Goal: Task Accomplishment & Management: Manage account settings

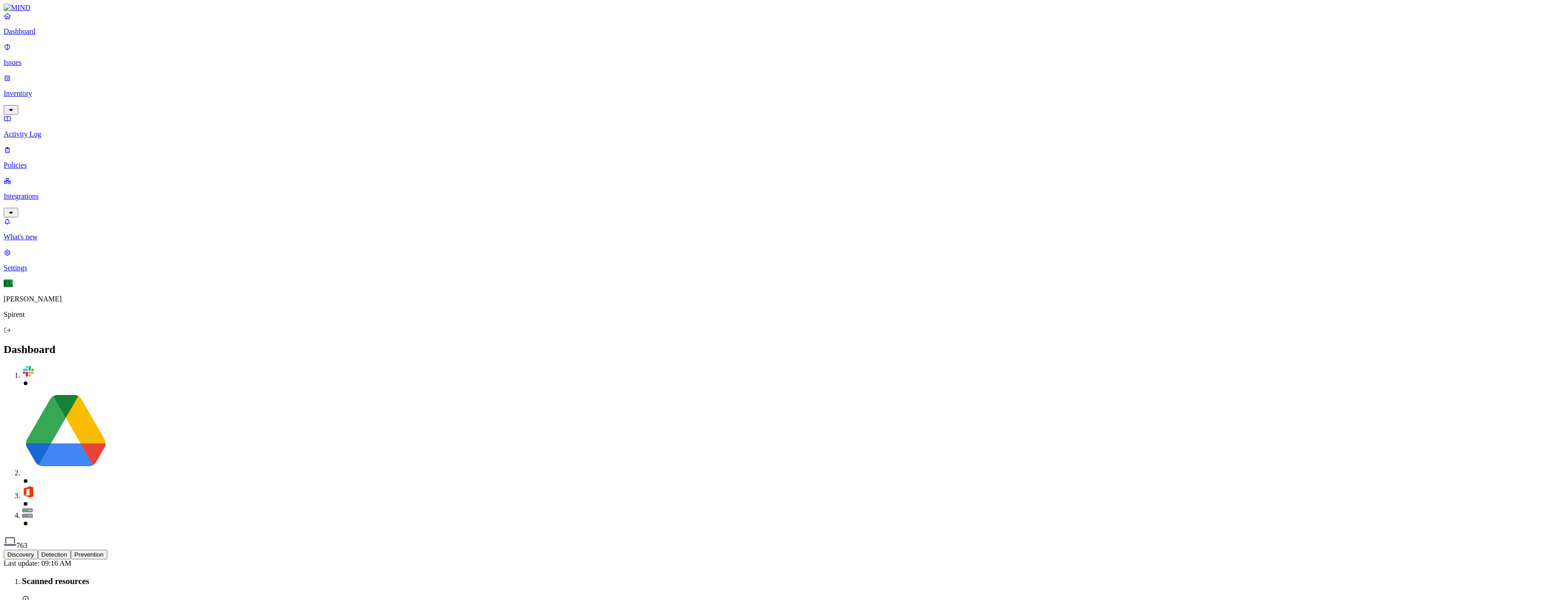
click at [47, 58] on p "Issues" at bounding box center [784, 63] width 1561 height 9
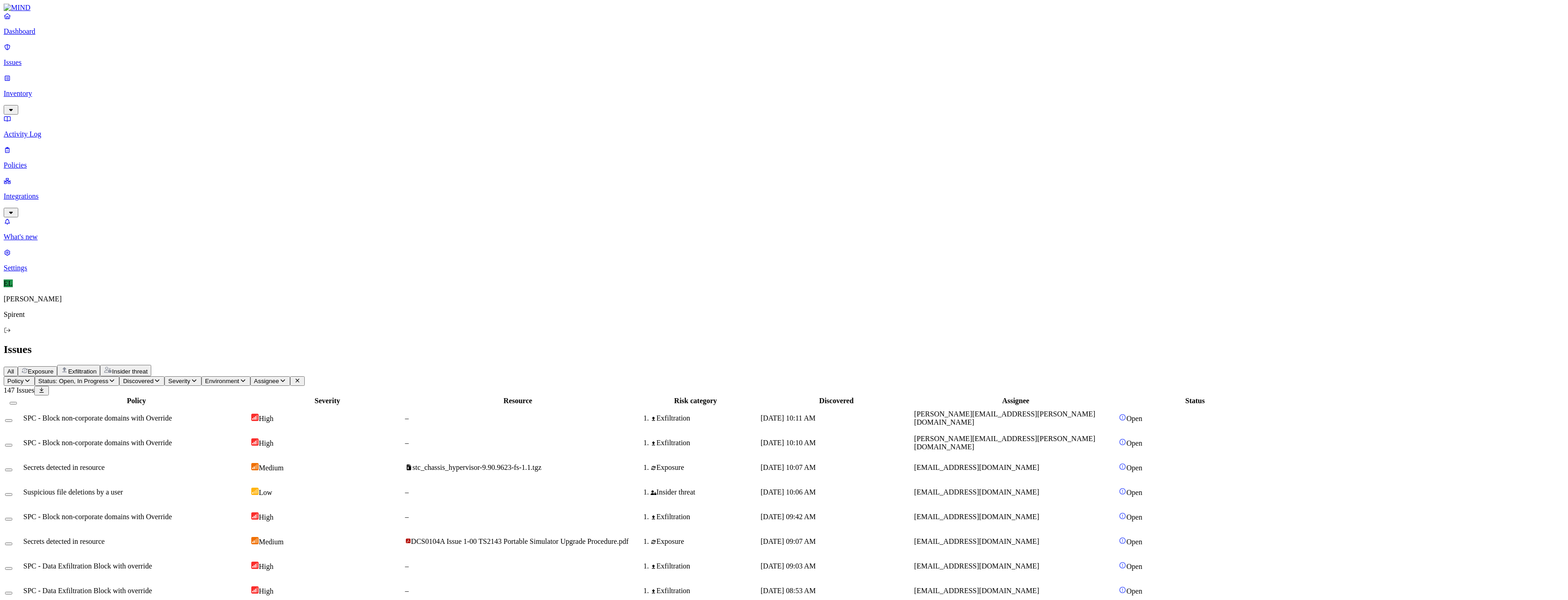
drag, startPoint x: 1121, startPoint y: 404, endPoint x: 1029, endPoint y: 407, distance: 92.0
click at [287, 378] on icon "button" at bounding box center [283, 381] width 7 height 6
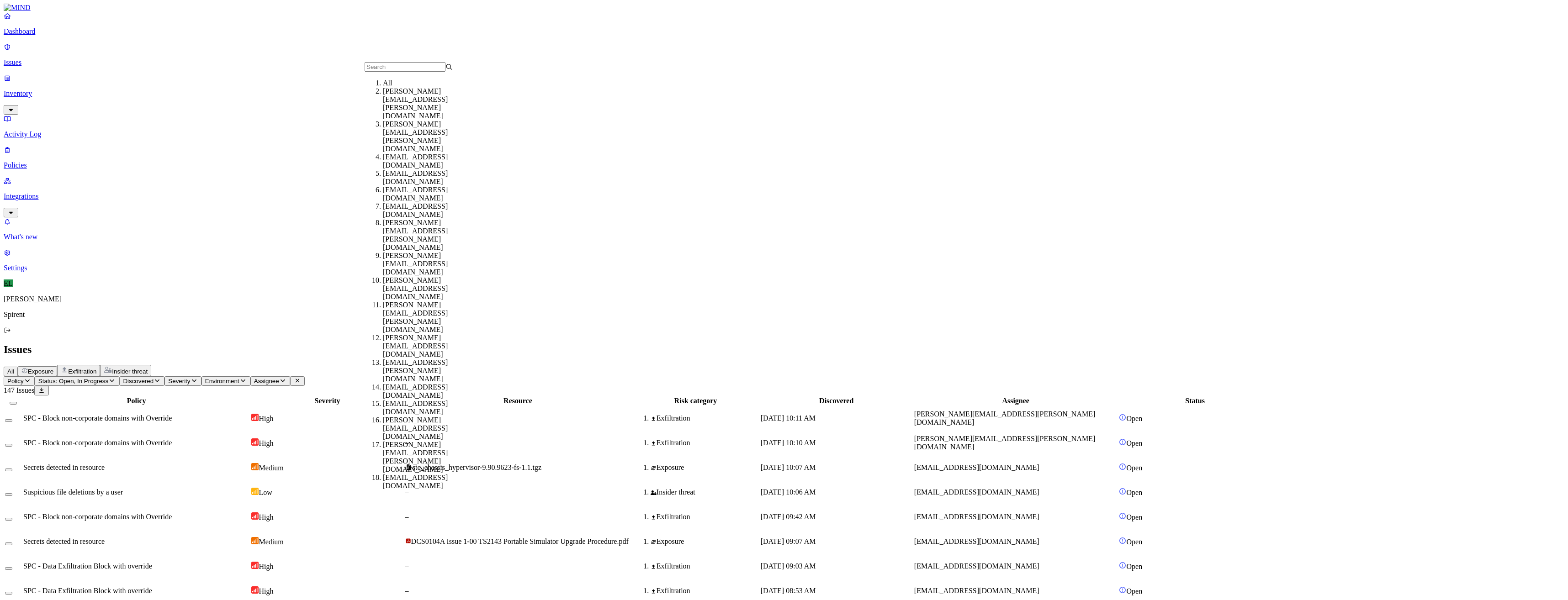
click at [395, 72] on input "text" at bounding box center [405, 67] width 81 height 10
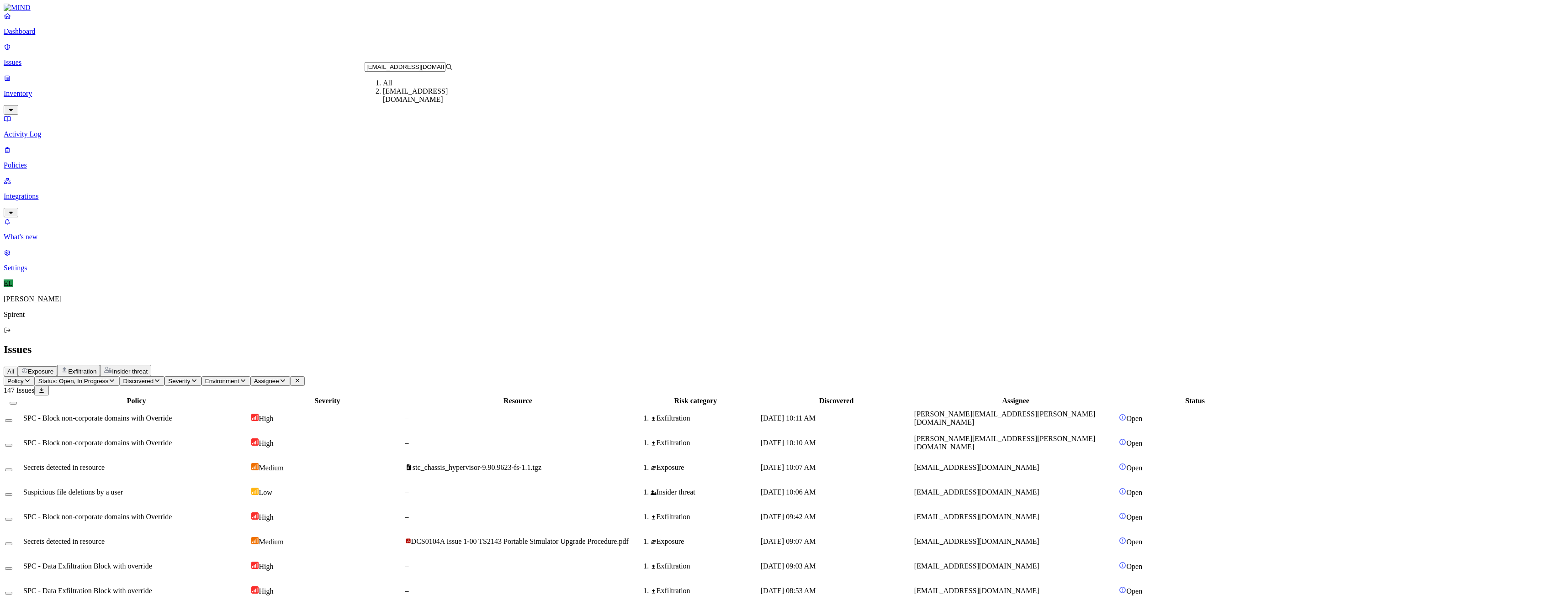
type input "[EMAIL_ADDRESS][DOMAIN_NAME]"
click at [405, 103] on div "[EMAIL_ADDRESS][DOMAIN_NAME]" at bounding box center [427, 95] width 88 height 16
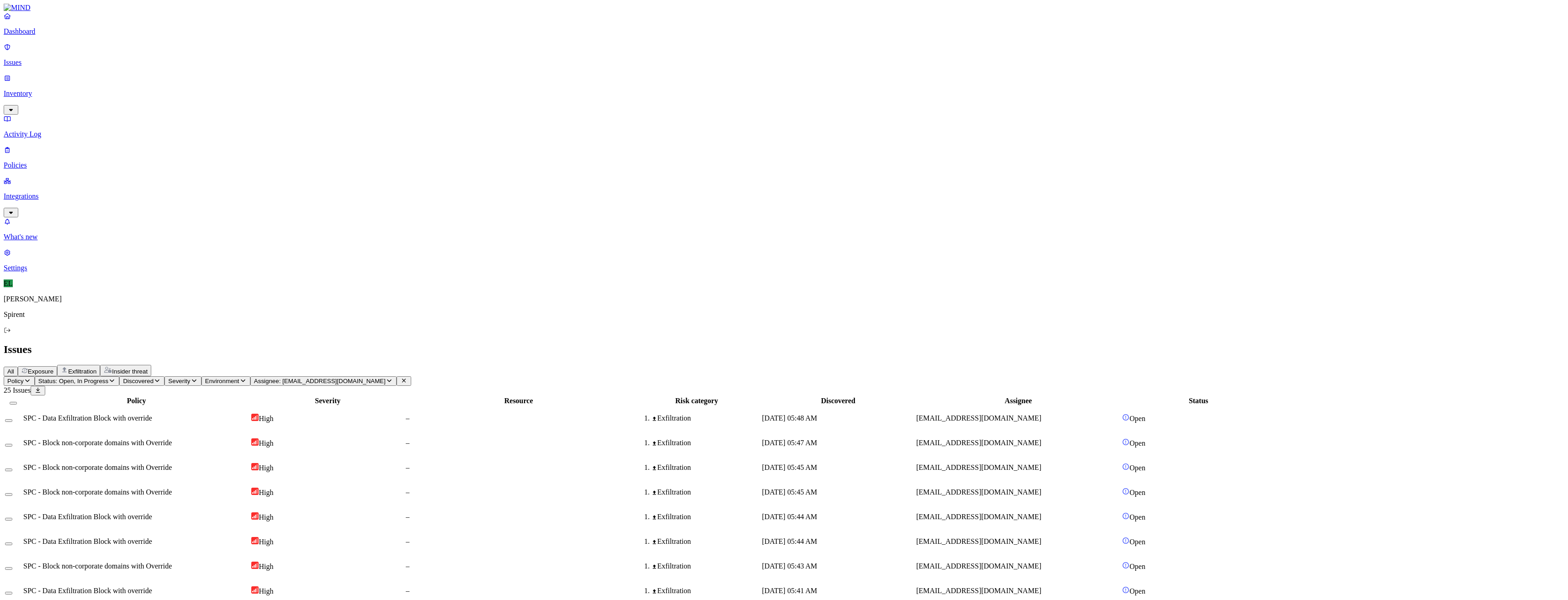
click at [215, 406] on td "SPC - Data Exfiltration Block with override" at bounding box center [136, 418] width 227 height 24
click at [172, 464] on span "SPC - Block non-corporate domains with Override" at bounding box center [97, 467] width 149 height 8
click at [172, 562] on span "SPC - Block non-corporate domains with Override" at bounding box center [97, 566] width 149 height 8
click at [17, 402] on button "Select all" at bounding box center [13, 403] width 7 height 3
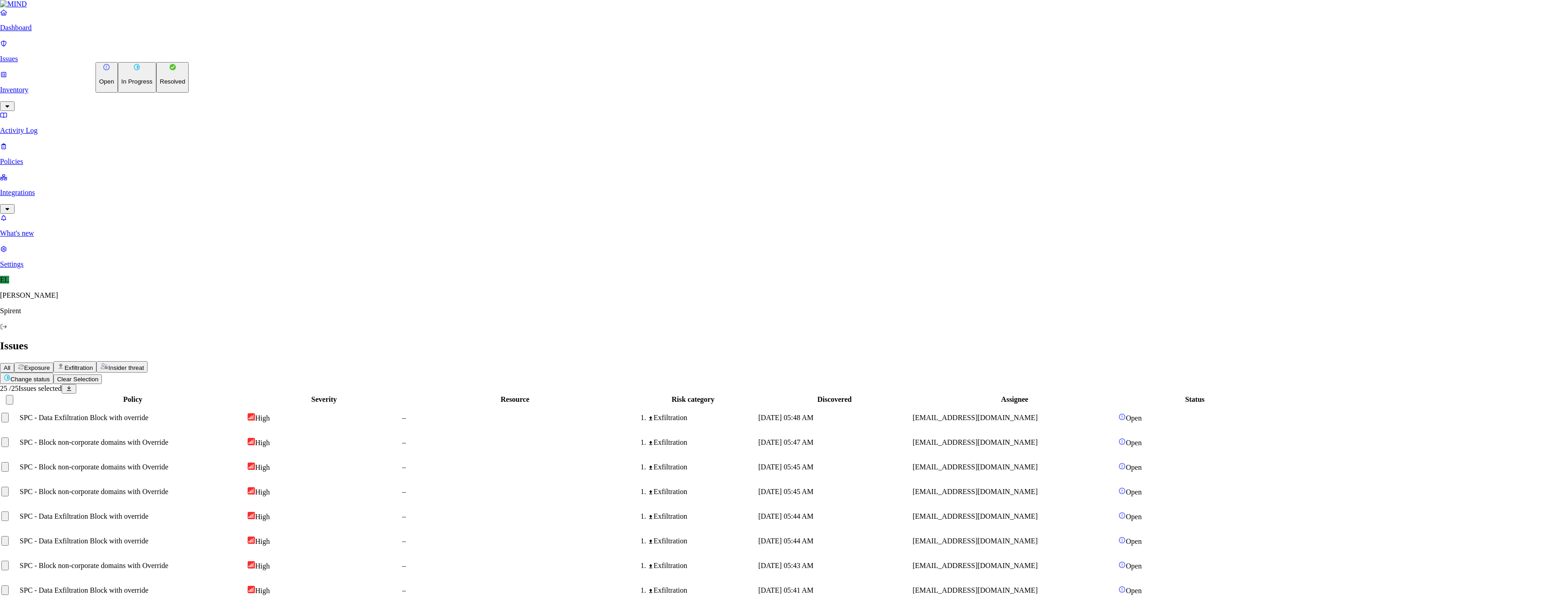
click at [158, 54] on html "Dashboard Issues Inventory Activity Log Policies Integrations What's new 1 Sett…" at bounding box center [784, 515] width 1568 height 1030
click at [156, 92] on button "Resolved" at bounding box center [173, 77] width 33 height 30
select select "Custom Reason"
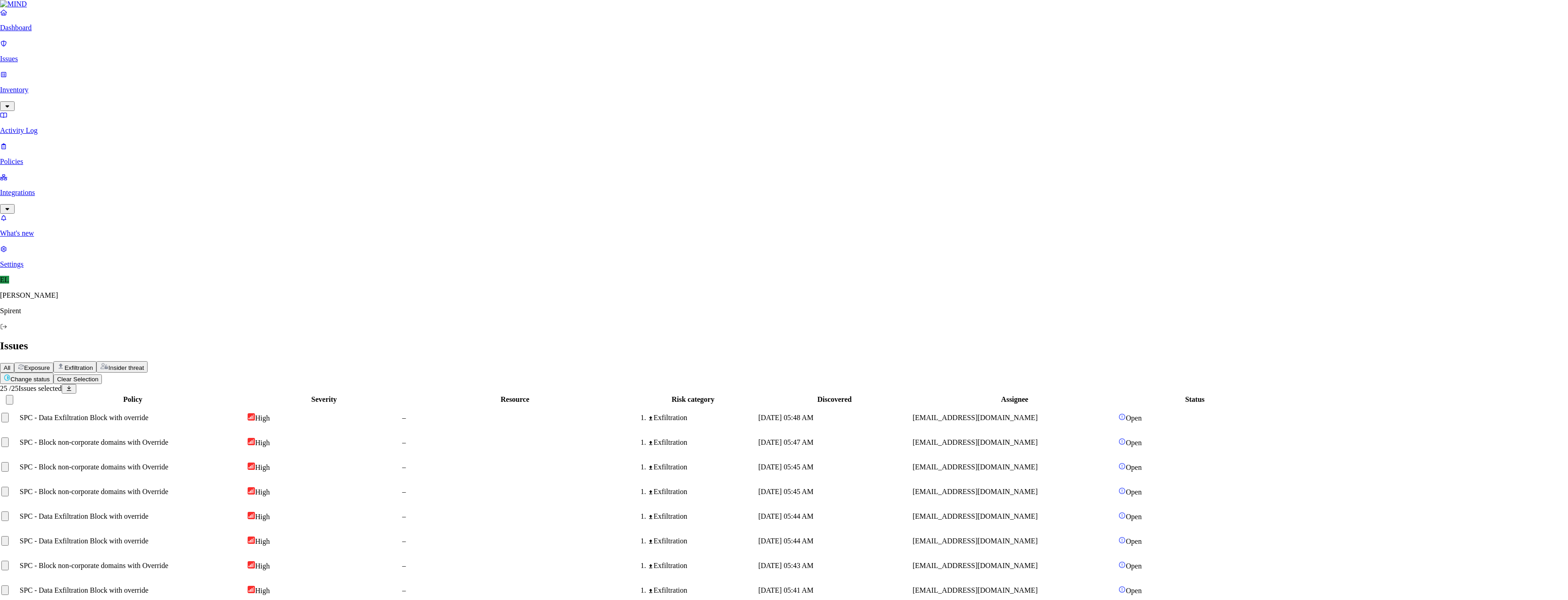
type textarea "Personal - text"
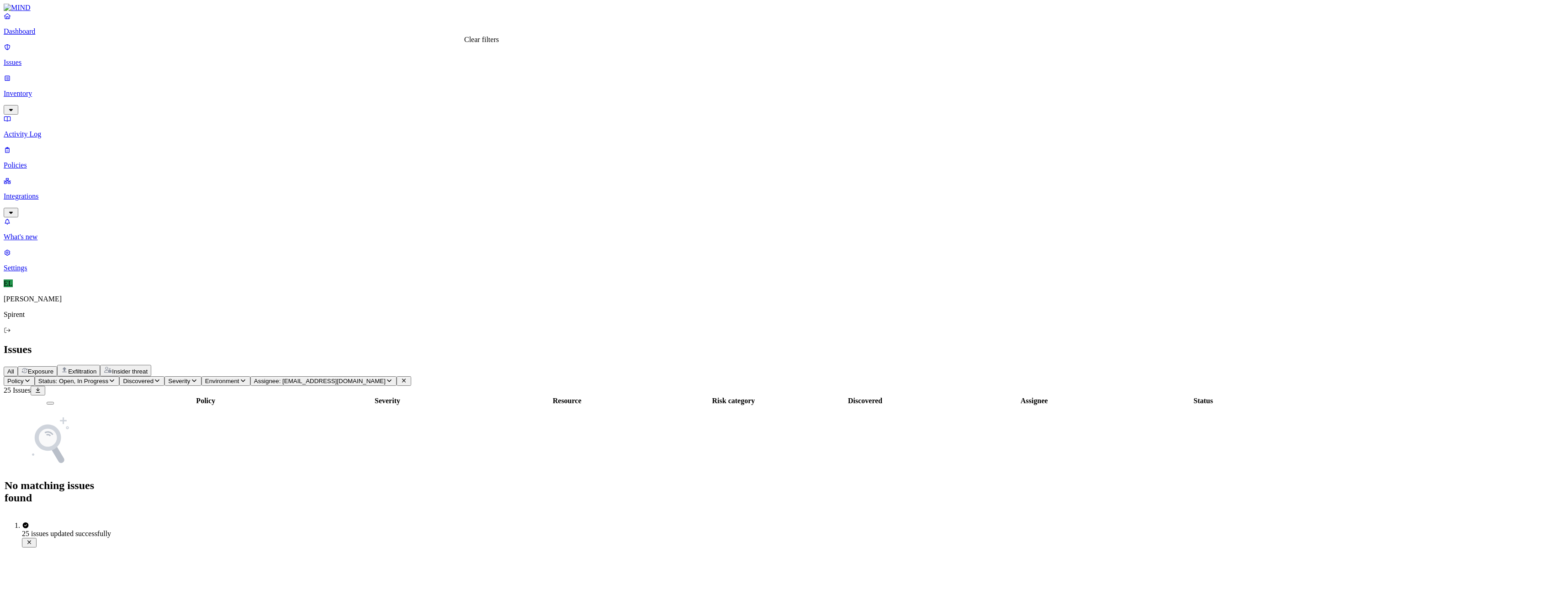
click at [408, 378] on icon at bounding box center [404, 381] width 7 height 6
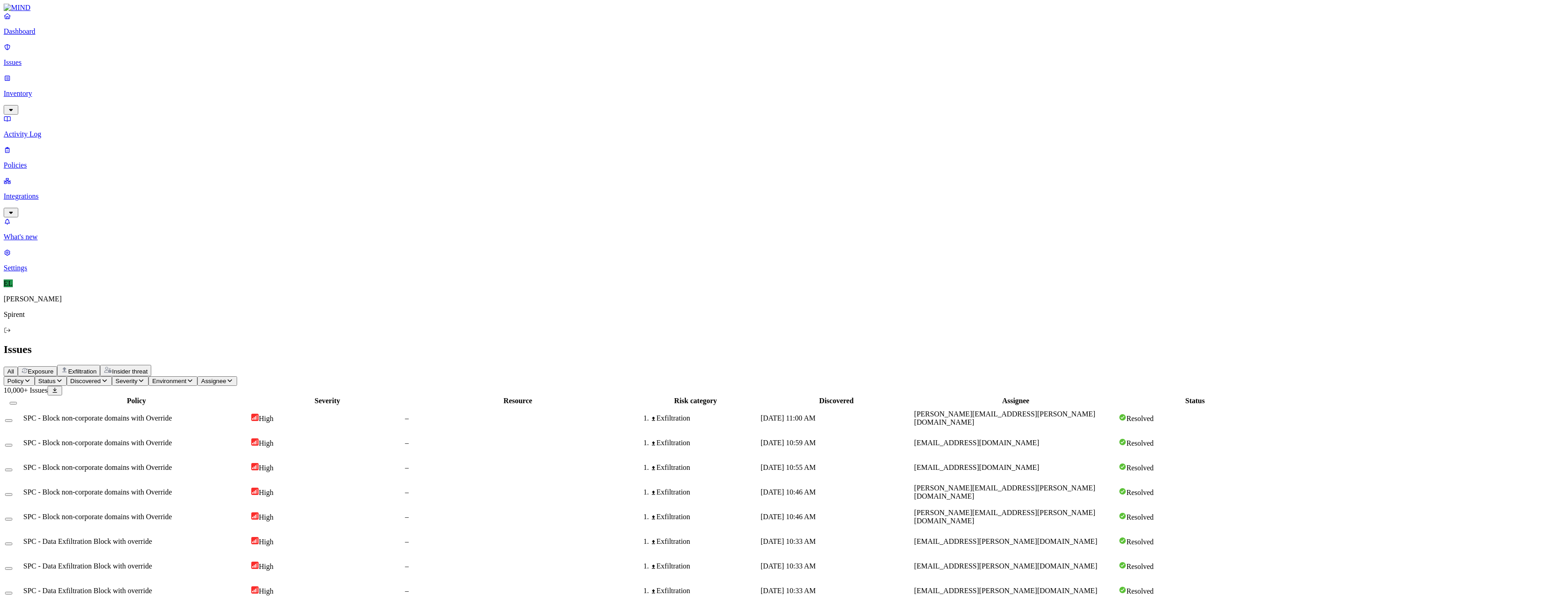
click at [63, 378] on icon "button" at bounding box center [60, 381] width 7 height 6
click at [166, 74] on button "button" at bounding box center [169, 75] width 7 height 3
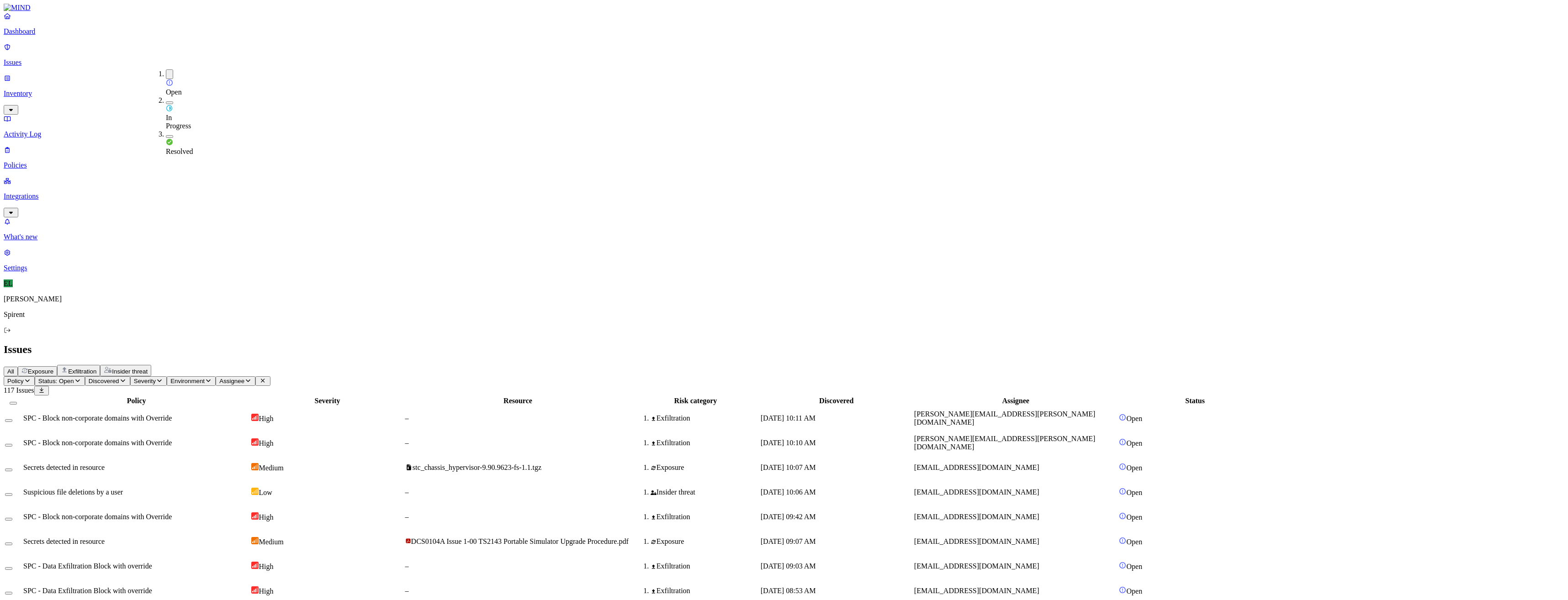
scroll to position [60, 0]
drag, startPoint x: 1108, startPoint y: 234, endPoint x: 1014, endPoint y: 233, distance: 94.0
click at [252, 378] on icon "button" at bounding box center [248, 381] width 7 height 6
type input "[EMAIL_ADDRESS][PERSON_NAME][DOMAIN_NAME]"
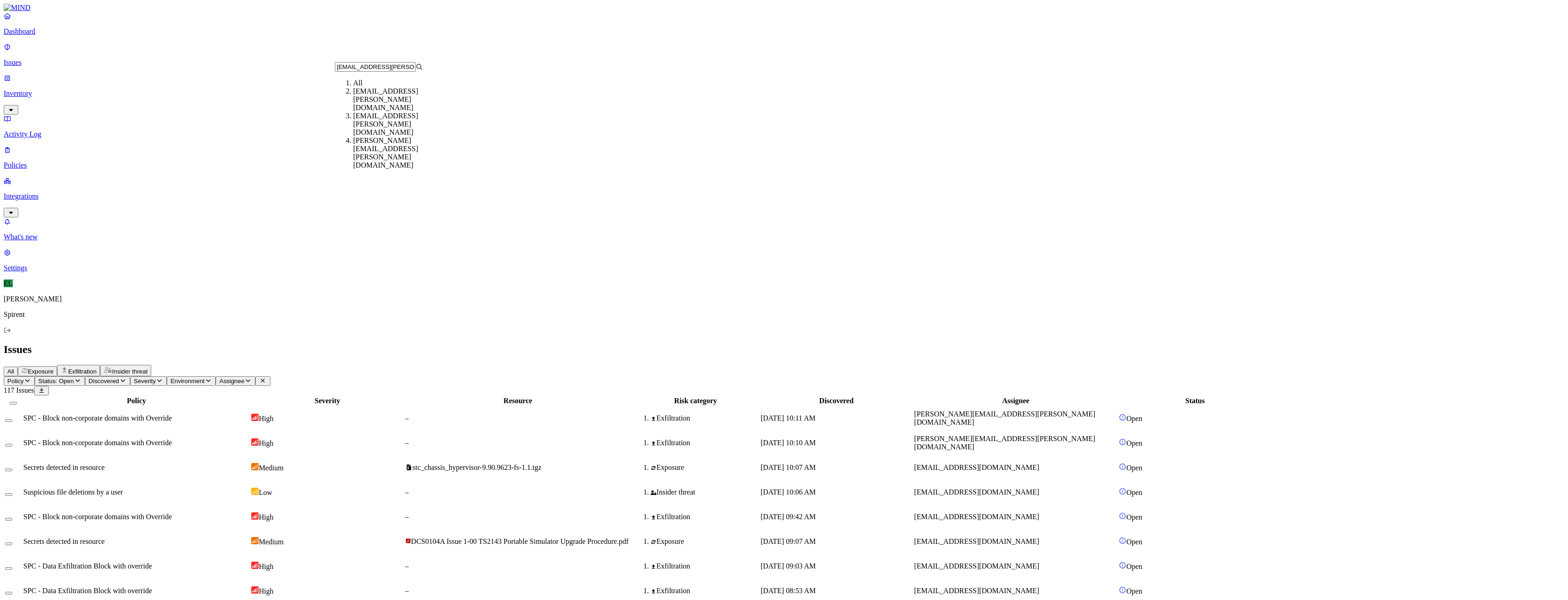
click at [390, 106] on div "[EMAIL_ADDRESS][PERSON_NAME][DOMAIN_NAME]" at bounding box center [397, 99] width 88 height 25
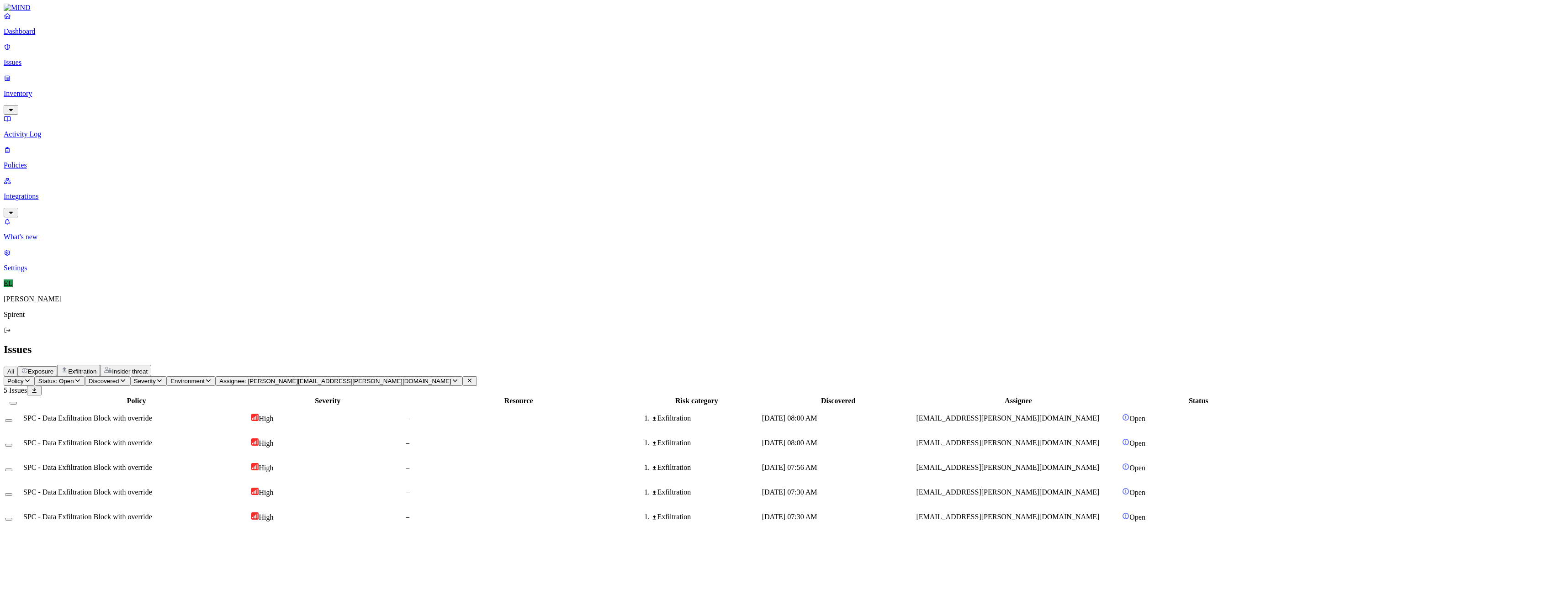
click at [145, 414] on span "SPC - Data Exfiltration Block with override" at bounding box center [88, 418] width 129 height 8
click at [152, 513] on span "SPC - Data Exfiltration Block with override" at bounding box center [88, 517] width 129 height 8
click at [17, 402] on button "Select all" at bounding box center [13, 403] width 7 height 3
click at [152, 417] on span "SPC - Data Exfiltration Block with override" at bounding box center [88, 421] width 129 height 8
click at [54, 372] on button "Change status" at bounding box center [27, 378] width 54 height 12
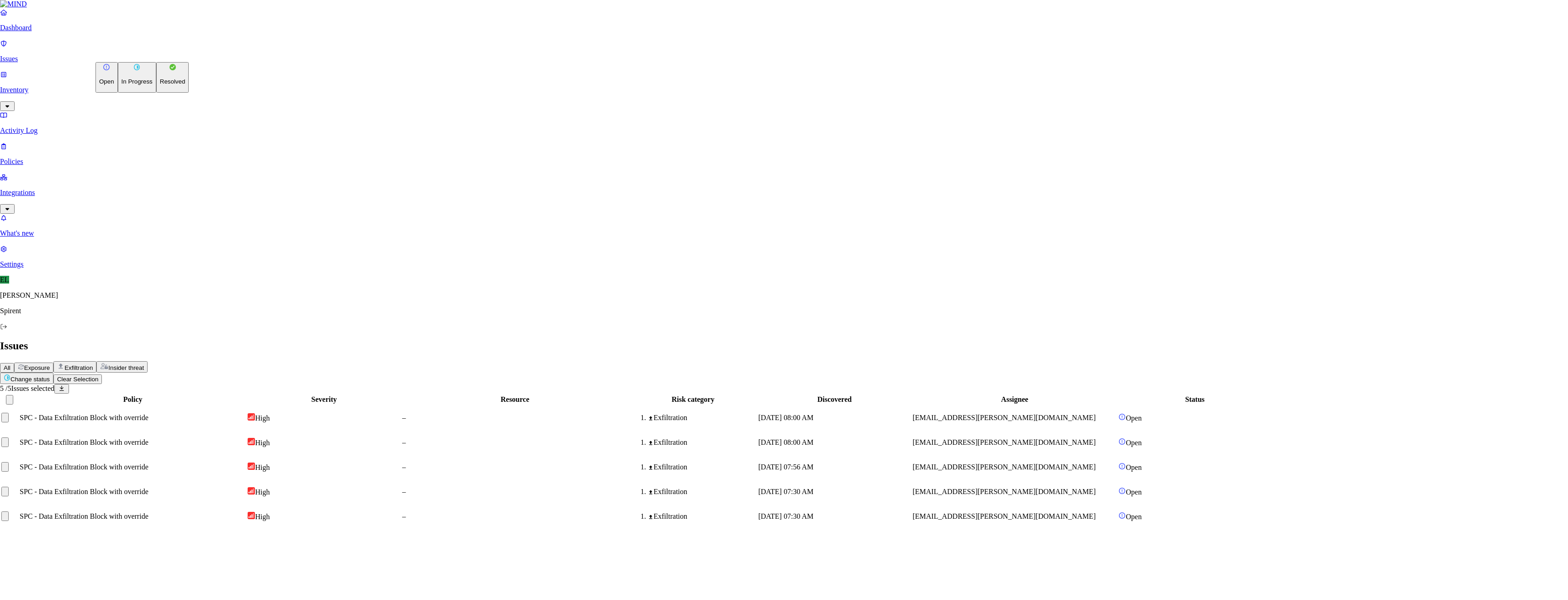
click at [160, 85] on p "Resolved" at bounding box center [173, 81] width 26 height 7
click at [52, 587] on button "Select reason" at bounding box center [26, 591] width 52 height 10
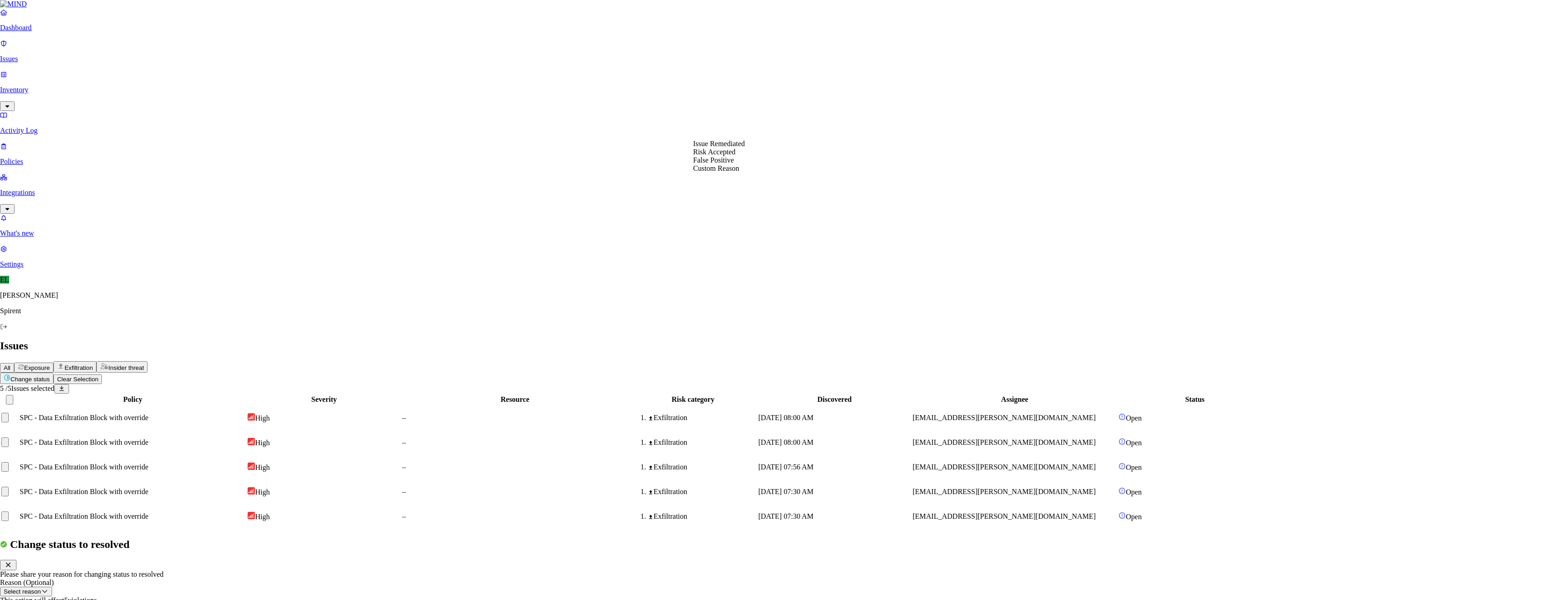
select select "Custom Reason"
type textarea "Text"
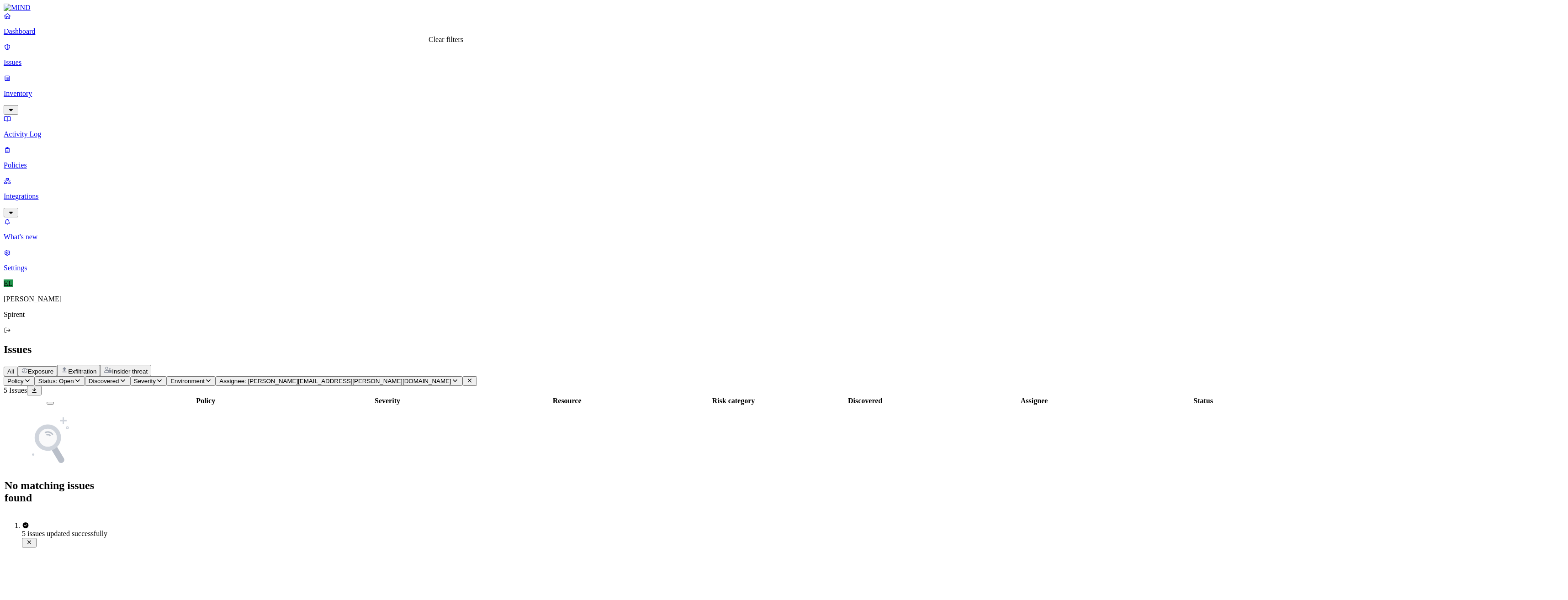
click at [466, 378] on icon at bounding box center [470, 381] width 7 height 6
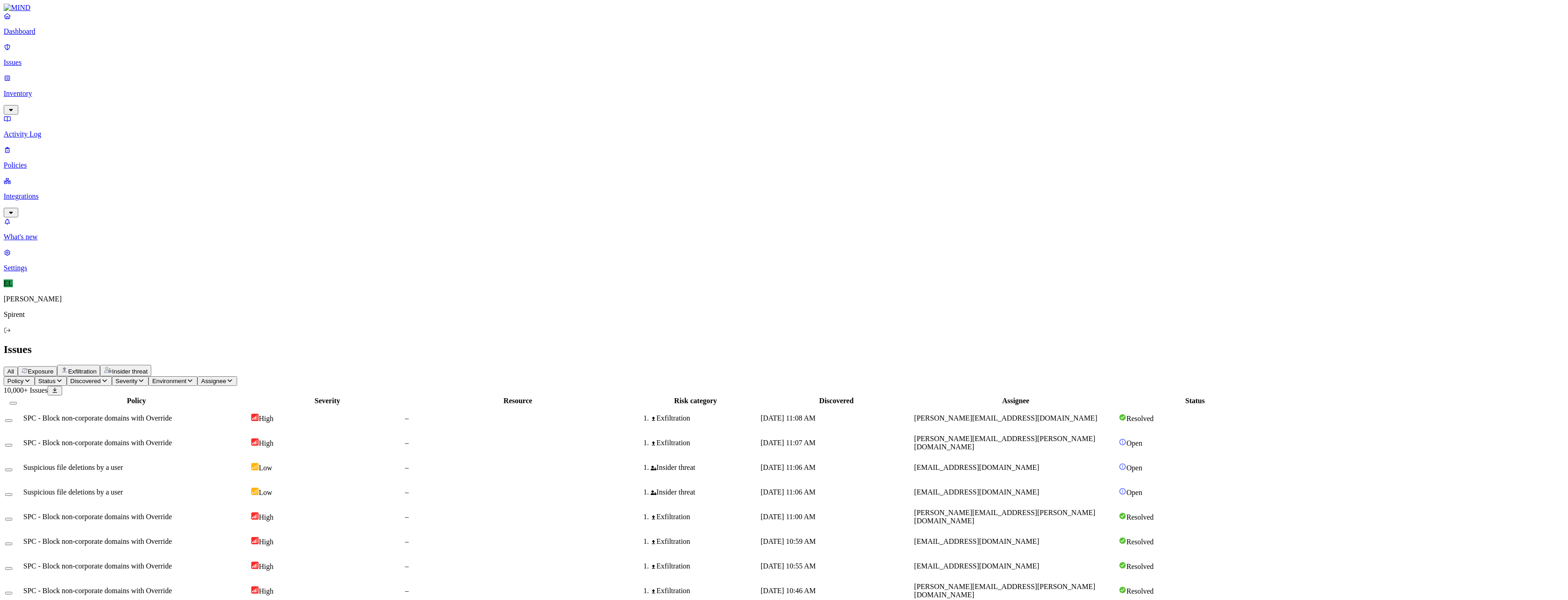
click at [63, 378] on icon "button" at bounding box center [60, 381] width 7 height 6
click at [166, 75] on button "button" at bounding box center [169, 75] width 7 height 3
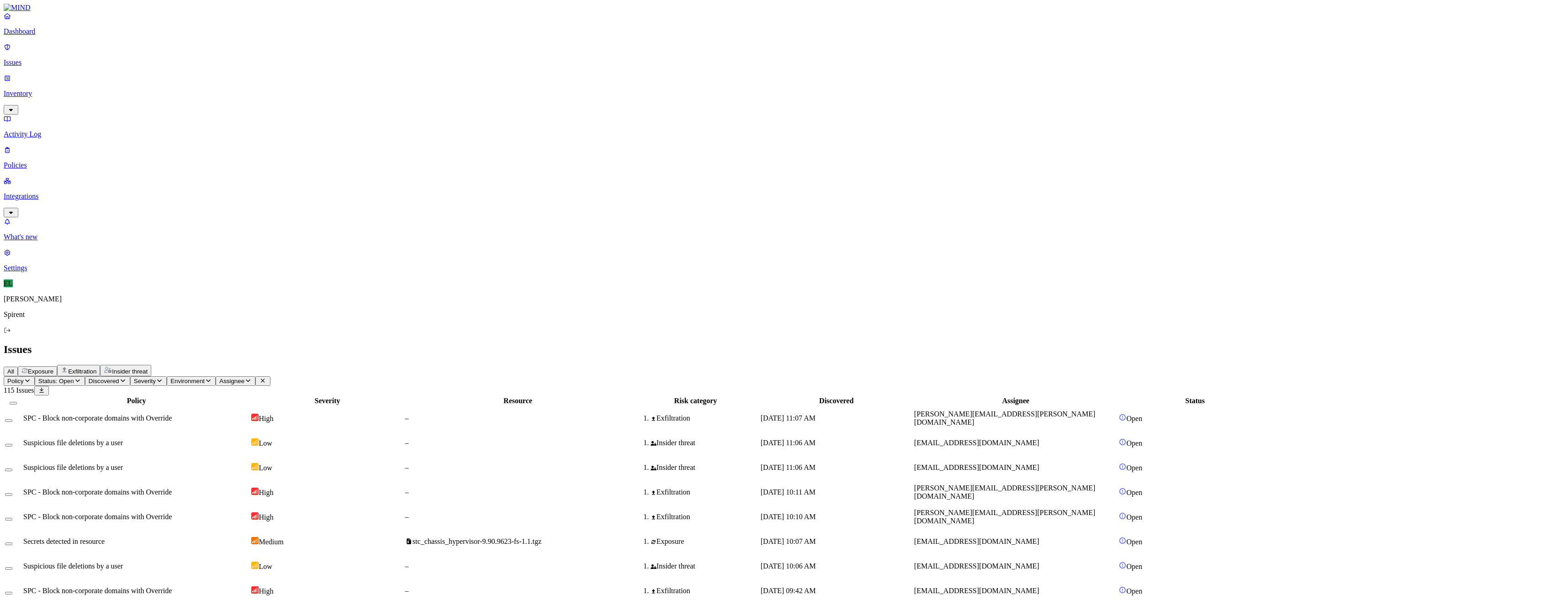
drag, startPoint x: 1107, startPoint y: 385, endPoint x: 1029, endPoint y: 386, distance: 78.0
click at [252, 378] on icon "button" at bounding box center [248, 381] width 7 height 6
type input "[EMAIL_ADDRESS][PERSON_NAME][DOMAIN_NAME]"
click at [393, 104] on div "[EMAIL_ADDRESS][PERSON_NAME][DOMAIN_NAME]" at bounding box center [397, 99] width 88 height 25
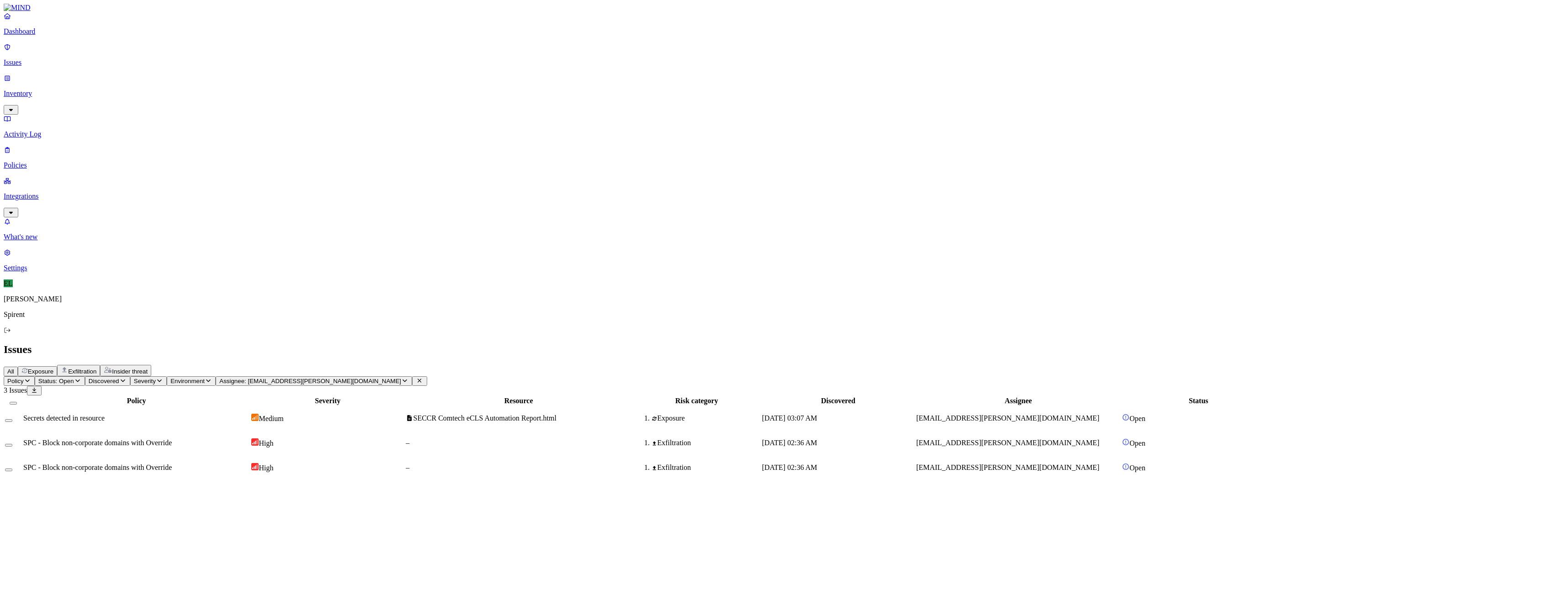
click at [195, 406] on td "Secrets detected in resource" at bounding box center [136, 418] width 227 height 24
click at [172, 439] on span "SPC - Block non-corporate domains with Override" at bounding box center [97, 442] width 149 height 8
click at [172, 464] on span "SPC - Block non-corporate domains with Override" at bounding box center [97, 467] width 149 height 8
click at [17, 402] on button "Select all" at bounding box center [13, 403] width 7 height 3
click at [158, 54] on html "Dashboard Issues Inventory Activity Log Policies Integrations What's new 1 Sett…" at bounding box center [784, 243] width 1568 height 487
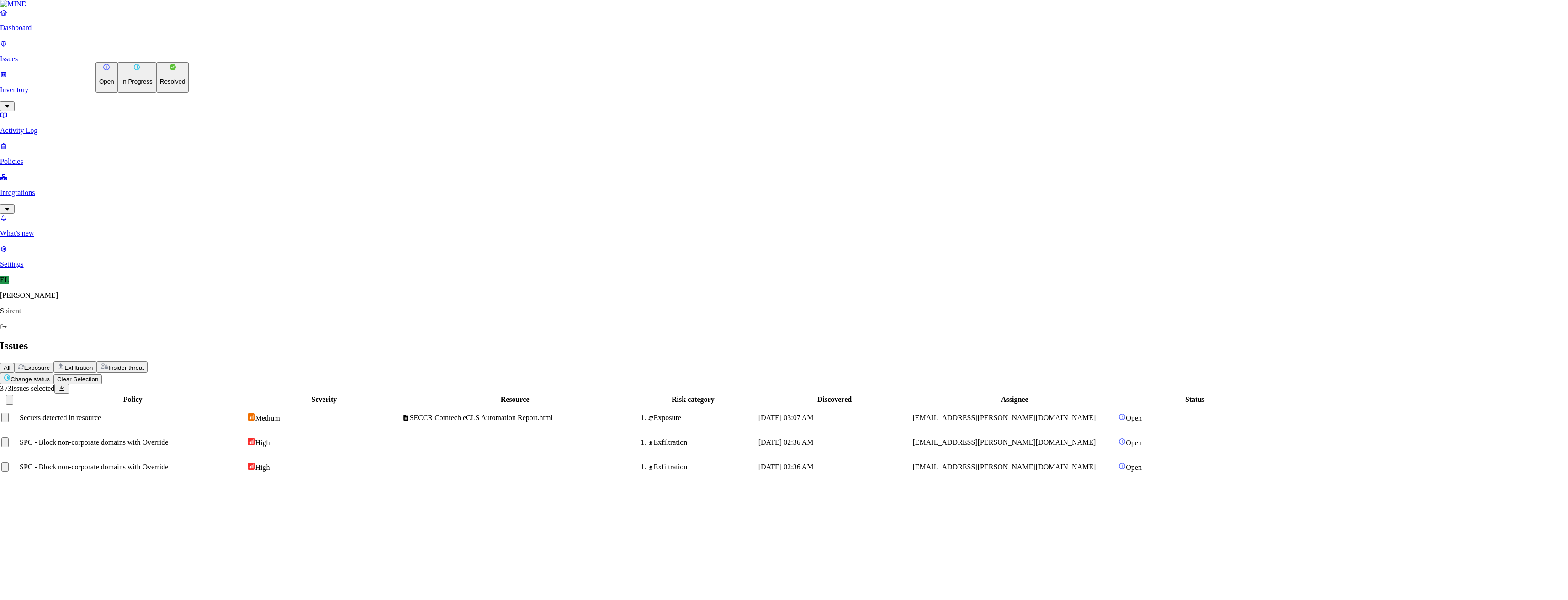
click at [160, 85] on p "Resolved" at bounding box center [173, 81] width 26 height 7
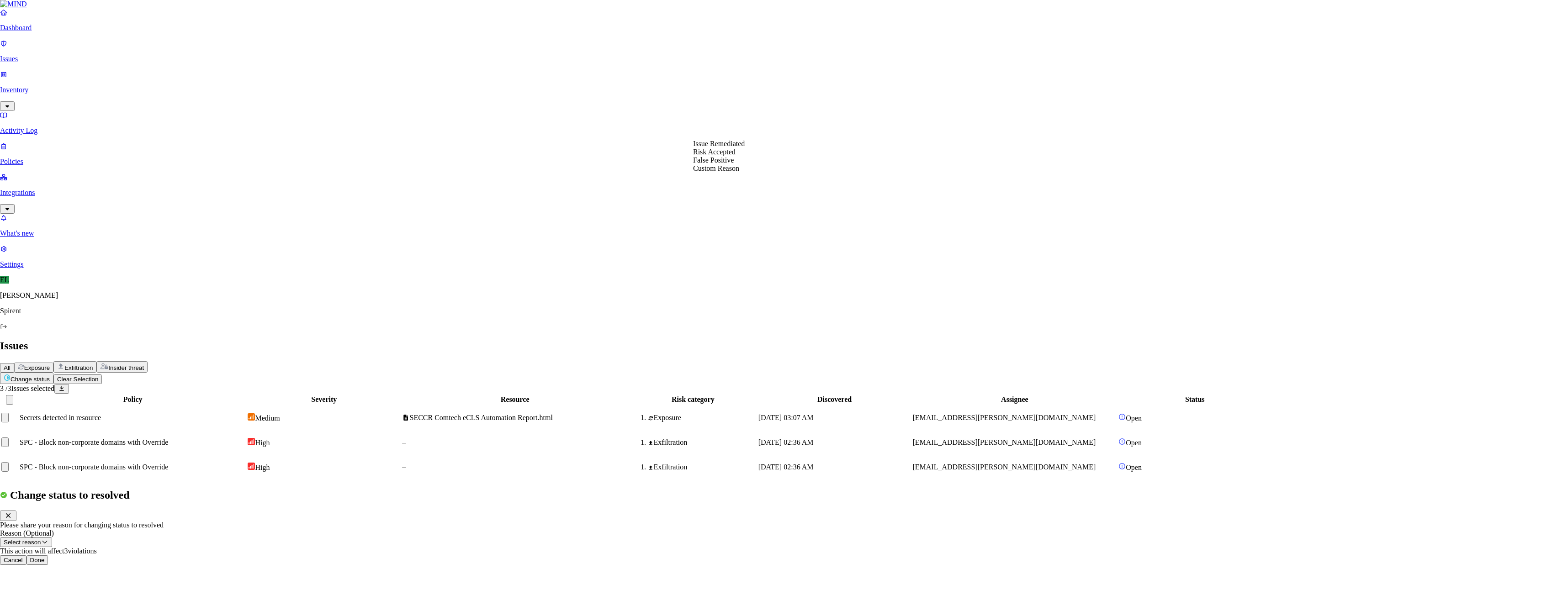
click at [52, 537] on button "Select reason" at bounding box center [26, 542] width 52 height 10
select select "Risk Accepted"
click at [49, 556] on button "Done" at bounding box center [38, 560] width 22 height 10
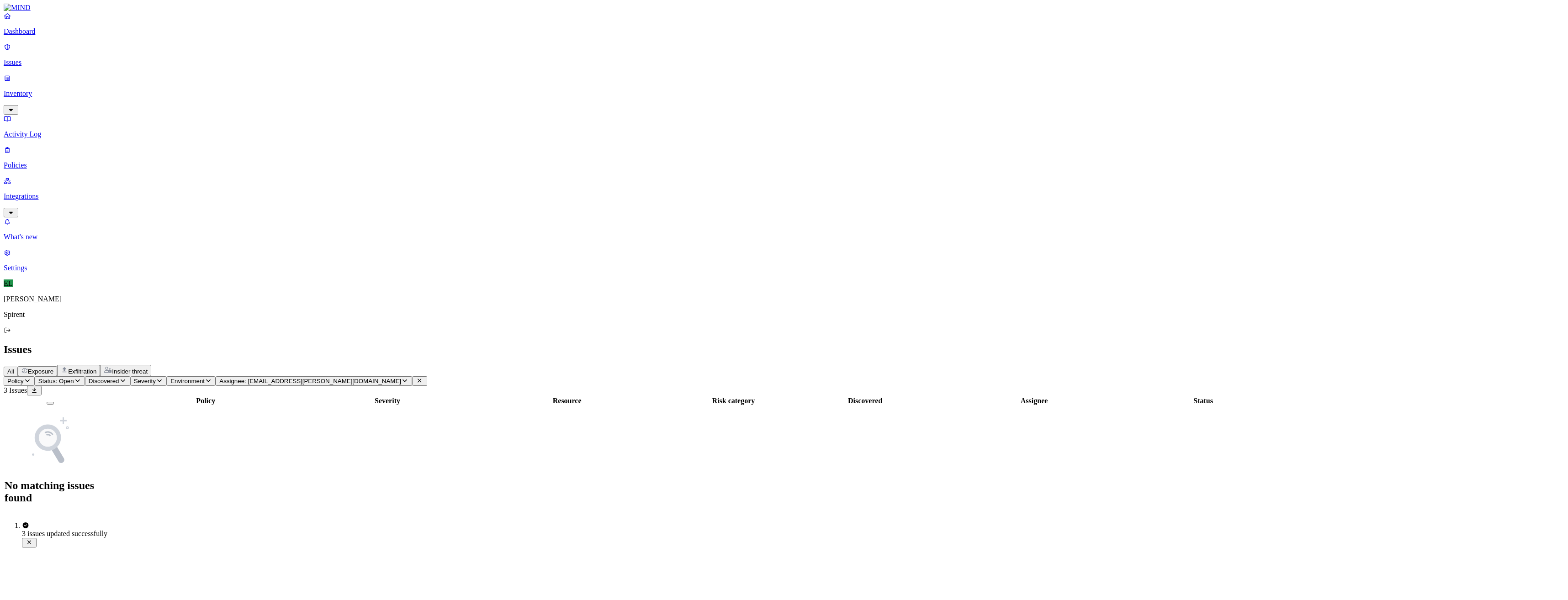
click at [408, 378] on icon "button" at bounding box center [405, 381] width 7 height 6
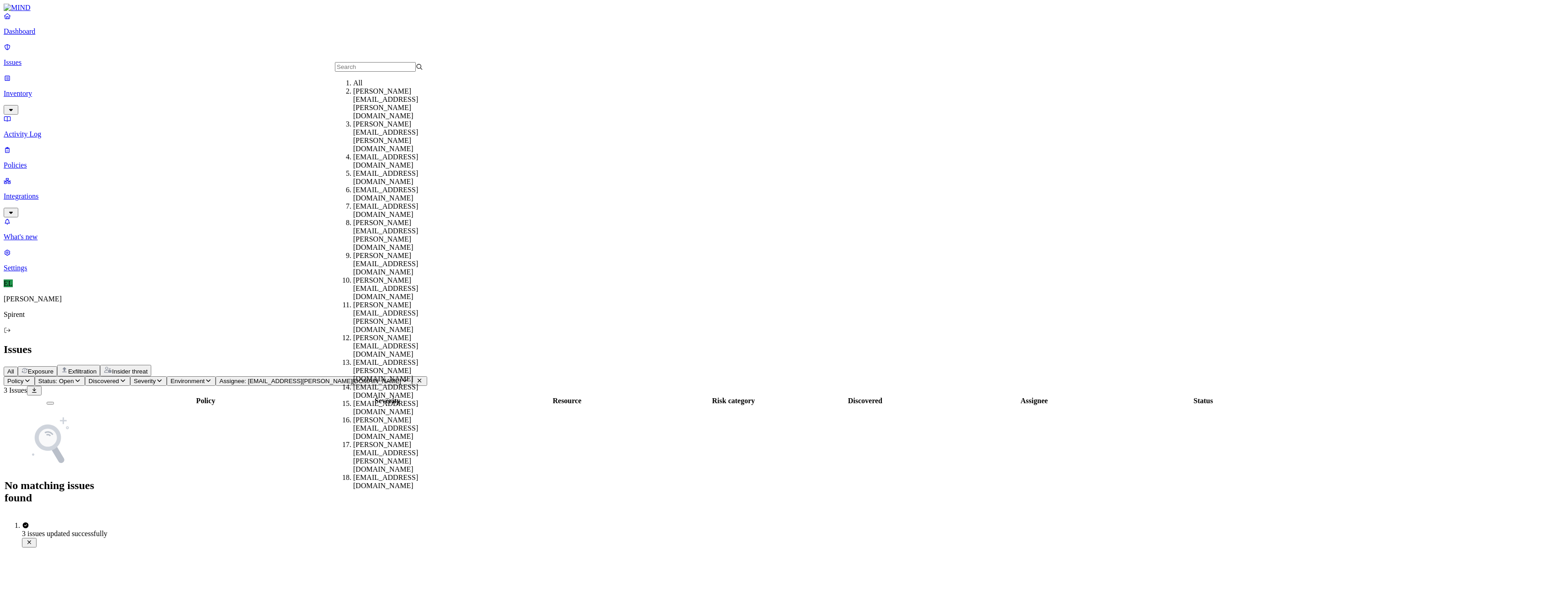
click at [370, 87] on div "All" at bounding box center [397, 83] width 88 height 9
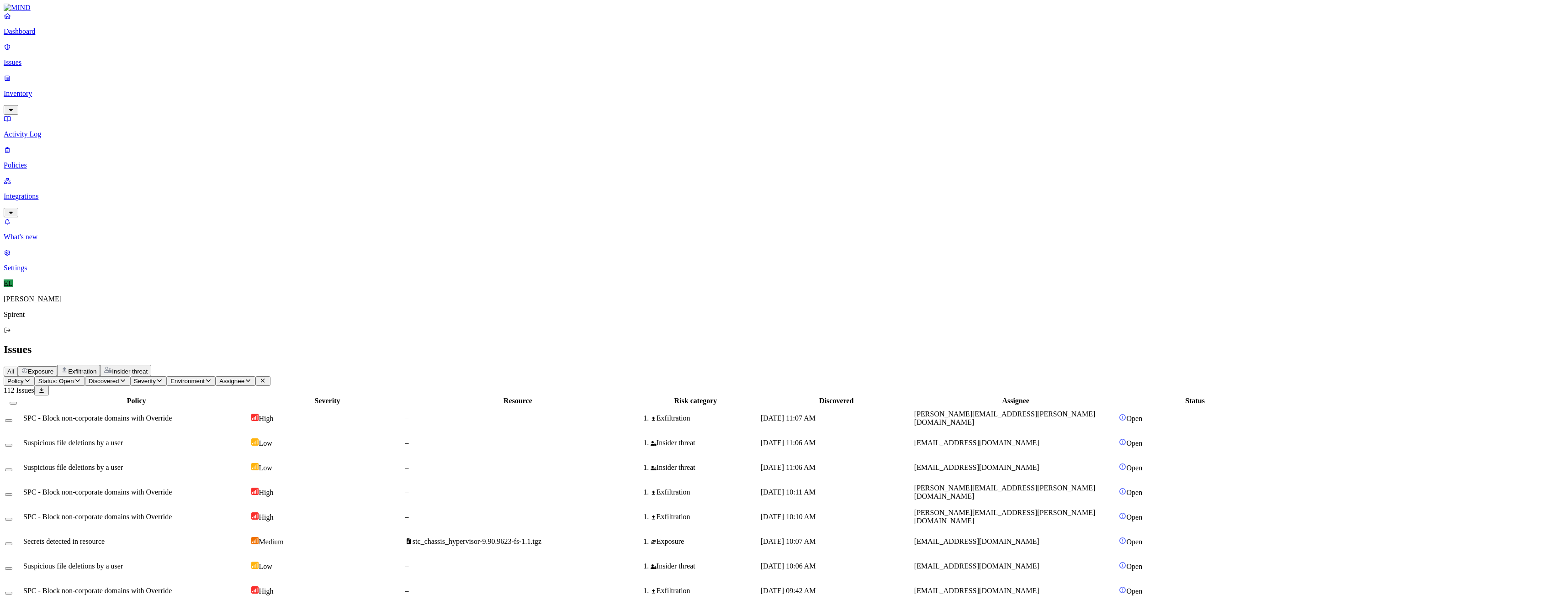
drag, startPoint x: 1116, startPoint y: 421, endPoint x: 1027, endPoint y: 422, distance: 89.0
click at [252, 378] on icon "button" at bounding box center [248, 381] width 7 height 6
type input "[PERSON_NAME][EMAIL_ADDRESS][PERSON_NAME][DOMAIN_NAME]"
click at [369, 106] on div "[PERSON_NAME][EMAIL_ADDRESS][PERSON_NAME][DOMAIN_NAME]" at bounding box center [397, 103] width 88 height 33
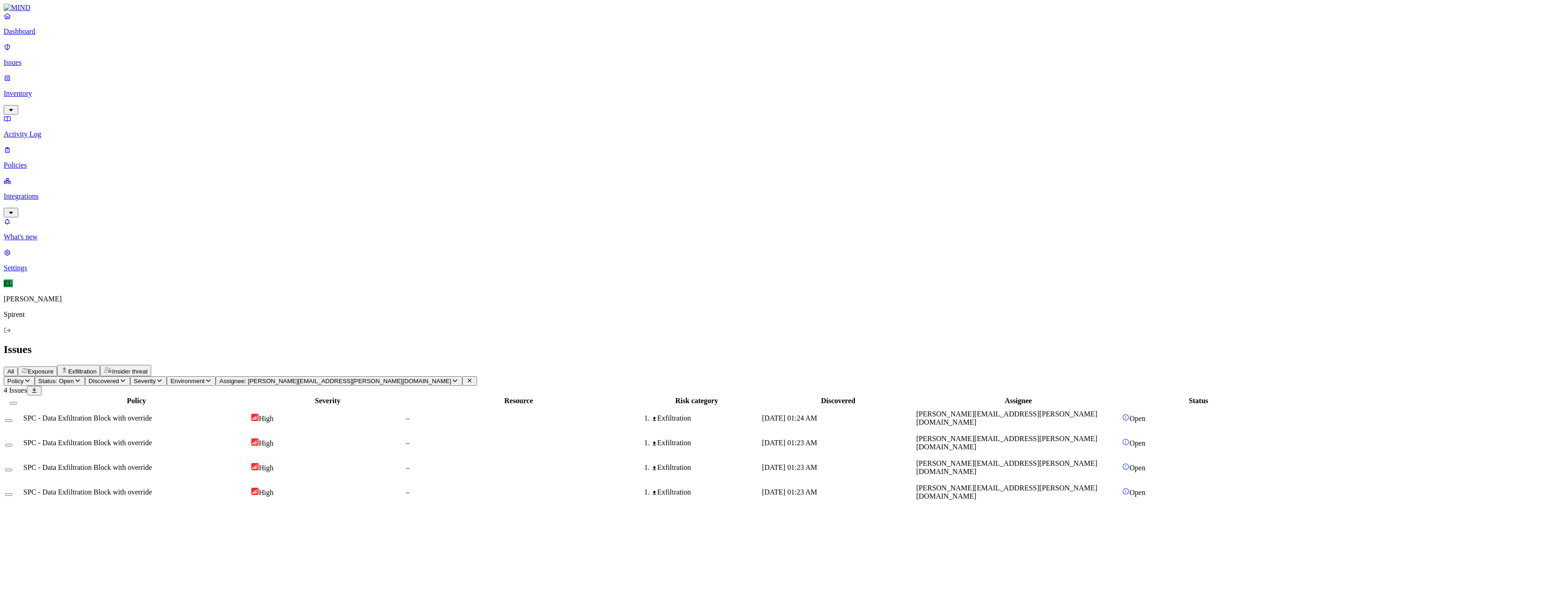
click at [152, 414] on span "SPC - Data Exfiltration Block with override" at bounding box center [88, 418] width 129 height 8
click at [17, 402] on button "Select all" at bounding box center [13, 403] width 7 height 3
click at [155, 55] on html "Dashboard Issues Inventory Activity Log Policies Integrations What's new 1 Sett…" at bounding box center [784, 256] width 1568 height 512
click at [156, 92] on button "Resolved" at bounding box center [173, 77] width 33 height 30
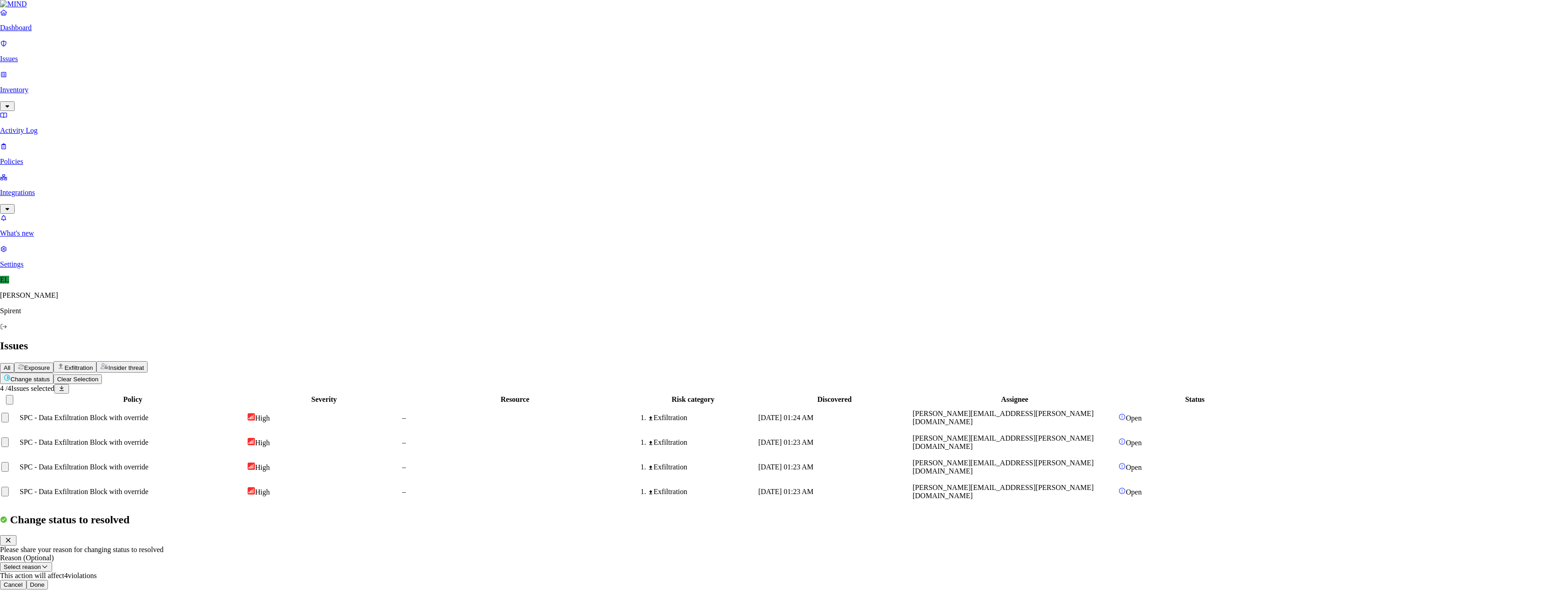
click at [52, 562] on button "Select reason" at bounding box center [26, 567] width 52 height 10
select select "Custom Reason"
click at [83, 580] on textarea at bounding box center [41, 588] width 83 height 16
type textarea "Personal"
click at [49, 600] on button "Done" at bounding box center [38, 612] width 22 height 10
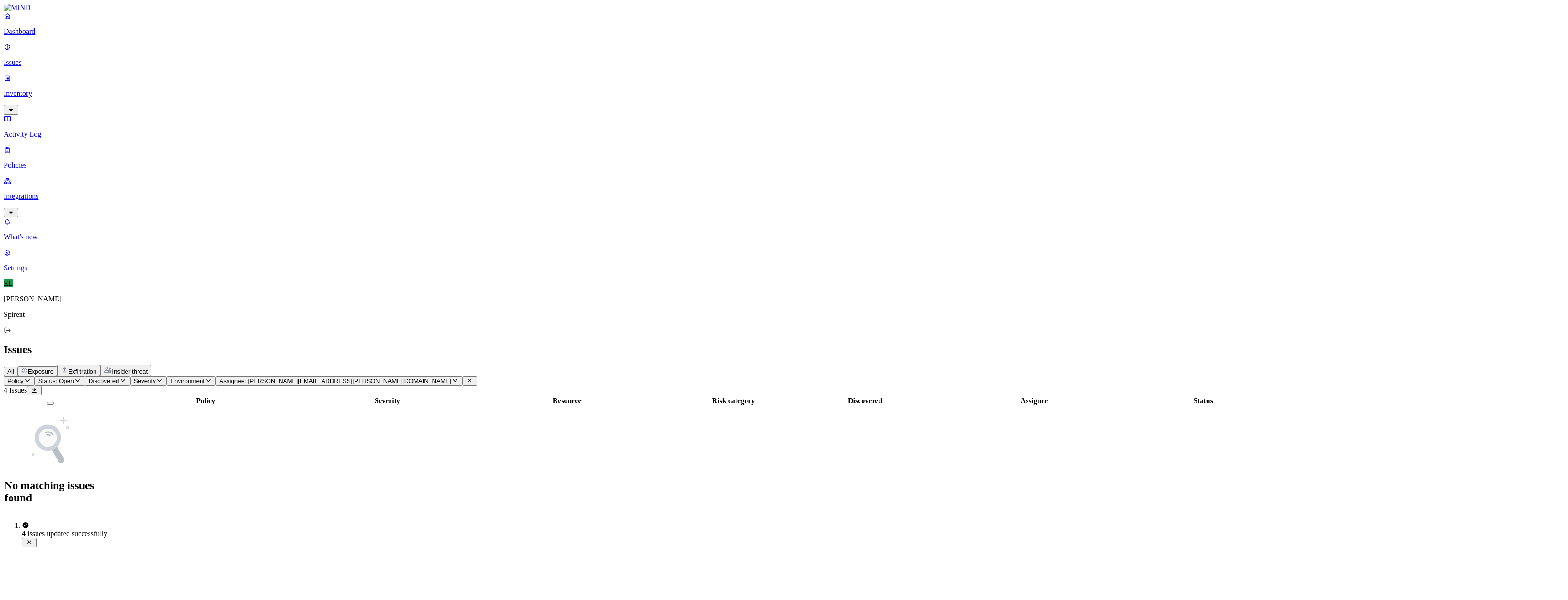
click at [453, 380] on icon "button" at bounding box center [455, 381] width 5 height 3
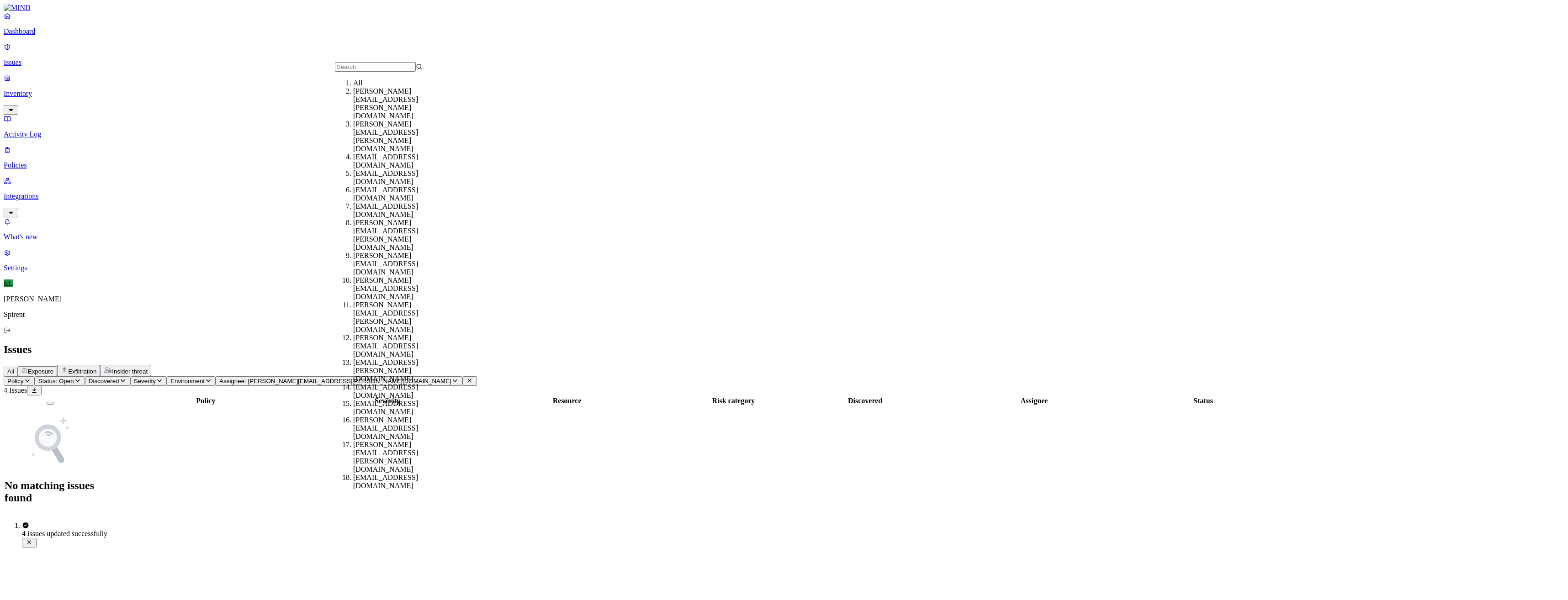
click at [371, 87] on div "All" at bounding box center [397, 83] width 88 height 9
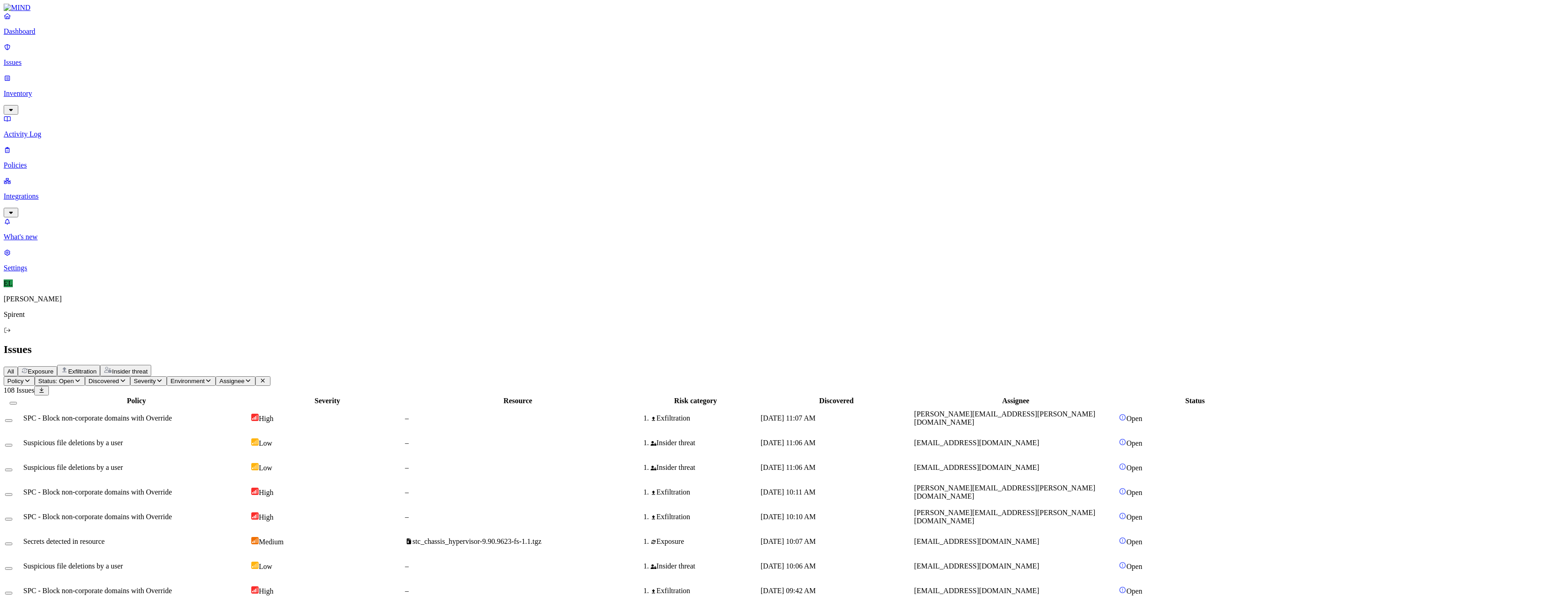
drag, startPoint x: 1094, startPoint y: 277, endPoint x: 1004, endPoint y: 276, distance: 90.0
drag, startPoint x: 1118, startPoint y: 89, endPoint x: 1022, endPoint y: 89, distance: 96.0
click at [1022, 406] on tr "SPC - Block non-corporate domains with Override High – Exfiltration [DATE] 11:0…" at bounding box center [638, 418] width 1267 height 24
click at [252, 378] on icon "button" at bounding box center [248, 381] width 7 height 6
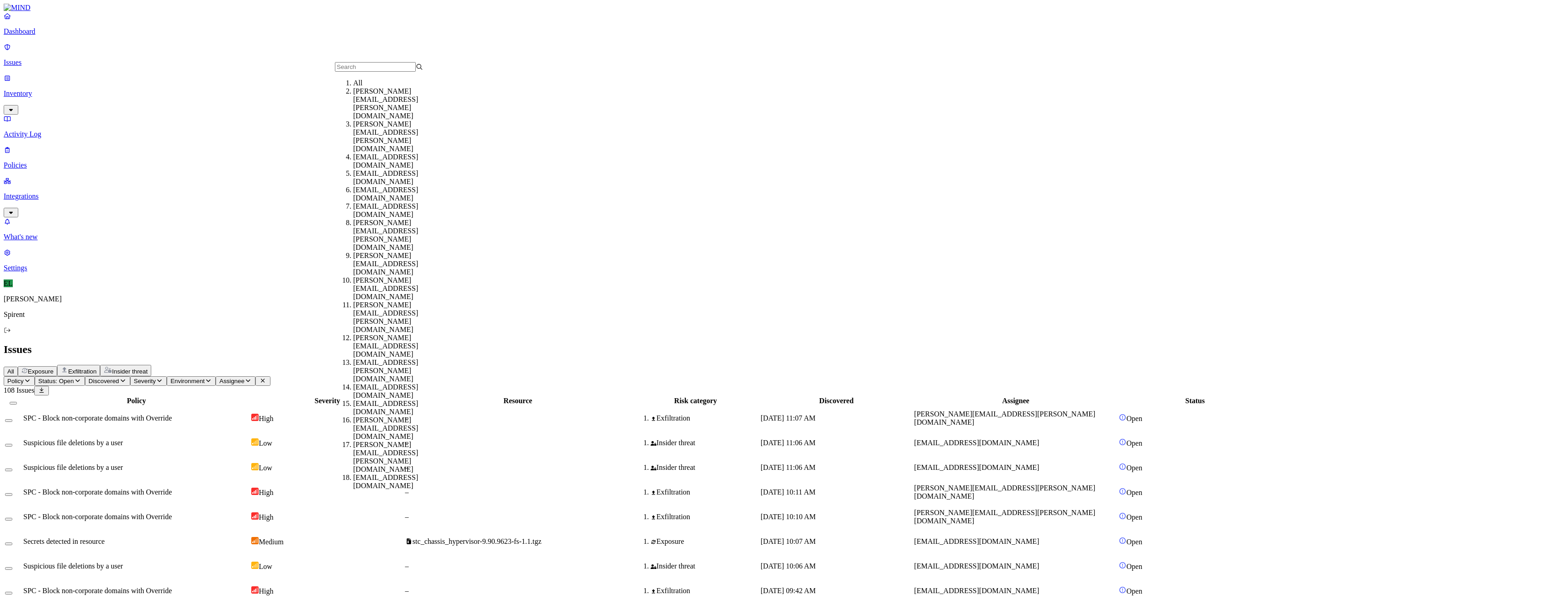
type input "[PERSON_NAME][EMAIL_ADDRESS][PERSON_NAME][DOMAIN_NAME]"
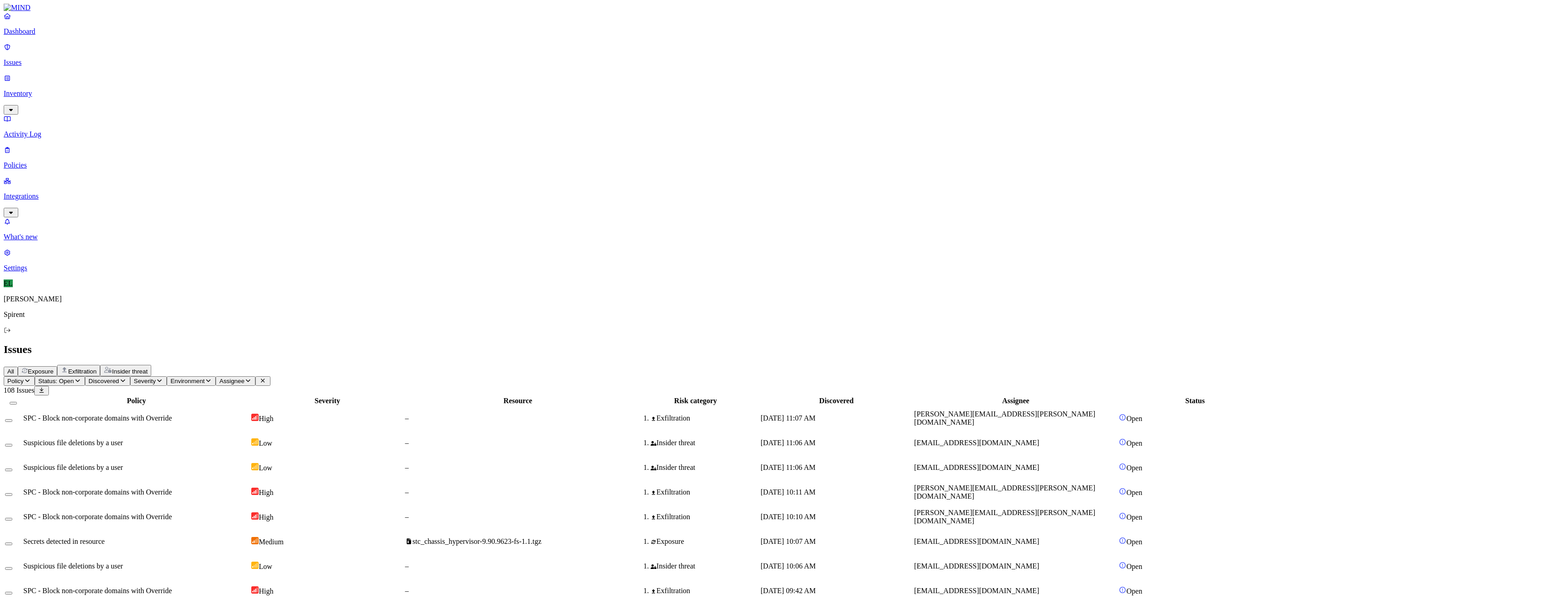
click at [252, 378] on icon "button" at bounding box center [248, 381] width 7 height 6
type input "[PERSON_NAME][EMAIL_ADDRESS][PERSON_NAME][DOMAIN_NAME]"
click at [384, 102] on div "[PERSON_NAME][EMAIL_ADDRESS][PERSON_NAME][DOMAIN_NAME]" at bounding box center [397, 103] width 88 height 33
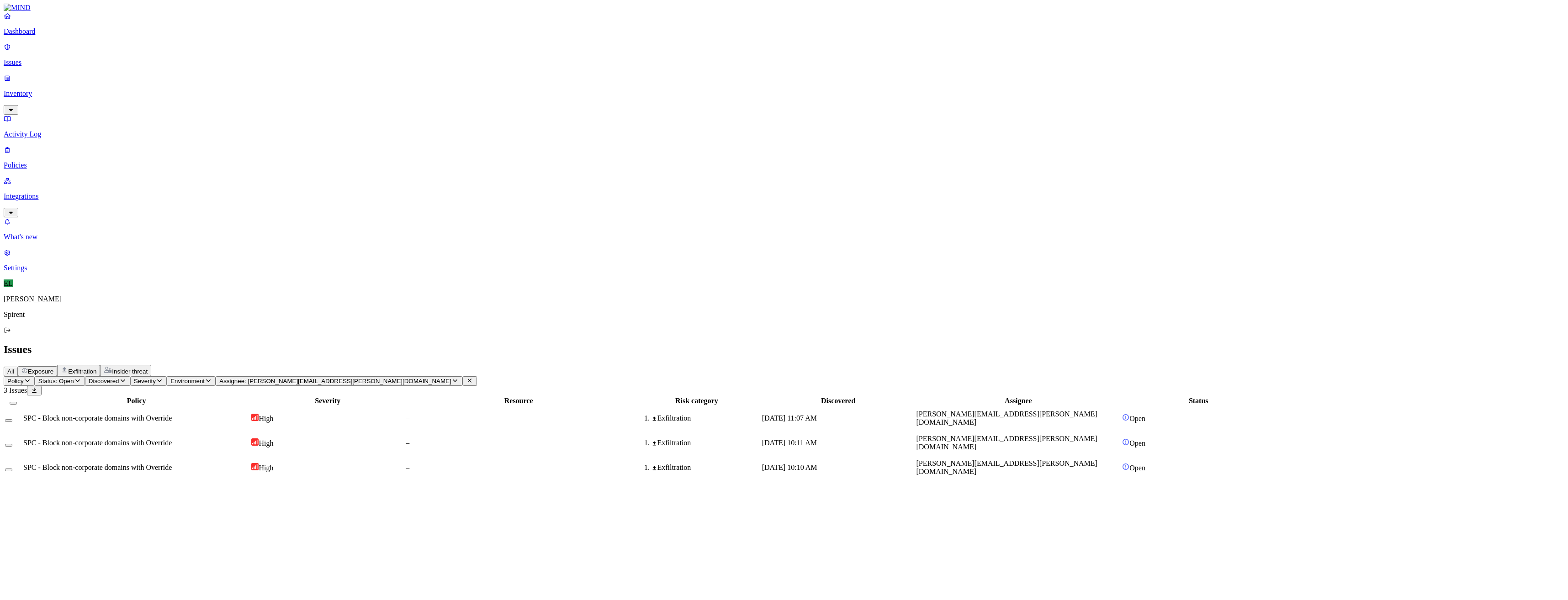
click at [164, 414] on span "SPC - Block non-corporate domains with Override" at bounding box center [97, 418] width 149 height 8
click at [12, 419] on button "Select row" at bounding box center [9, 420] width 7 height 3
click at [12, 447] on button "Select row" at bounding box center [9, 448] width 7 height 3
click at [12, 472] on button "Select row" at bounding box center [9, 473] width 7 height 3
click at [152, 55] on html "Dashboard Issues Inventory Activity Log Policies Integrations What's new 1 Sett…" at bounding box center [784, 243] width 1568 height 487
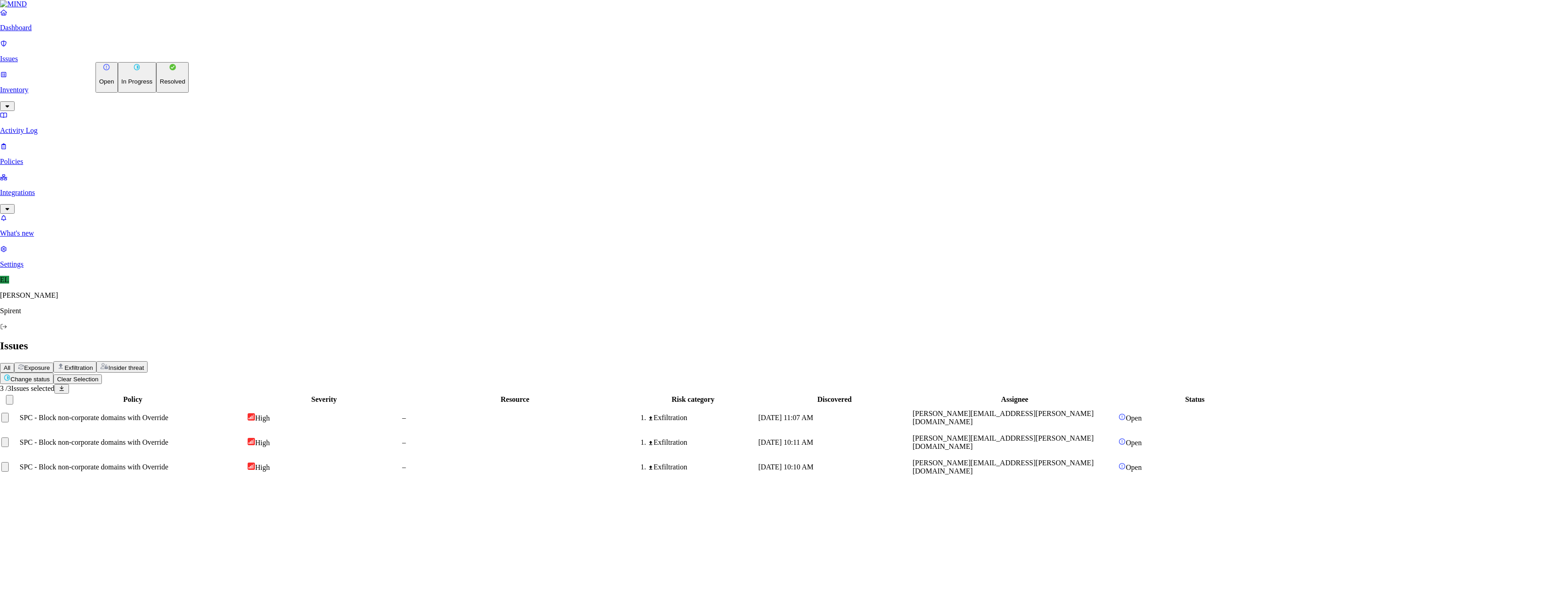
click at [160, 85] on p "Resolved" at bounding box center [173, 81] width 26 height 7
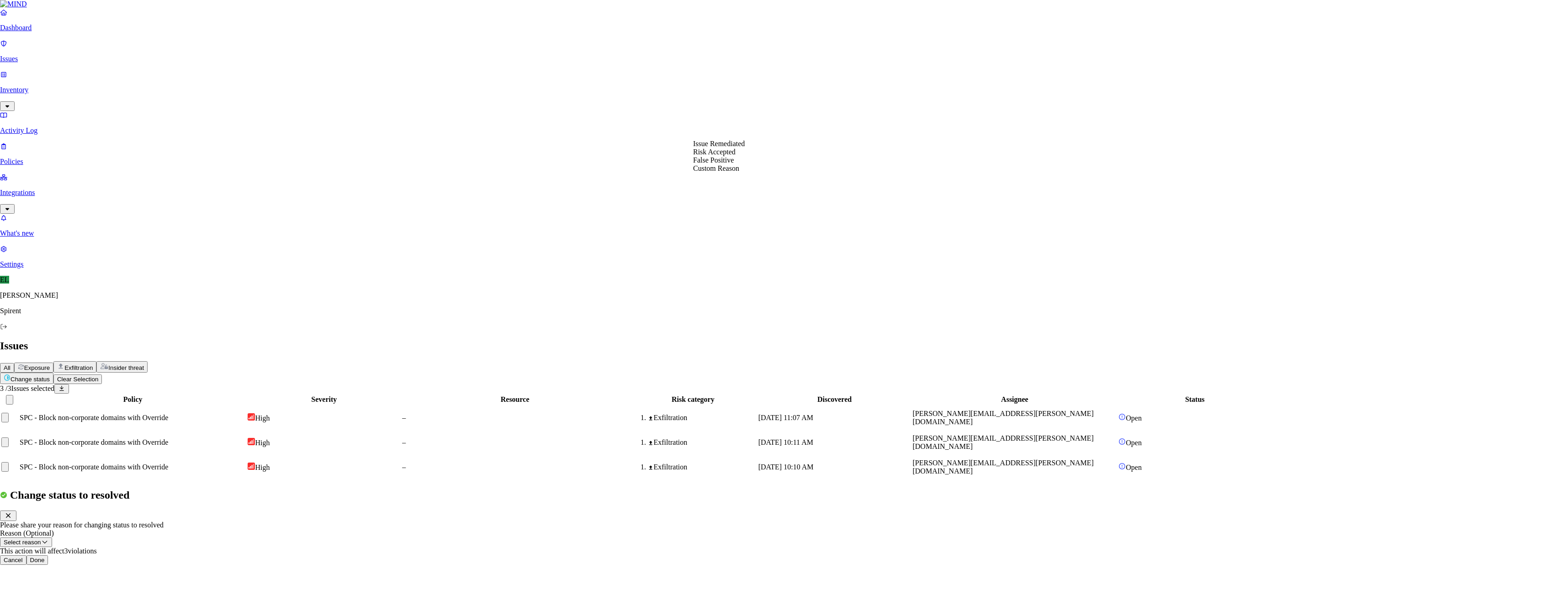
click at [52, 537] on button "Select reason" at bounding box center [26, 542] width 52 height 10
select select "Custom Reason"
click at [83, 556] on textarea at bounding box center [41, 563] width 83 height 16
type textarea "Personal"
click at [49, 582] on button "Done" at bounding box center [38, 587] width 22 height 10
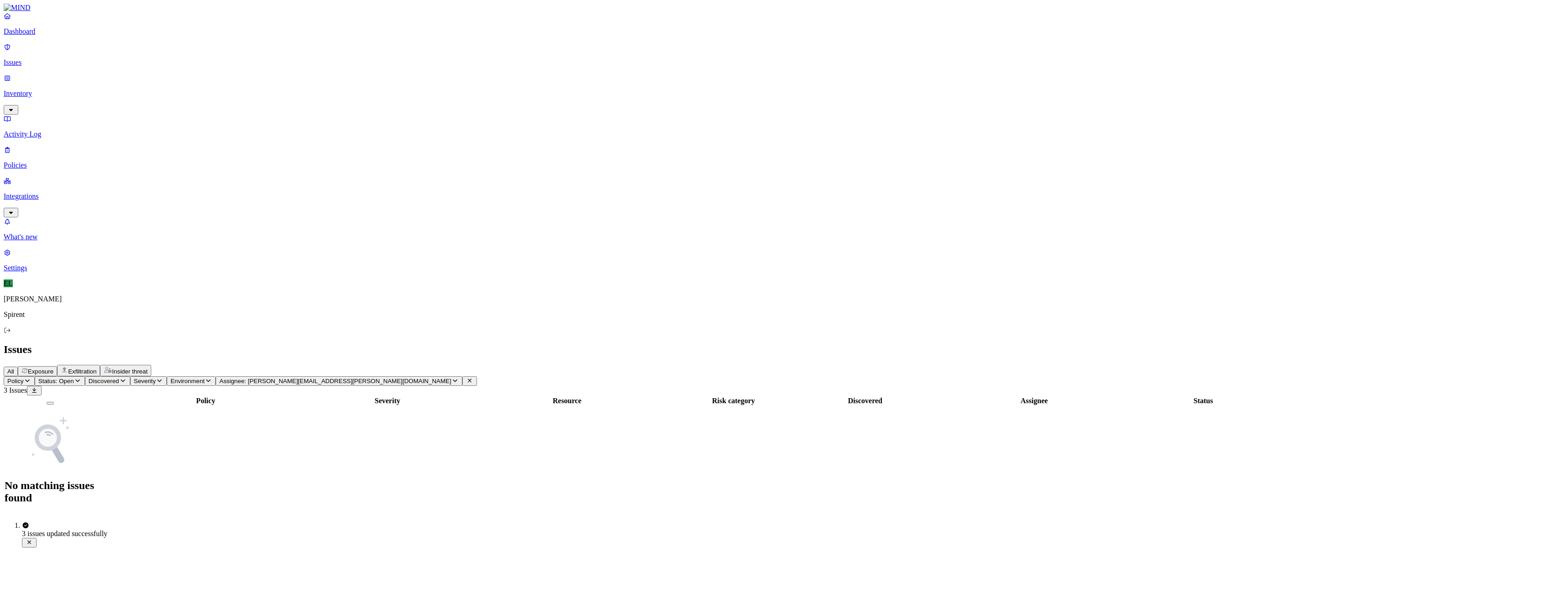
click at [452, 378] on icon "button" at bounding box center [455, 381] width 7 height 6
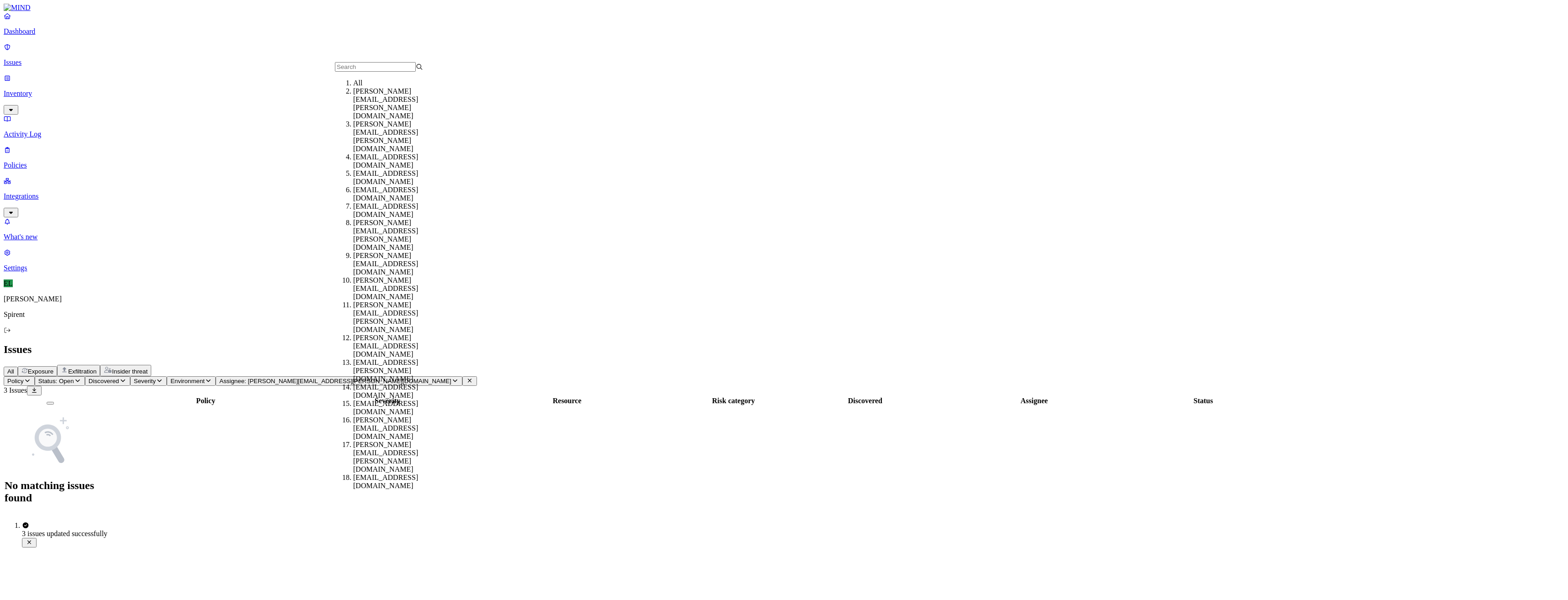
click at [383, 87] on div "All" at bounding box center [397, 83] width 88 height 9
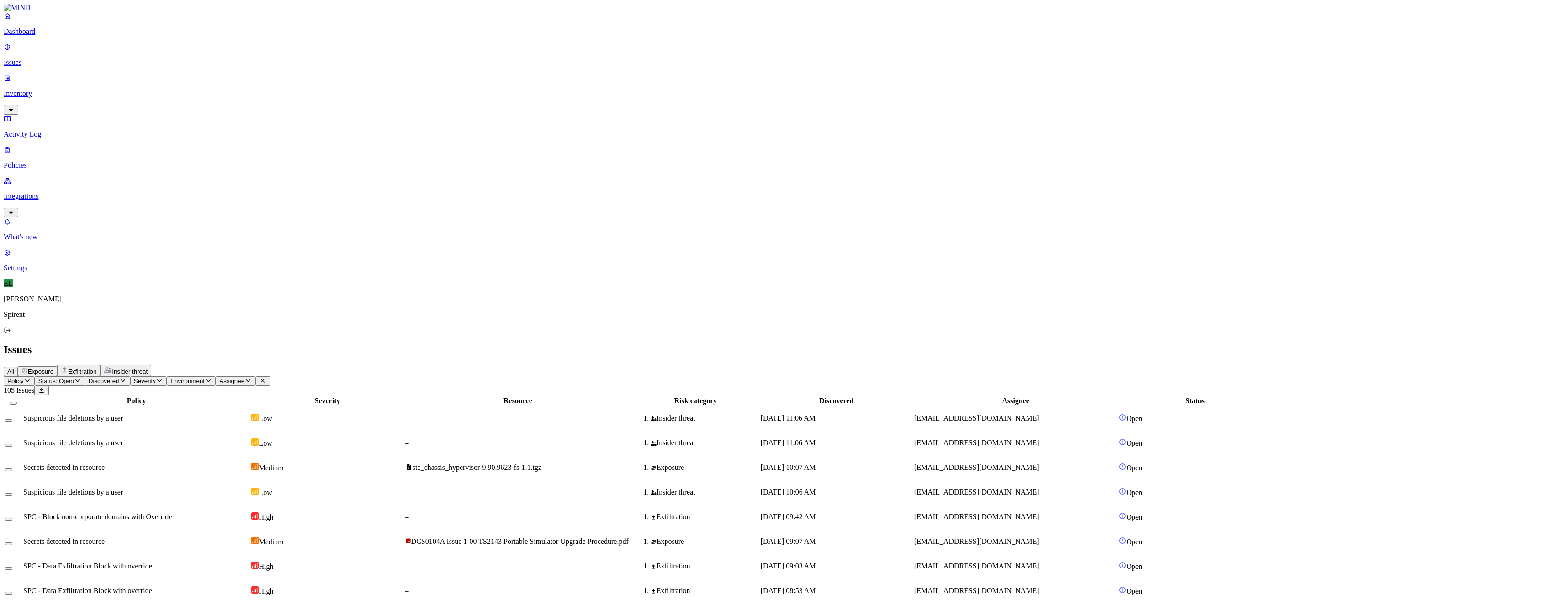
drag, startPoint x: 1099, startPoint y: 220, endPoint x: 1022, endPoint y: 221, distance: 77.0
click at [1022, 579] on tr "SPC - Data Exfiltration Block with override High – Exfiltration [DATE] 08:53 AM…" at bounding box center [638, 591] width 1267 height 24
click at [245, 378] on span "Assignee" at bounding box center [231, 381] width 25 height 7
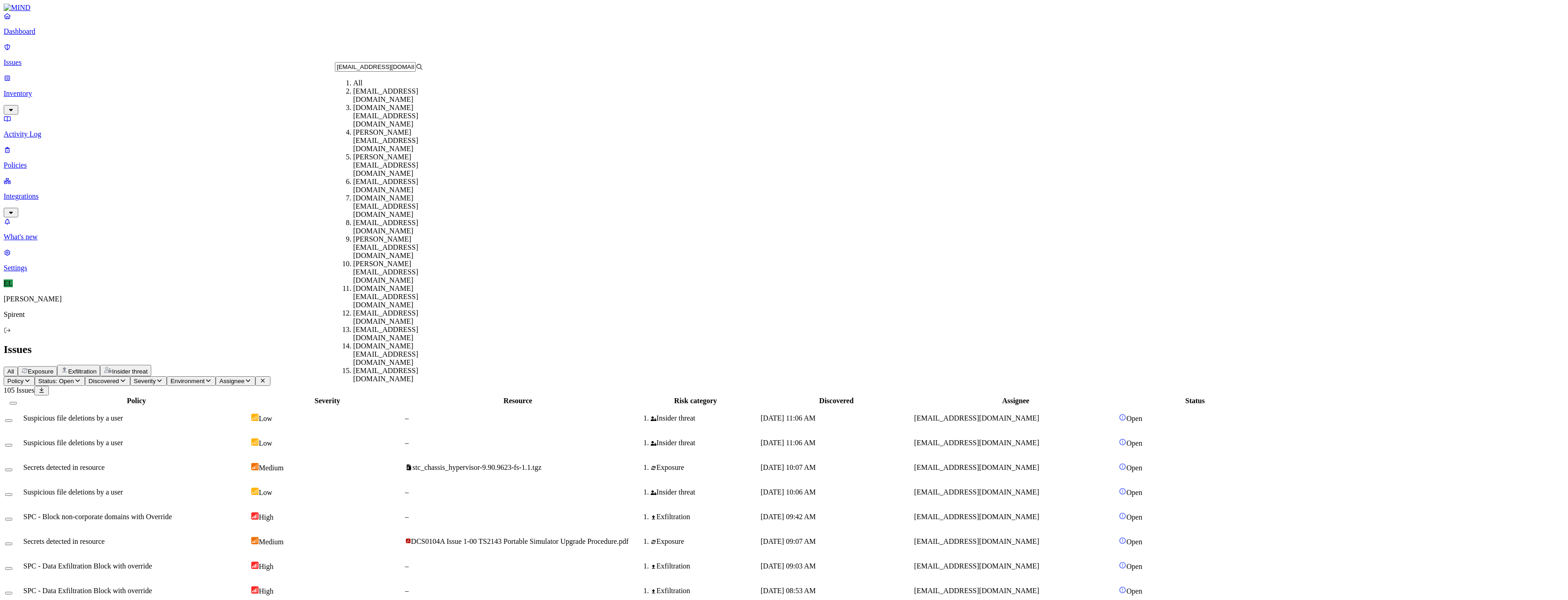
type input "[EMAIL_ADDRESS][DOMAIN_NAME]"
click at [387, 103] on div "[EMAIL_ADDRESS][DOMAIN_NAME]" at bounding box center [397, 95] width 88 height 16
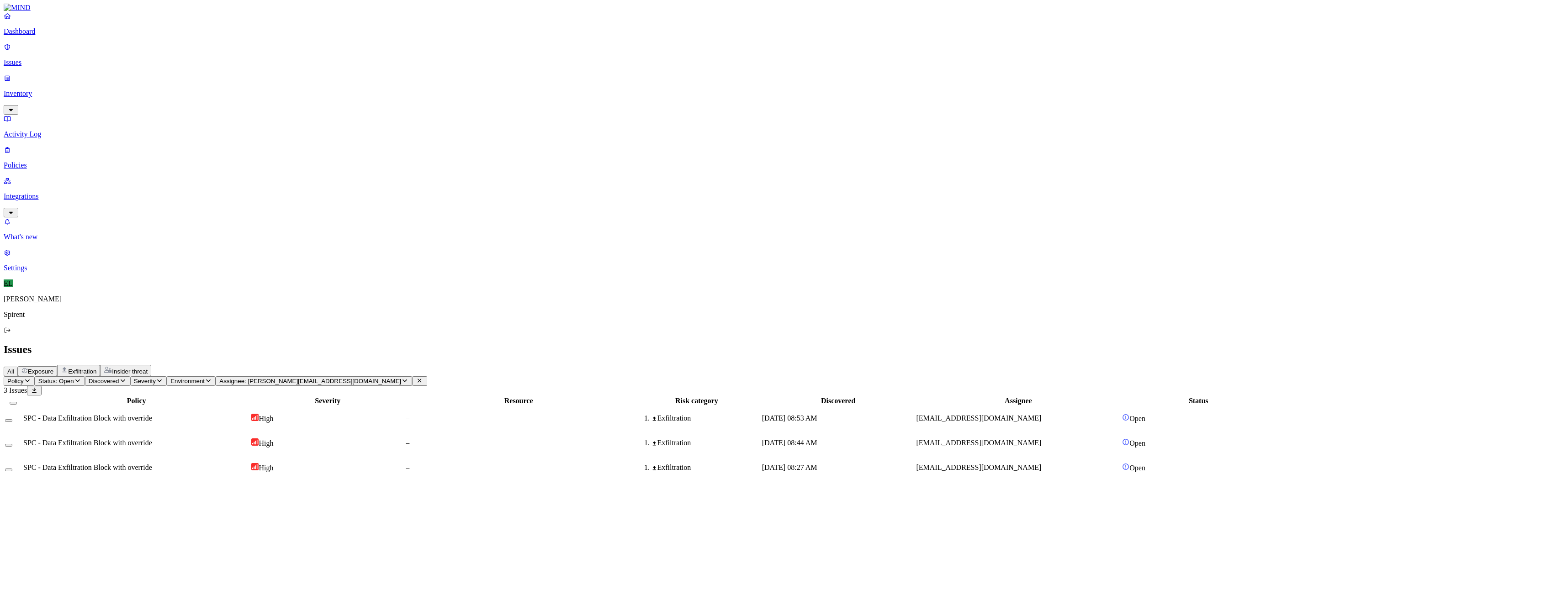
click at [152, 414] on span "SPC - Data Exfiltration Block with override" at bounding box center [88, 418] width 129 height 8
click at [17, 402] on button "Select all" at bounding box center [13, 403] width 7 height 3
click at [142, 53] on html "Dashboard Issues Inventory Activity Log Policies Integrations What's new 1 Sett…" at bounding box center [784, 245] width 1568 height 491
click at [160, 85] on p "Resolved" at bounding box center [173, 81] width 26 height 7
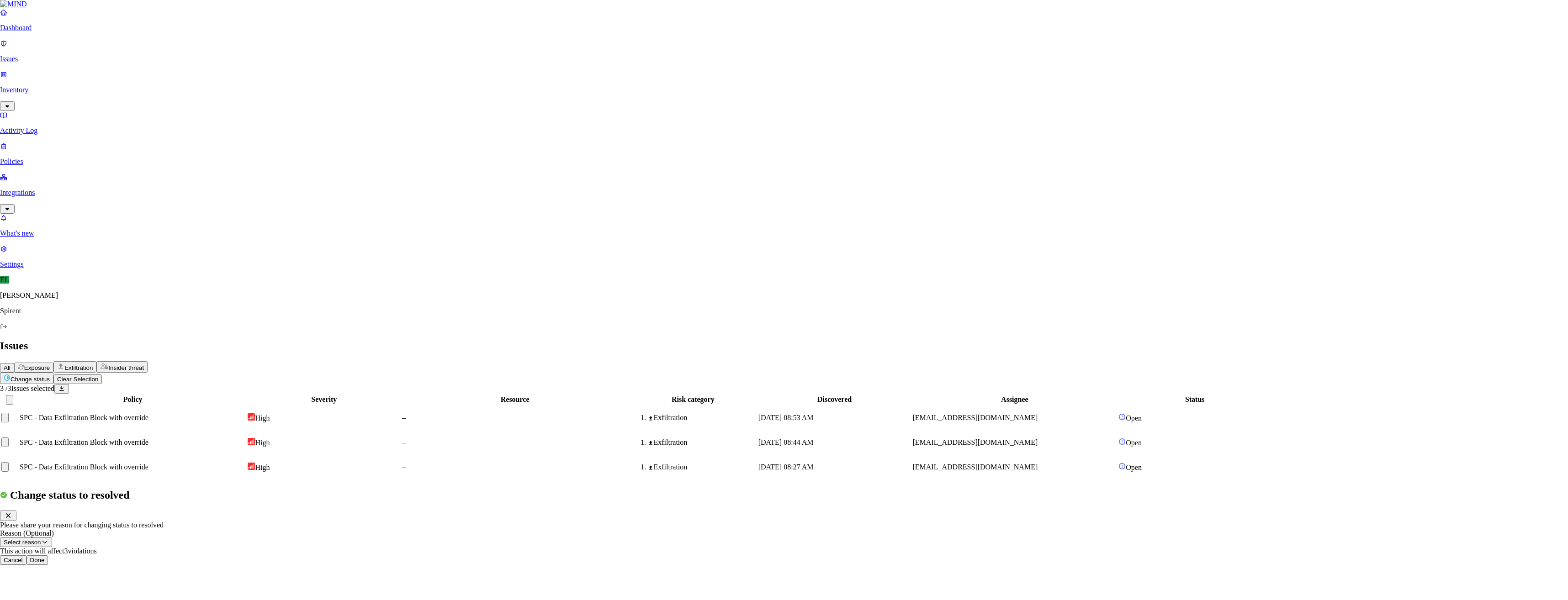
click at [52, 537] on button "Select reason" at bounding box center [26, 542] width 52 height 10
select select "Risk Accepted"
click at [49, 556] on button "Done" at bounding box center [38, 560] width 22 height 10
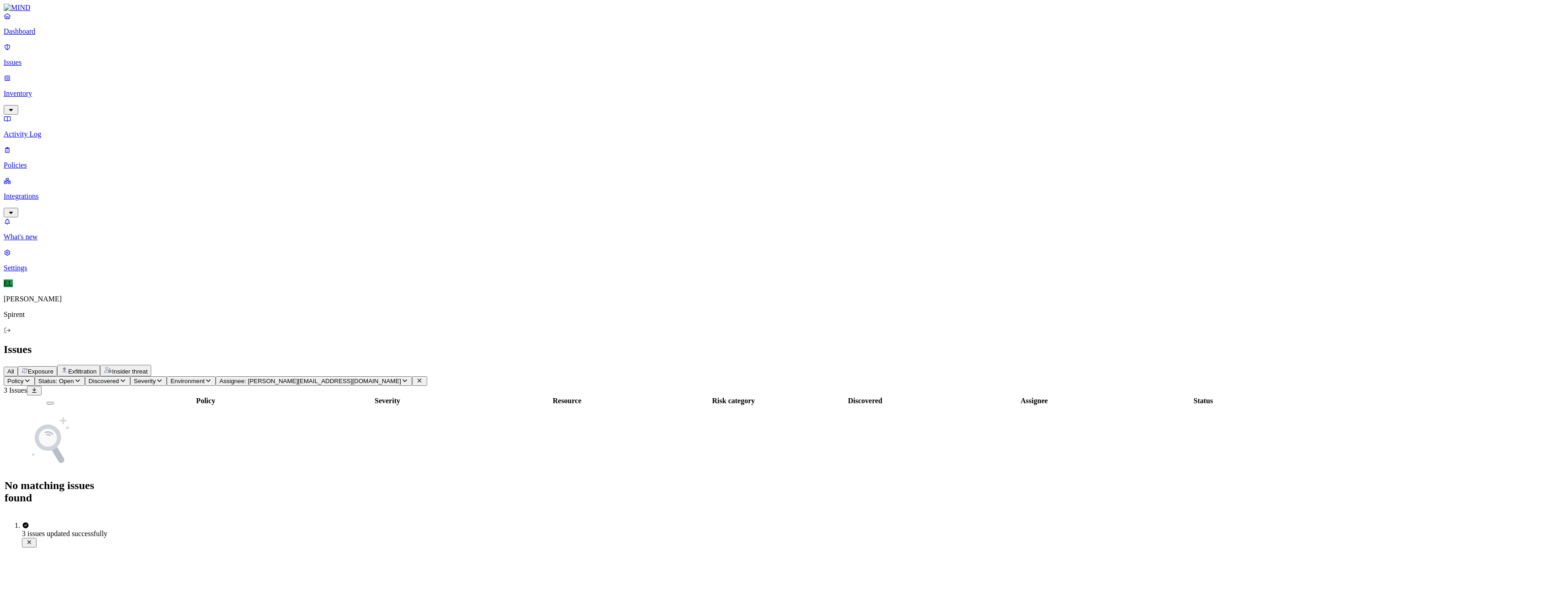
click at [408, 378] on icon "button" at bounding box center [405, 381] width 7 height 6
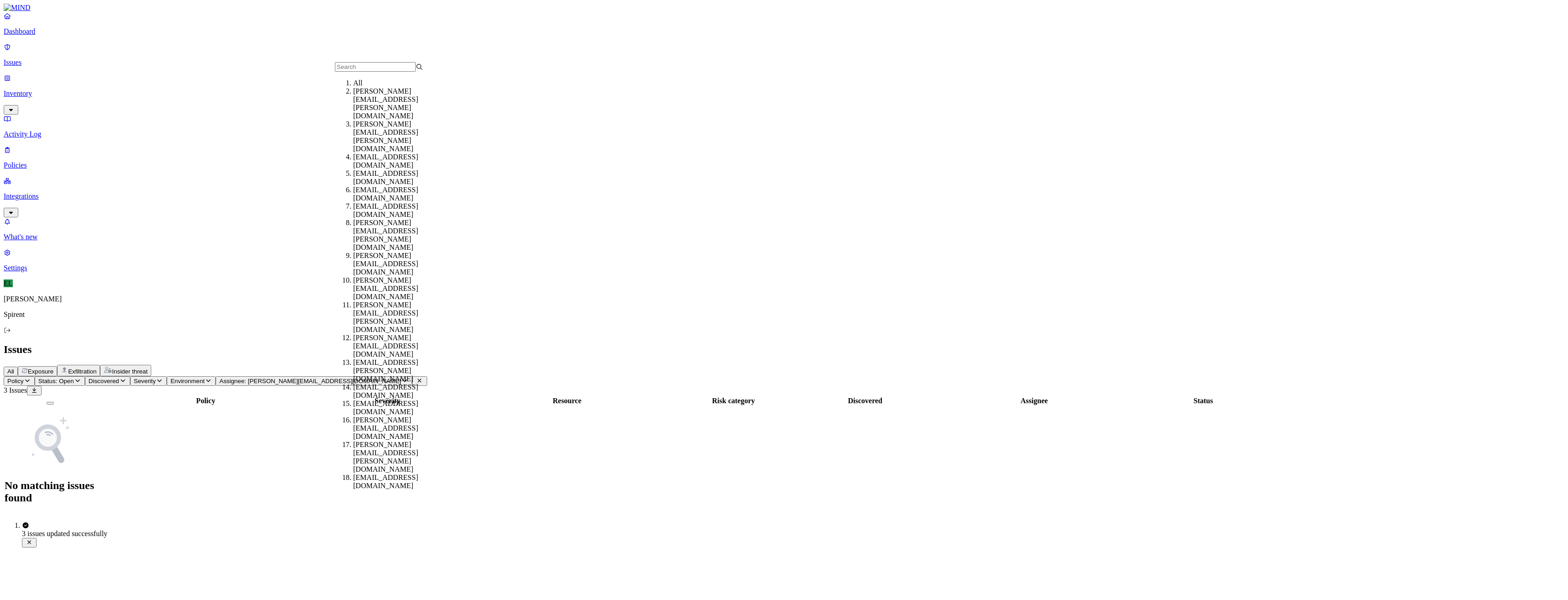
click at [378, 87] on div "All" at bounding box center [397, 83] width 88 height 9
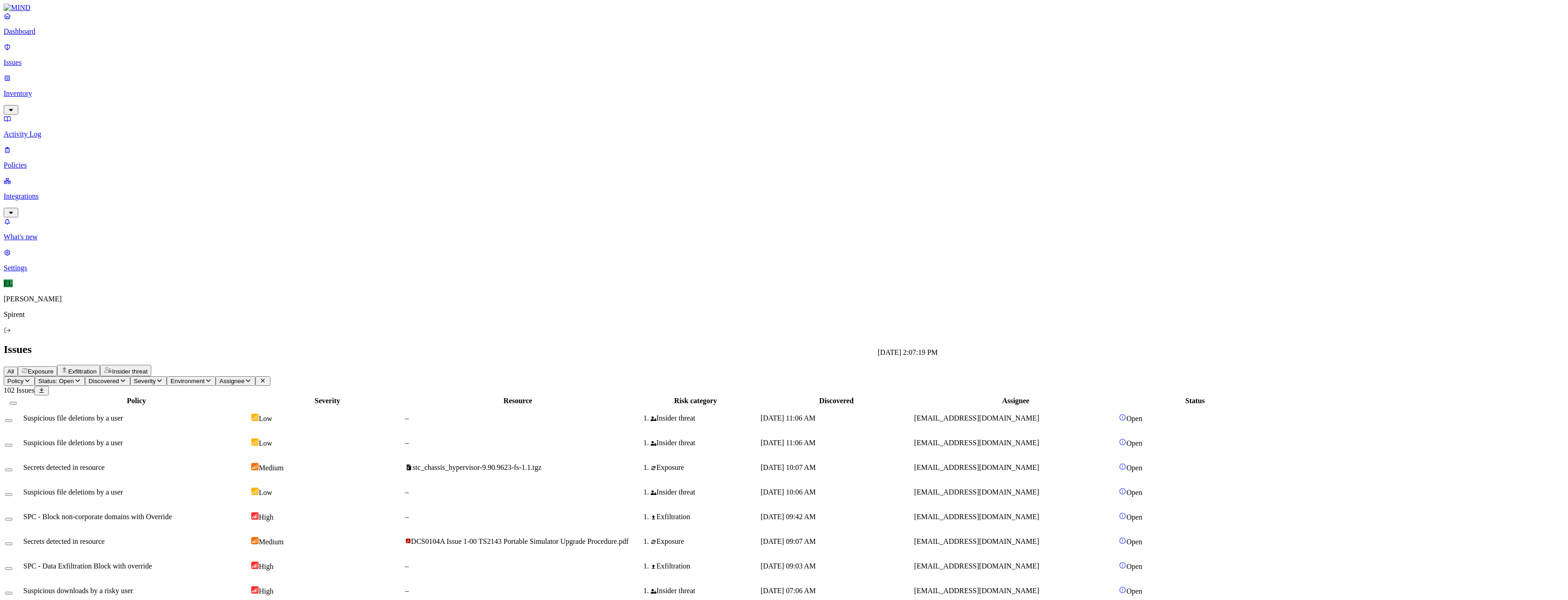
click at [157, 51] on html "Dashboard Issues Inventory Activity Log Policies Integrations What's new 1 Sett…" at bounding box center [784, 593] width 1568 height 1186
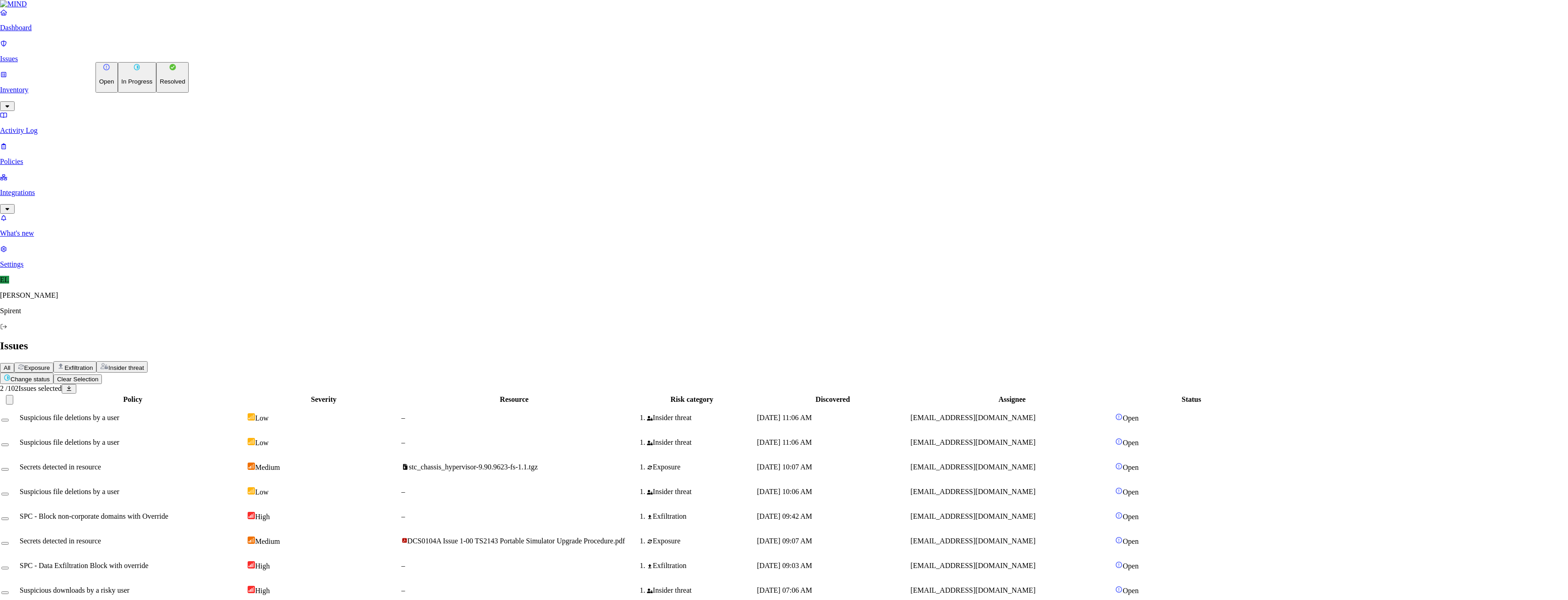
click at [160, 85] on p "Resolved" at bounding box center [173, 81] width 26 height 7
select select "Risk Accepted"
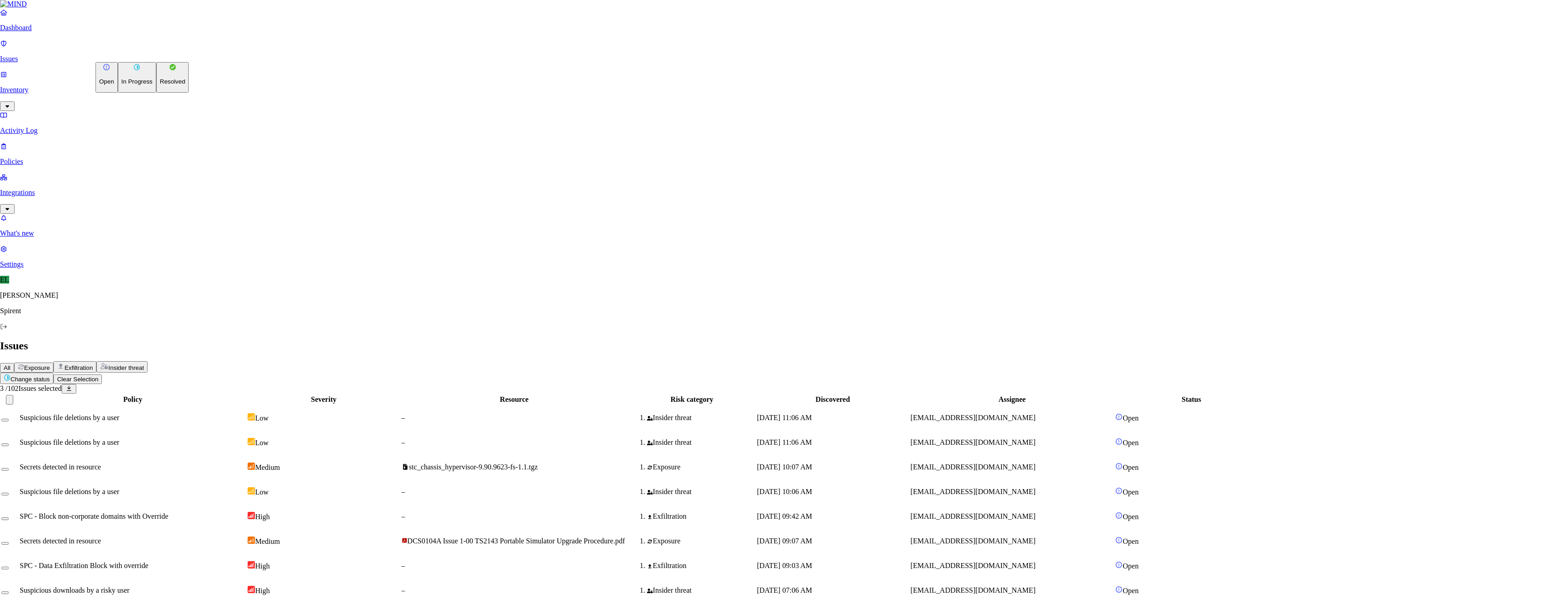
click at [155, 53] on html "Dashboard Issues Inventory Activity Log Policies Integrations What's new 1 Sett…" at bounding box center [784, 593] width 1568 height 1186
click at [160, 85] on p "Resolved" at bounding box center [173, 81] width 26 height 7
select select "Custom Reason"
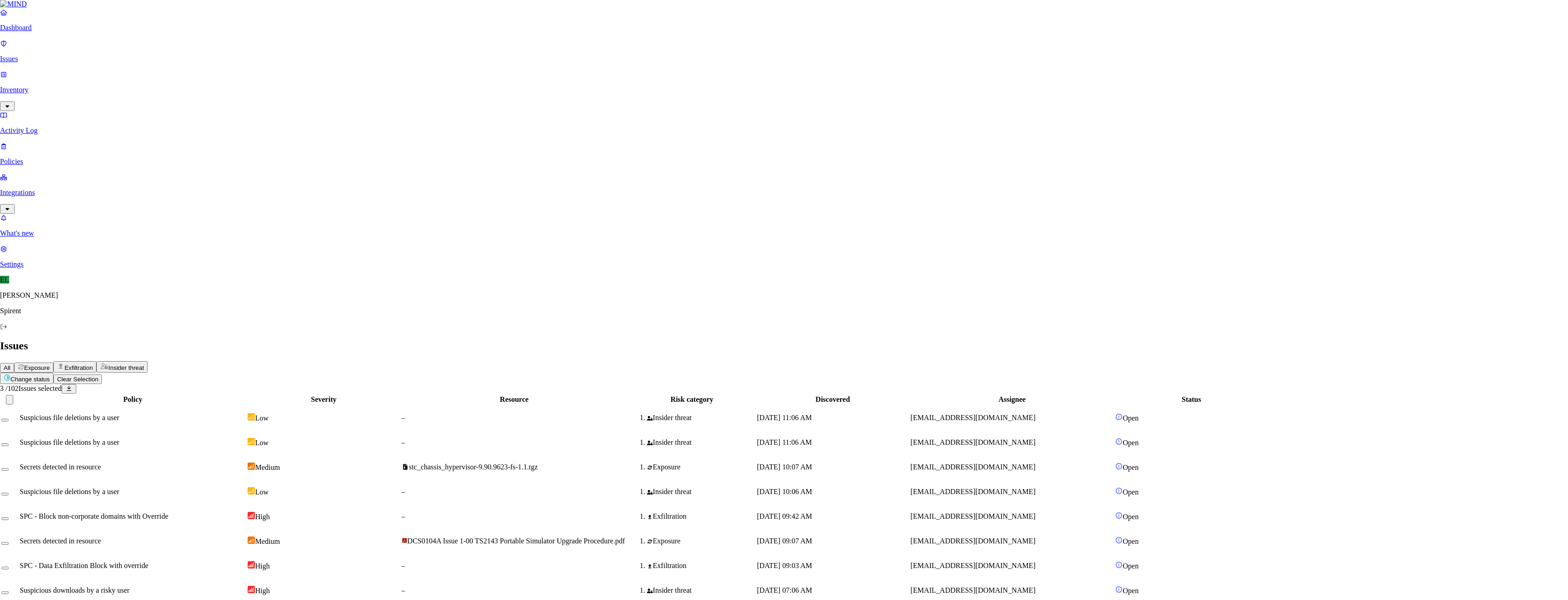
drag, startPoint x: 739, startPoint y: 171, endPoint x: 659, endPoint y: 170, distance: 80.0
type textarea "Personal"
click at [1031, 488] on span "[EMAIL_ADDRESS][DOMAIN_NAME]" at bounding box center [977, 492] width 125 height 8
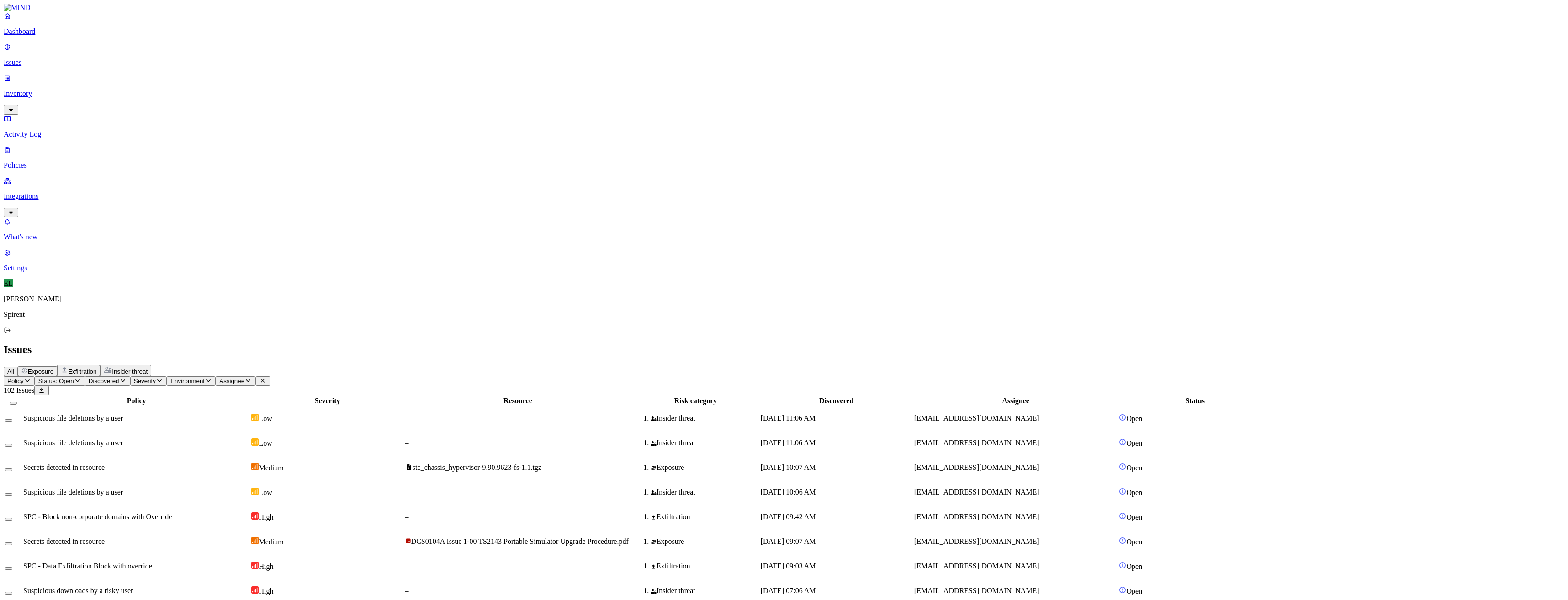
click at [12, 494] on button "Select row" at bounding box center [9, 495] width 7 height 3
click at [154, 54] on html "Dashboard Issues Inventory Activity Log Policies Integrations What's new 1 Sett…" at bounding box center [784, 593] width 1568 height 1186
click at [365, 26] on html "Dashboard Issues Inventory Activity Log Policies Integrations What's new 1 Sett…" at bounding box center [784, 595] width 1568 height 1190
click at [12, 490] on button "Select row" at bounding box center [9, 495] width 7 height 10
click at [31, 378] on icon "button" at bounding box center [27, 381] width 7 height 6
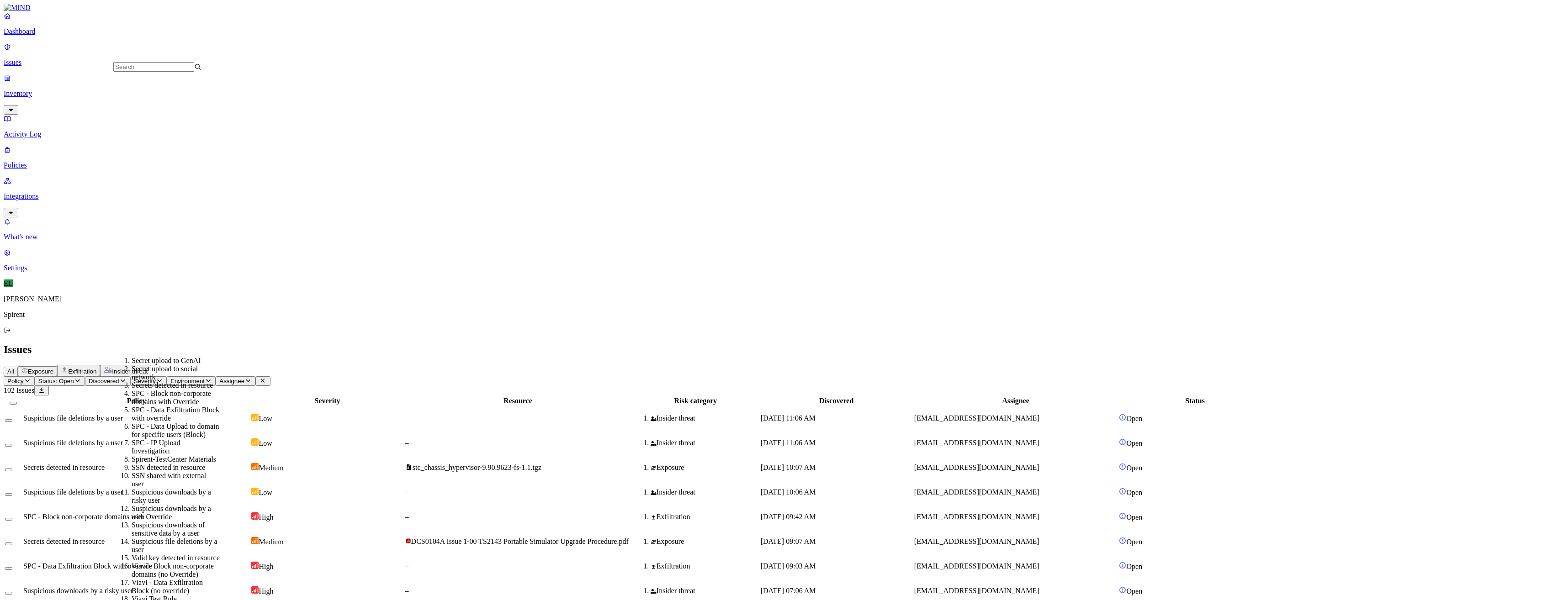
scroll to position [365, 0]
click at [183, 544] on div "Suspicious file deletions by a user" at bounding box center [175, 552] width 88 height 16
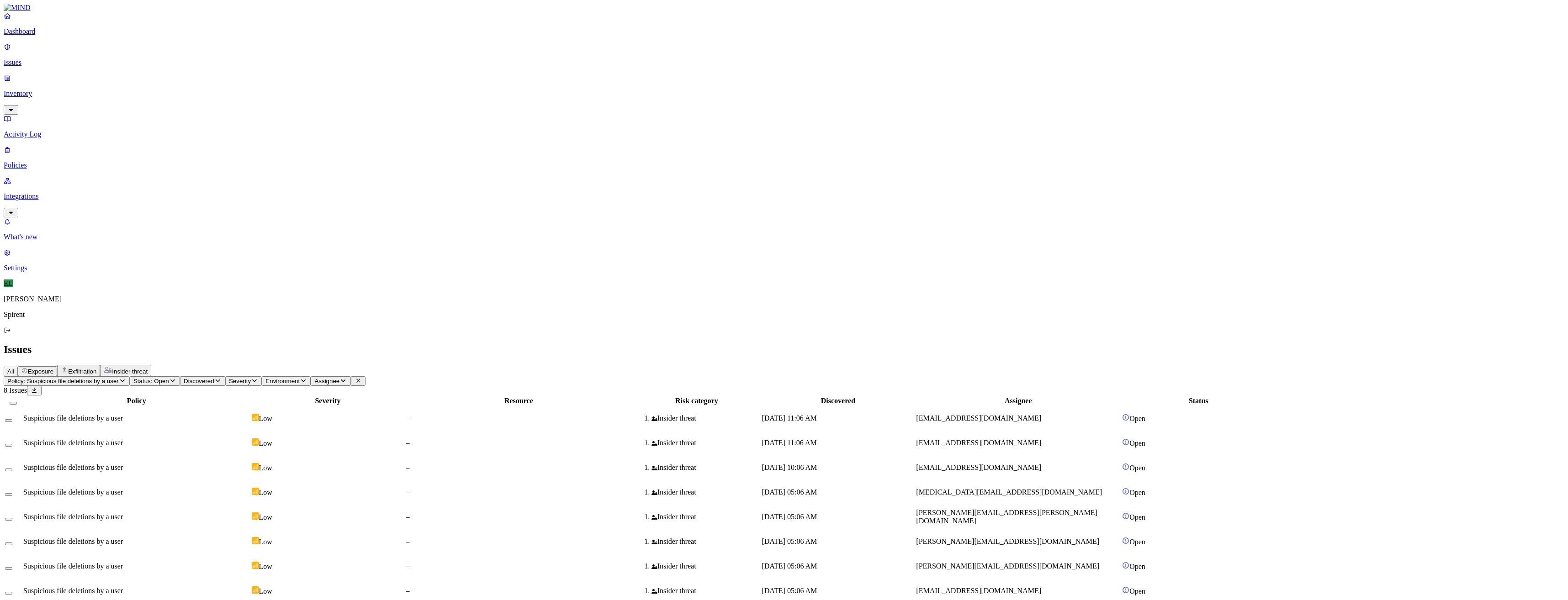
click at [123, 414] on span "Suspicious file deletions by a user" at bounding box center [73, 418] width 100 height 8
click at [123, 439] on span "Suspicious file deletions by a user" at bounding box center [73, 442] width 100 height 8
click at [123, 464] on span "Suspicious file deletions by a user" at bounding box center [73, 467] width 100 height 8
click at [123, 488] on span "Suspicious file deletions by a user" at bounding box center [73, 492] width 100 height 8
click at [123, 513] on span "Suspicious file deletions by a user" at bounding box center [73, 517] width 100 height 8
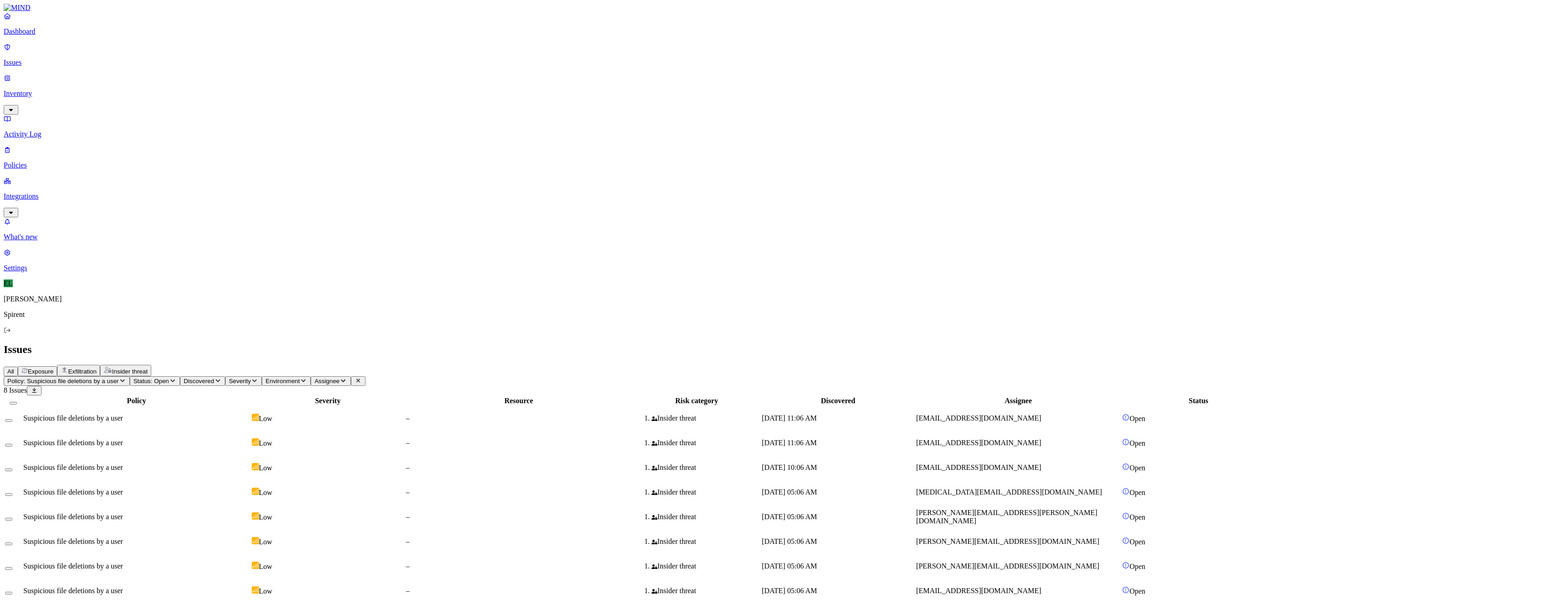
click at [123, 537] on span "Suspicious file deletions by a user" at bounding box center [73, 541] width 100 height 8
click at [123, 562] on span "Suspicious file deletions by a user" at bounding box center [73, 566] width 100 height 8
click at [123, 587] on span "Suspicious file deletions by a user" at bounding box center [73, 590] width 100 height 8
click at [17, 402] on button "Select all" at bounding box center [13, 403] width 7 height 3
click at [149, 53] on html "Dashboard Issues Inventory Activity Log Policies Integrations What's new 1 Sett…" at bounding box center [784, 307] width 1568 height 615
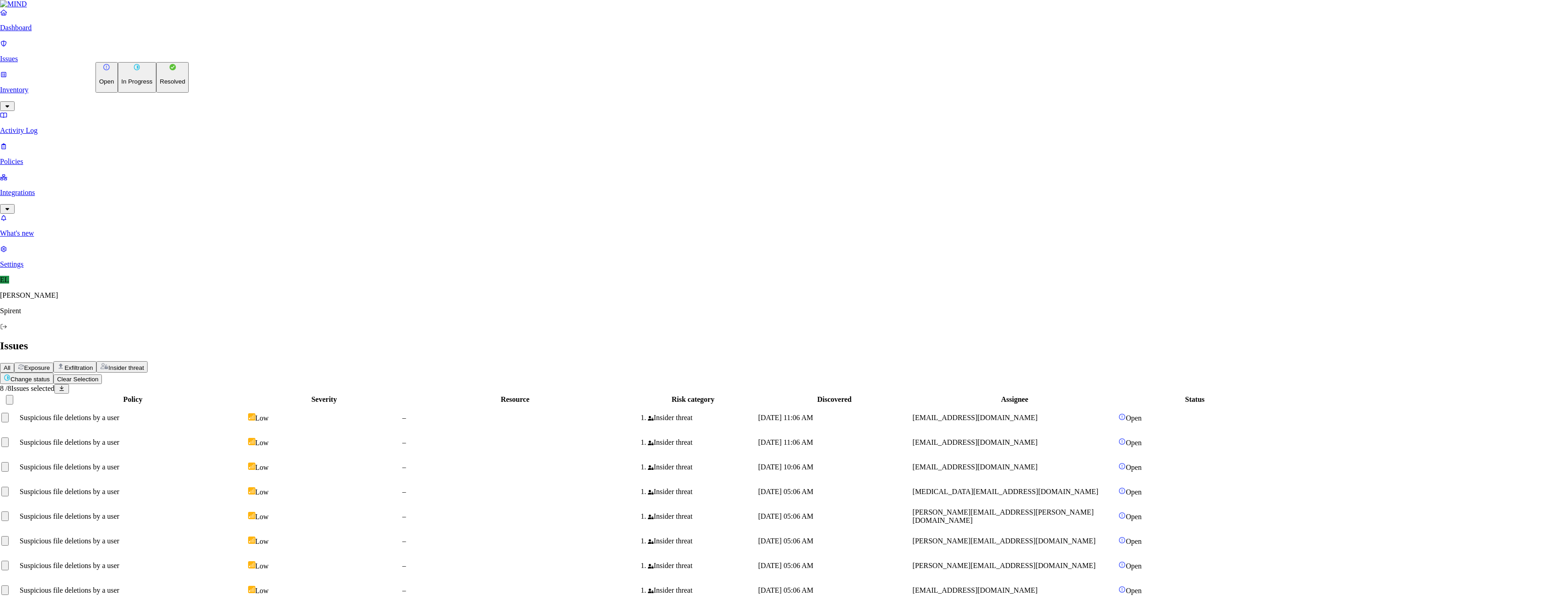
click at [156, 92] on button "Resolved" at bounding box center [173, 77] width 33 height 30
select select "Risk Accepted"
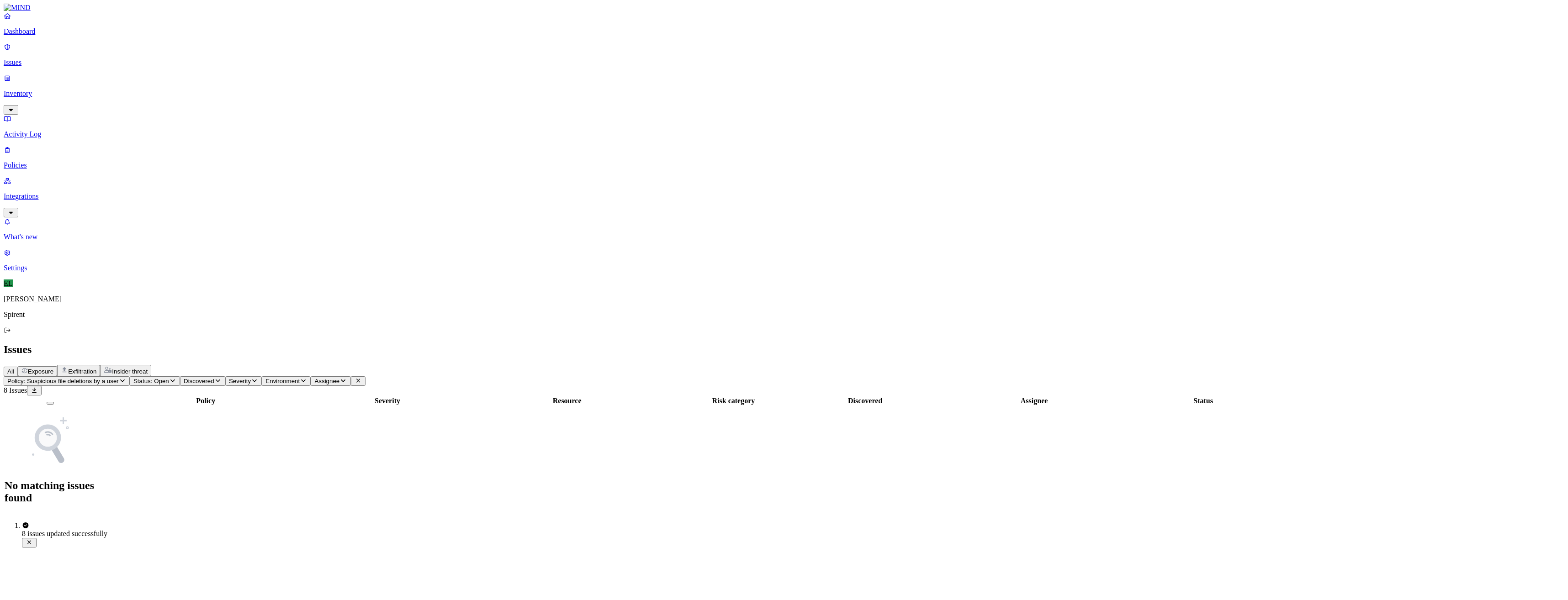
click at [126, 378] on icon "button" at bounding box center [122, 381] width 7 height 6
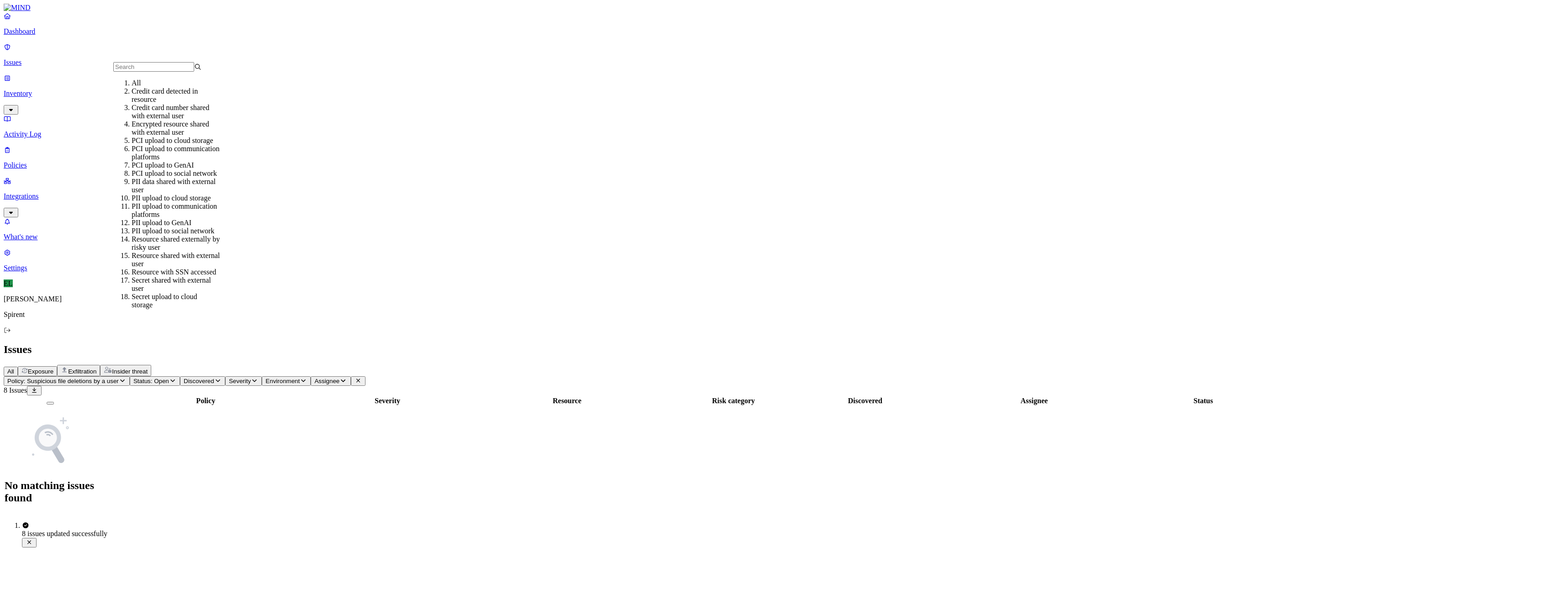
click at [131, 87] on div "All" at bounding box center [175, 83] width 88 height 9
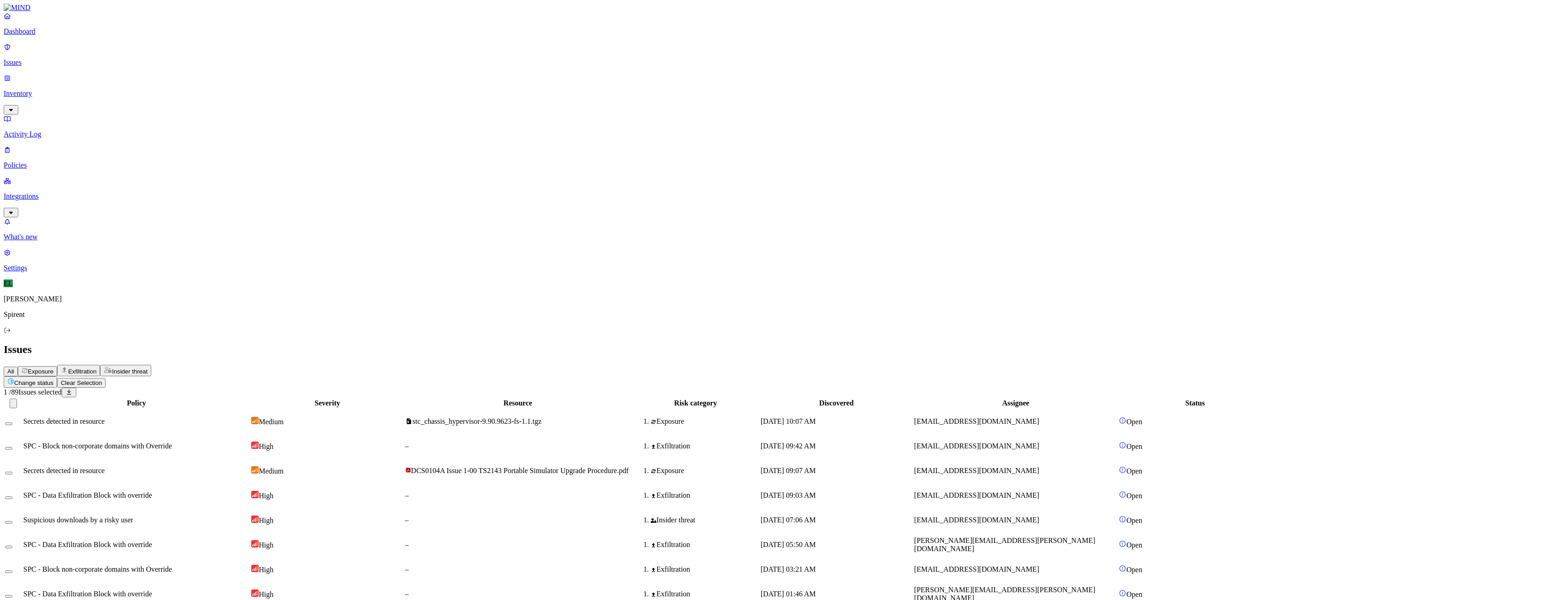
click at [136, 55] on html "Dashboard Issues Inventory Activity Log Policies Integrations What's new 1 Sett…" at bounding box center [784, 595] width 1568 height 1190
click at [126, 85] on p "In Progress" at bounding box center [137, 81] width 31 height 7
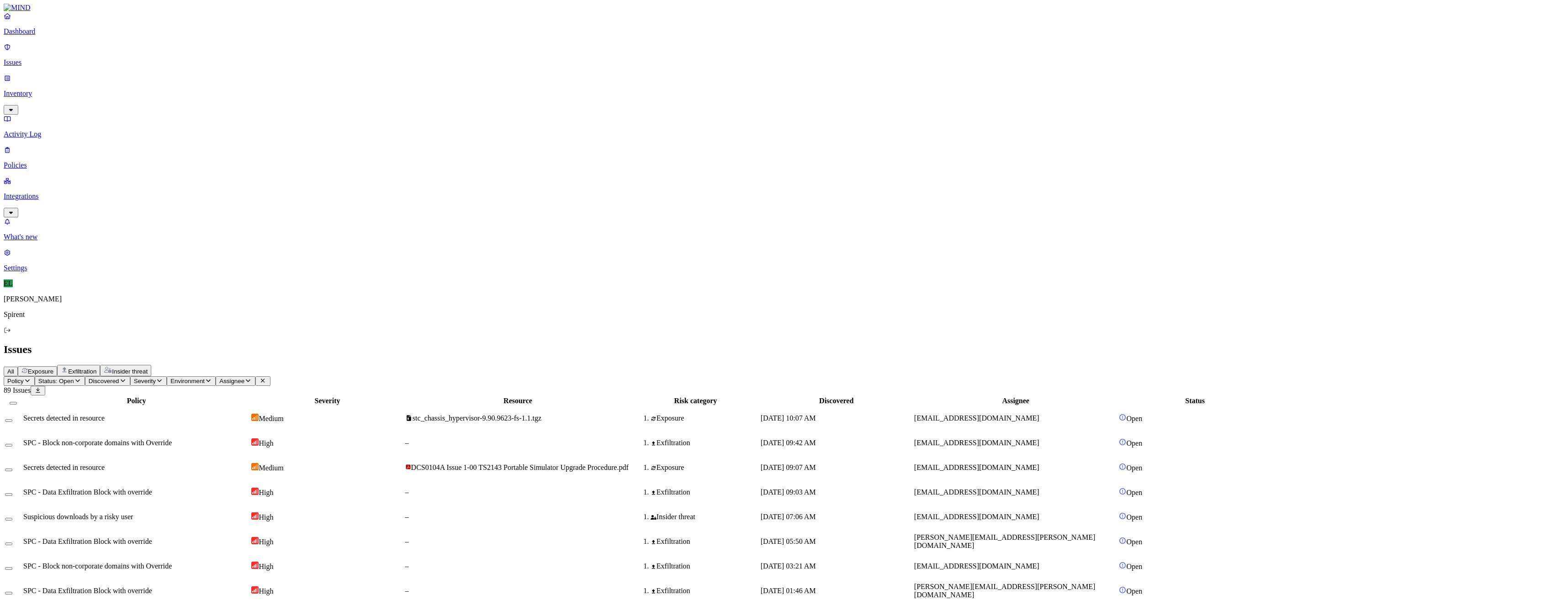
click at [136, 52] on html "Dashboard Issues Inventory Activity Log Policies Integrations What's new 1 Sett…" at bounding box center [784, 595] width 1568 height 1190
click at [160, 85] on p "Resolved" at bounding box center [173, 81] width 26 height 7
select select "Custom Reason"
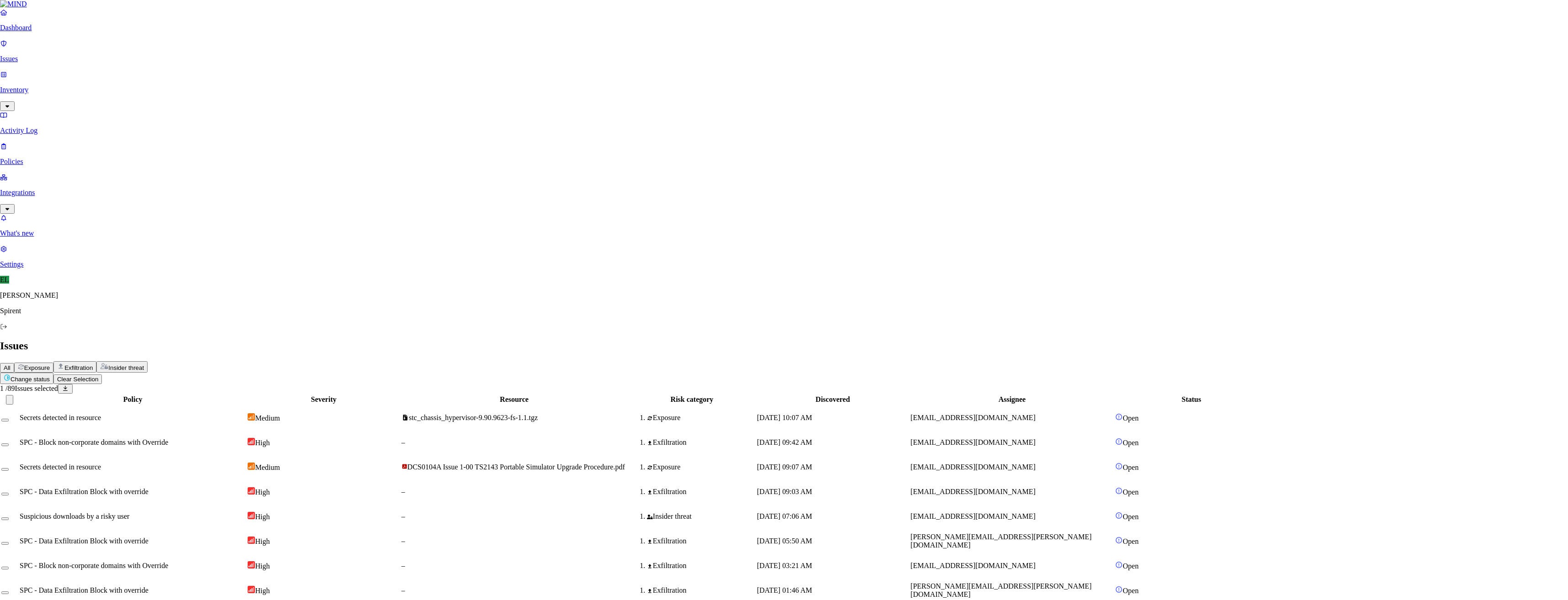
type textarea "Logos"
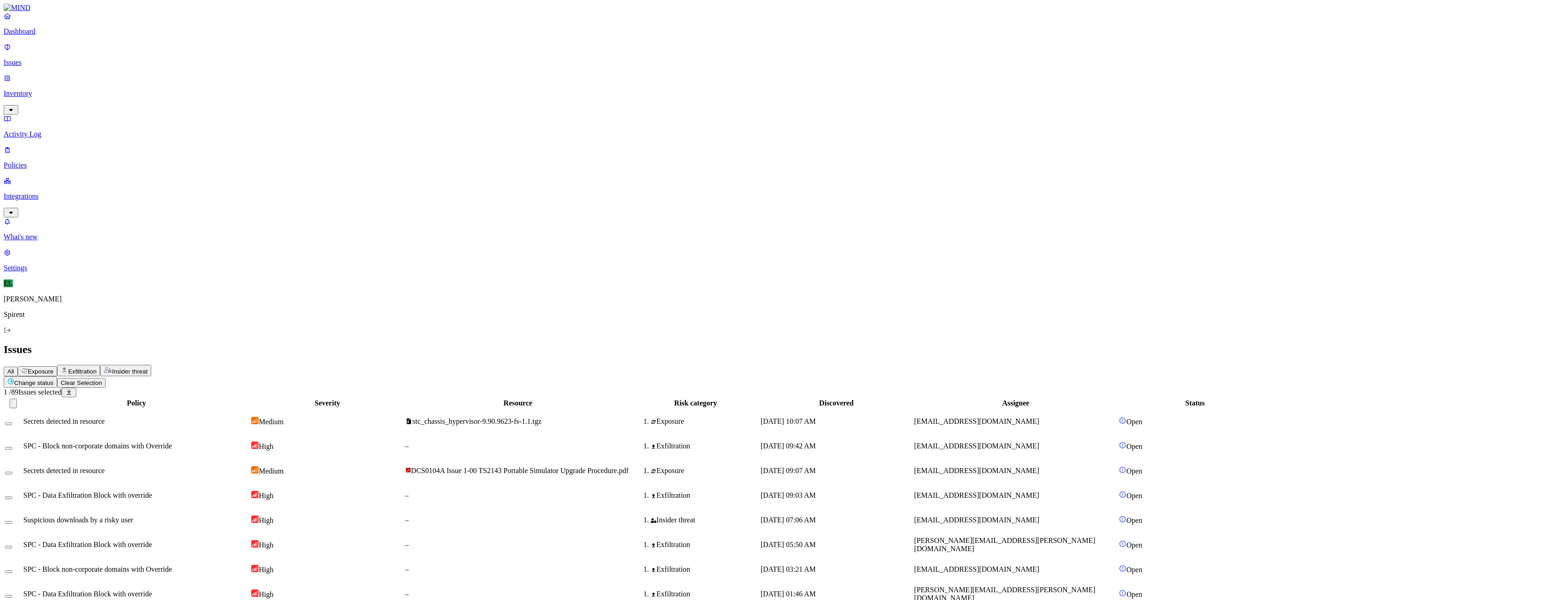
click at [133, 58] on html "Dashboard Issues Inventory Activity Log Policies Integrations What's new 1 Sett…" at bounding box center [784, 595] width 1568 height 1190
click at [160, 85] on p "Resolved" at bounding box center [173, 81] width 26 height 7
select select "Risk Accepted"
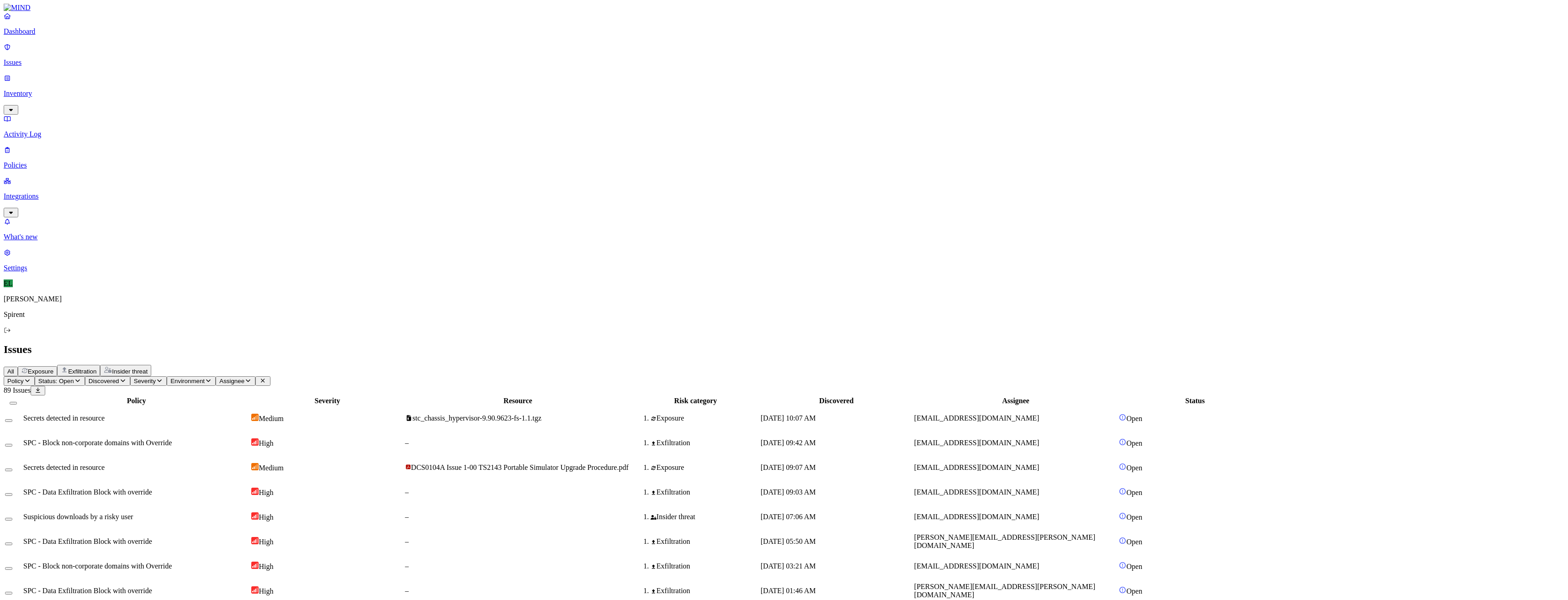
scroll to position [60, 0]
click at [158, 51] on html "Dashboard Issues Inventory Activity Log Policies Integrations What's new 1 Sett…" at bounding box center [784, 595] width 1568 height 1190
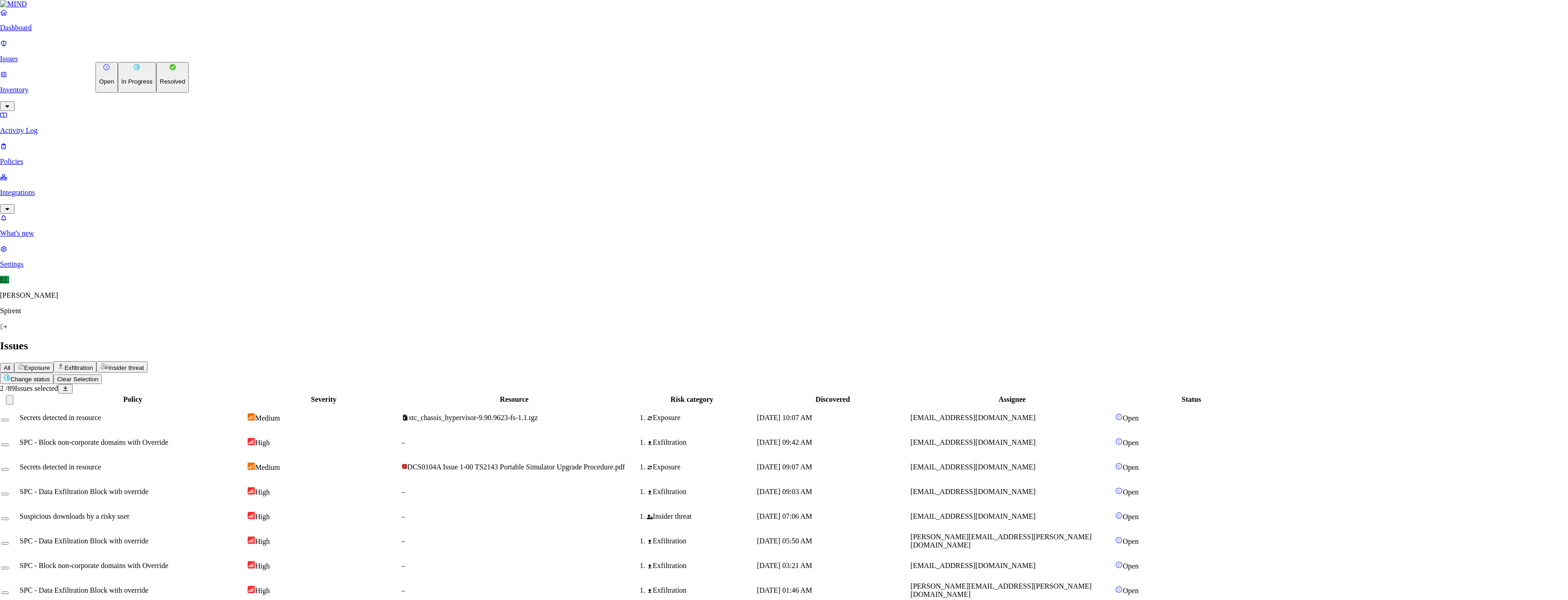
click at [160, 85] on p "Resolved" at bounding box center [173, 81] width 26 height 7
select select "Custom Reason"
type textarea "Not sensitive"
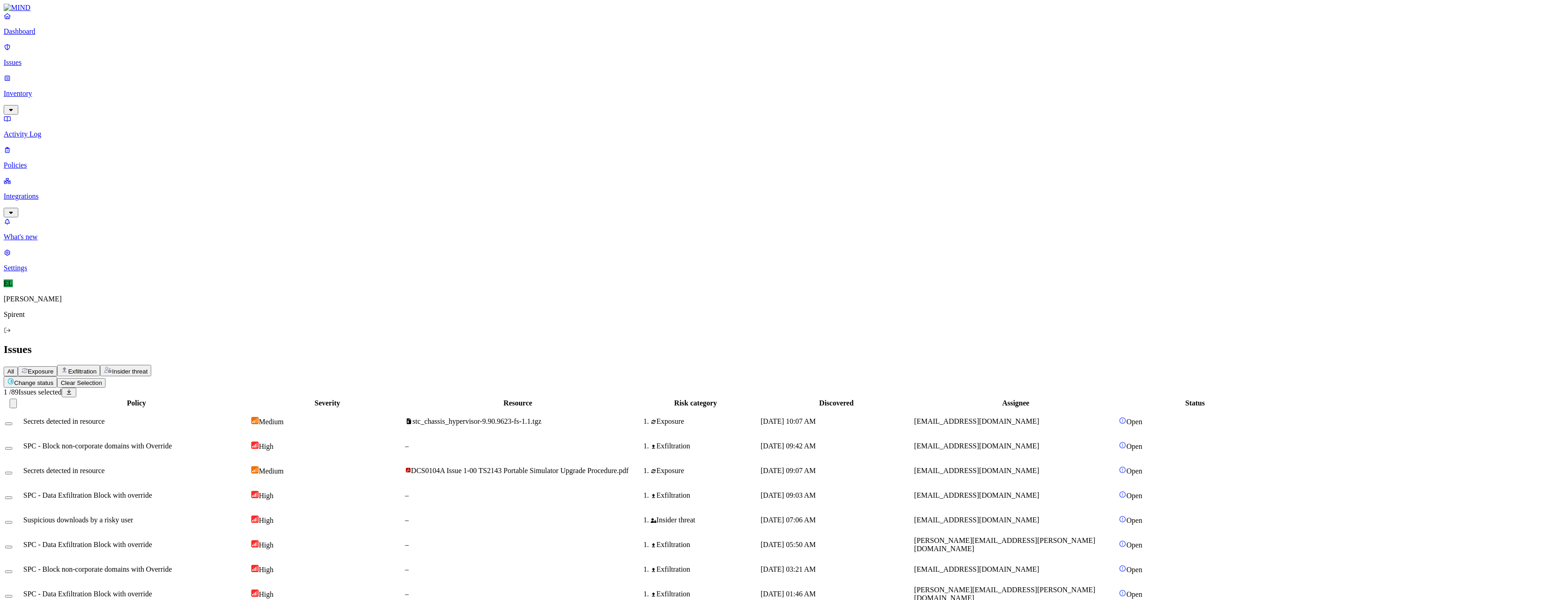
click at [149, 52] on html "Dashboard Issues Inventory Activity Log Policies Integrations What's new 1 Sett…" at bounding box center [784, 595] width 1568 height 1190
click at [156, 92] on button "Resolved" at bounding box center [173, 77] width 33 height 30
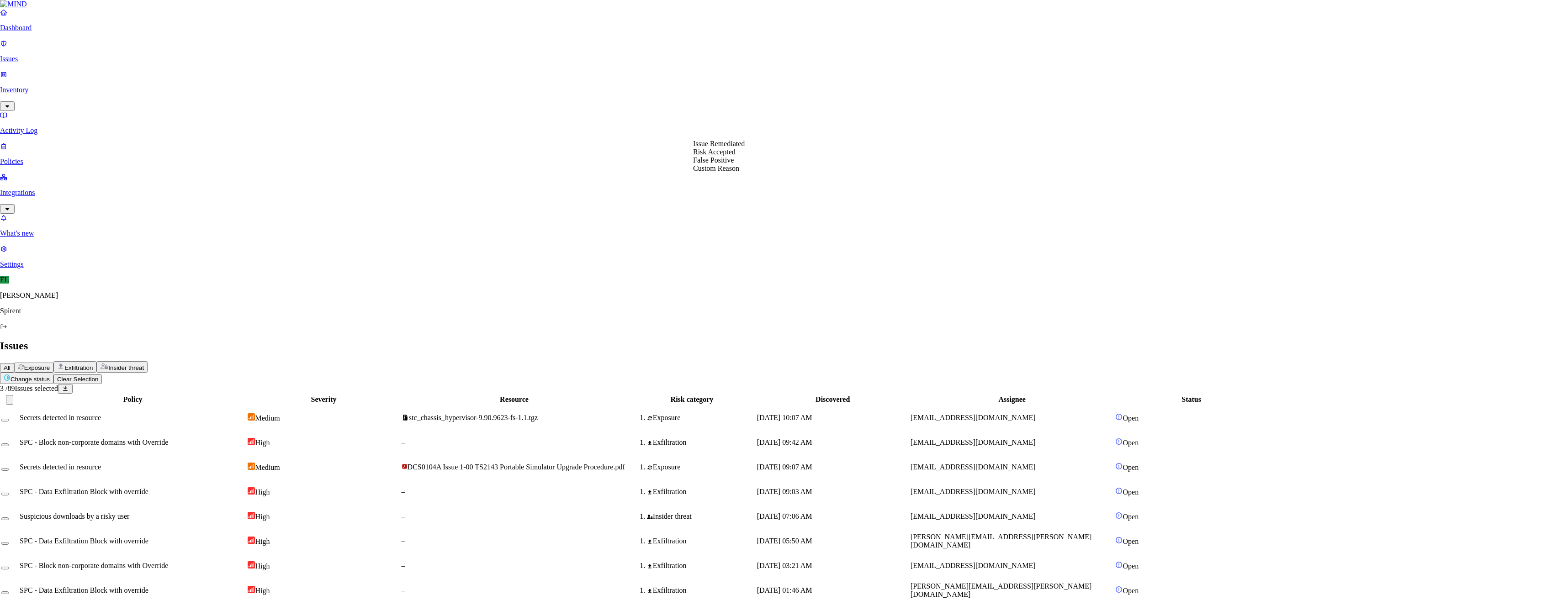
select select "Custom Reason"
type textarea "text"
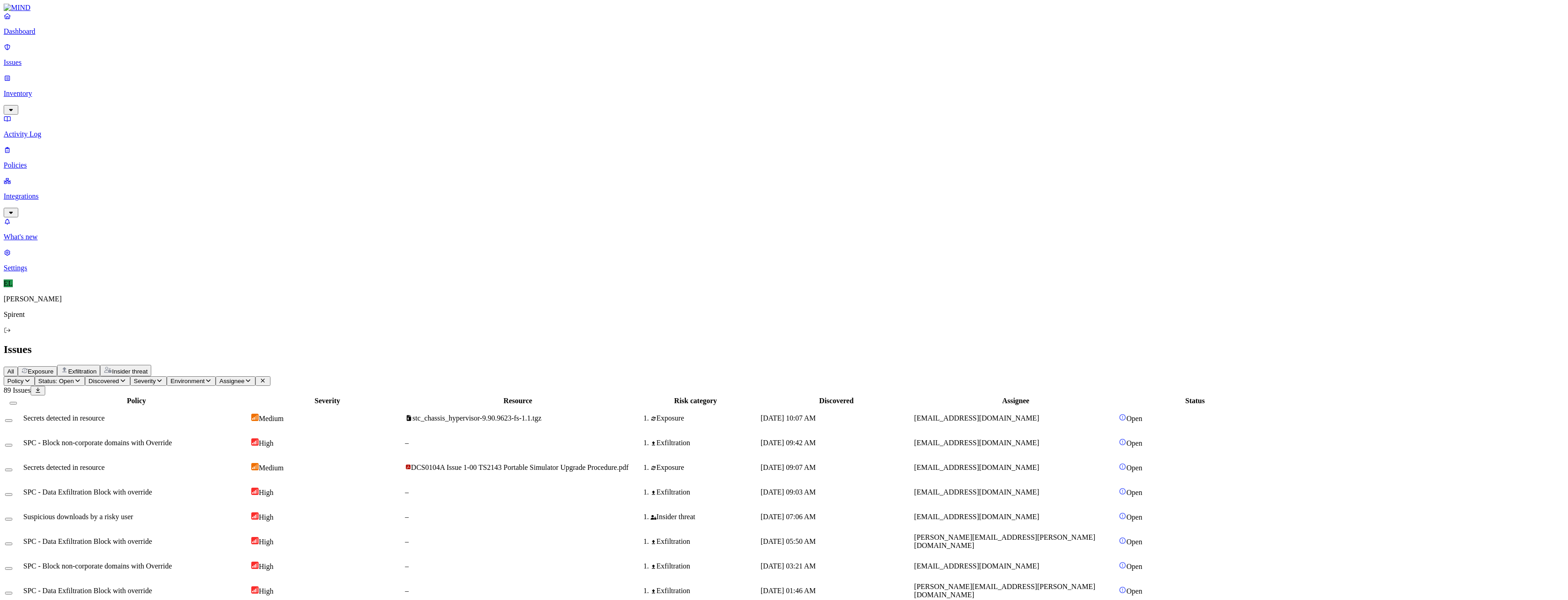
click at [134, 53] on html "Dashboard Issues Inventory Activity Log Policies Integrations What's new 1 Sett…" at bounding box center [784, 593] width 1568 height 1186
click at [160, 85] on p "Resolved" at bounding box center [173, 81] width 26 height 7
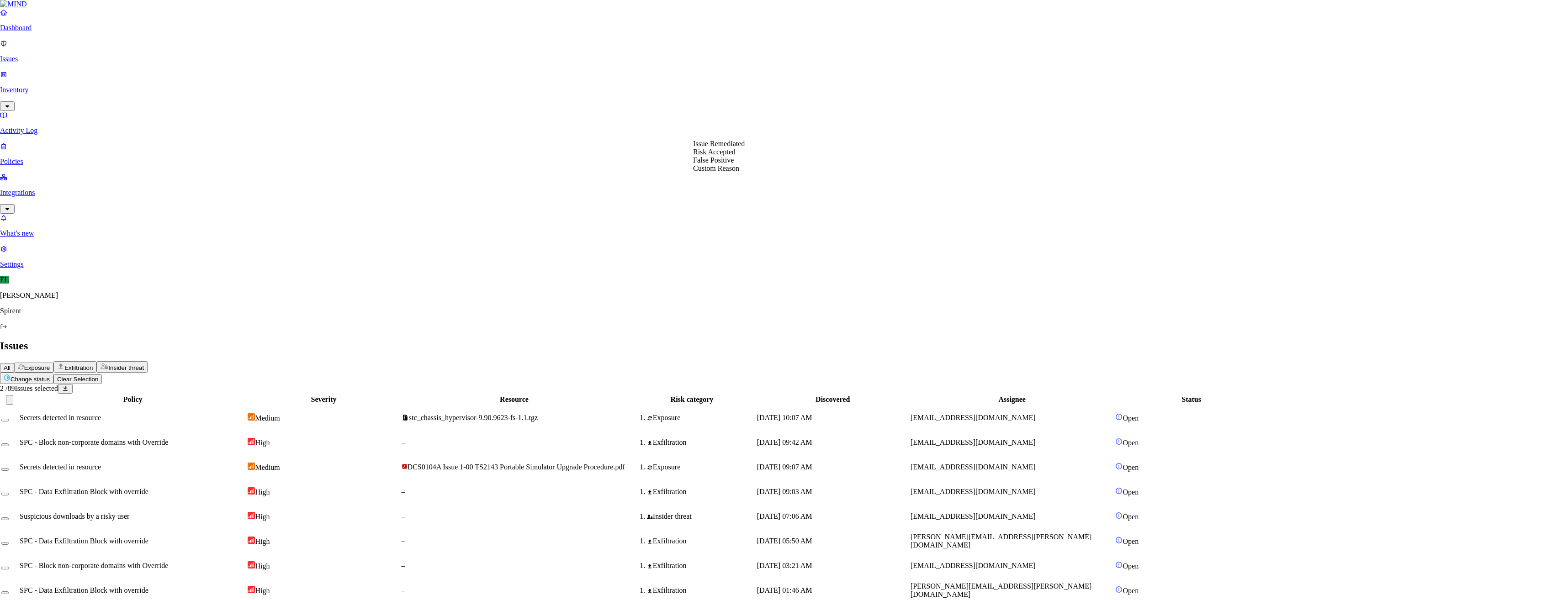
select select "Custom Reason"
type textarea "General"
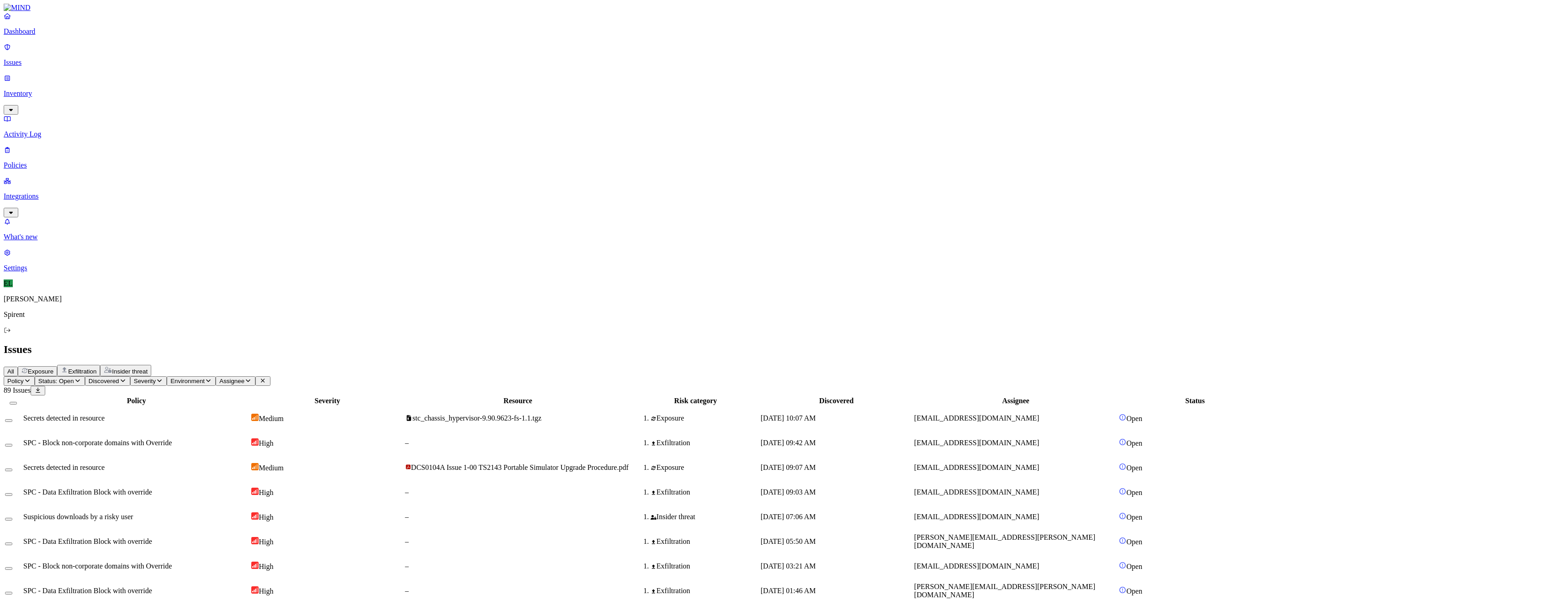
click at [147, 54] on html "Dashboard Issues Inventory Activity Log Policies Integrations What's new 1 Sett…" at bounding box center [784, 595] width 1568 height 1190
click at [160, 85] on p "Resolved" at bounding box center [173, 81] width 26 height 7
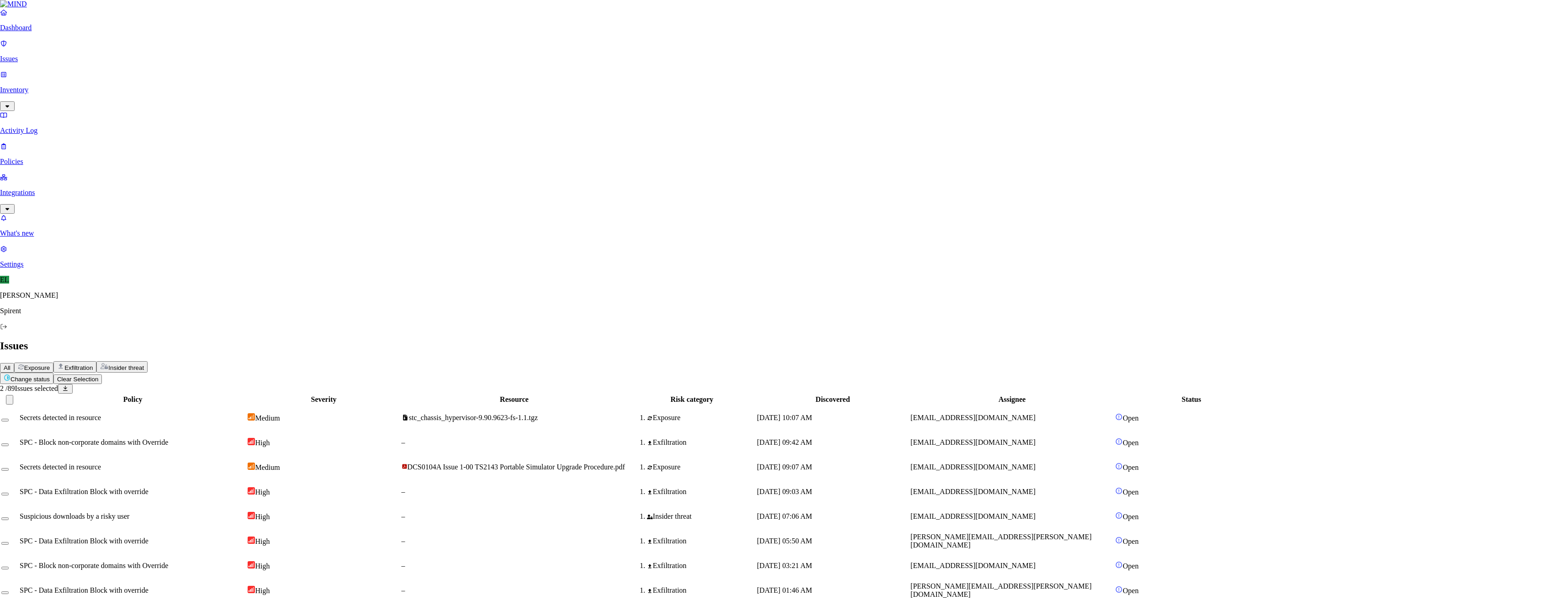
select select "Custom Reason"
type textarea "Chart"
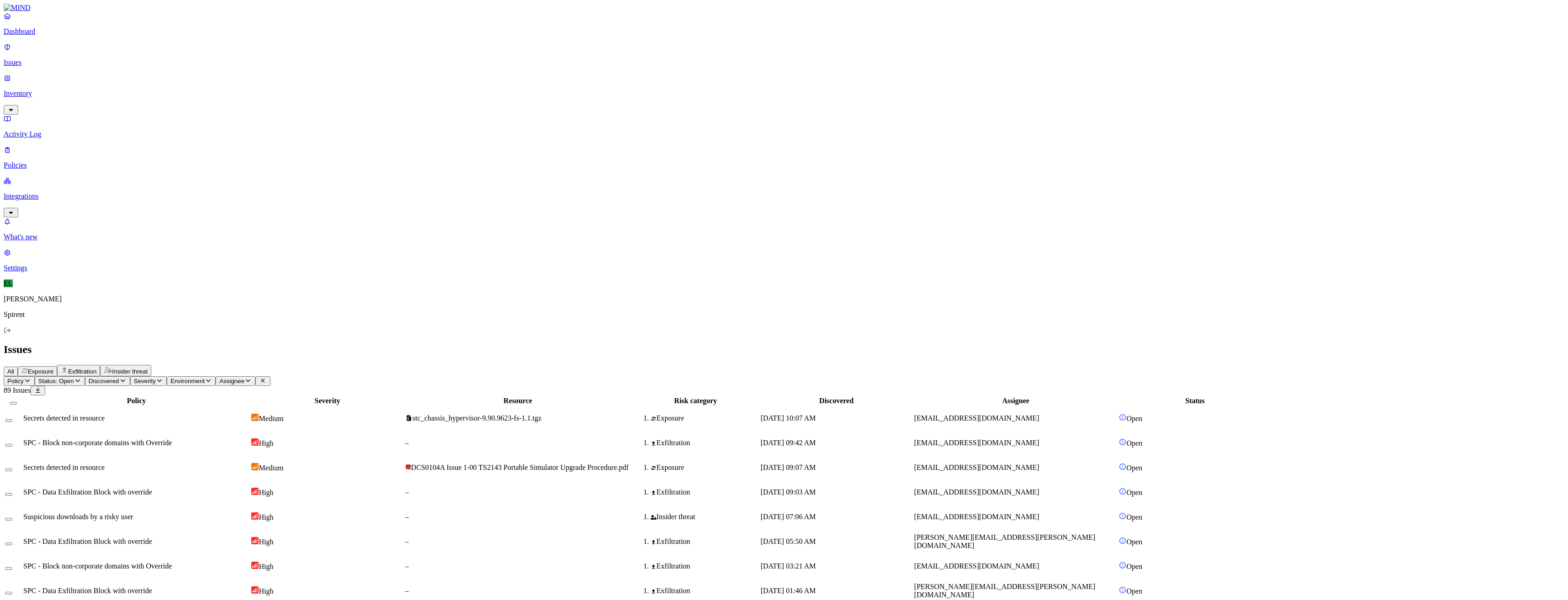
click at [1056, 583] on span "[PERSON_NAME][EMAIL_ADDRESS][PERSON_NAME][DOMAIN_NAME]" at bounding box center [1004, 591] width 181 height 16
click at [12, 592] on button "Select row" at bounding box center [9, 593] width 7 height 3
click at [146, 57] on html "Dashboard Issues Inventory Activity Log Policies Integrations What's new 1 Sett…" at bounding box center [784, 593] width 1568 height 1186
click at [160, 85] on p "Resolved" at bounding box center [173, 81] width 26 height 7
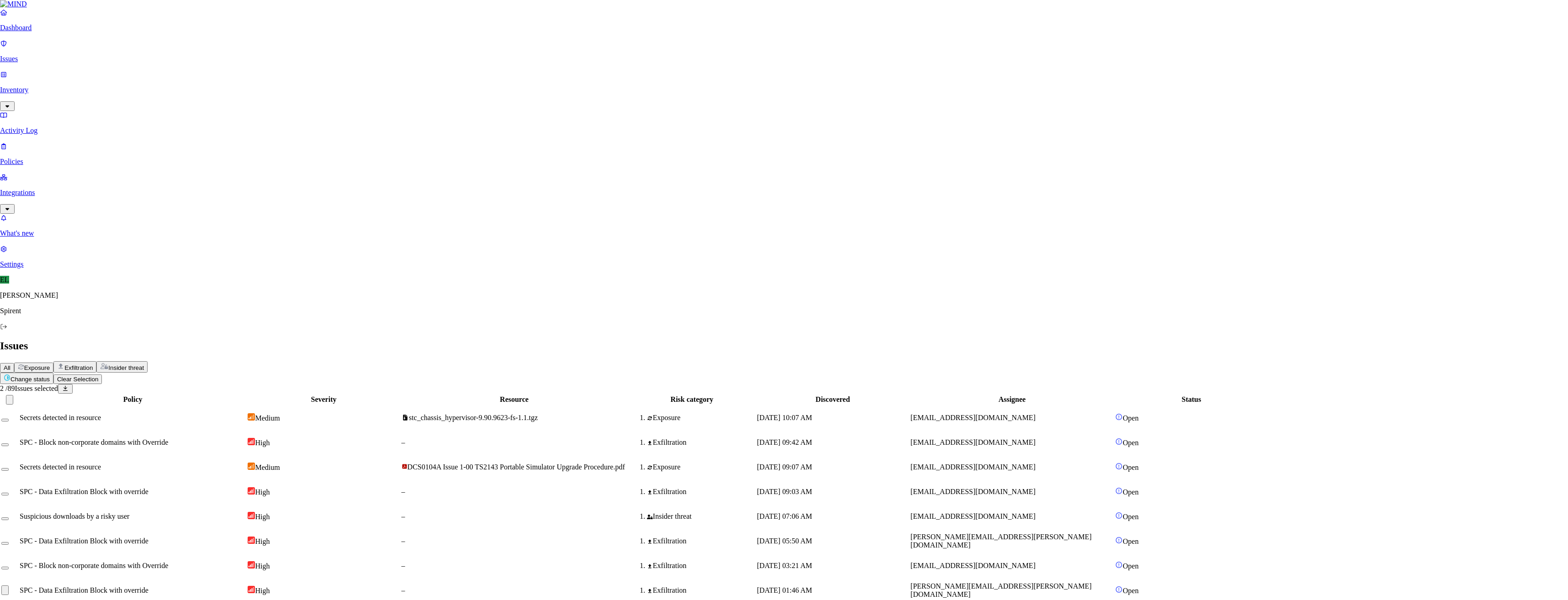
select select "Custom Reason"
paste textarea "Personal"
type textarea "Personal"
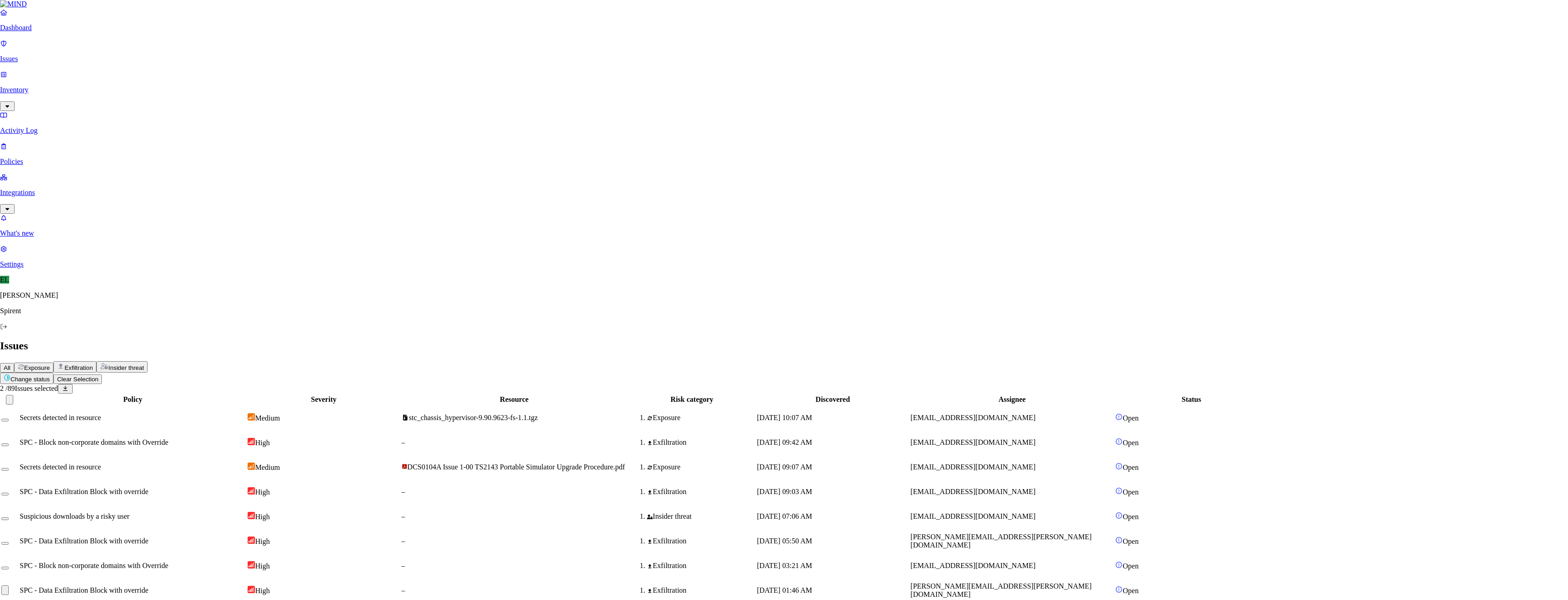
click at [142, 54] on html "Dashboard Issues Inventory Activity Log Policies Integrations What's new 1 Sett…" at bounding box center [784, 593] width 1568 height 1186
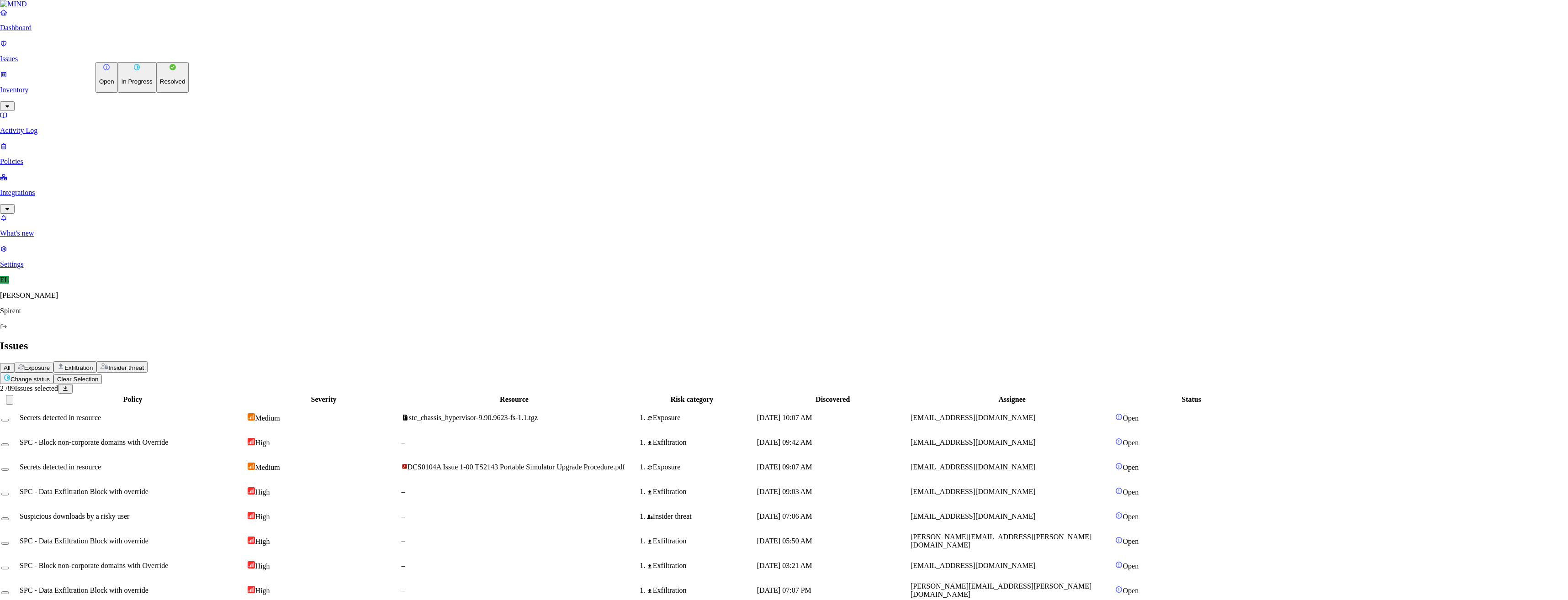
click at [156, 92] on button "Resolved" at bounding box center [173, 77] width 33 height 30
select select "Custom Reason"
type textarea "Flow chart"
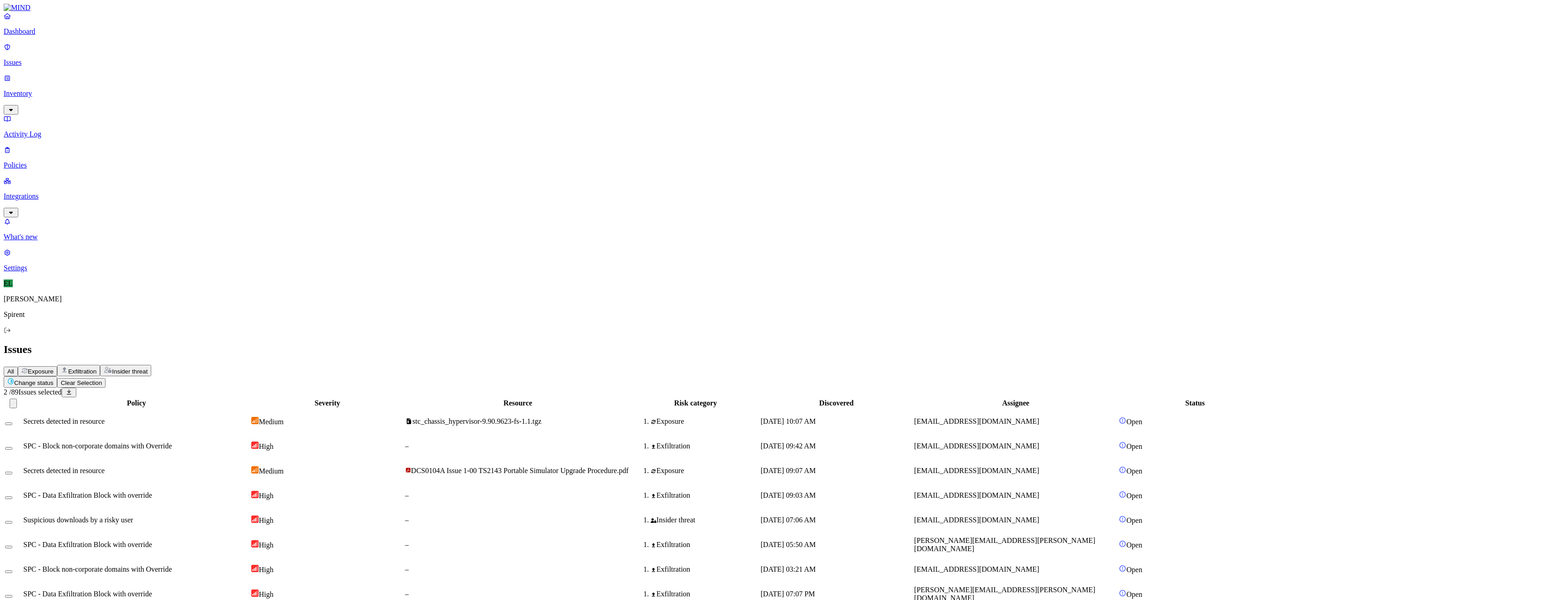
drag, startPoint x: 124, startPoint y: 543, endPoint x: 124, endPoint y: 552, distance: 9.0
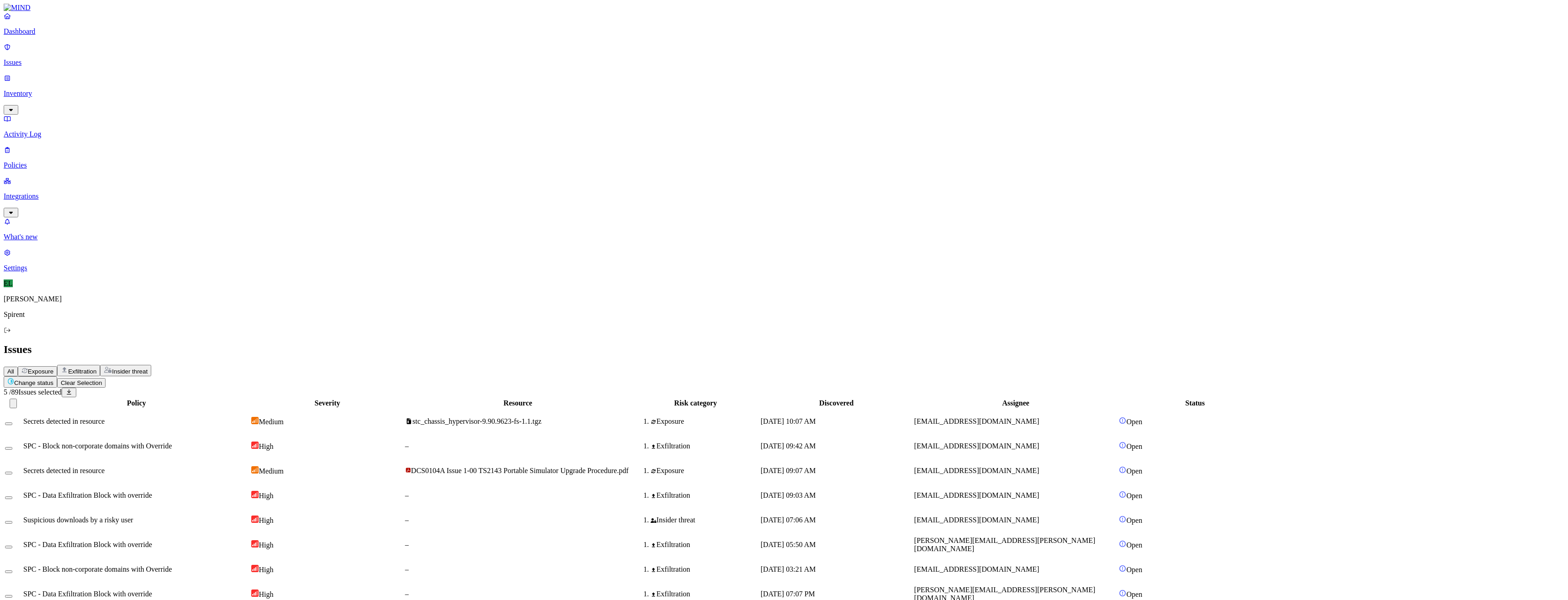
click at [134, 54] on html "Dashboard Issues Inventory Activity Log Policies Integrations What's new 1 Sett…" at bounding box center [784, 595] width 1568 height 1190
click at [156, 92] on button "Resolved" at bounding box center [173, 77] width 33 height 30
select select "Custom Reason"
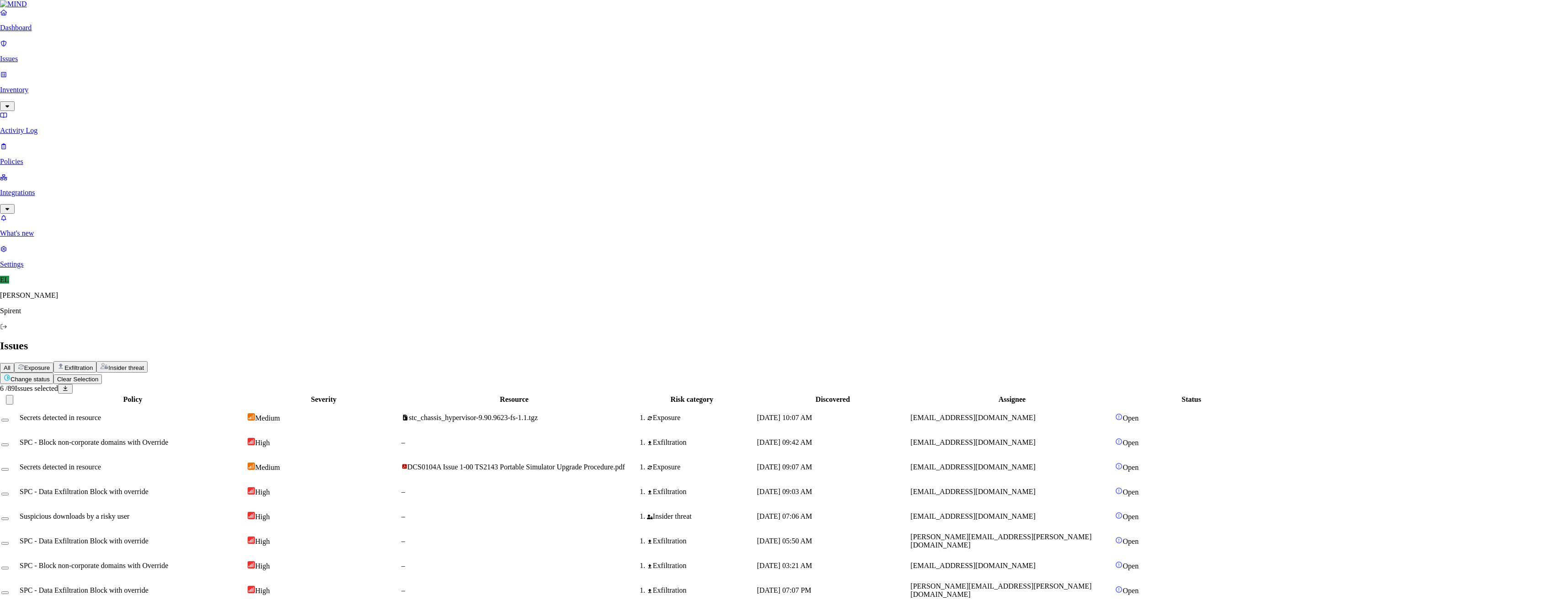
type textarea "Text copy"
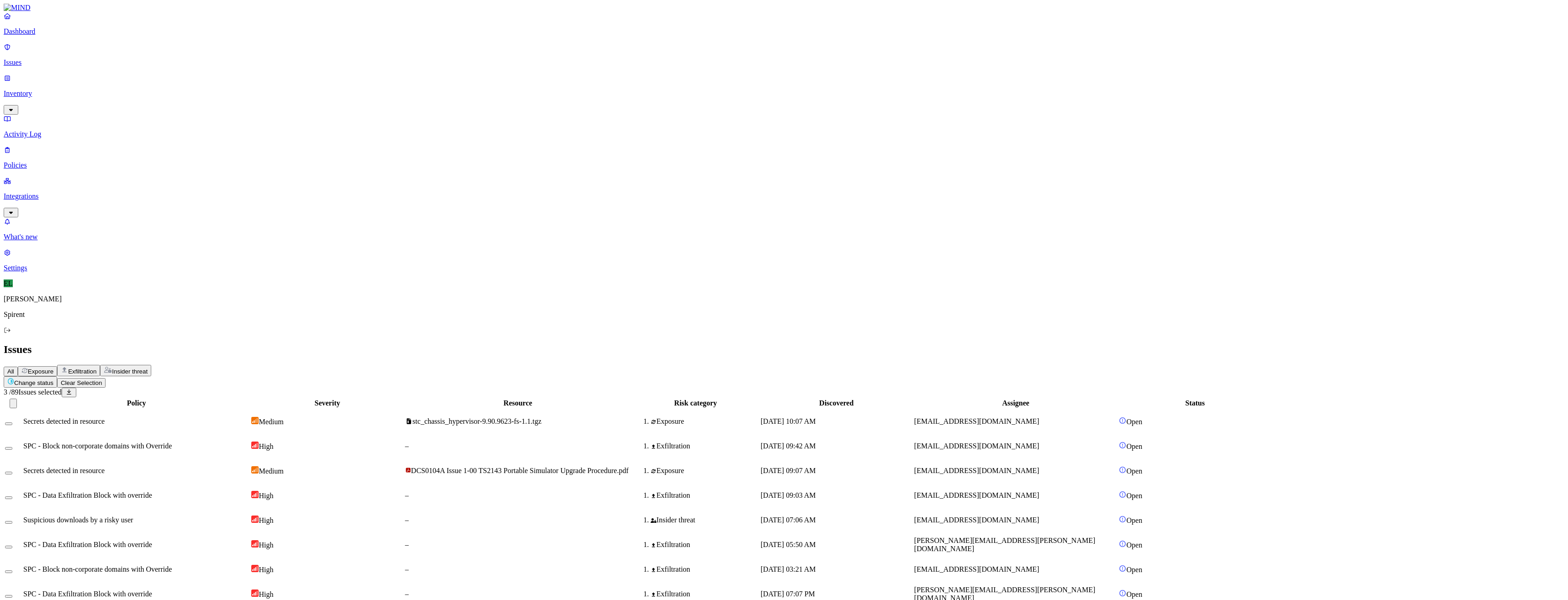
click at [126, 57] on html "Dashboard Issues Inventory Activity Log Policies Integrations What's new 1 Sett…" at bounding box center [784, 593] width 1568 height 1186
click at [160, 85] on p "Resolved" at bounding box center [173, 81] width 26 height 7
select select "Risk Accepted"
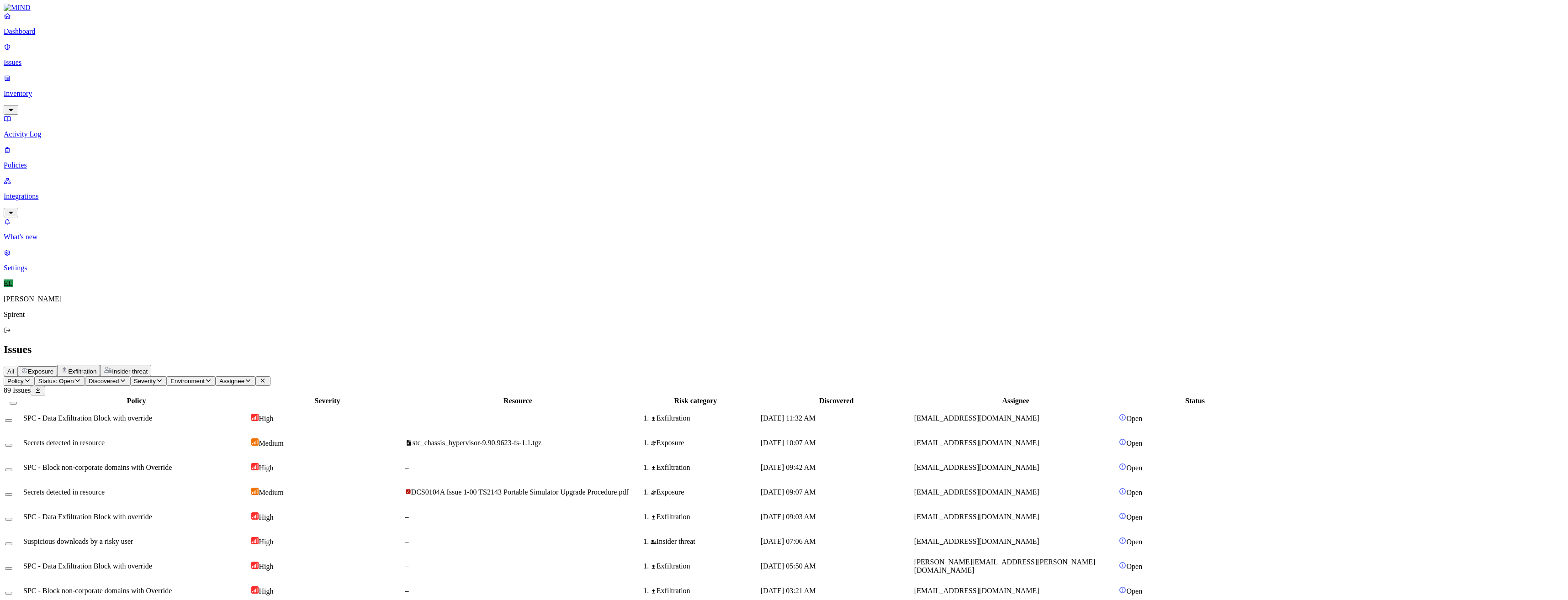
click at [152, 55] on html "Dashboard Issues Inventory Activity Log Policies Integrations What's new 1 Sett…" at bounding box center [784, 595] width 1568 height 1190
click at [160, 85] on p "Resolved" at bounding box center [173, 81] width 26 height 7
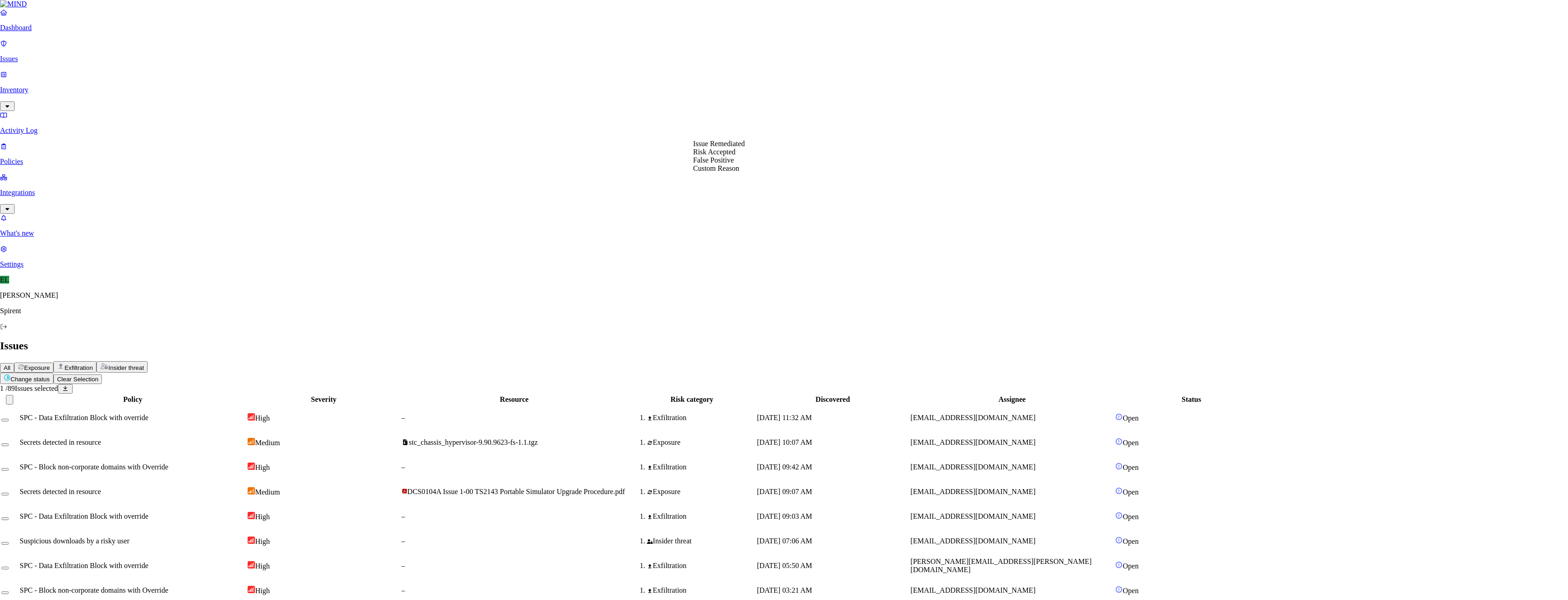
select select "Custom Reason"
type textarea "text"
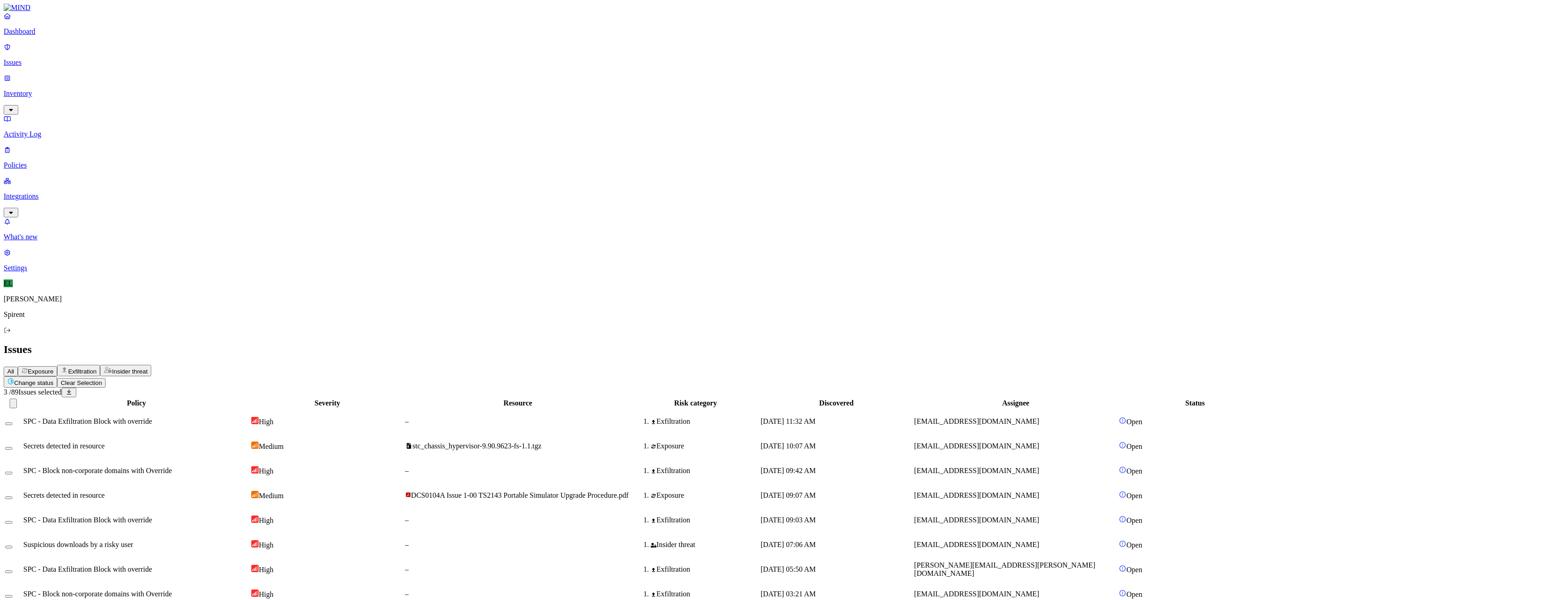
click at [159, 52] on html "Dashboard Issues Inventory Activity Log Policies Integrations What's new 1 Sett…" at bounding box center [784, 593] width 1568 height 1186
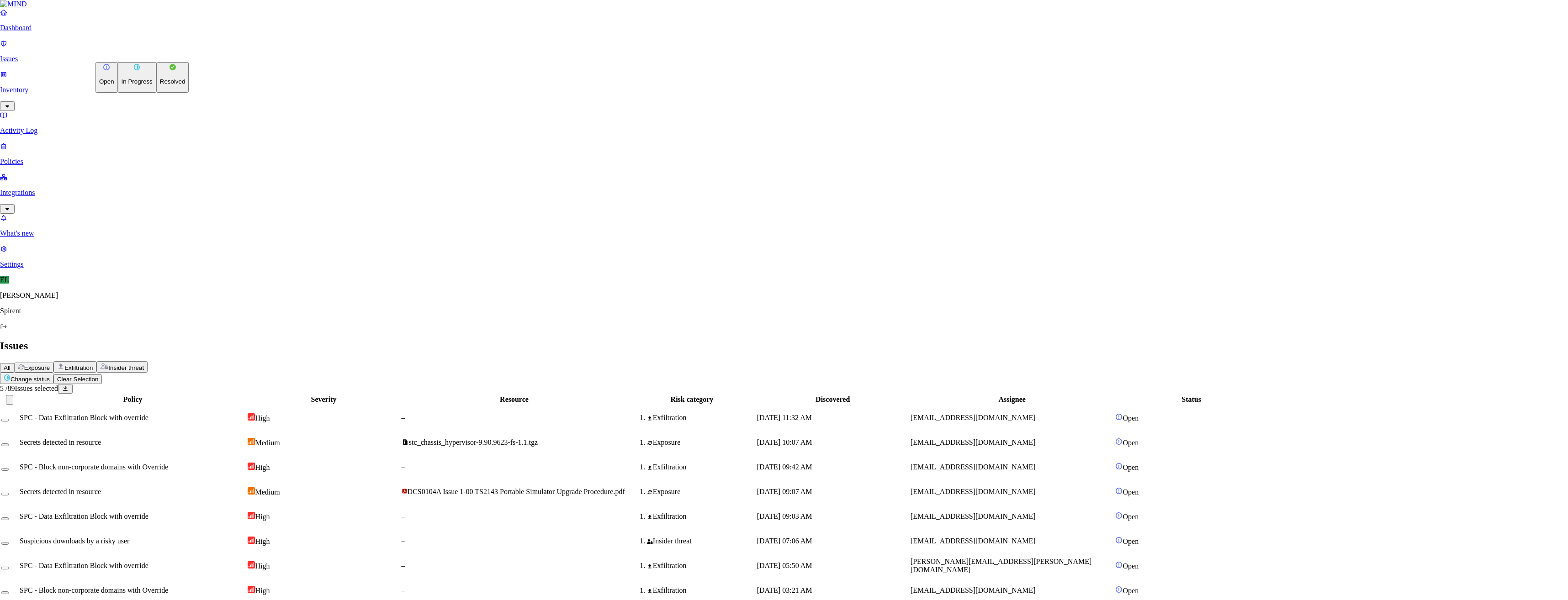
click at [160, 85] on p "Resolved" at bounding box center [173, 81] width 26 height 7
select select "Risk Accepted"
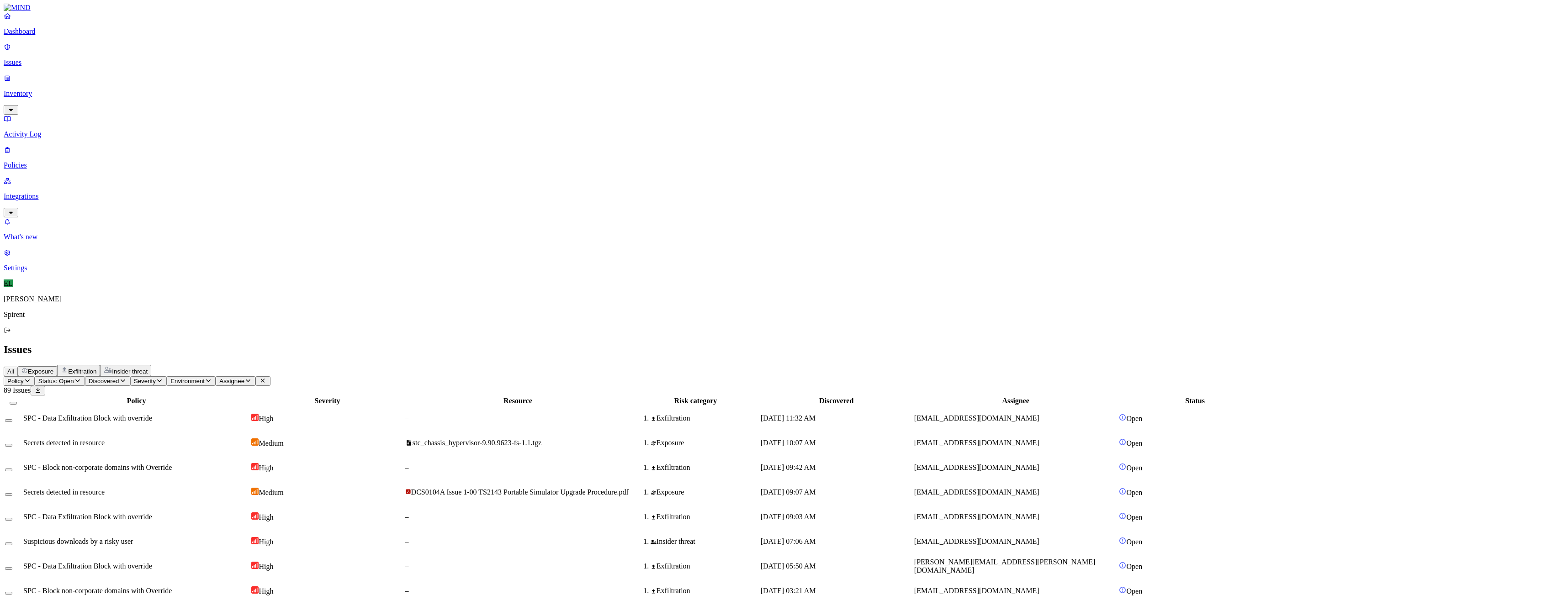
click at [151, 57] on html "Dashboard Issues Inventory Activity Log Policies Integrations What's new 1 Sett…" at bounding box center [784, 593] width 1568 height 1186
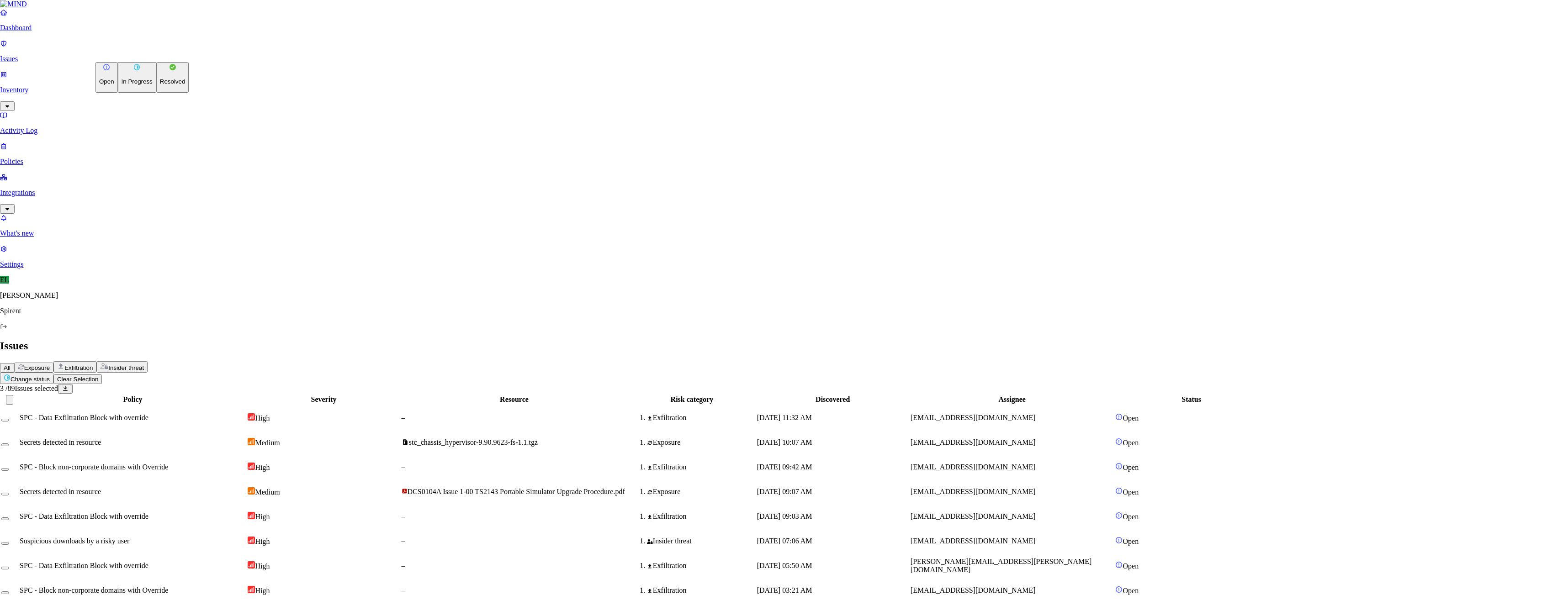
click at [160, 85] on p "Resolved" at bounding box center [173, 81] width 26 height 7
select select "Custom Reason"
paste textarea "Personal"
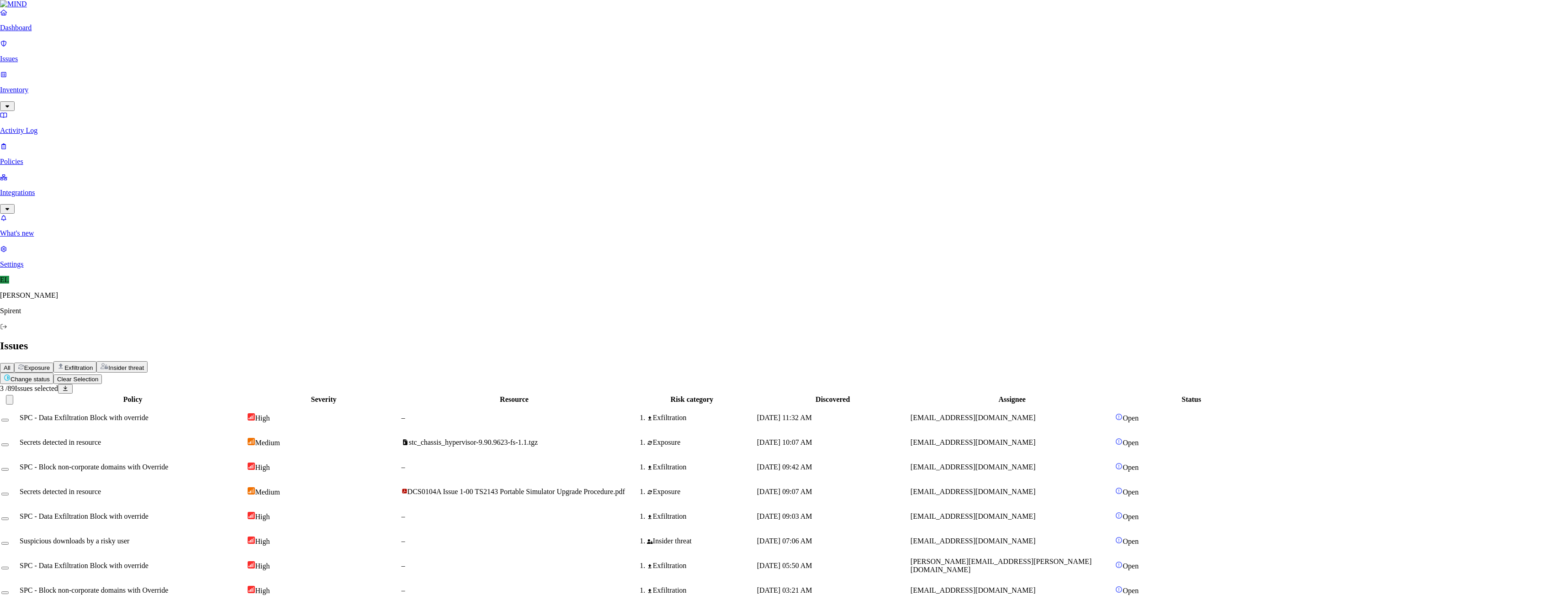
type textarea "Personal"
drag, startPoint x: 126, startPoint y: 523, endPoint x: 124, endPoint y: 540, distance: 17.1
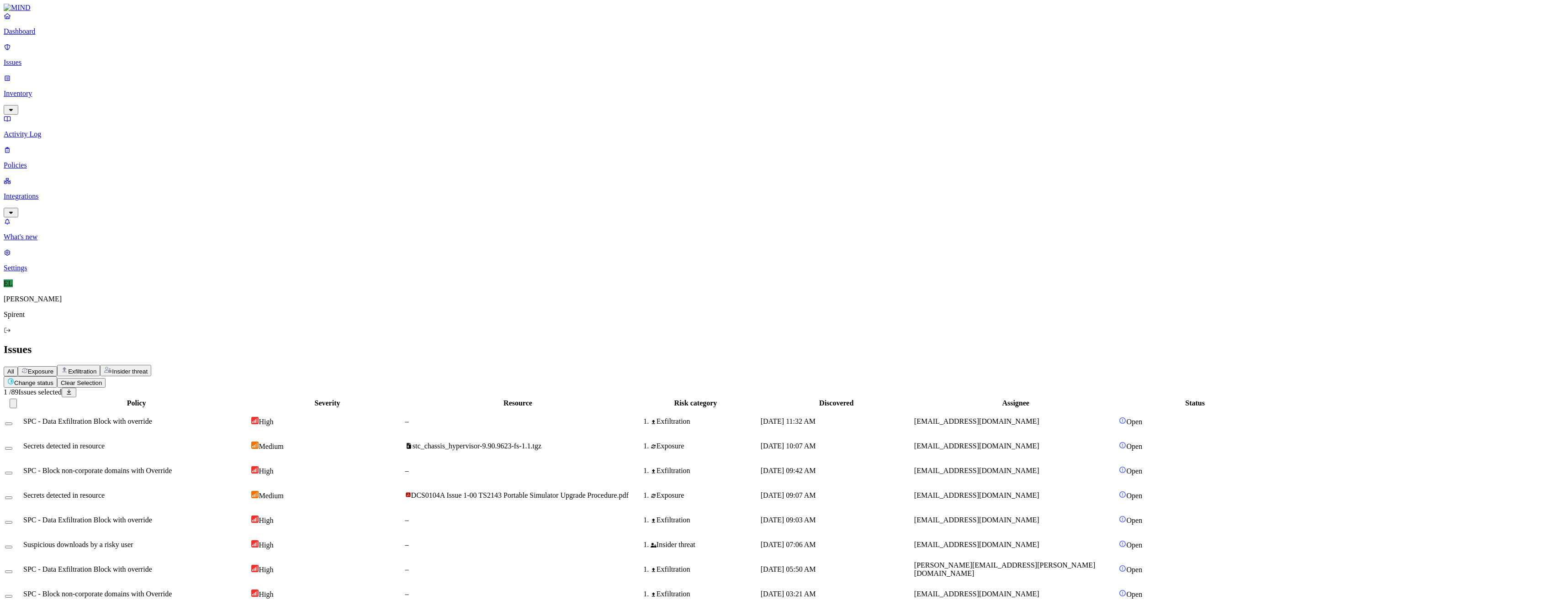
click at [148, 52] on html "Dashboard Issues Inventory Activity Log Policies Integrations What's new 1 Sett…" at bounding box center [784, 593] width 1568 height 1186
click at [160, 85] on p "Resolved" at bounding box center [173, 81] width 26 height 7
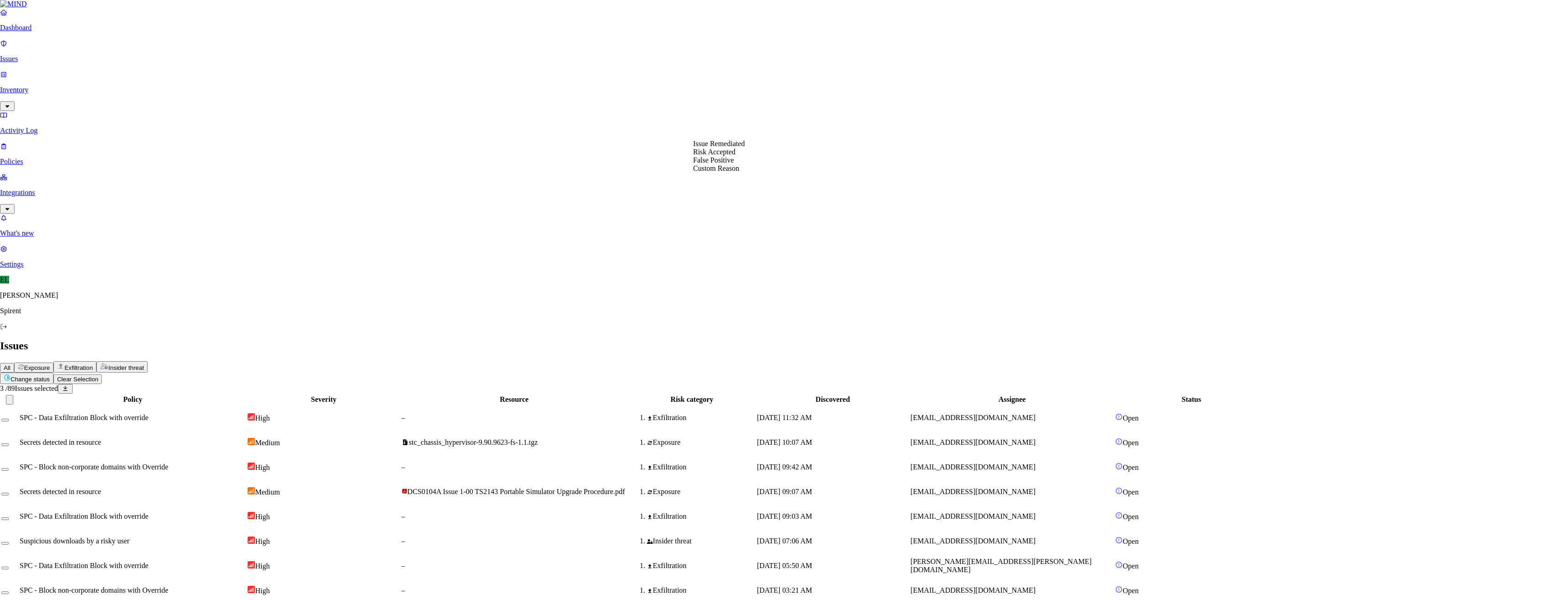
select select "Custom Reason"
type textarea "text"
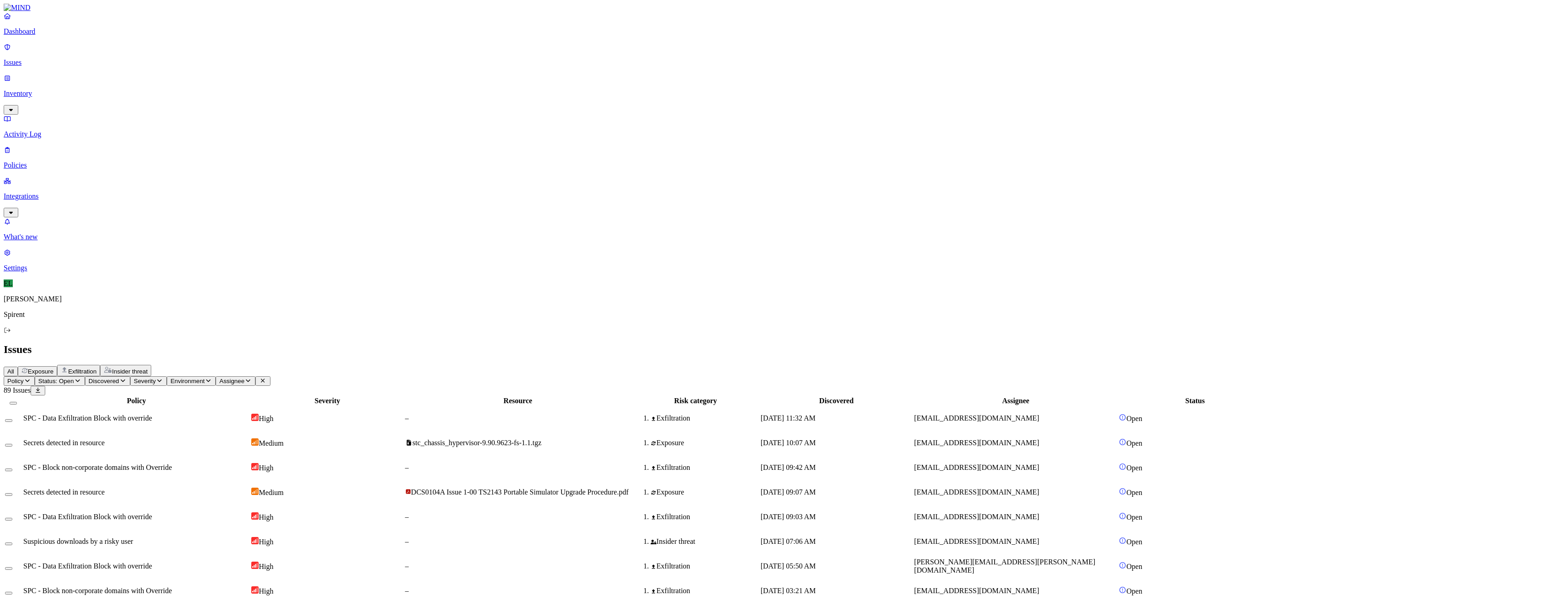
click at [152, 55] on html "Dashboard Issues Inventory Activity Log Policies Integrations What's new 1 Sett…" at bounding box center [784, 593] width 1568 height 1186
click at [160, 85] on p "Resolved" at bounding box center [173, 81] width 26 height 7
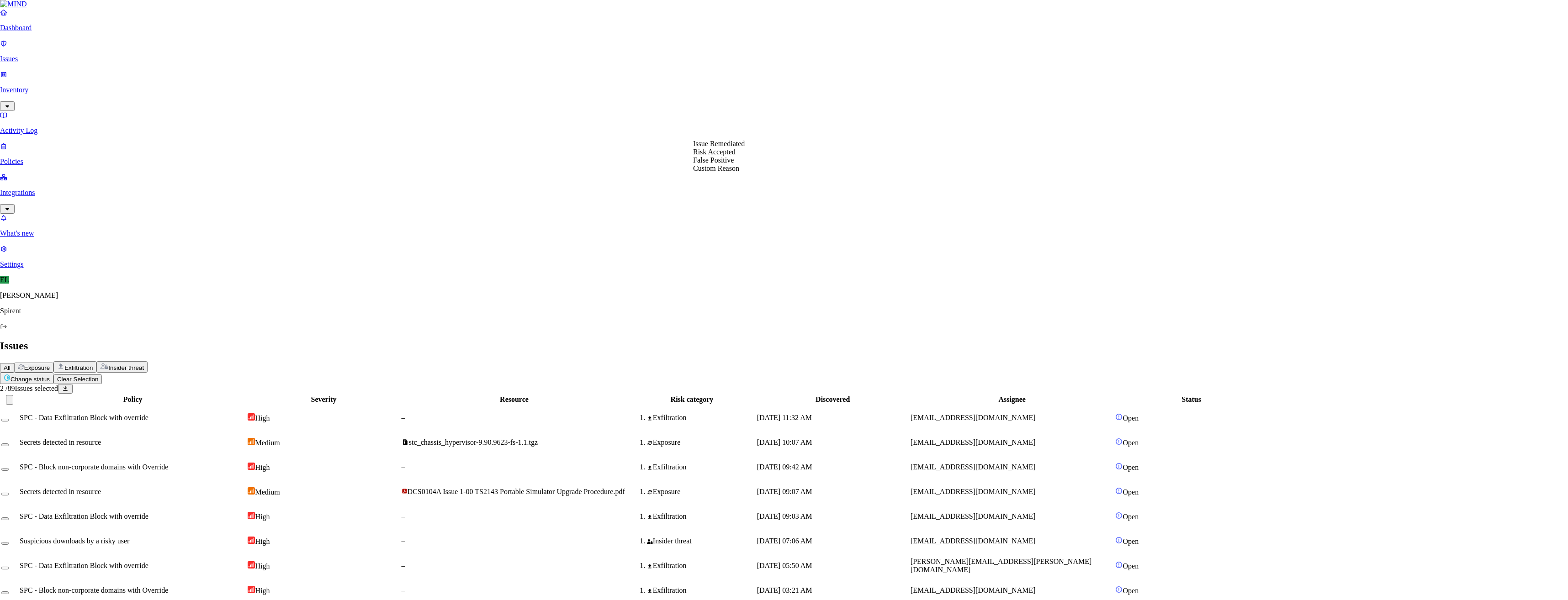
select select "Custom Reason"
paste textarea "Personal"
type textarea "Personal"
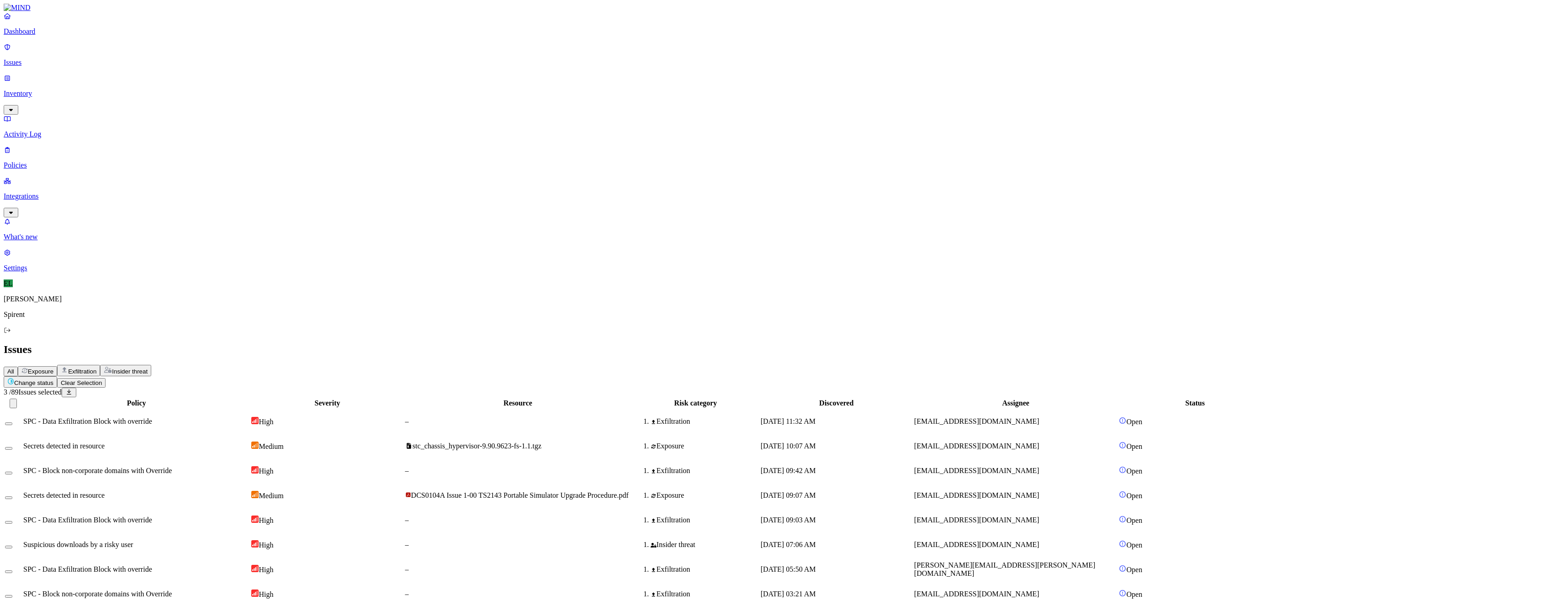
click at [12, 497] on button "Select row" at bounding box center [9, 498] width 7 height 3
click at [147, 54] on html "Dashboard Issues Inventory Activity Log Policies Integrations What's new 1 Sett…" at bounding box center [784, 595] width 1568 height 1190
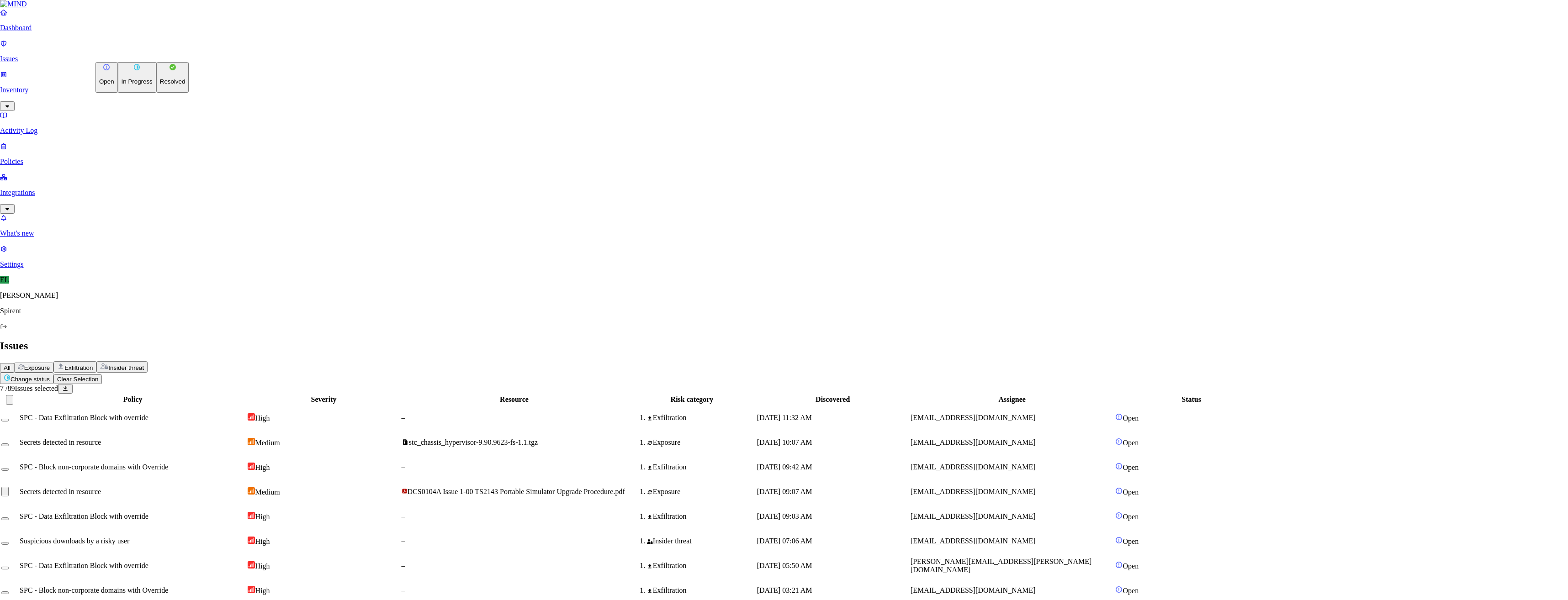
click at [160, 85] on p "Resolved" at bounding box center [173, 81] width 26 height 7
select select "Risk Accepted"
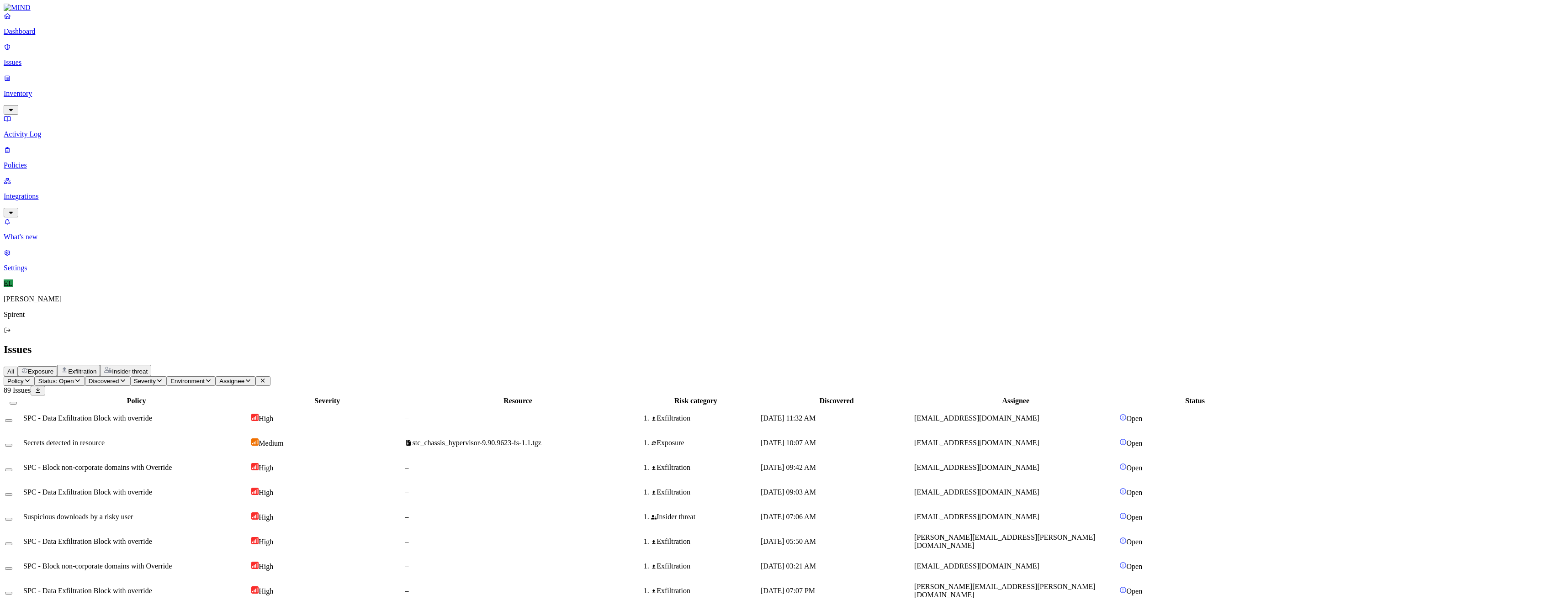
drag, startPoint x: 124, startPoint y: 489, endPoint x: 124, endPoint y: 500, distance: 11.0
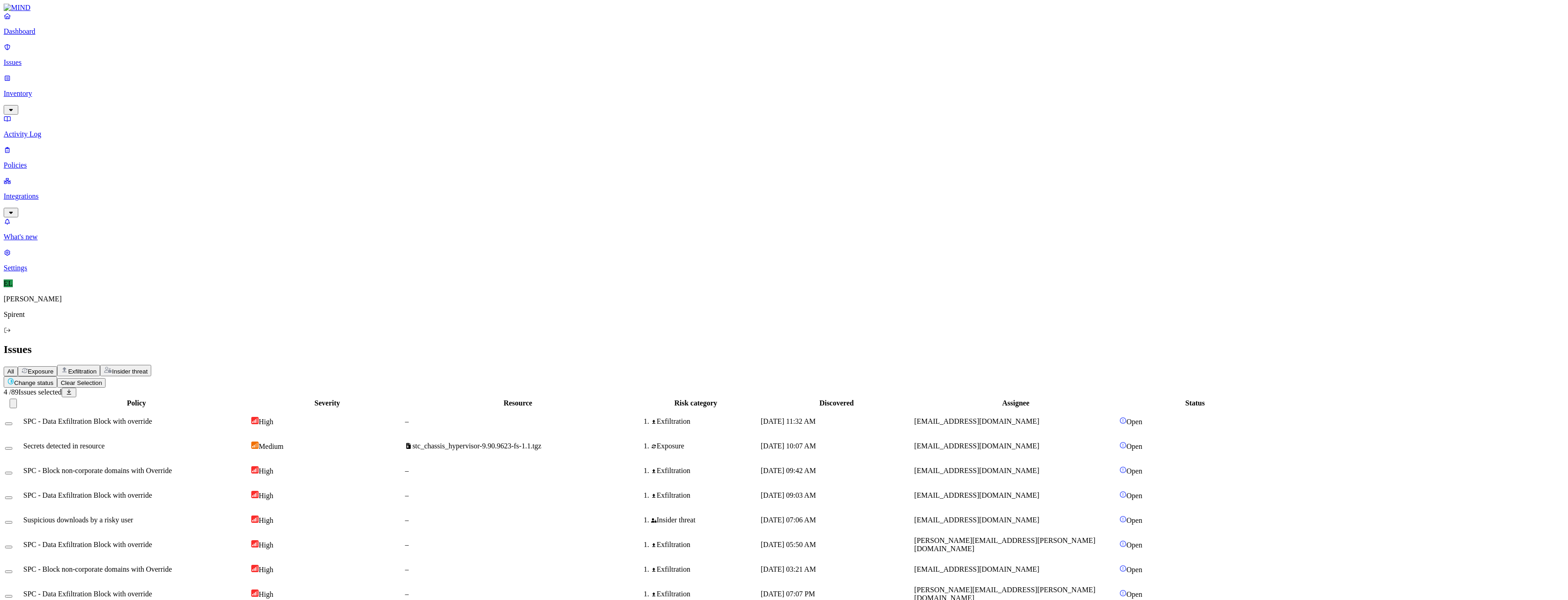
drag, startPoint x: 127, startPoint y: 542, endPoint x: 135, endPoint y: 525, distance: 18.8
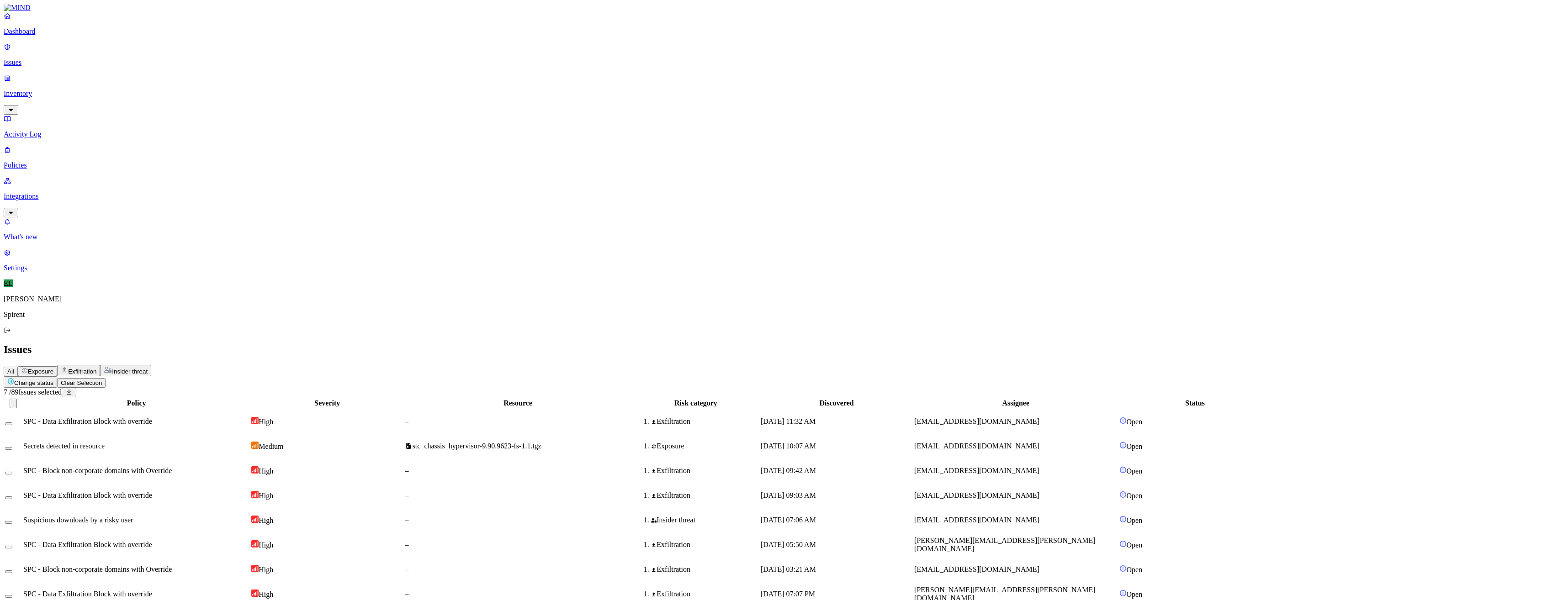
click at [156, 52] on html "Dashboard Issues Inventory Activity Log Policies Integrations What's new 1 Sett…" at bounding box center [784, 595] width 1568 height 1190
click at [160, 85] on p "Resolved" at bounding box center [173, 81] width 26 height 7
select select "Risk Accepted"
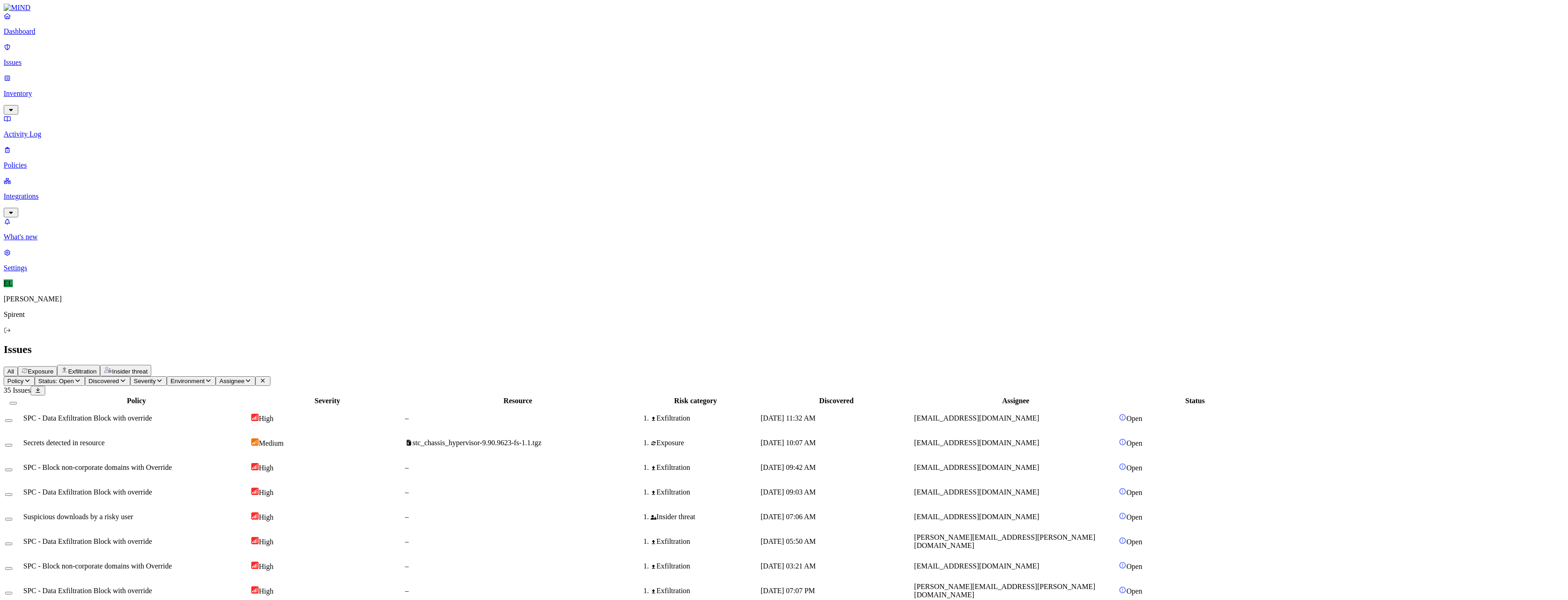
drag, startPoint x: 124, startPoint y: 488, endPoint x: 122, endPoint y: 476, distance: 12.2
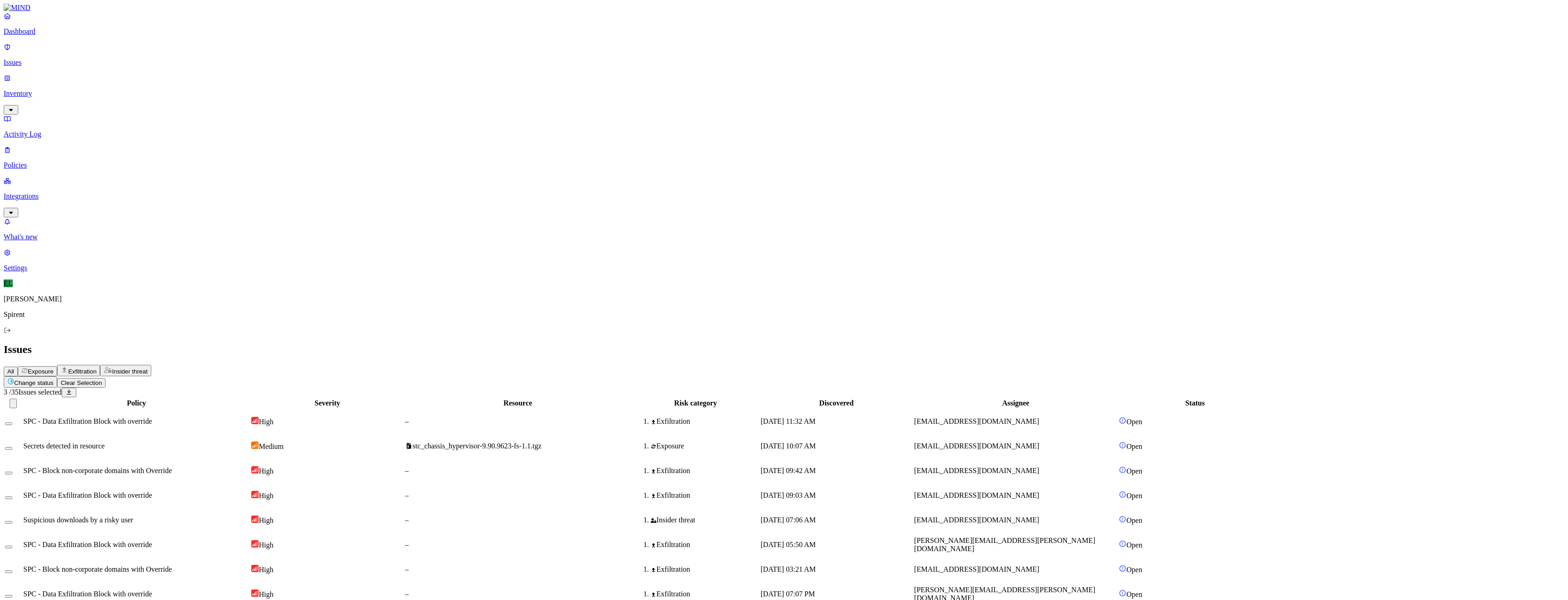
click at [155, 53] on html "Dashboard Issues Inventory Activity Log Policies Integrations What's new 1 Sett…" at bounding box center [784, 595] width 1568 height 1190
click at [160, 85] on p "Resolved" at bounding box center [173, 81] width 26 height 7
select select "Custom Reason"
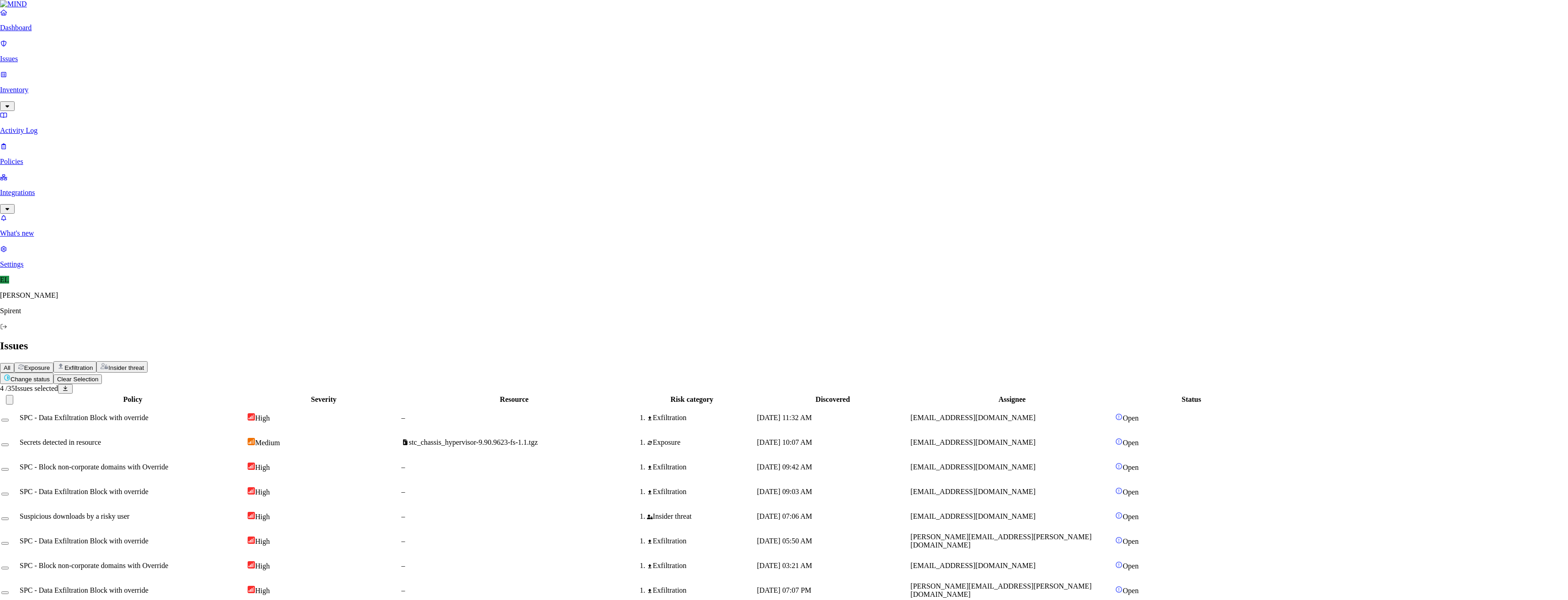
type textarea "text"
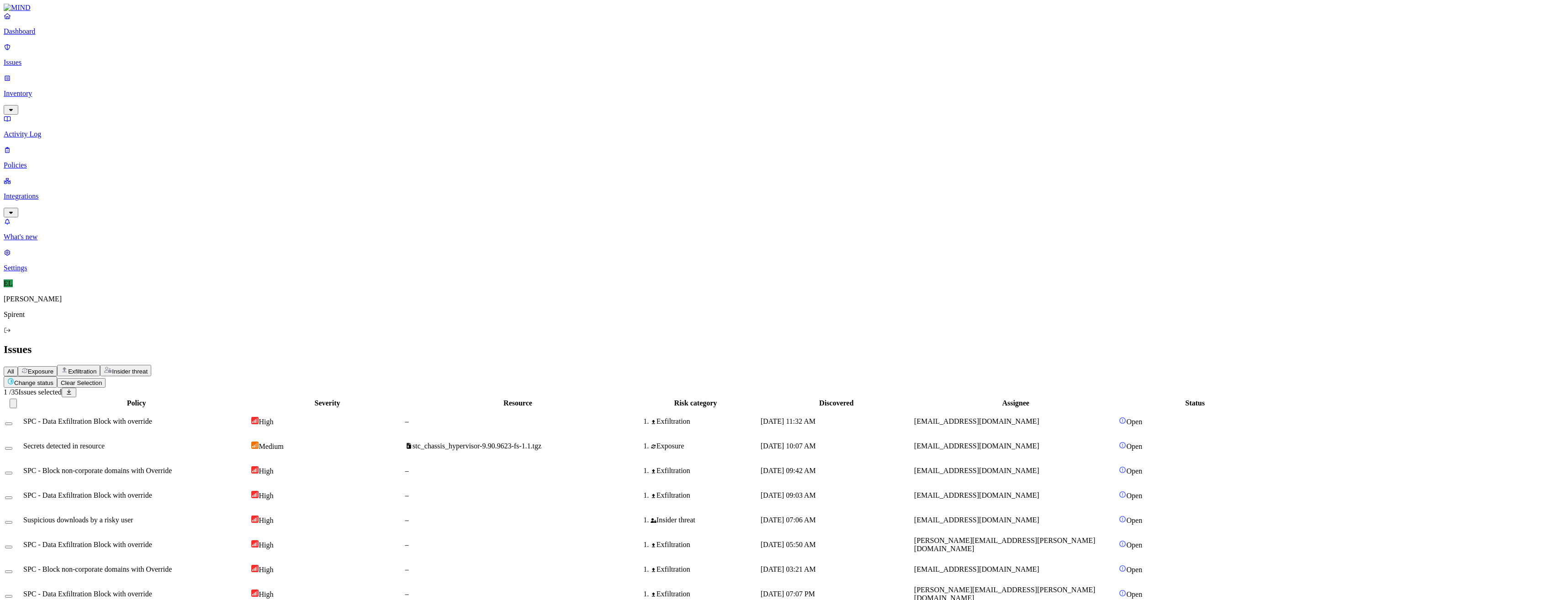
drag, startPoint x: 125, startPoint y: 488, endPoint x: 125, endPoint y: 503, distance: 15.0
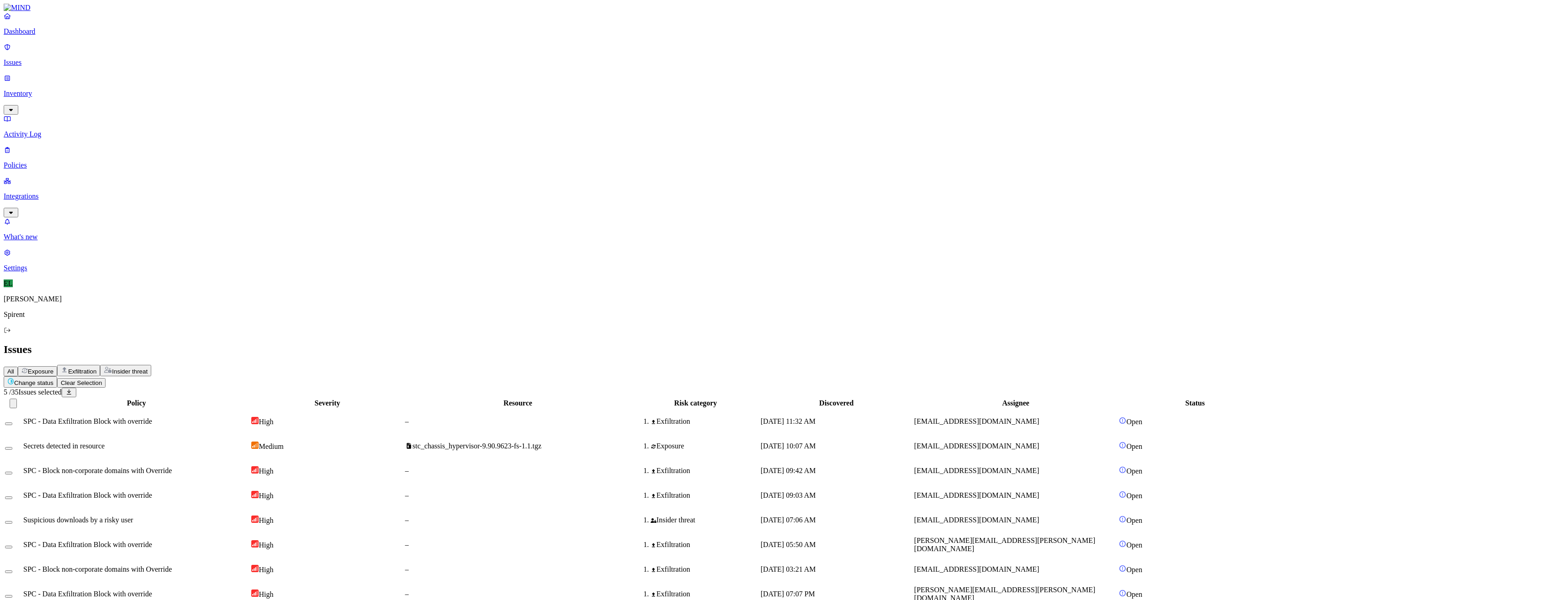
click at [57, 376] on button "Change status" at bounding box center [30, 382] width 54 height 12
click at [160, 85] on p "Resolved" at bounding box center [173, 81] width 26 height 7
select select "Custom Reason"
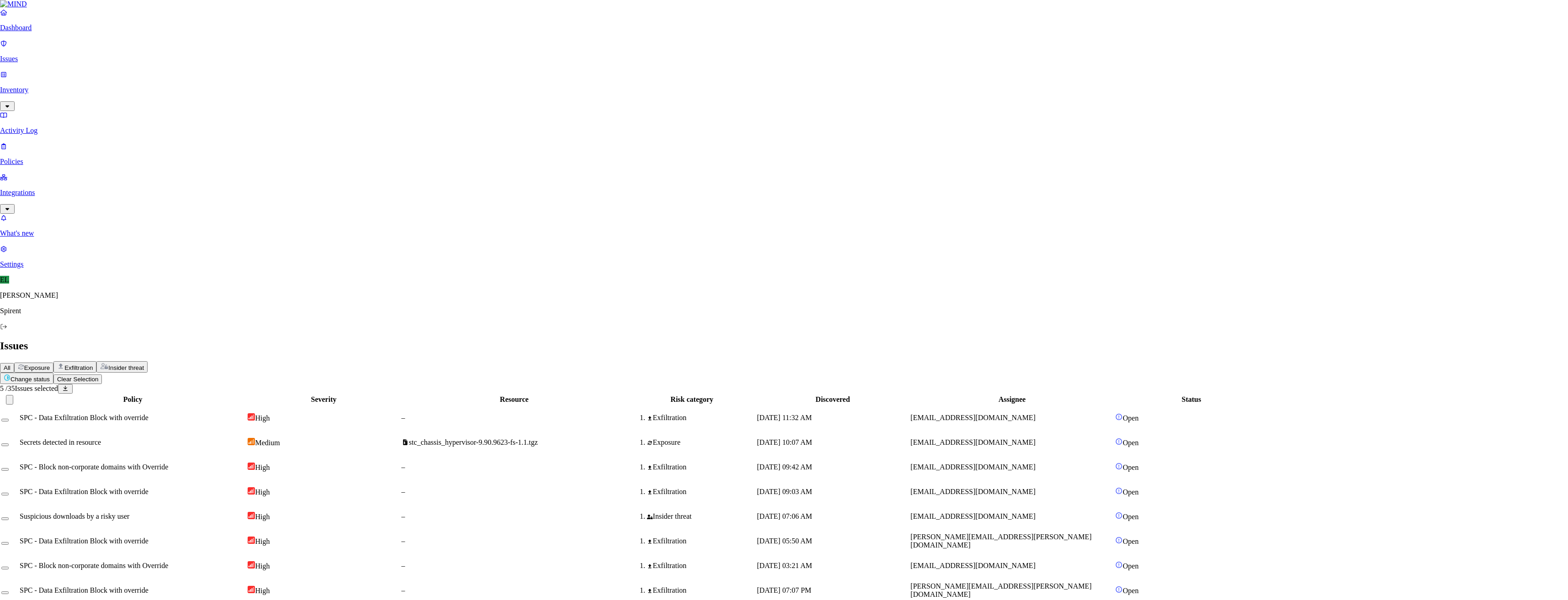
paste textarea "Personal"
type textarea "Personal"
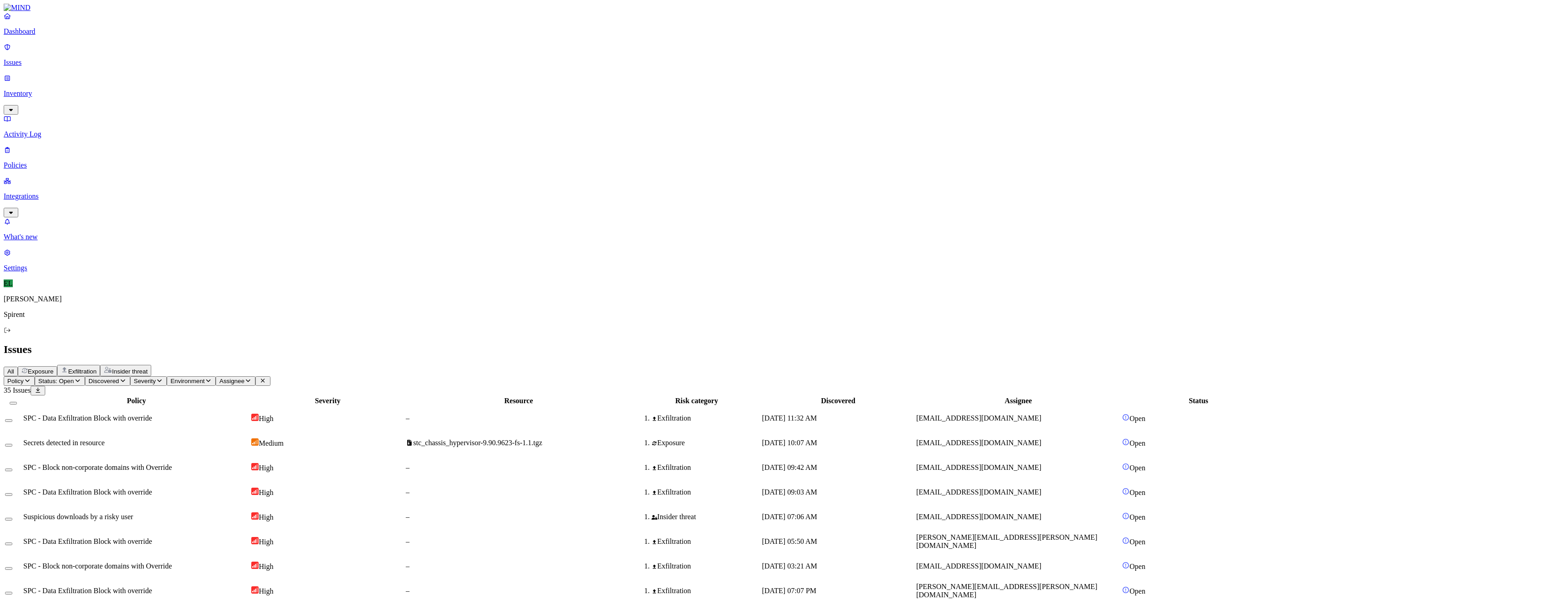
click at [144, 51] on html "Dashboard Issues Inventory Activity Log Policies Integrations What's new 1 Sett…" at bounding box center [784, 545] width 1568 height 1090
click at [156, 92] on button "Resolved" at bounding box center [173, 77] width 33 height 30
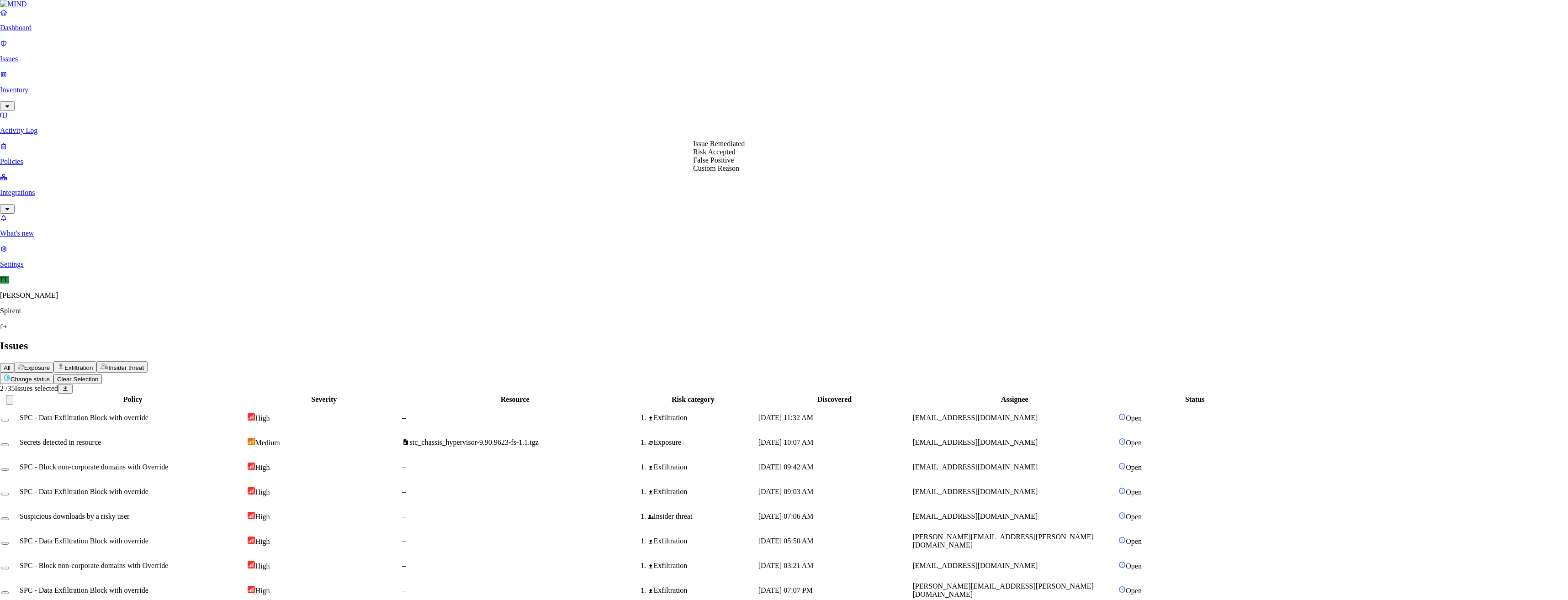
select select "Custom Reason"
type textarea "text"
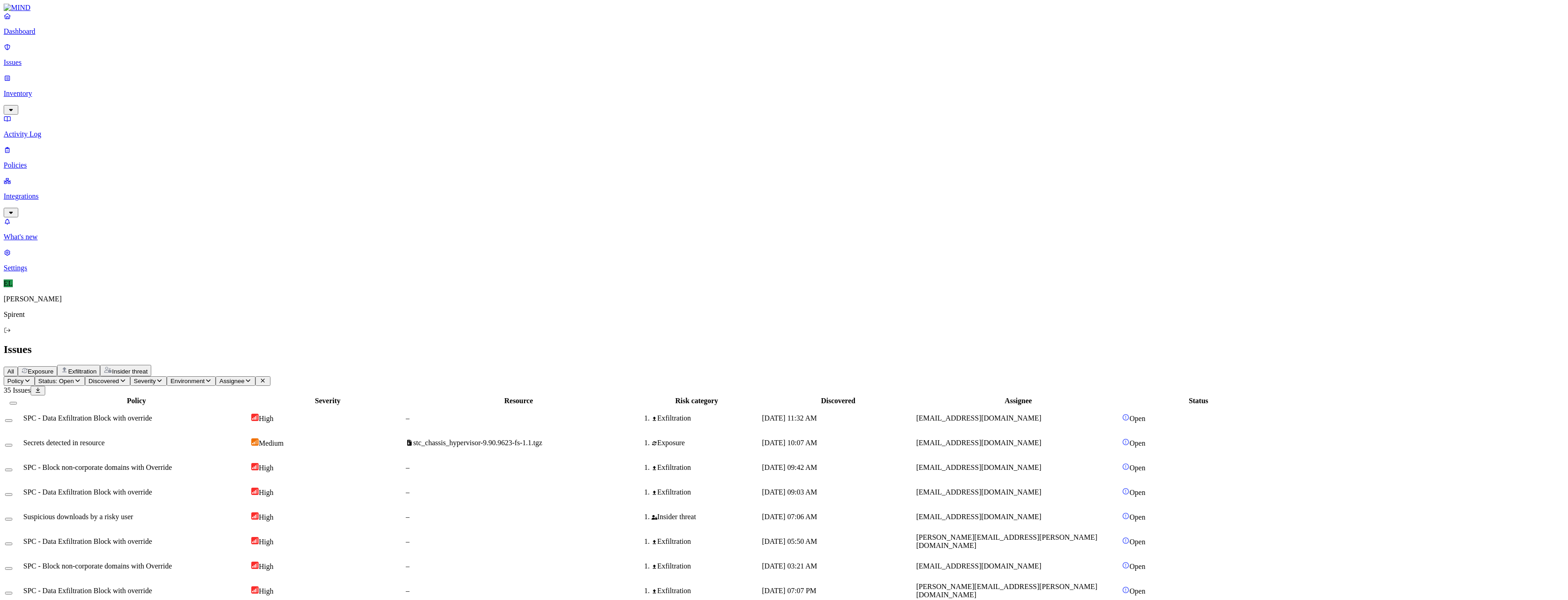
click at [156, 56] on html "Dashboard Issues Inventory Activity Log Policies Integrations What's new 1 Sett…" at bounding box center [784, 520] width 1568 height 1041
click at [160, 85] on p "Resolved" at bounding box center [173, 81] width 26 height 7
select select "Custom Reason"
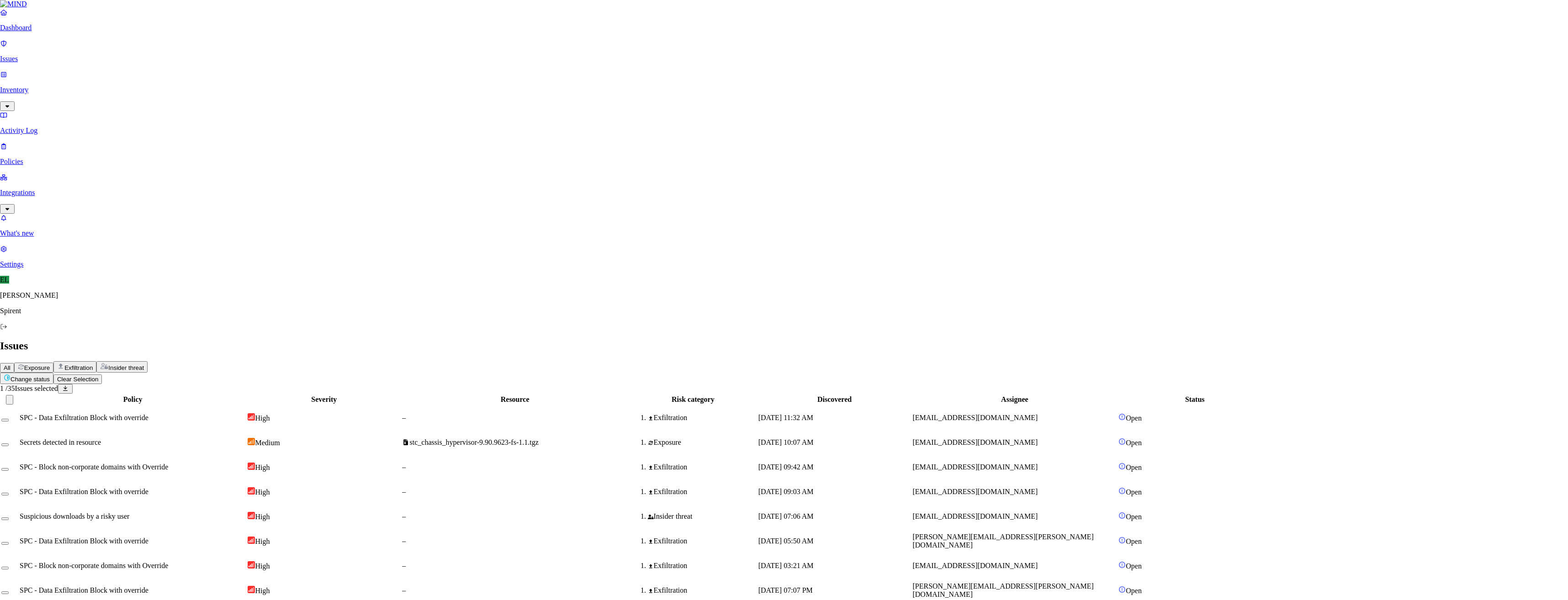
paste textarea "Personal"
type textarea "Personal"
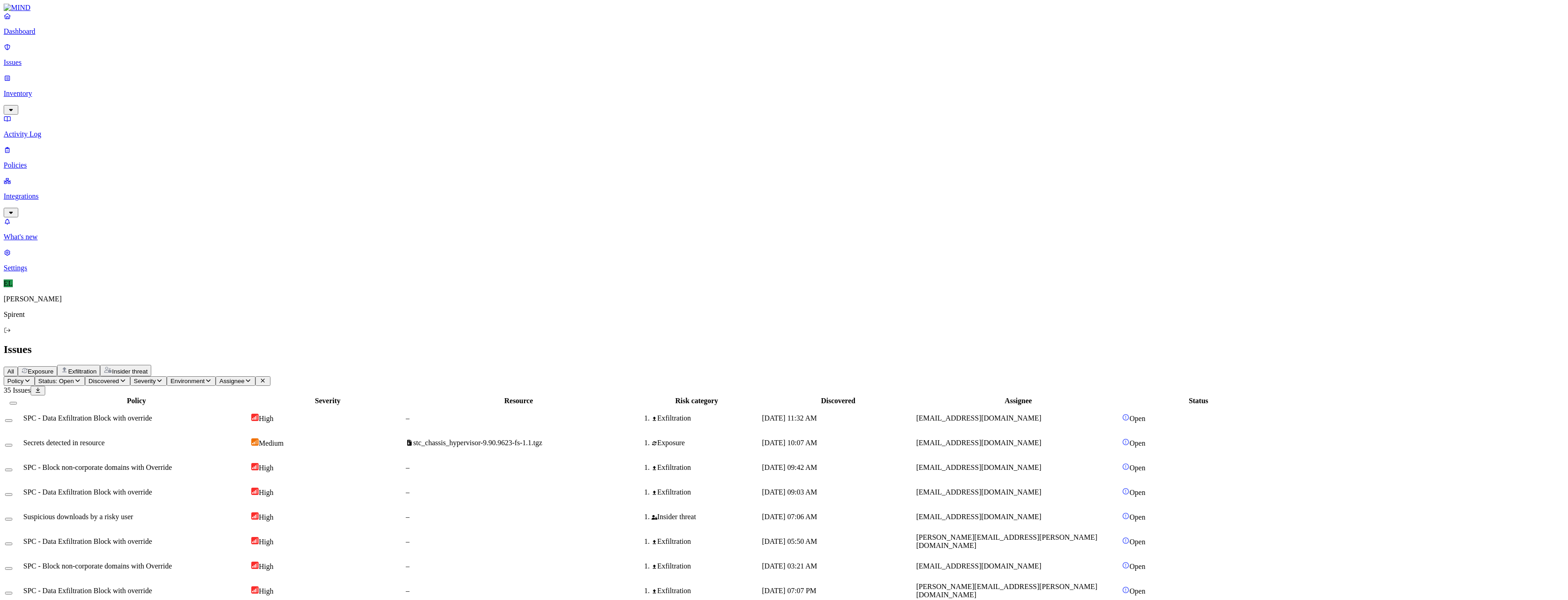
drag, startPoint x: 123, startPoint y: 492, endPoint x: 131, endPoint y: 469, distance: 24.4
click at [151, 51] on html "Dashboard Issues Inventory Activity Log Policies Integrations What's new 1 Sett…" at bounding box center [784, 506] width 1568 height 1013
click at [160, 85] on p "Resolved" at bounding box center [173, 81] width 26 height 7
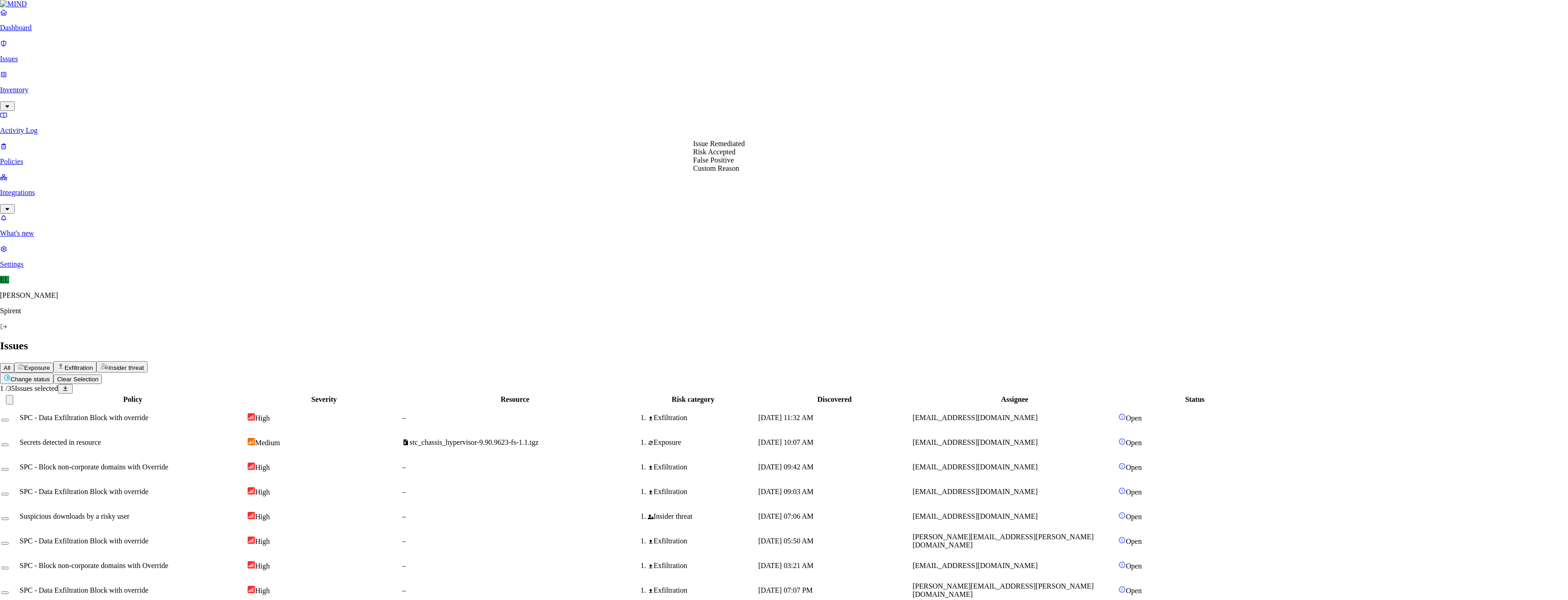
select select "Custom Reason"
paste textarea "Personal"
type textarea "Personal"
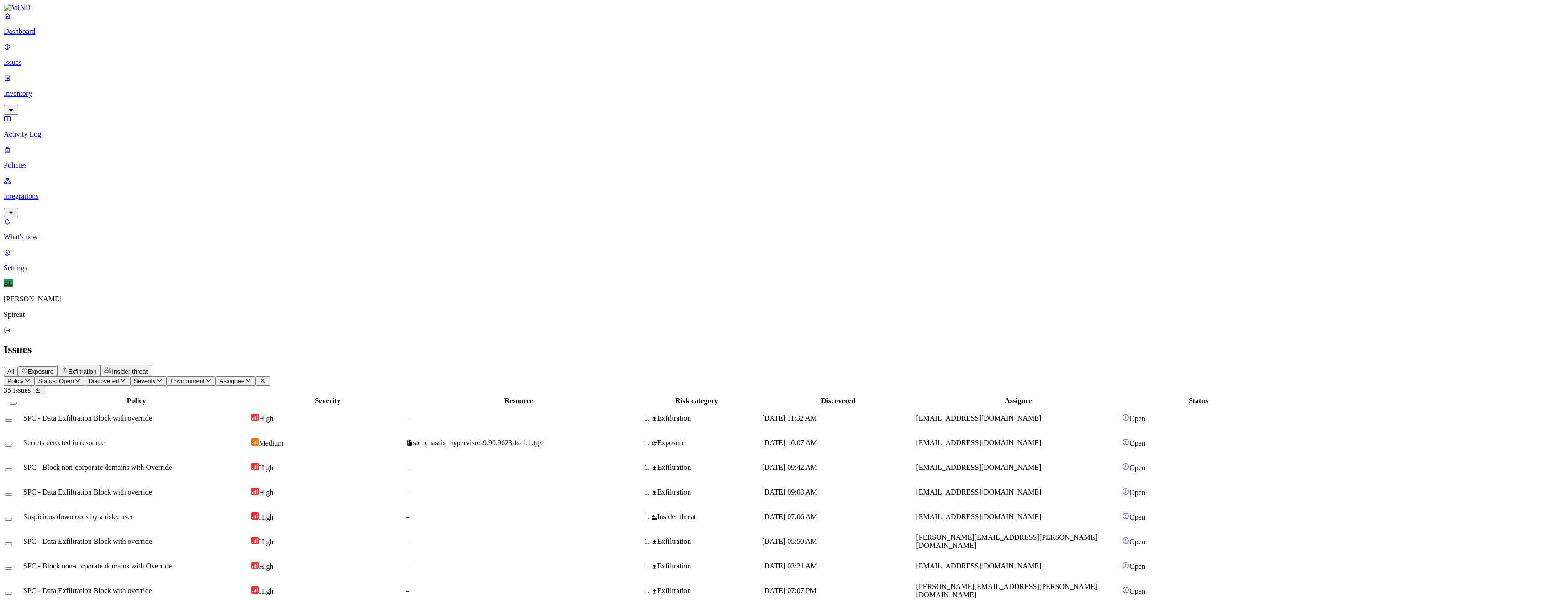
click at [145, 52] on html "Dashboard Issues Inventory Activity Log Policies Integrations What's new 1 Sett…" at bounding box center [784, 496] width 1568 height 992
click at [160, 85] on p "Resolved" at bounding box center [173, 81] width 26 height 7
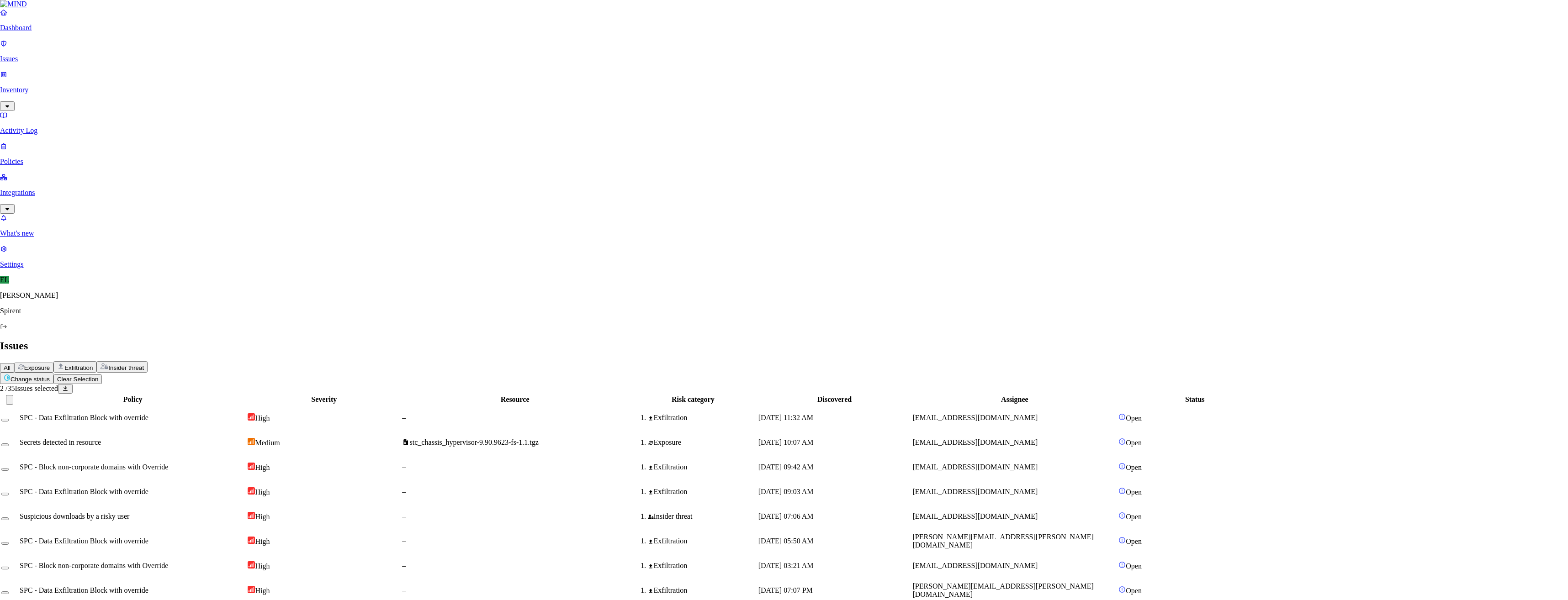
select select "Custom Reason"
type textarea "text"
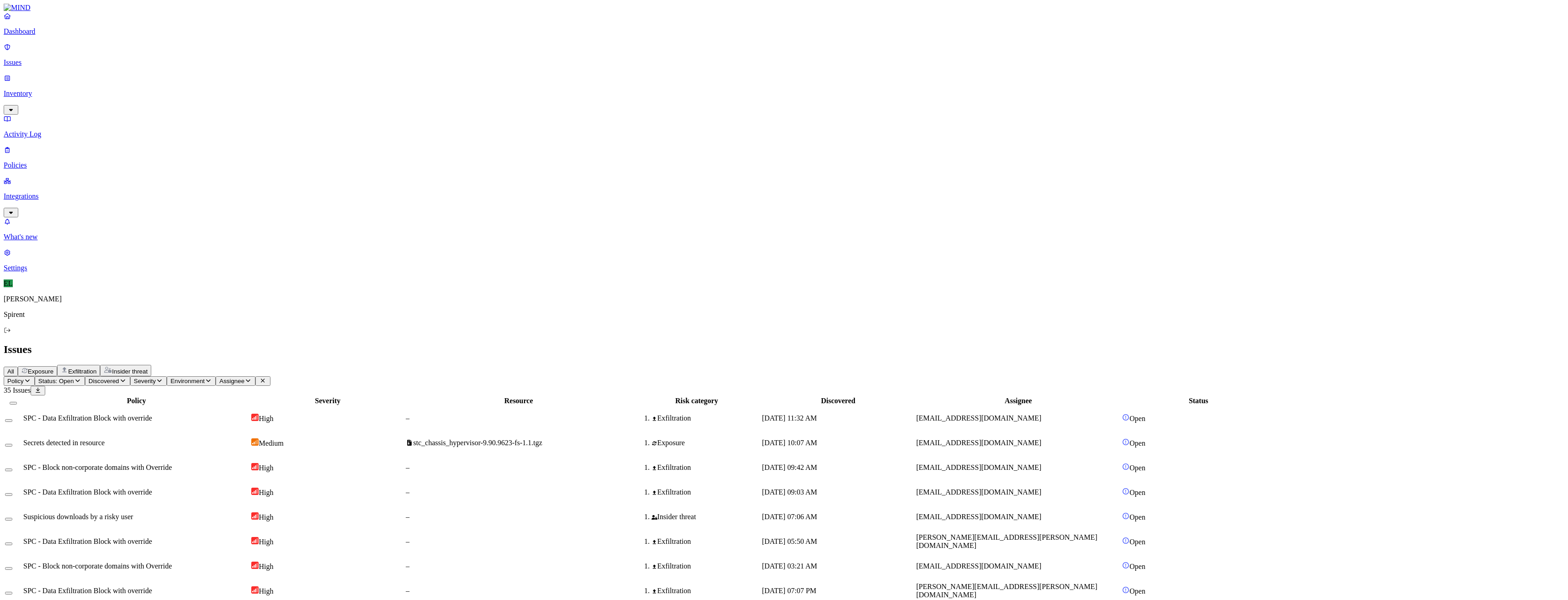
click at [250, 414] on div "SPC - Data Exfiltration Block with override" at bounding box center [136, 419] width 226 height 9
click at [12, 419] on button "Select row" at bounding box center [9, 420] width 7 height 3
click at [148, 54] on html "Dashboard Issues Inventory Activity Log Policies Integrations What's new 1 Sett…" at bounding box center [784, 471] width 1568 height 943
click at [156, 92] on button "Resolved" at bounding box center [173, 77] width 33 height 30
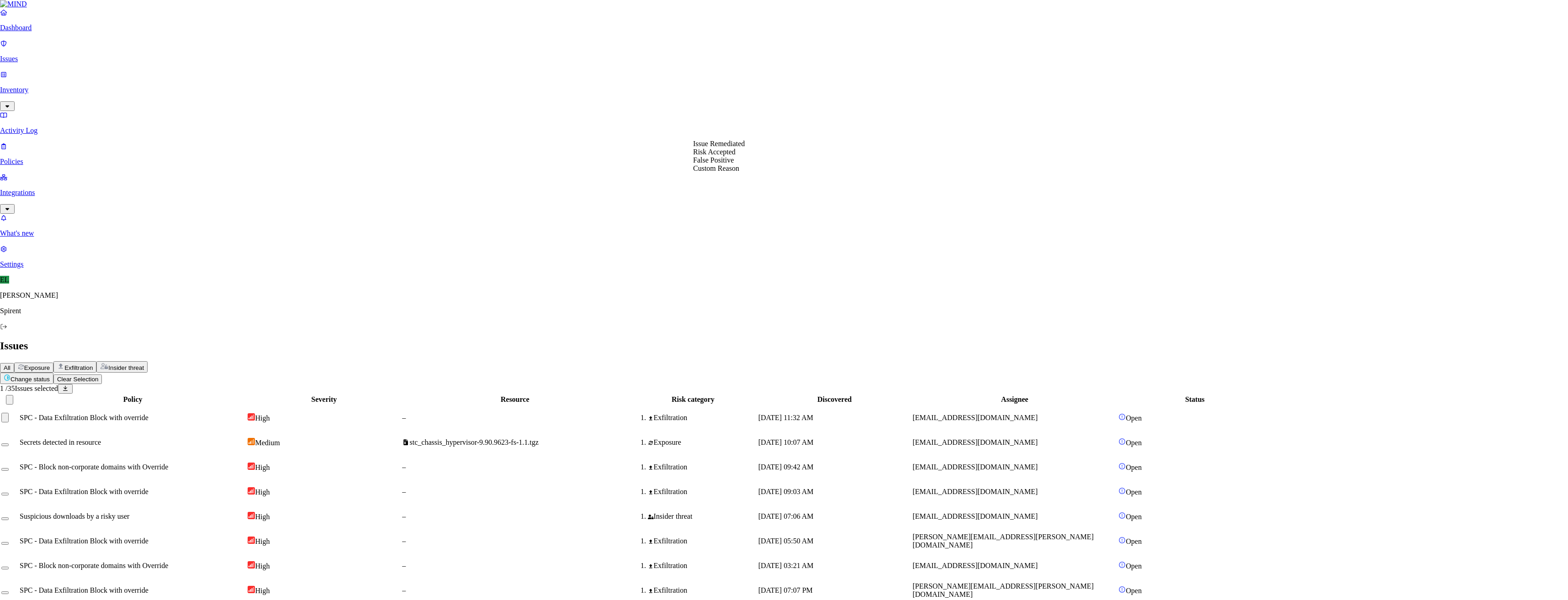
select select "Custom Reason"
paste textarea "Personal"
type textarea "Personal"
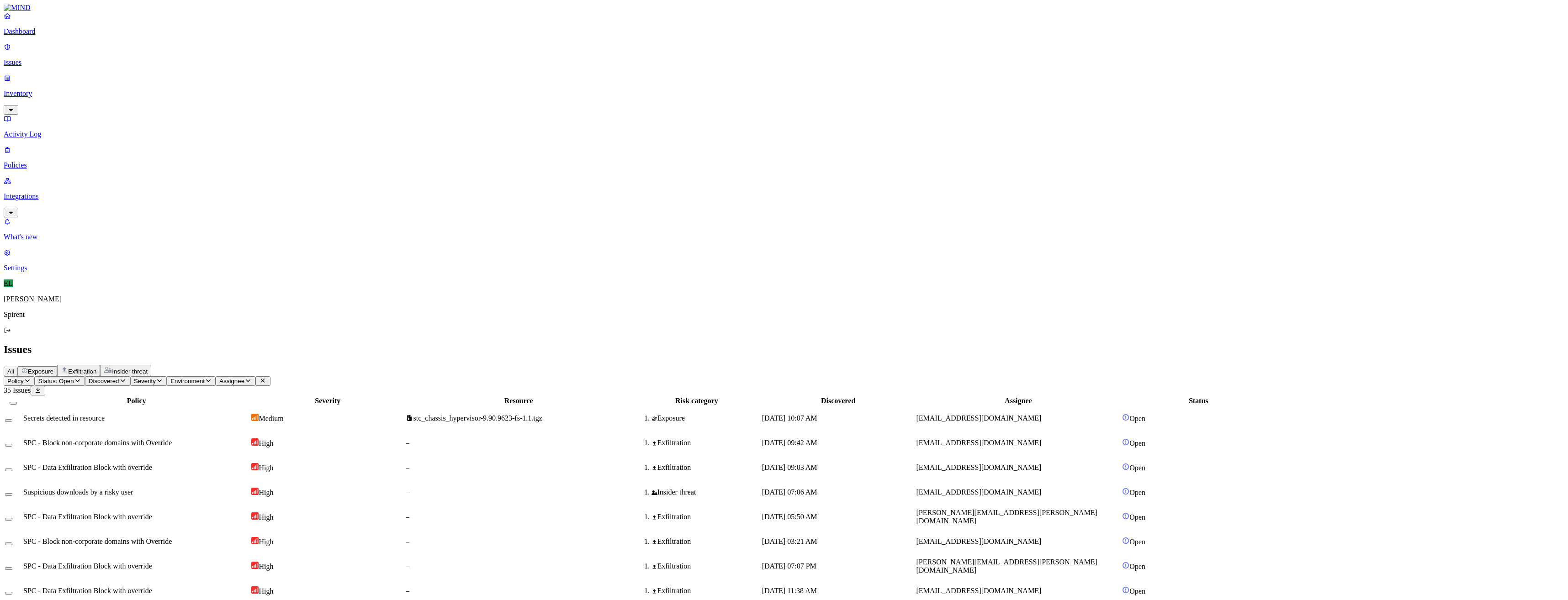
click at [542, 414] on span "stc_chassis_hypervisor-9.90.9623-fs-1.1.tgz" at bounding box center [474, 418] width 136 height 8
click at [12, 419] on button "Select row" at bounding box center [9, 420] width 7 height 3
click at [142, 55] on html "Dashboard Issues Inventory Activity Log Policies Integrations What's new 1 Sett…" at bounding box center [784, 459] width 1568 height 918
click at [160, 85] on p "Resolved" at bounding box center [173, 81] width 26 height 7
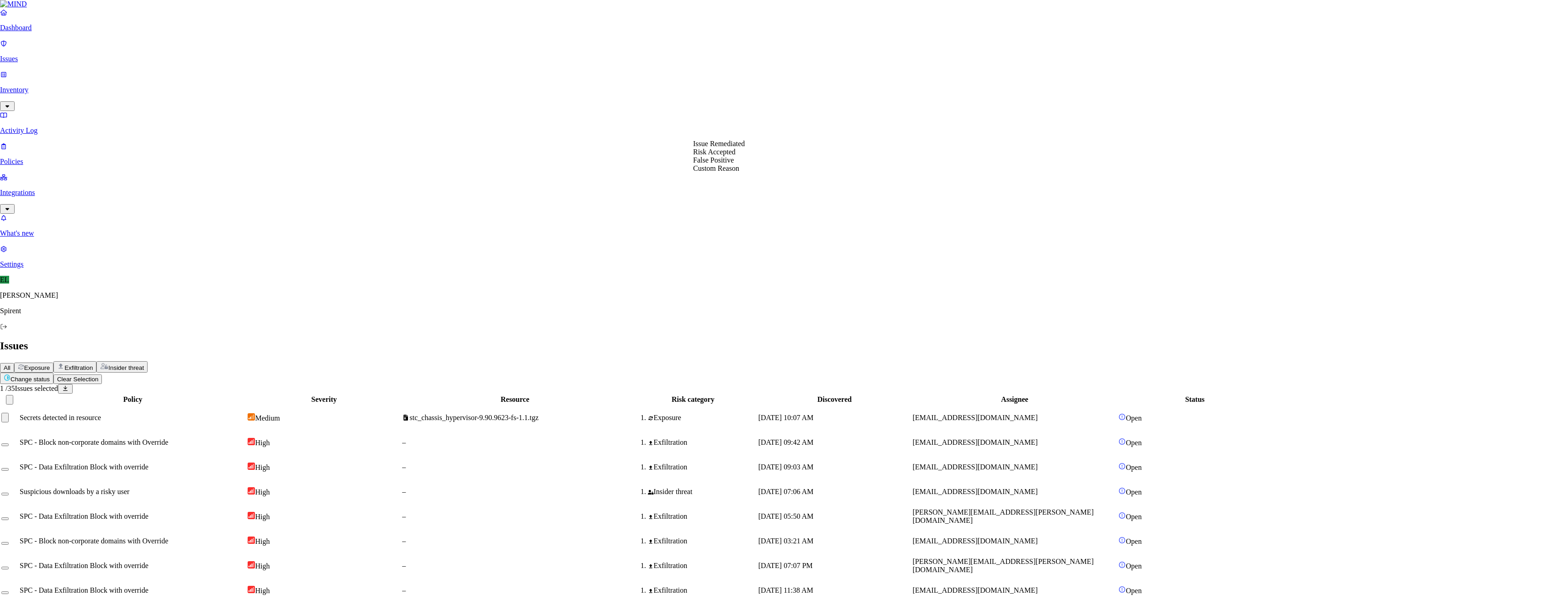
select select "Risk Accepted"
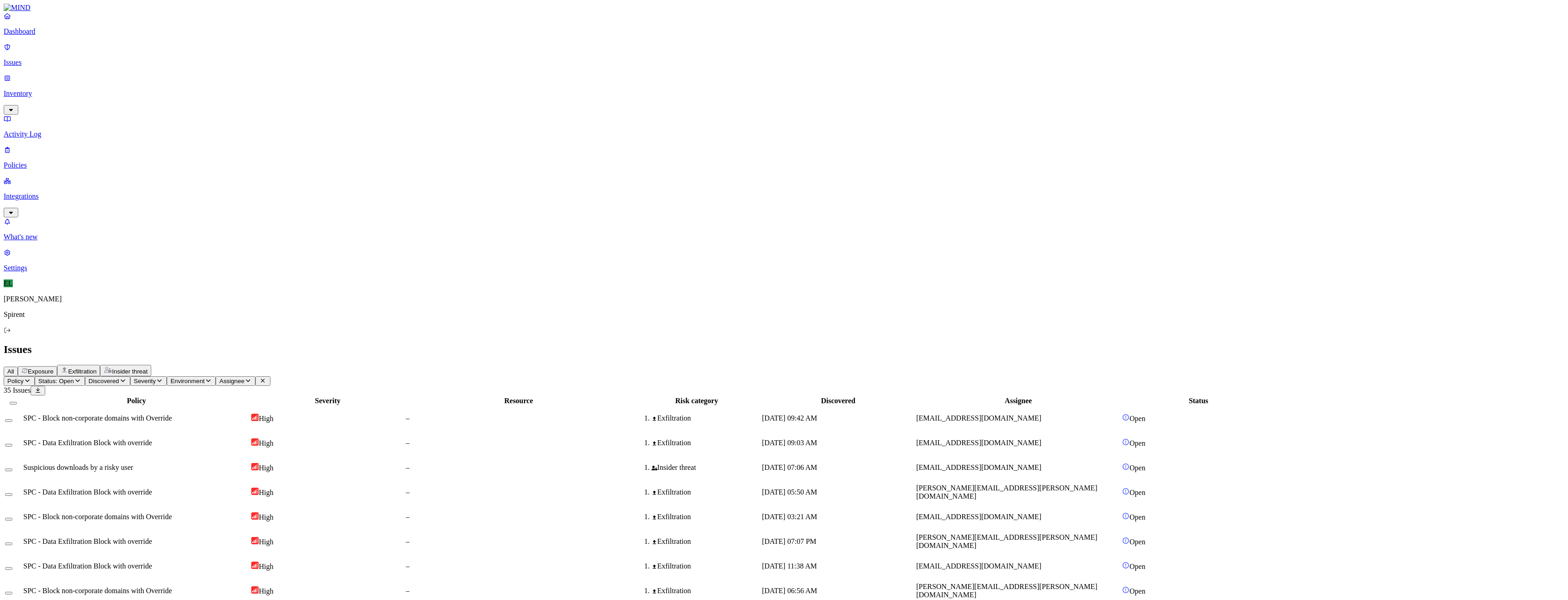
click at [172, 414] on span "SPC - Block non-corporate domains with Override" at bounding box center [97, 418] width 149 height 8
click at [152, 439] on span "SPC - Data Exfiltration Block with override" at bounding box center [88, 442] width 129 height 8
click at [12, 419] on button "Select row" at bounding box center [9, 420] width 7 height 3
click at [12, 447] on button "Select row" at bounding box center [9, 448] width 7 height 3
click at [136, 51] on html "Dashboard Issues Inventory Activity Log Policies Integrations What's new 1 Sett…" at bounding box center [784, 445] width 1568 height 890
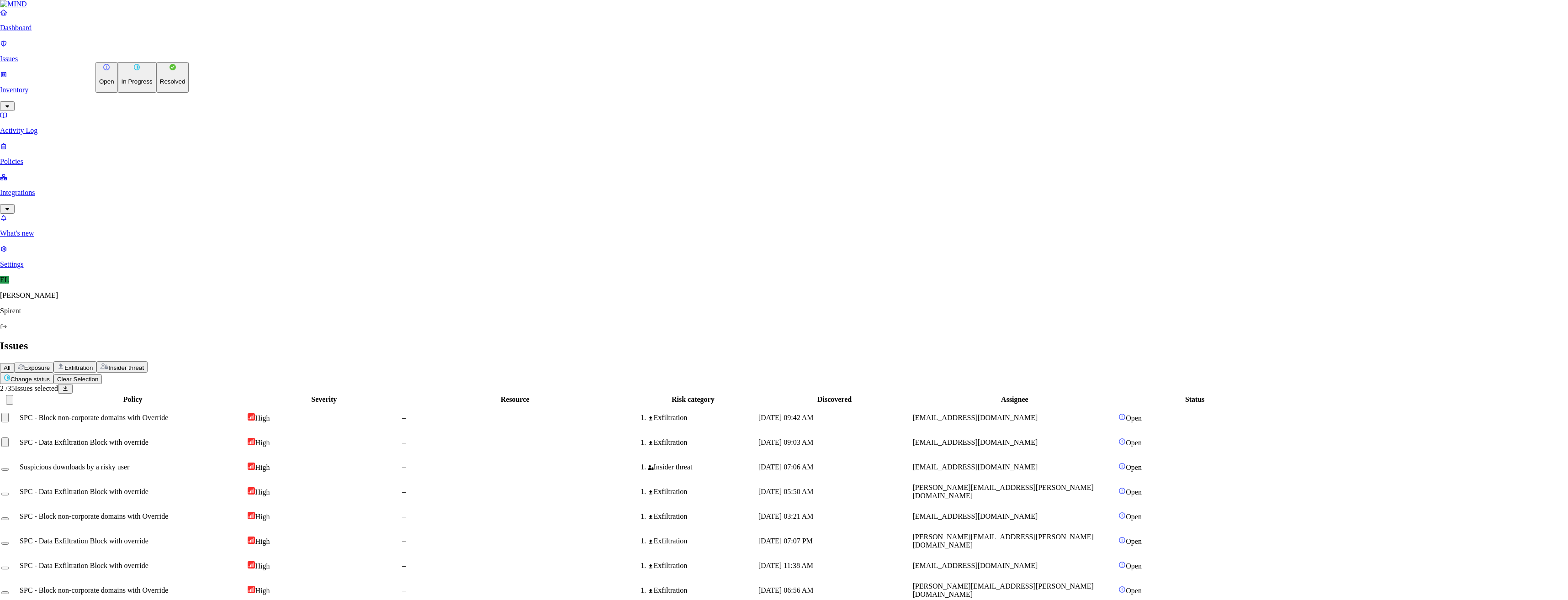
drag, startPoint x: 140, startPoint y: 101, endPoint x: 145, endPoint y: 101, distance: 5.0
click at [156, 92] on button "Resolved" at bounding box center [173, 77] width 33 height 30
select select "Custom Reason"
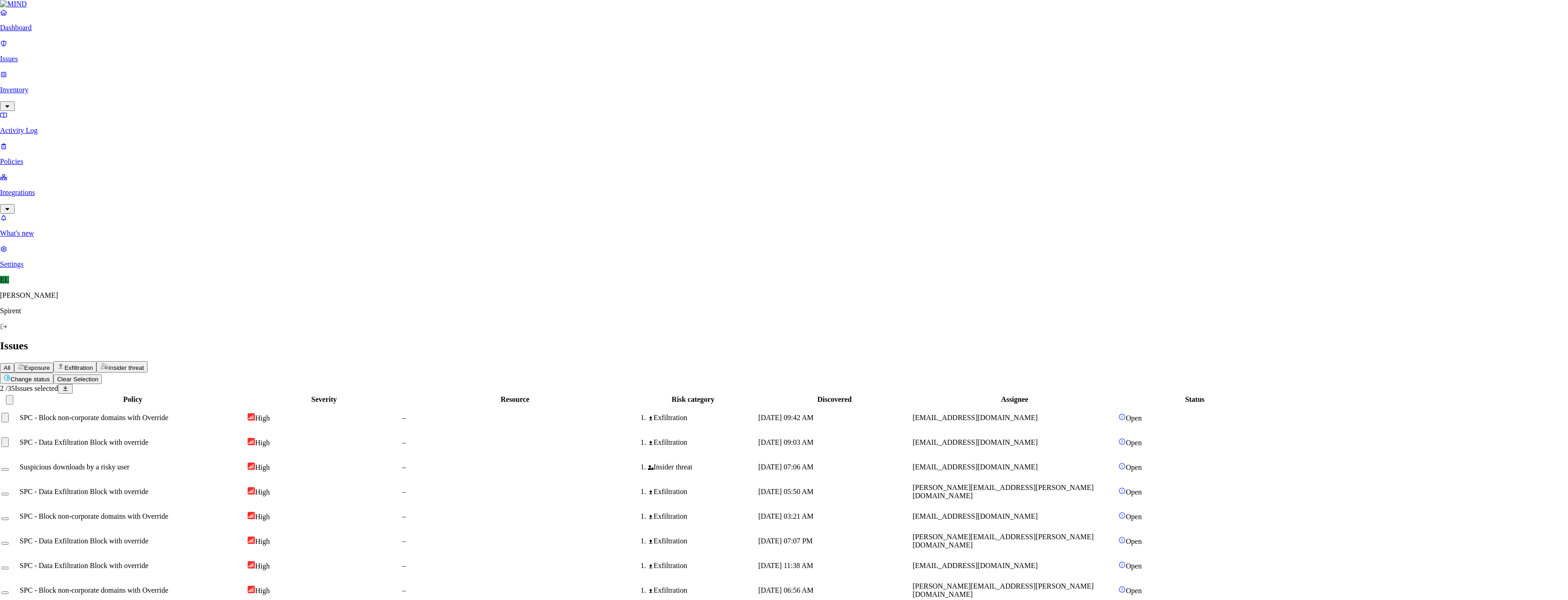
paste textarea "Personal"
type textarea "Personal"
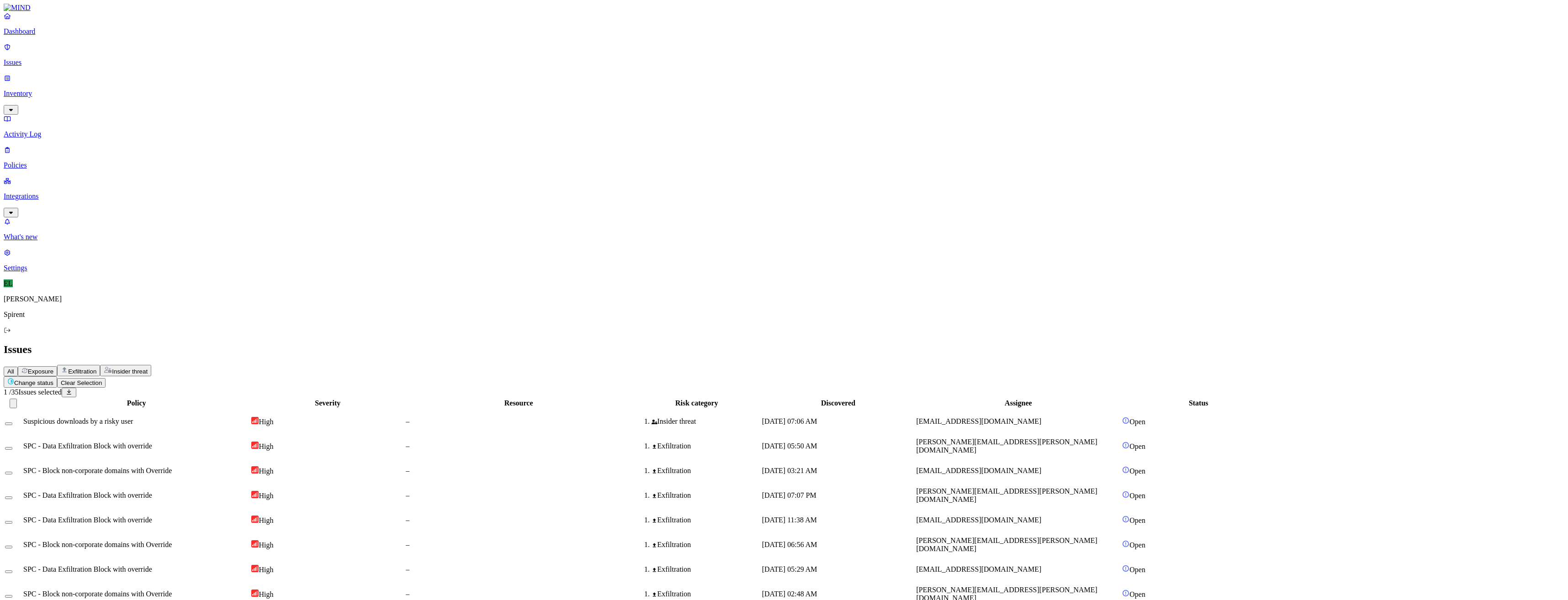
click at [151, 54] on html "Dashboard Issues Inventory Activity Log Policies Integrations What's new 1 Sett…" at bounding box center [784, 422] width 1568 height 844
click at [160, 85] on p "Resolved" at bounding box center [173, 81] width 26 height 7
select select "Custom Reason"
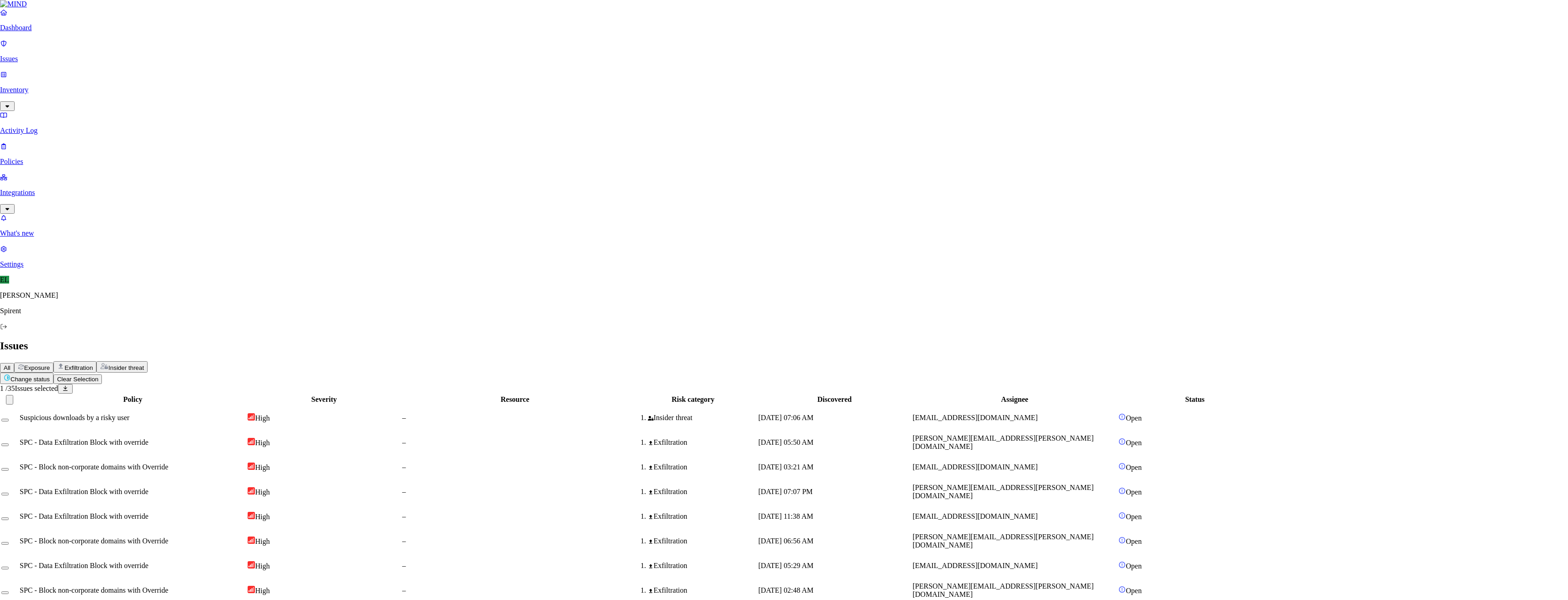
type textarea "Celestica downloads"
click at [133, 414] on span "Suspicious downloads by a risky user" at bounding box center [78, 418] width 110 height 8
drag, startPoint x: 156, startPoint y: 94, endPoint x: 124, endPoint y: 90, distance: 32.2
click at [12, 419] on button "Select row" at bounding box center [9, 420] width 7 height 3
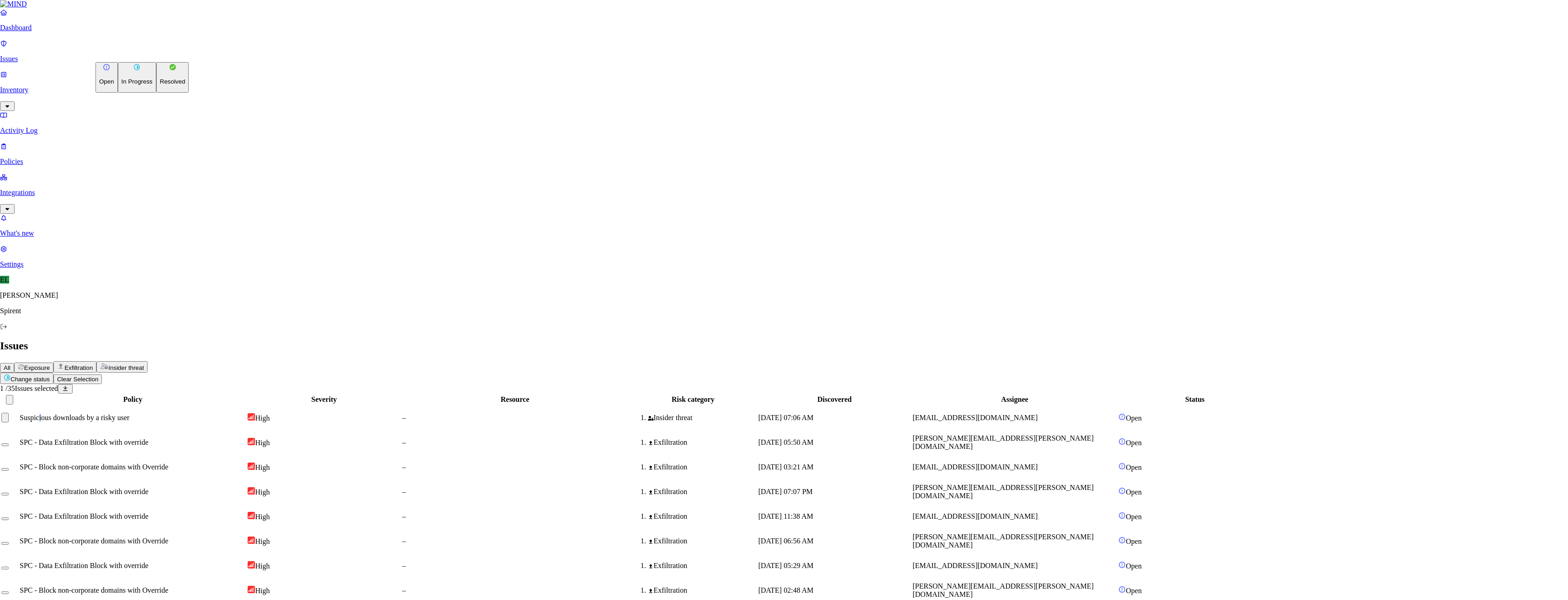
click at [133, 49] on html "Dashboard Issues Inventory Activity Log Policies Integrations What's new 1 Sett…" at bounding box center [784, 408] width 1568 height 816
click at [160, 85] on p "Resolved" at bounding box center [173, 81] width 26 height 7
select select "Custom Reason"
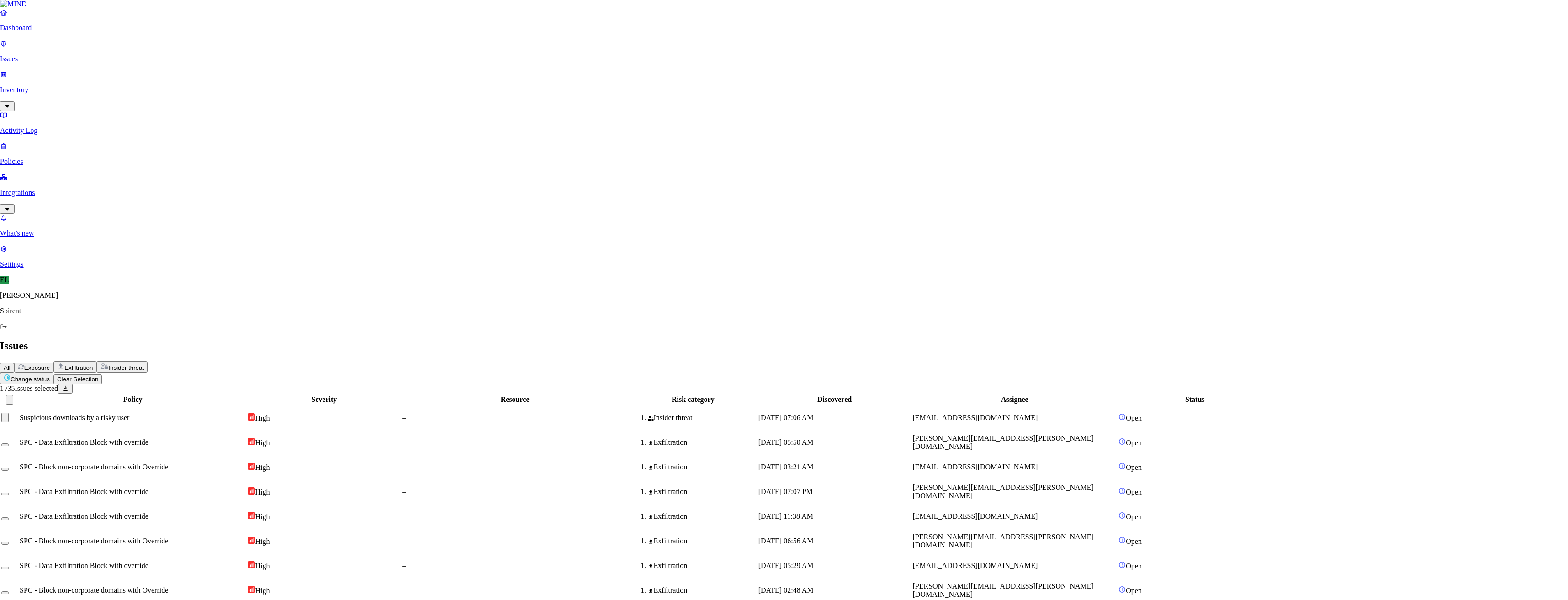
type textarea "Viavi related documentation"
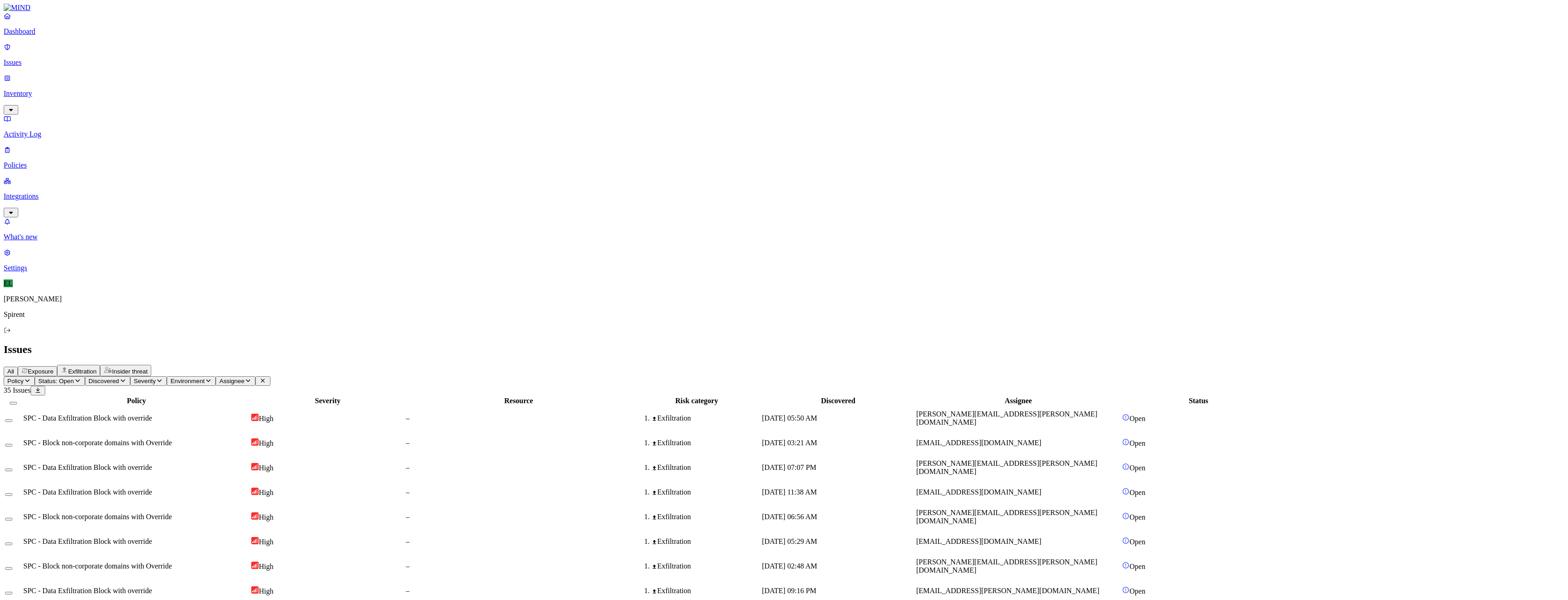
click at [152, 414] on span "SPC - Data Exfiltration Block with override" at bounding box center [88, 418] width 129 height 8
click at [12, 419] on button "Select row" at bounding box center [9, 420] width 7 height 3
click at [158, 54] on html "Dashboard Issues Inventory Activity Log Policies Integrations What's new 1 Sett…" at bounding box center [784, 396] width 1568 height 791
click at [156, 92] on button "Resolved" at bounding box center [173, 77] width 33 height 30
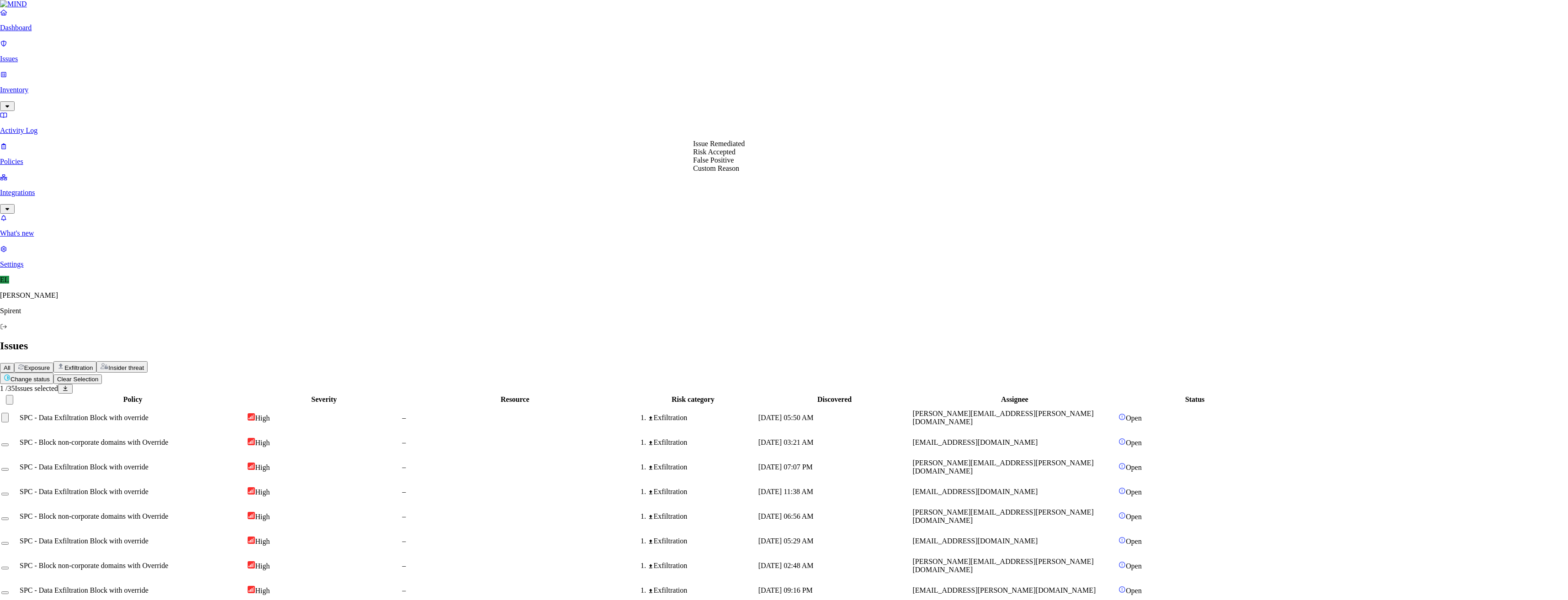
select select "Custom Reason"
paste textarea "Personal"
type textarea "Personal"
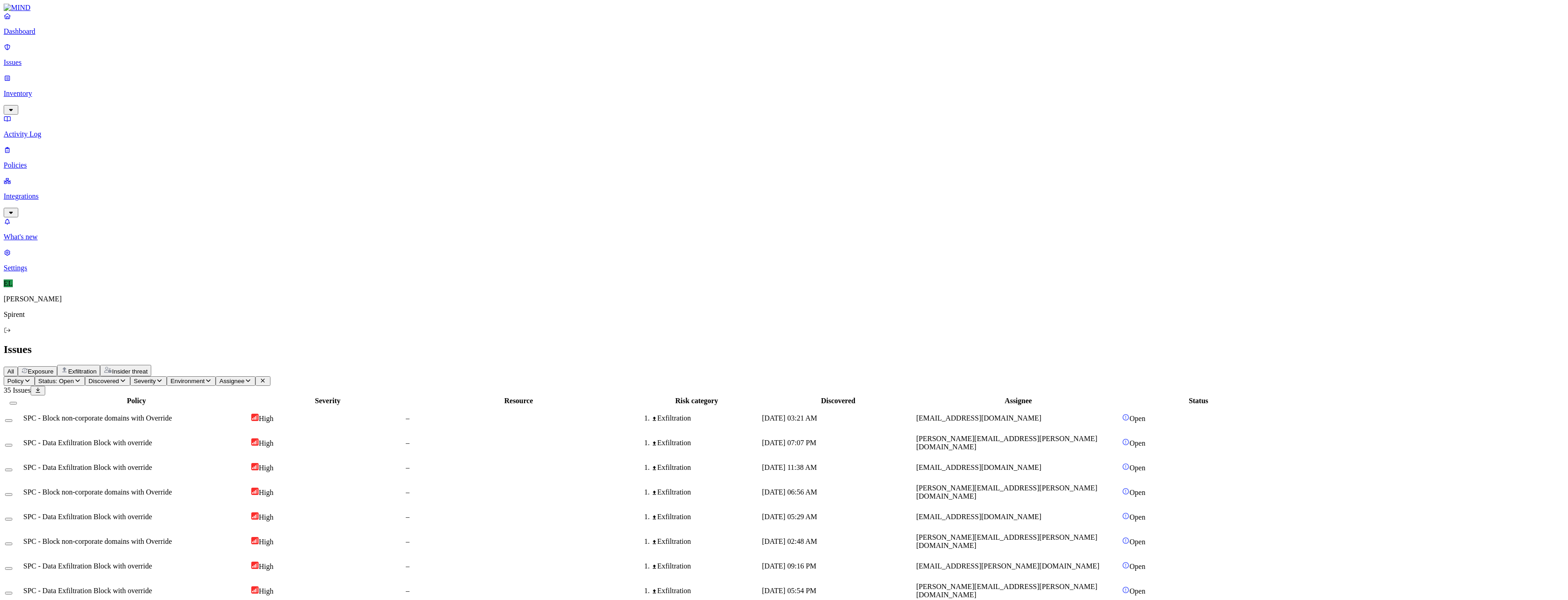
click at [172, 414] on span "SPC - Block non-corporate domains with Override" at bounding box center [97, 418] width 149 height 8
click at [152, 439] on span "SPC - Data Exfiltration Block with override" at bounding box center [88, 442] width 129 height 8
click at [12, 444] on button "Select row" at bounding box center [9, 445] width 7 height 3
click at [153, 54] on html "Dashboard Issues Inventory Activity Log Policies Integrations What's new 1 Sett…" at bounding box center [784, 383] width 1568 height 766
click at [158, 92] on button "Resolved" at bounding box center [173, 77] width 33 height 30
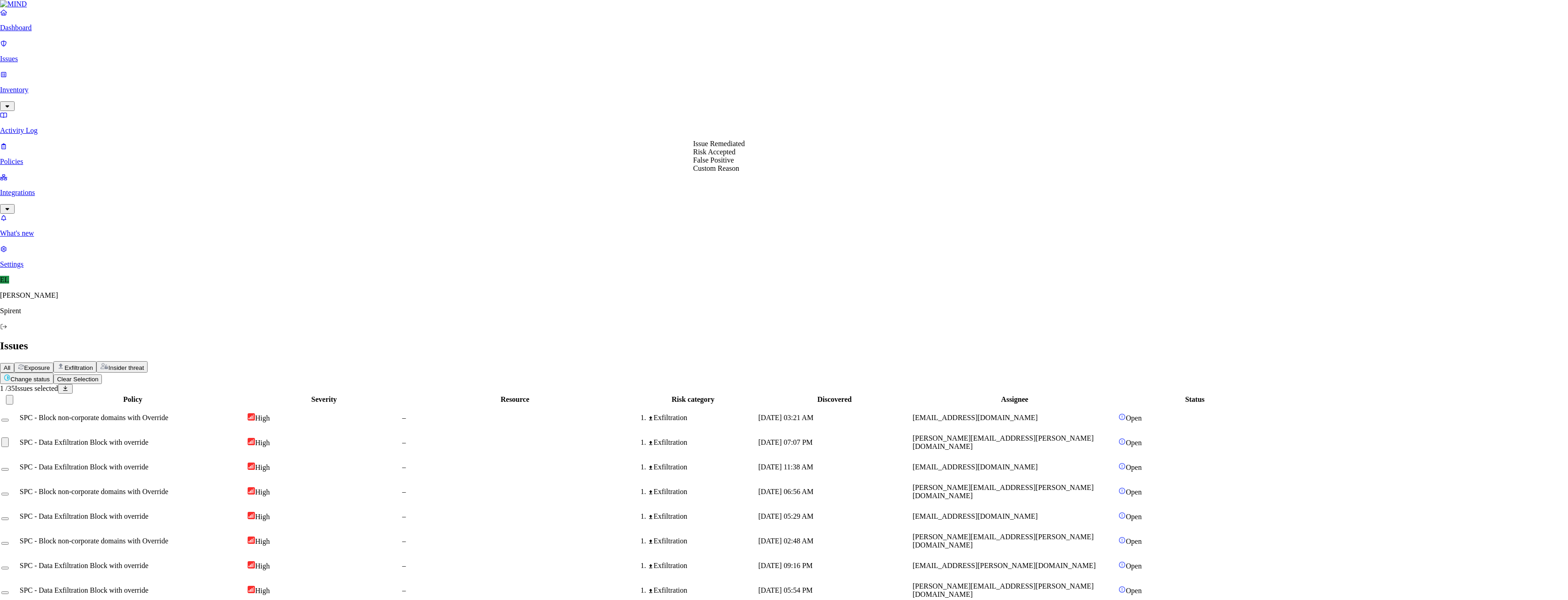
select select "Custom Reason"
paste textarea "Personal"
type textarea "Personal"
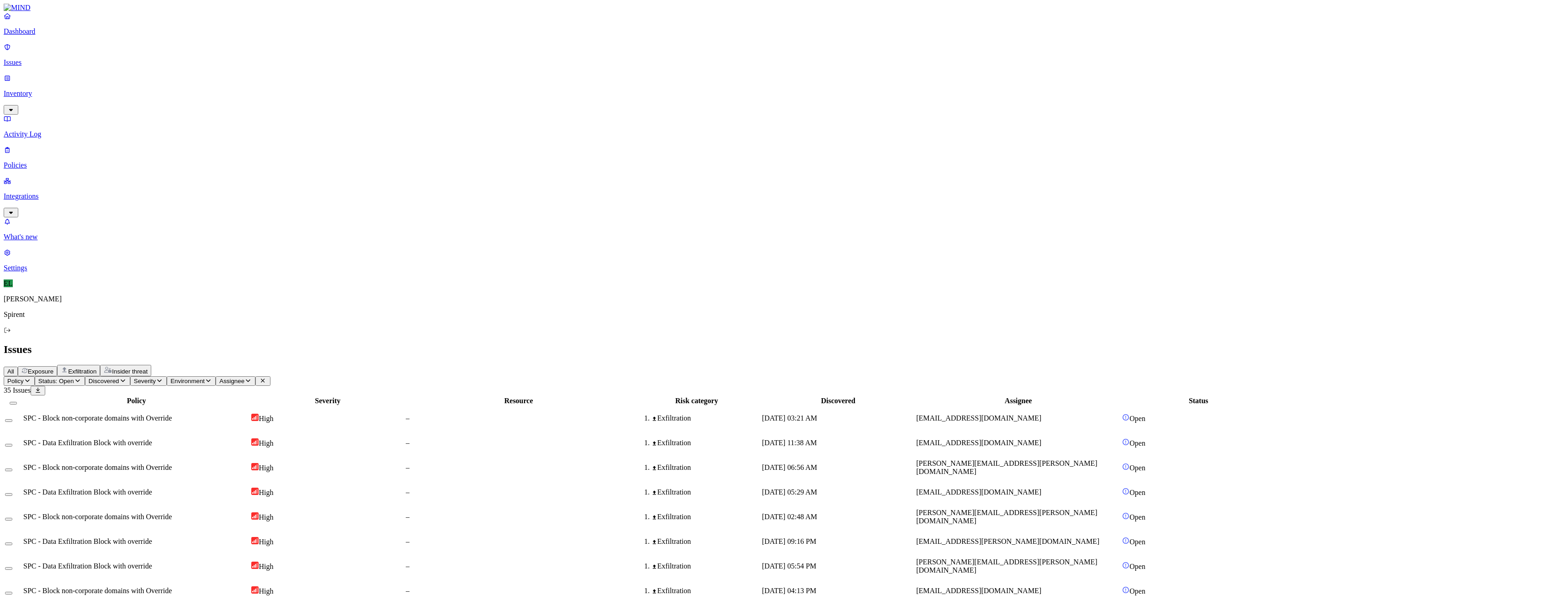
click at [915, 406] on td "[DATE] 03:21 AM" at bounding box center [838, 418] width 153 height 24
click at [12, 419] on button "Select row" at bounding box center [9, 420] width 7 height 3
click at [138, 52] on html "Dashboard Issues Inventory Activity Log Policies Integrations What's new 1 Sett…" at bounding box center [784, 371] width 1568 height 742
click at [160, 85] on p "Resolved" at bounding box center [173, 81] width 26 height 7
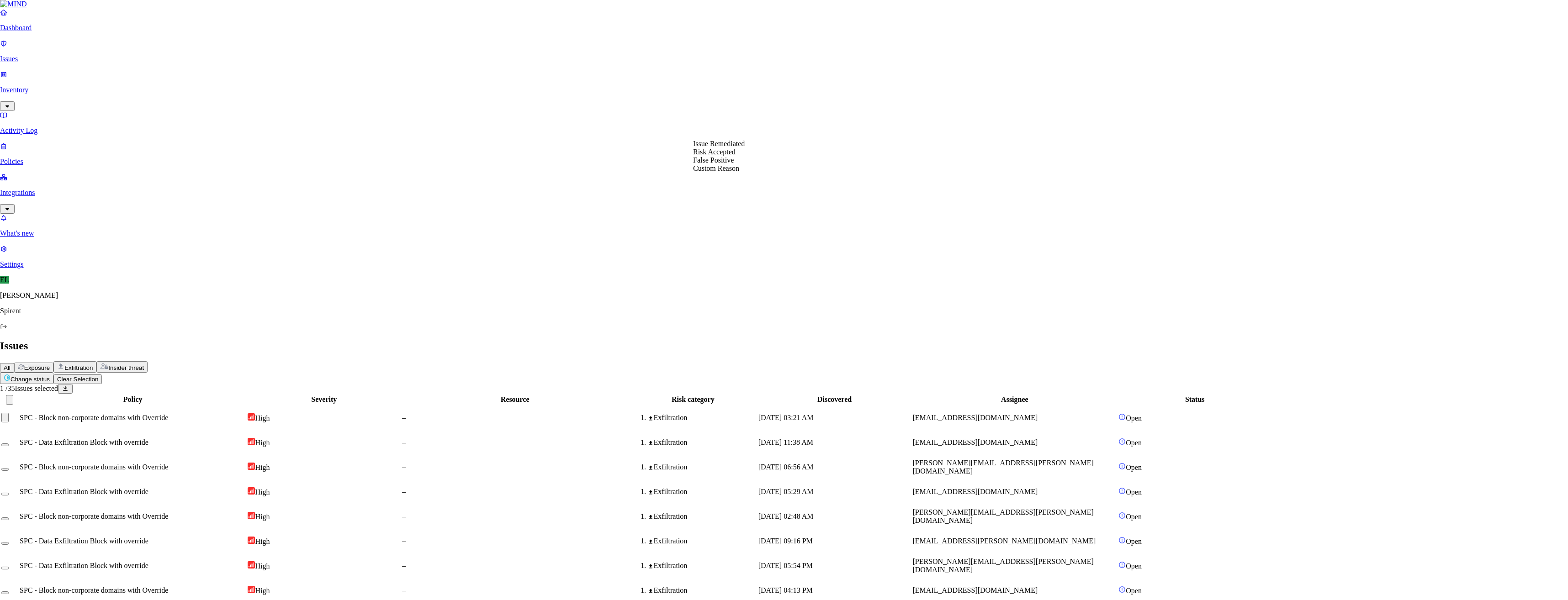
select select "Custom Reason"
type textarea "text"
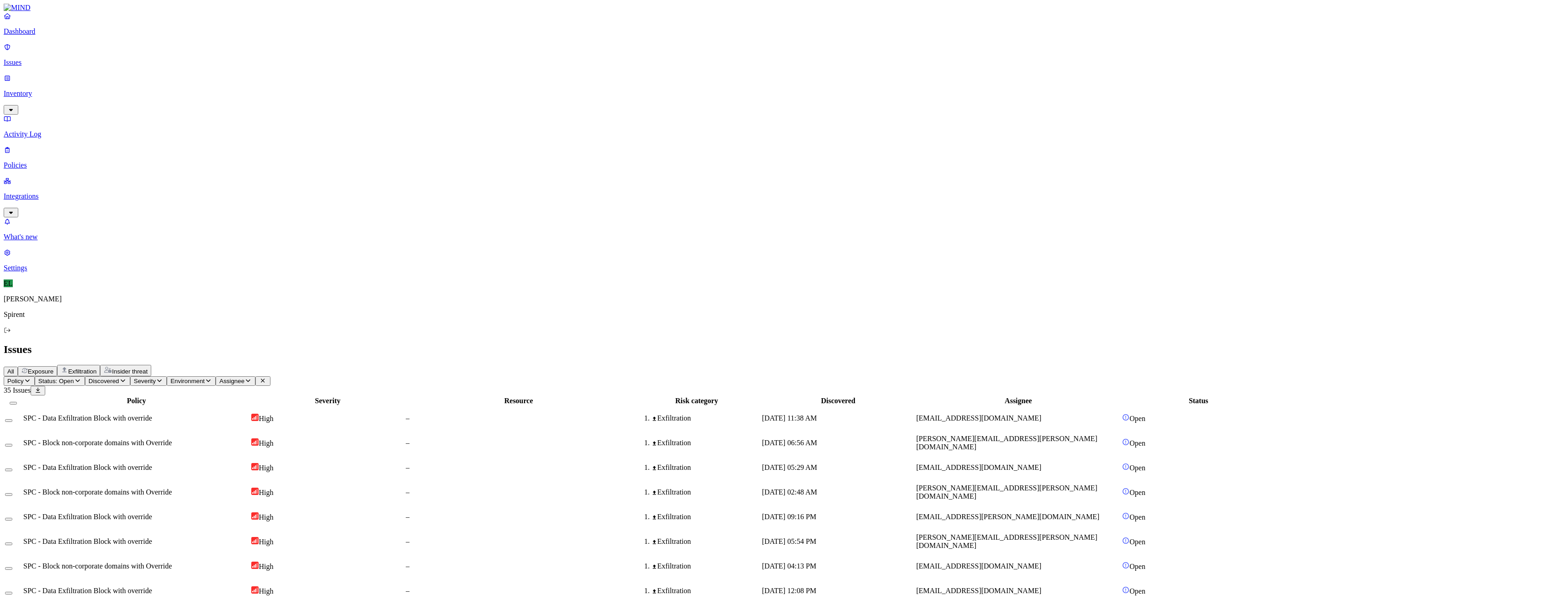
click at [760, 464] on div "Exfiltration" at bounding box center [696, 468] width 127 height 9
click at [12, 419] on button "Select row" at bounding box center [9, 420] width 7 height 3
click at [12, 472] on button "Select row" at bounding box center [9, 473] width 7 height 3
click at [142, 442] on span "SPC - Block non-corporate domains with Override" at bounding box center [97, 446] width 149 height 8
click at [12, 447] on button "Select row" at bounding box center [9, 448] width 7 height 3
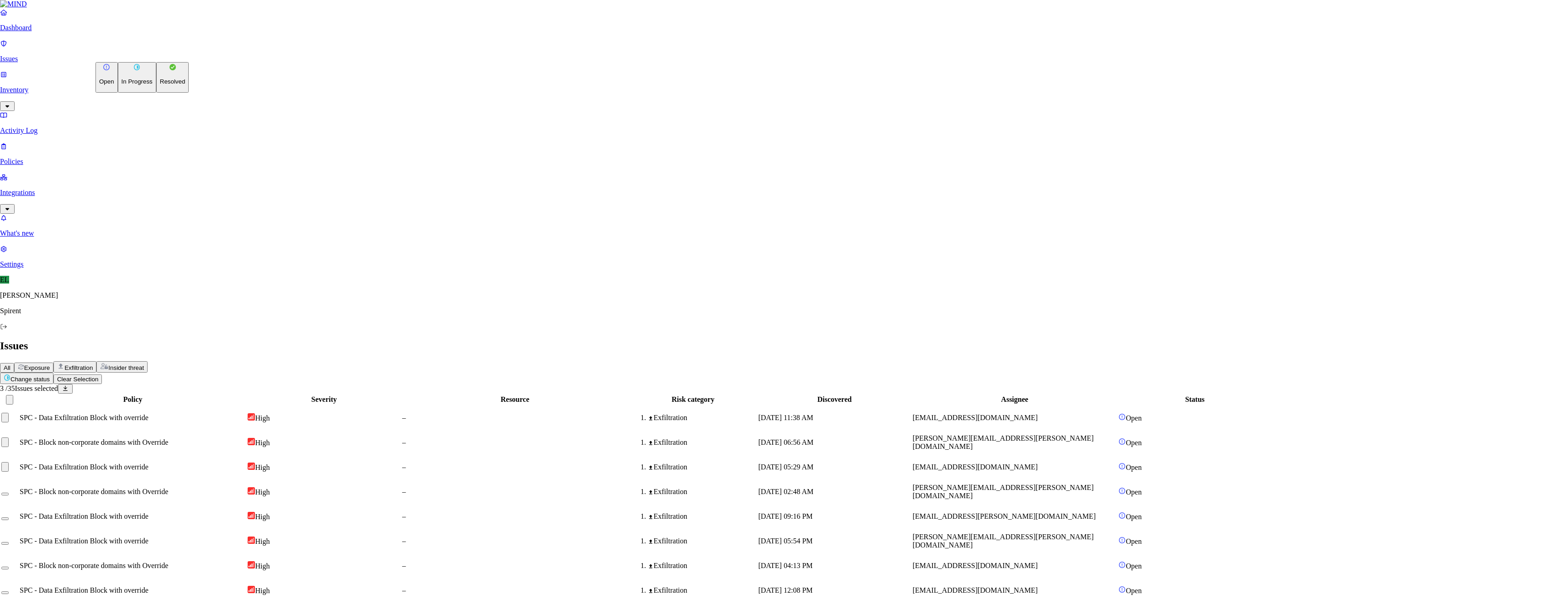
click at [131, 55] on html "Dashboard Issues Inventory Activity Log Policies Integrations What's new 1 Sett…" at bounding box center [784, 358] width 1568 height 717
click at [160, 85] on p "Resolved" at bounding box center [173, 81] width 26 height 7
select select "Custom Reason"
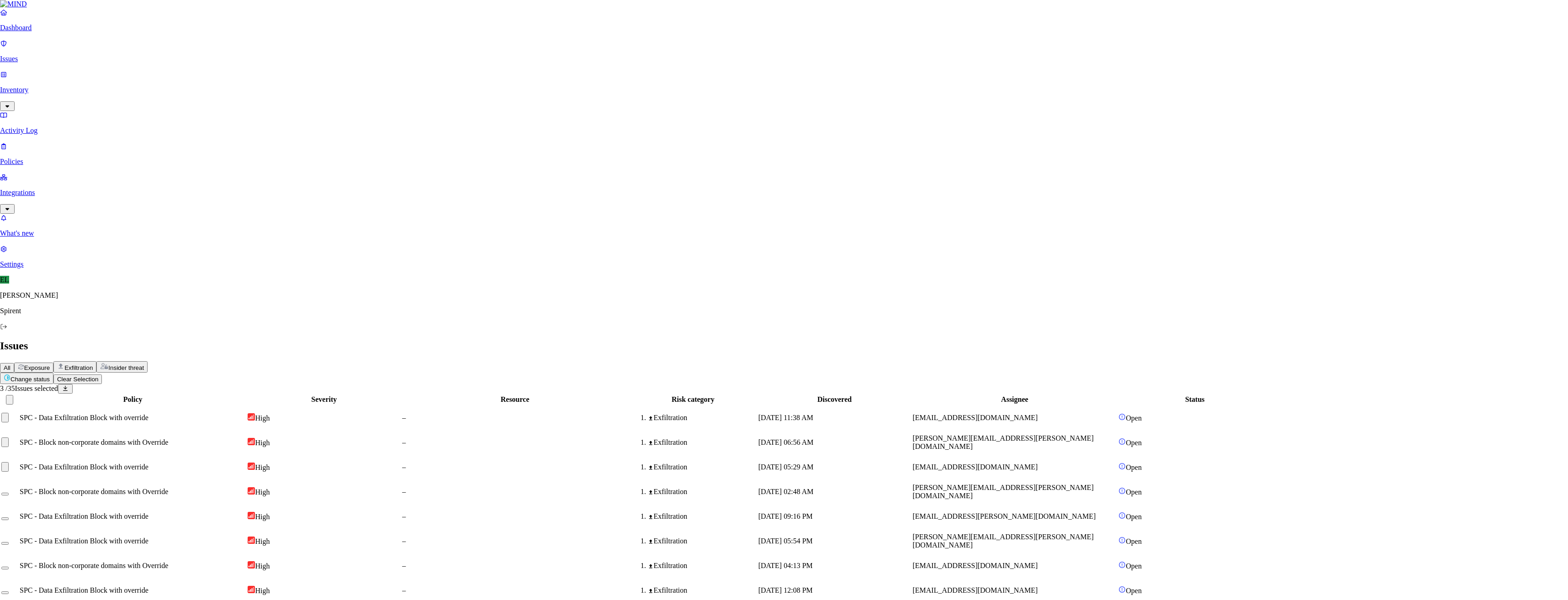
type textarea "text"
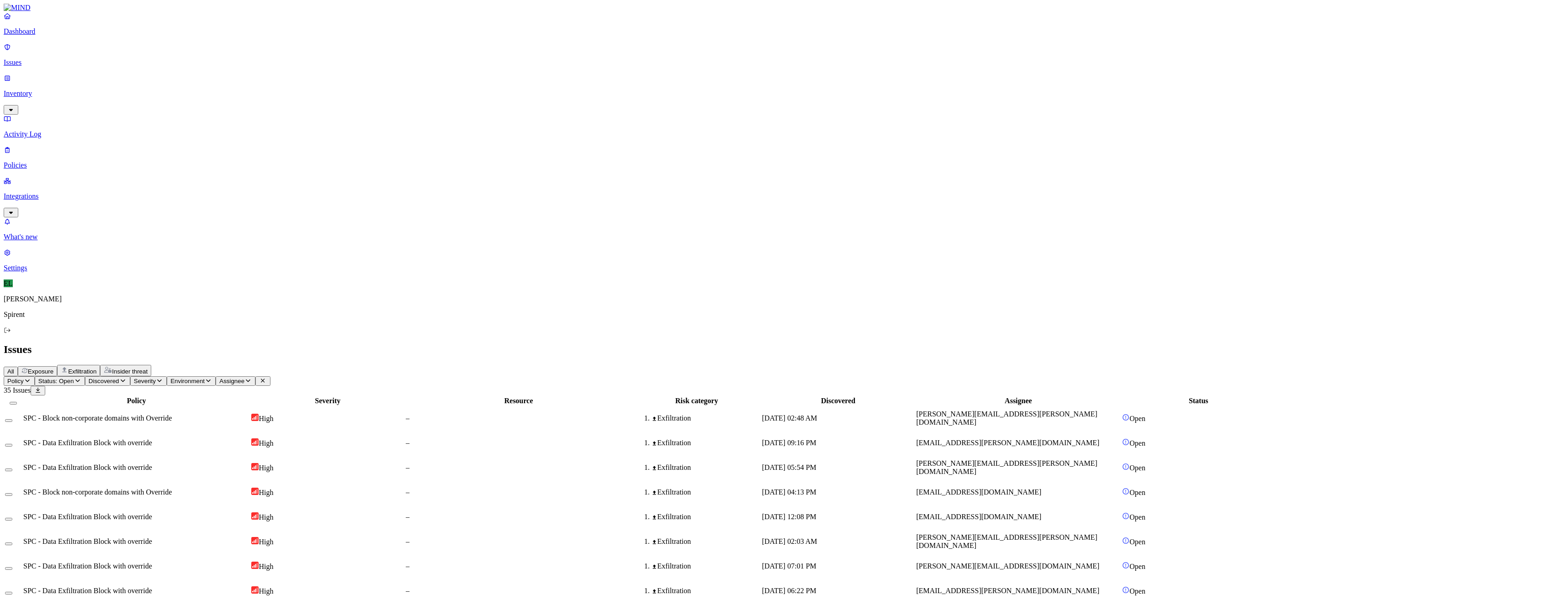
click at [250, 414] on div "SPC - Block non-corporate domains with Override" at bounding box center [136, 419] width 226 height 9
click at [152, 439] on span "SPC - Data Exfiltration Block with override" at bounding box center [88, 442] width 129 height 8
click at [21, 414] on div at bounding box center [13, 419] width 16 height 9
click at [22, 431] on td at bounding box center [13, 443] width 18 height 24
click at [12, 419] on button "Select row" at bounding box center [9, 420] width 7 height 3
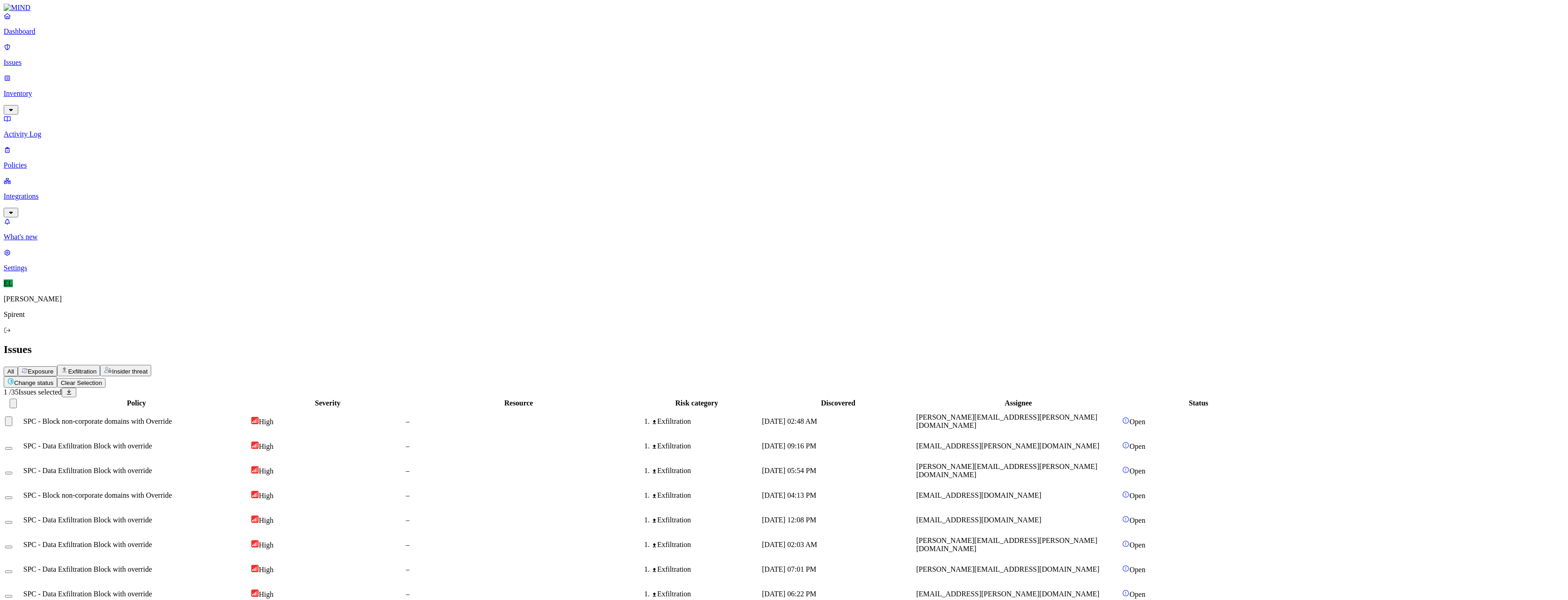
click at [12, 447] on button "Select row" at bounding box center [9, 448] width 7 height 3
click at [144, 54] on html "Dashboard Issues Inventory Activity Log Policies Integrations What's new 1 Sett…" at bounding box center [784, 321] width 1568 height 643
click at [156, 92] on button "Resolved" at bounding box center [173, 77] width 33 height 30
select select "Custom Reason"
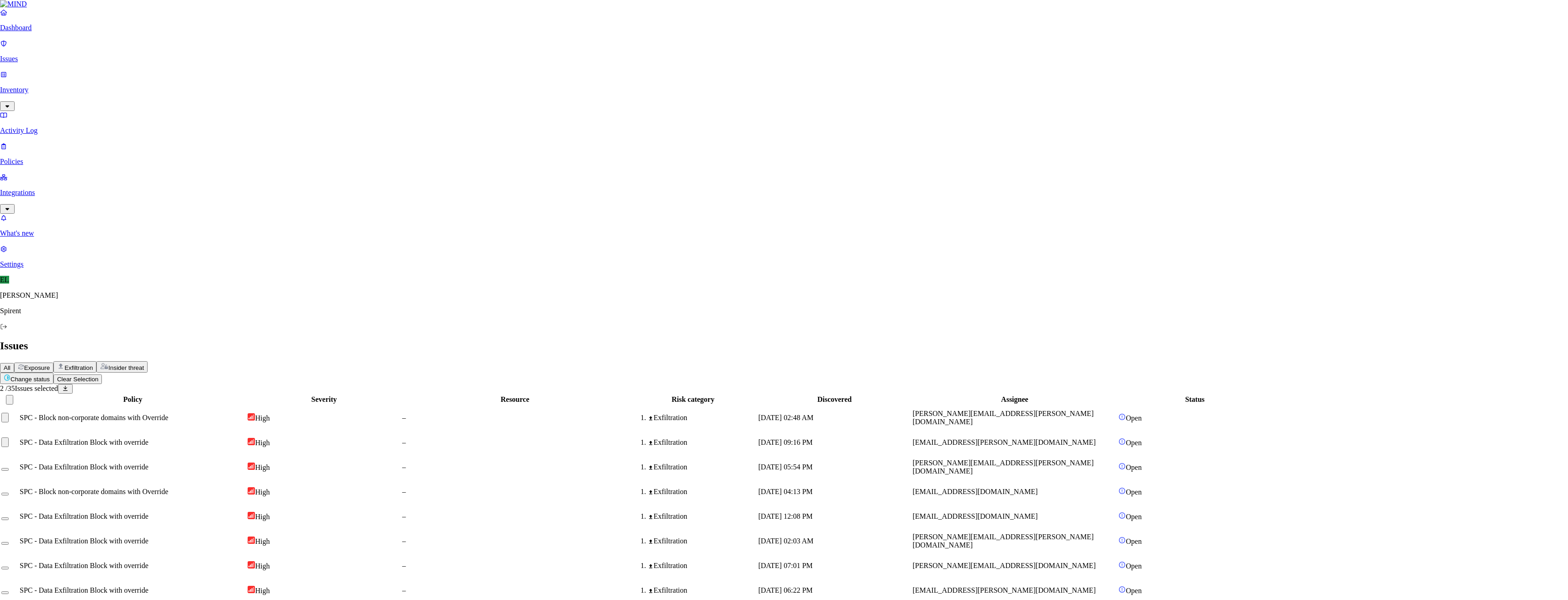
paste textarea "Personal"
type textarea "Personal"
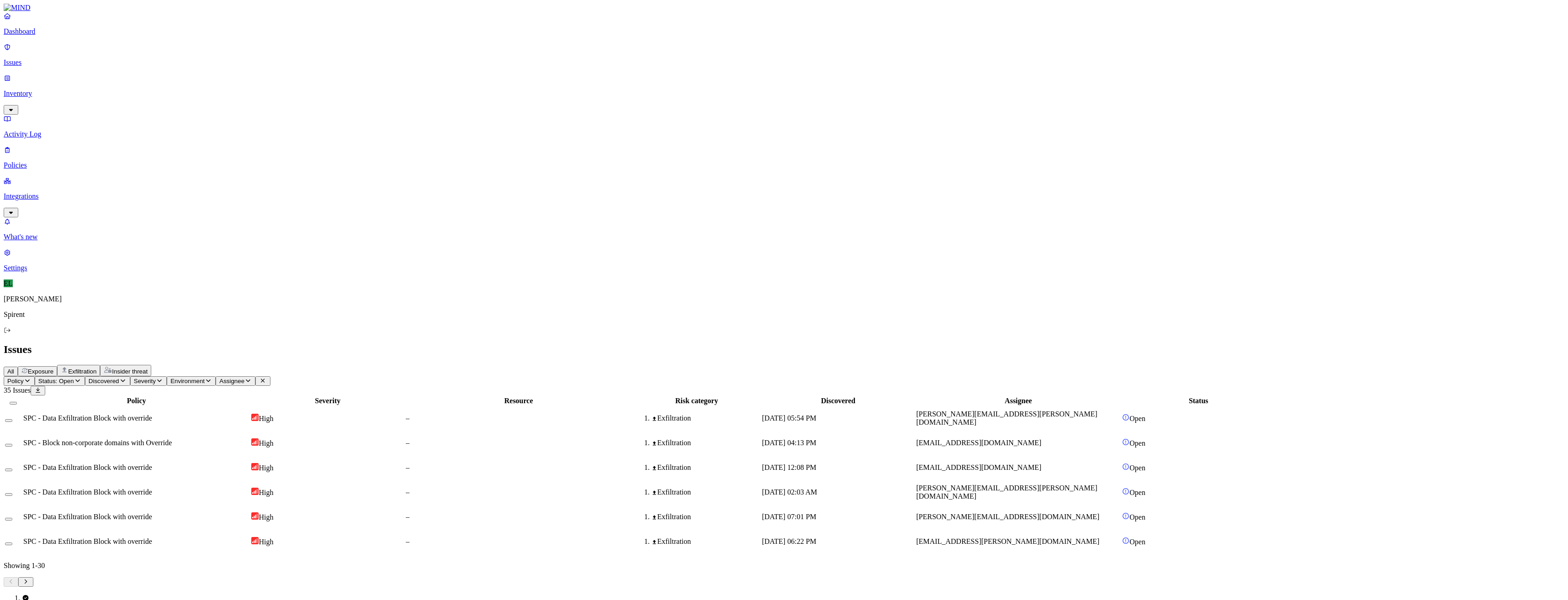
click at [545, 414] on div "–" at bounding box center [519, 419] width 226 height 9
click at [12, 419] on button "Select row" at bounding box center [9, 420] width 7 height 3
click at [143, 442] on span "SPC - Block non-corporate domains with Override" at bounding box center [97, 446] width 149 height 8
click at [12, 447] on button "Select row" at bounding box center [9, 448] width 7 height 3
click at [147, 467] on span "SPC - Data Exfiltration Block with override" at bounding box center [88, 470] width 129 height 8
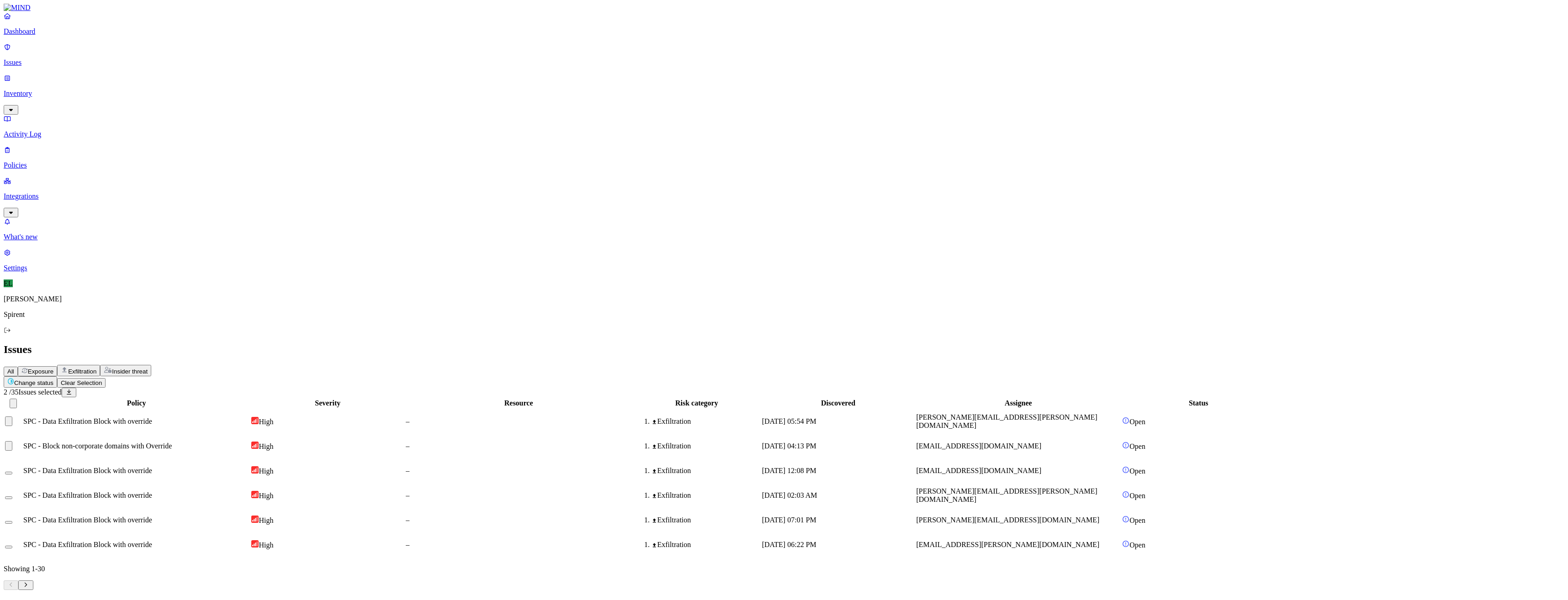
click at [12, 472] on button "Select row" at bounding box center [9, 473] width 7 height 3
click at [152, 492] on span "SPC - Data Exfiltration Block with override" at bounding box center [88, 495] width 129 height 8
click at [54, 372] on button "Change status" at bounding box center [27, 378] width 54 height 12
click at [160, 85] on p "Resolved" at bounding box center [173, 81] width 26 height 7
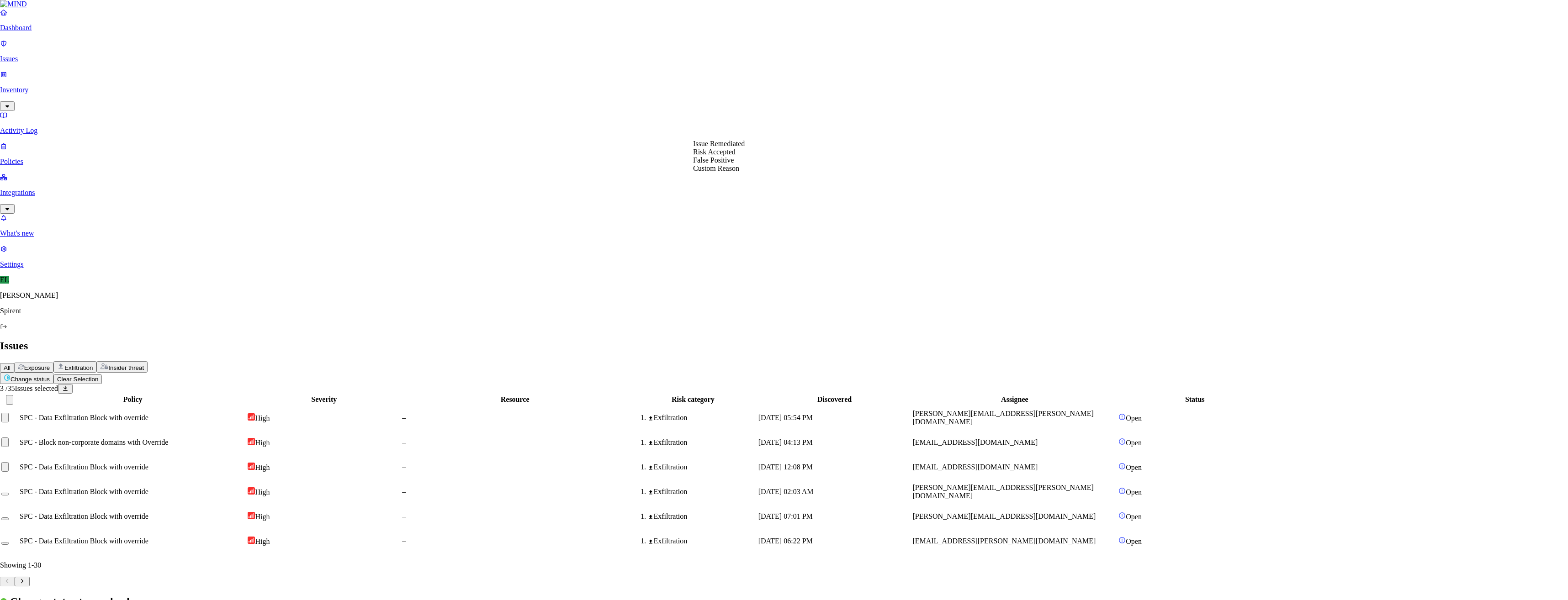
select select "Custom Reason"
paste textarea "Personal"
type textarea "Personal"
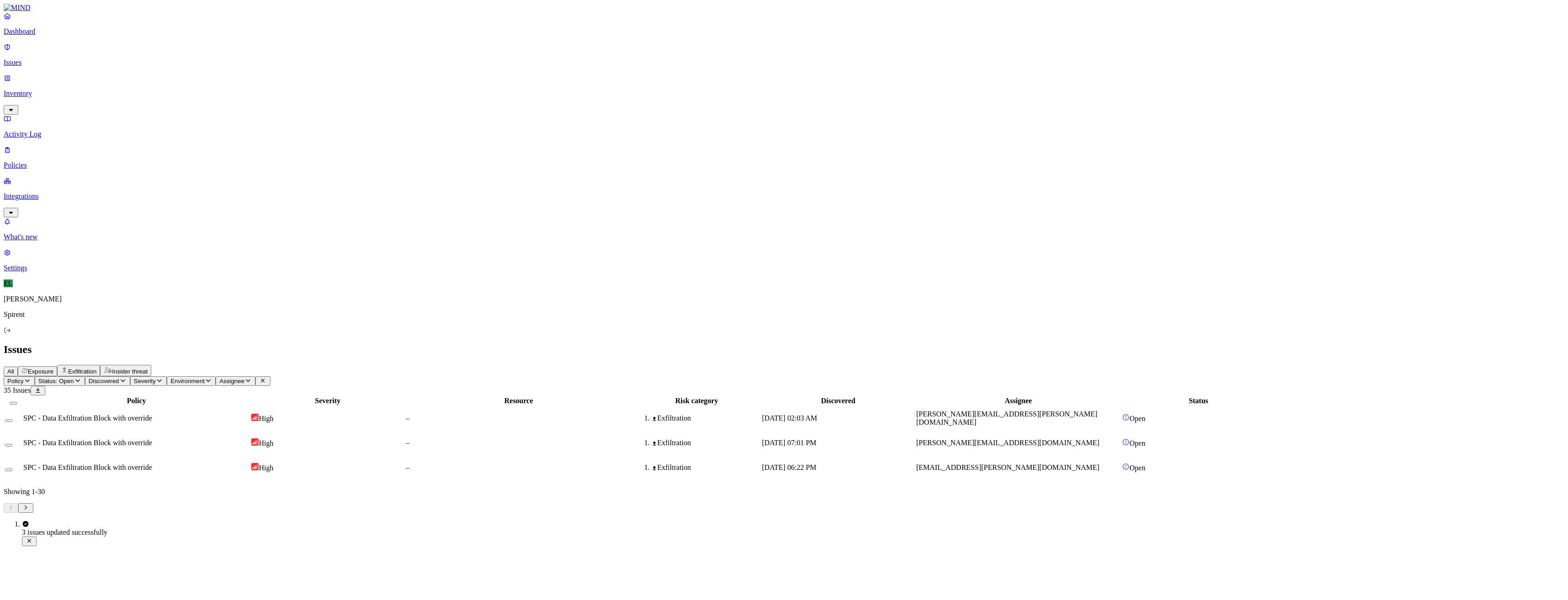
click at [152, 414] on span "SPC - Data Exfiltration Block with override" at bounding box center [88, 418] width 129 height 8
click at [152, 439] on span "SPC - Data Exfiltration Block with override" at bounding box center [88, 442] width 129 height 8
click at [152, 464] on span "SPC - Data Exfiltration Block with override" at bounding box center [88, 467] width 129 height 8
click at [12, 469] on button "Select row" at bounding box center [9, 470] width 7 height 3
click at [150, 52] on html "Dashboard Issues Inventory Activity Log Policies Integrations What's new 1 Sett…" at bounding box center [784, 262] width 1568 height 523
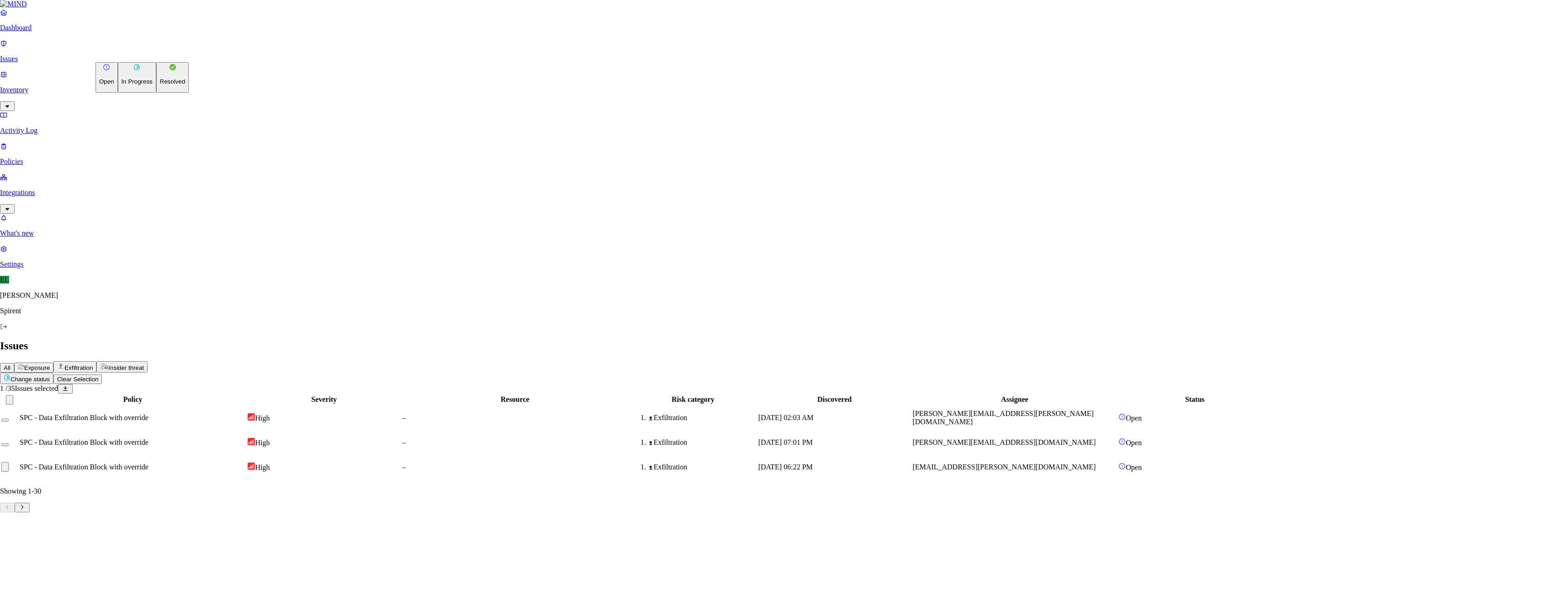
click at [156, 92] on button "Resolved" at bounding box center [173, 77] width 33 height 30
click at [52, 570] on button "Select reason" at bounding box center [26, 575] width 52 height 10
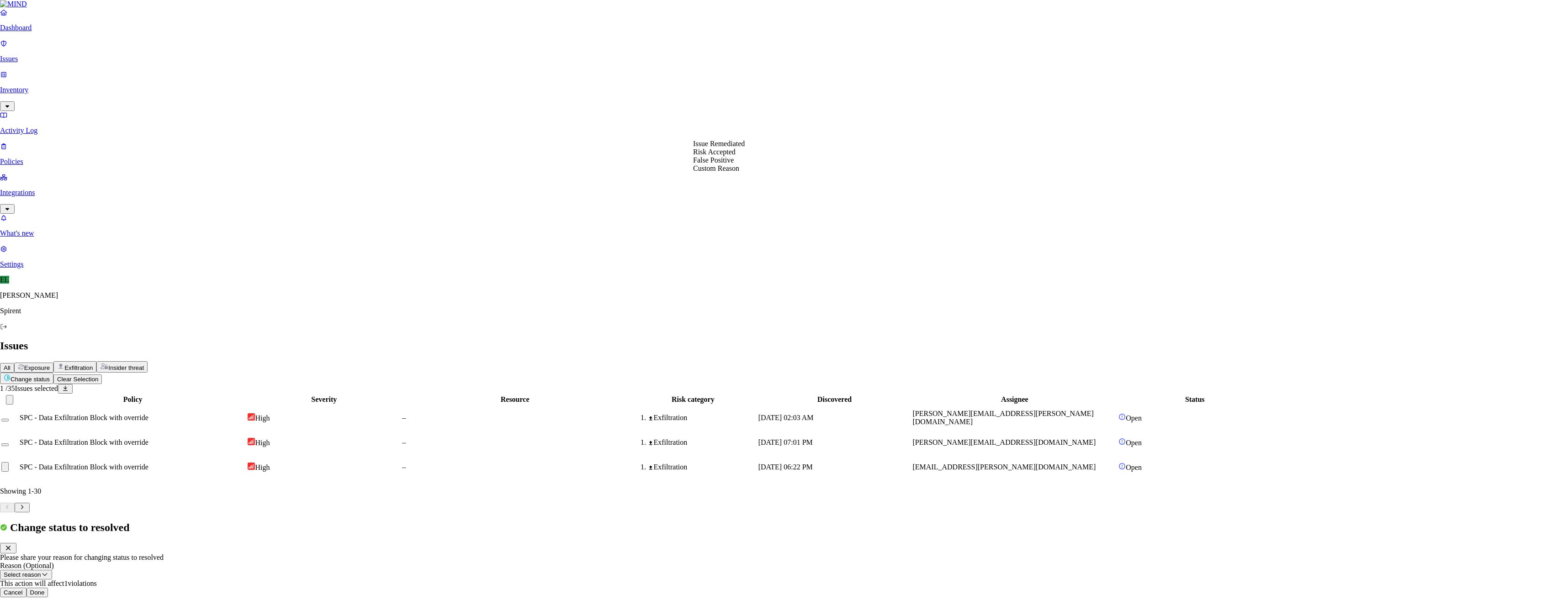
select select "Custom Reason"
click at [83, 588] on textarea at bounding box center [41, 596] width 83 height 16
paste textarea "Personal"
type textarea "Personal"
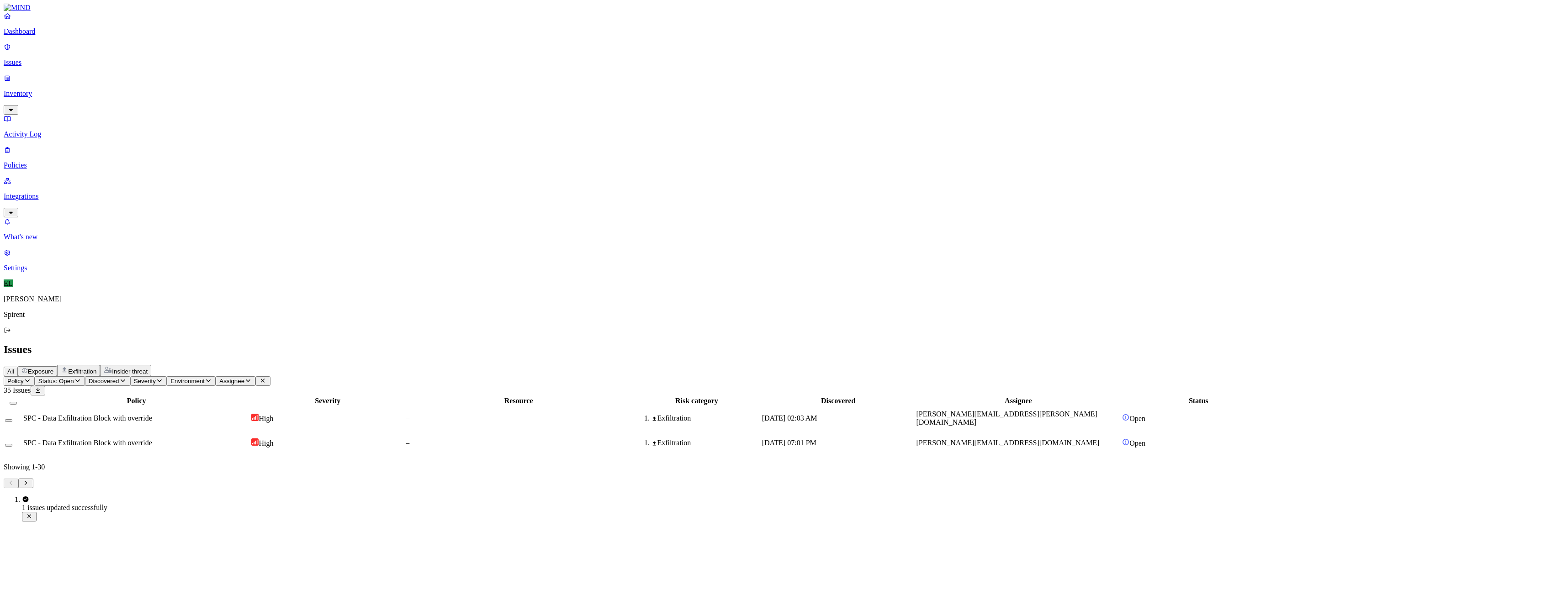
drag, startPoint x: 122, startPoint y: 89, endPoint x: 124, endPoint y: 106, distance: 17.1
click at [12, 419] on button "Select row" at bounding box center [9, 420] width 7 height 3
click at [12, 447] on button "Select row" at bounding box center [9, 448] width 7 height 3
click at [158, 55] on html "Dashboard Issues Inventory Activity Log Policies Integrations What's new 1 Sett…" at bounding box center [784, 266] width 1568 height 532
click at [156, 92] on button "Resolved" at bounding box center [173, 77] width 33 height 30
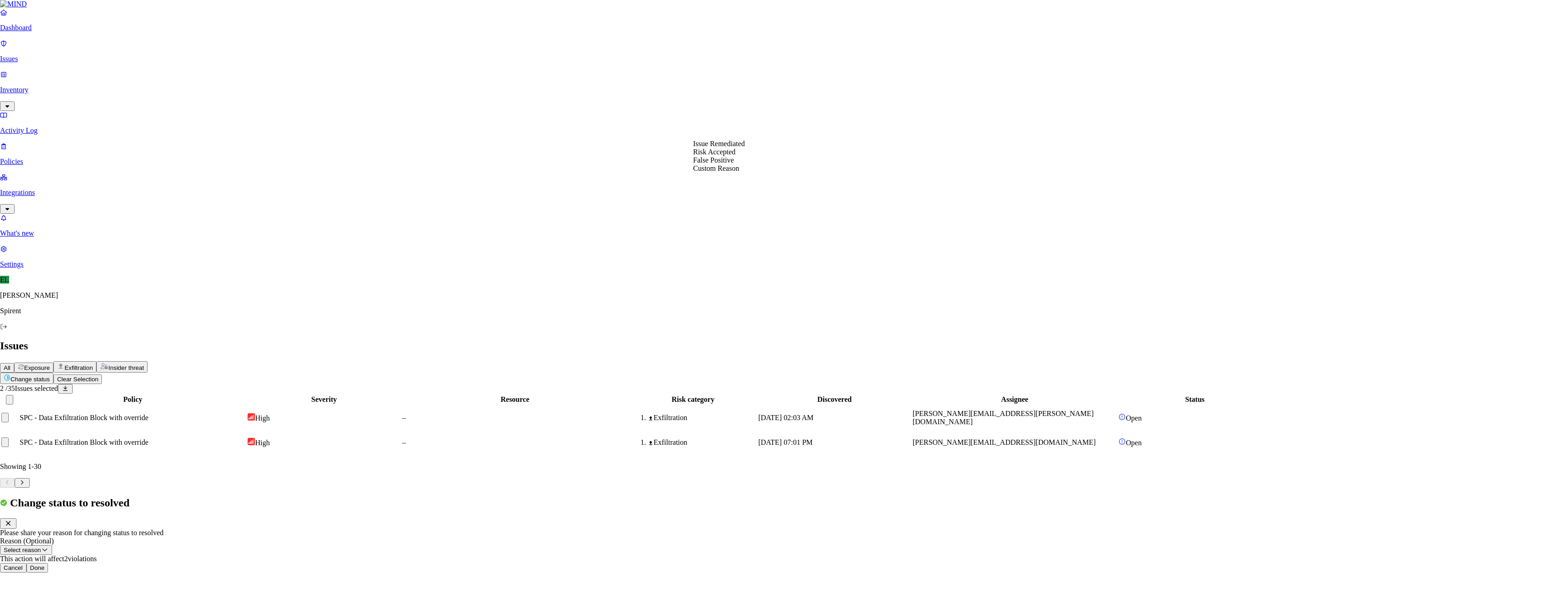
click at [52, 545] on button "Select reason" at bounding box center [26, 550] width 52 height 10
select select "Custom Reason"
click at [83, 563] on textarea at bounding box center [41, 571] width 83 height 16
type textarea "text"
click at [49, 590] on button "Done" at bounding box center [38, 595] width 22 height 10
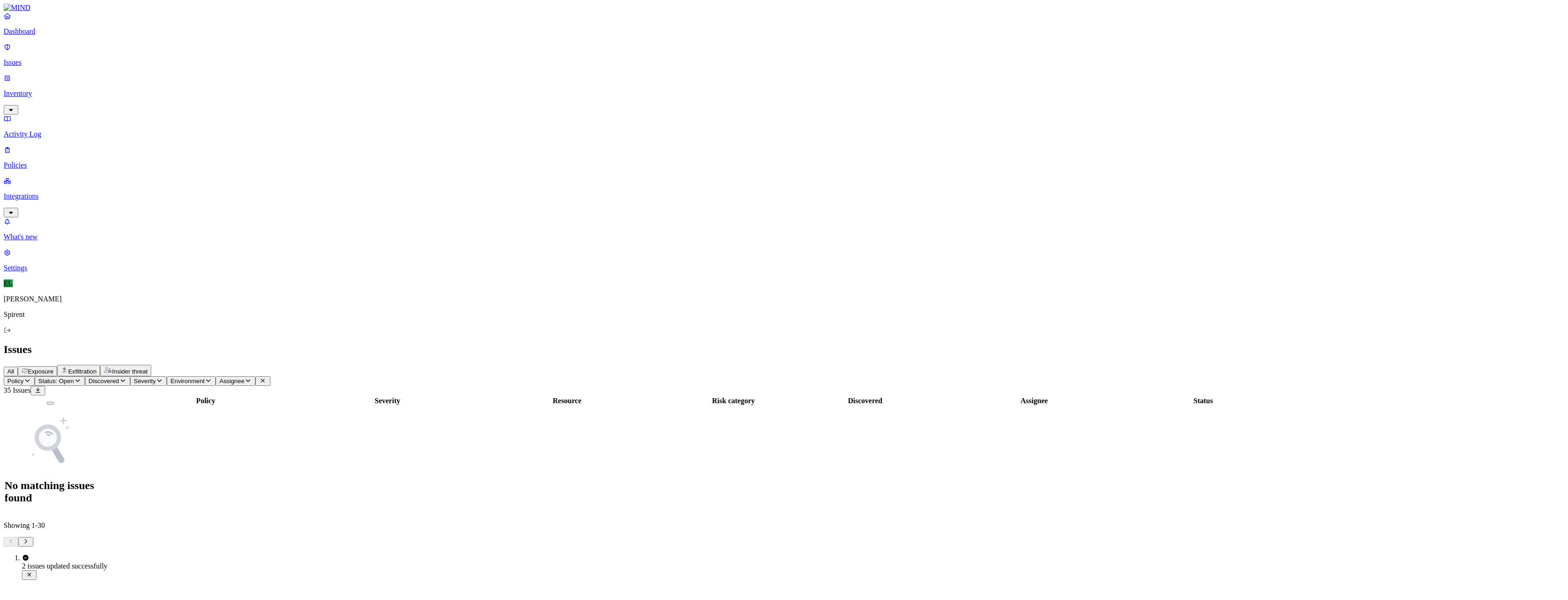
click at [82, 378] on icon "button" at bounding box center [78, 381] width 7 height 6
click at [166, 102] on button "button" at bounding box center [169, 103] width 7 height 3
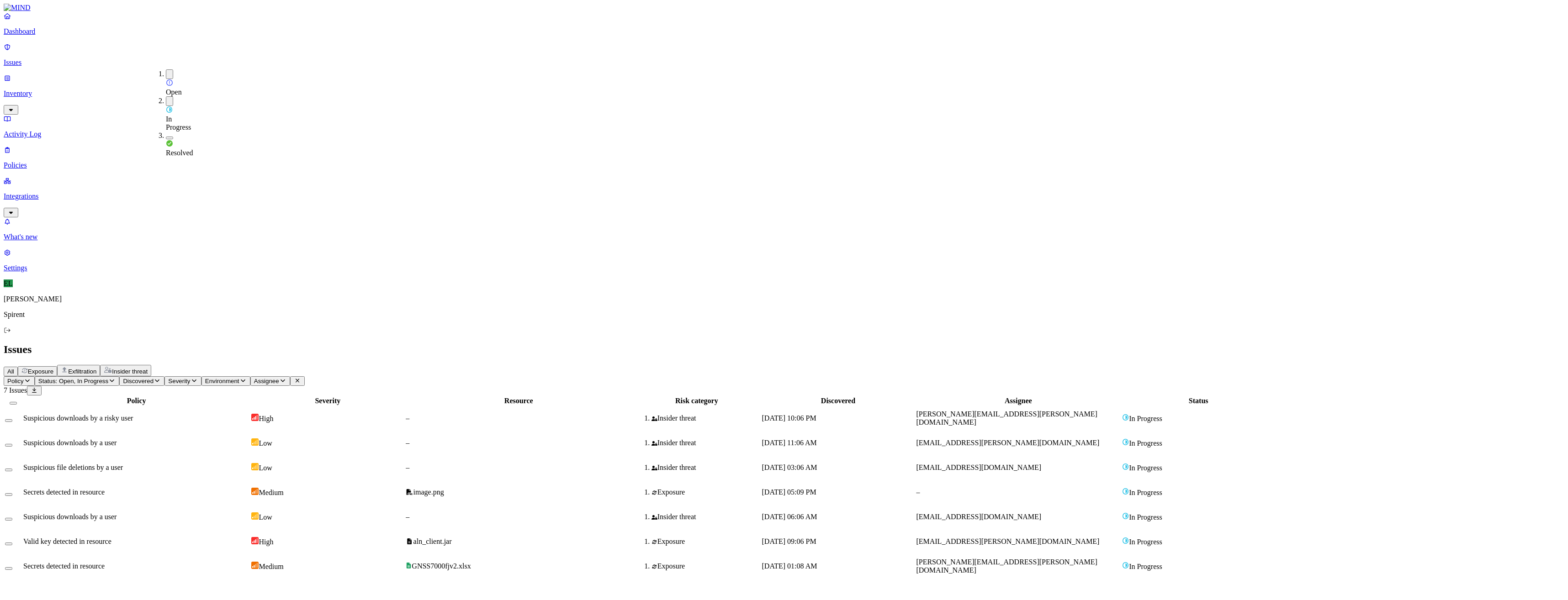
click at [675, 343] on div "Issues" at bounding box center [784, 349] width 1561 height 12
click at [247, 414] on div "Suspicious downloads by a risky user" at bounding box center [136, 419] width 226 height 9
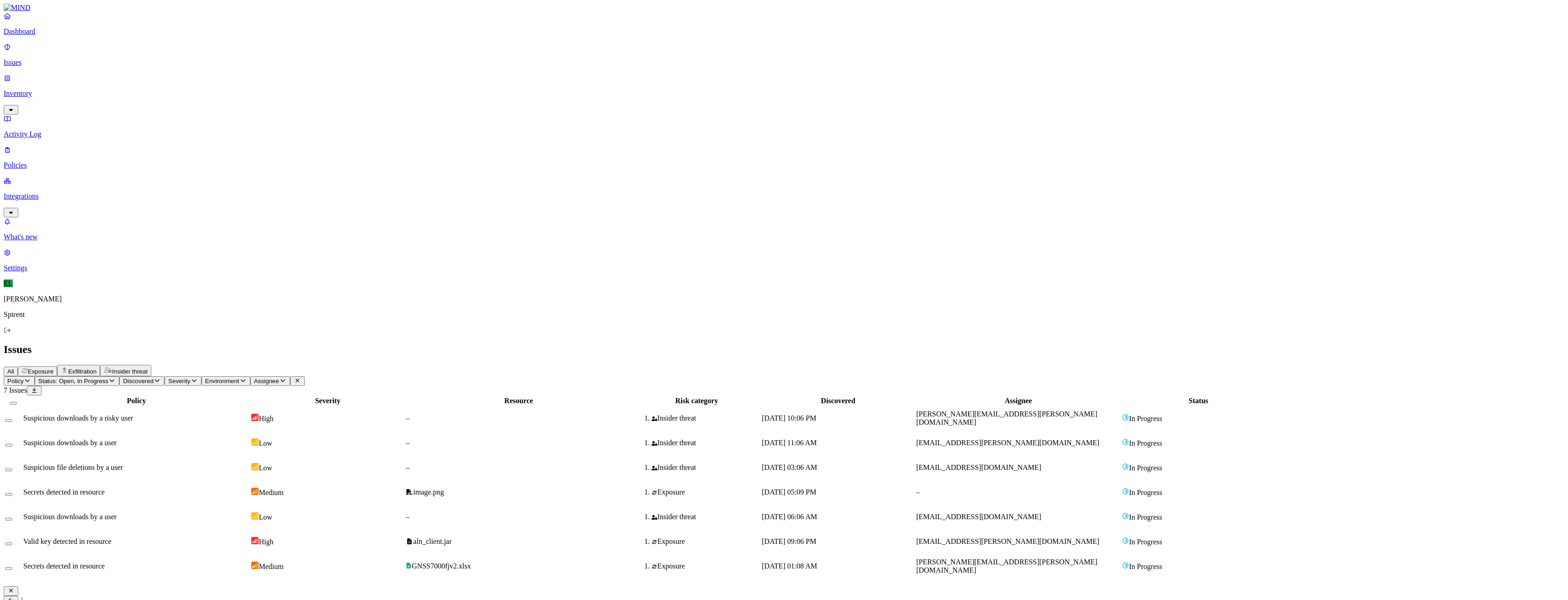
click at [13, 598] on icon at bounding box center [11, 601] width 5 height 5
click at [15, 598] on icon at bounding box center [11, 601] width 7 height 6
click at [237, 439] on div "Suspicious downloads by a user" at bounding box center [136, 443] width 226 height 9
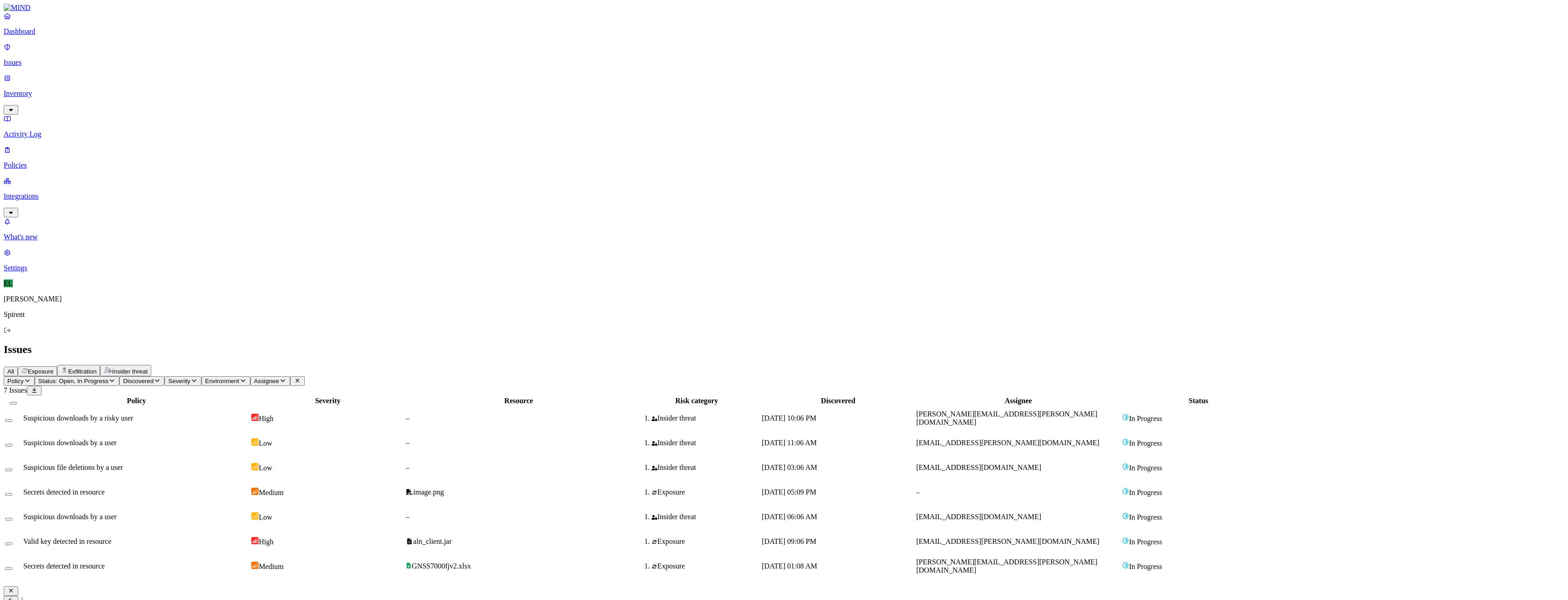
click at [15, 598] on icon at bounding box center [11, 601] width 7 height 6
click at [816, 414] on span "[DATE] 10:06 PM" at bounding box center [789, 418] width 54 height 8
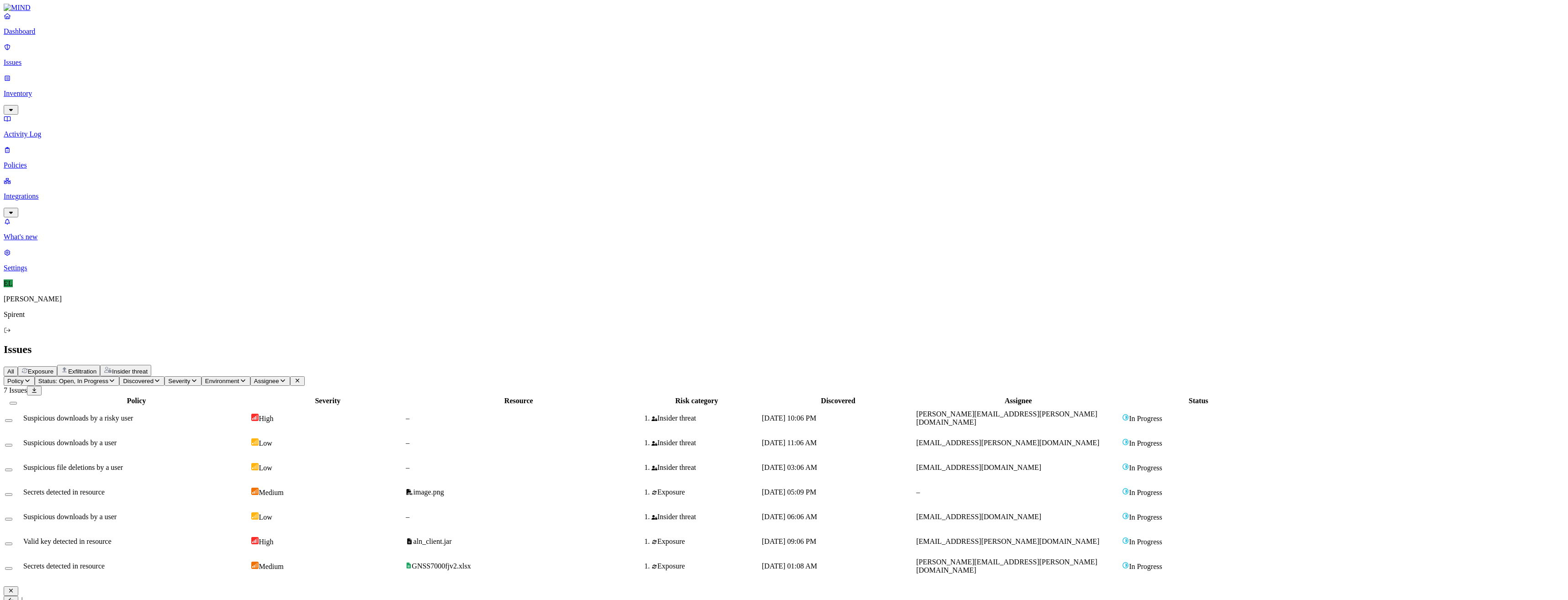
click at [13, 598] on icon at bounding box center [11, 601] width 5 height 5
click at [133, 414] on span "Suspicious downloads by a risky user" at bounding box center [78, 418] width 110 height 8
click at [15, 588] on icon "button" at bounding box center [11, 591] width 7 height 6
click at [32, 161] on p "Policies" at bounding box center [784, 166] width 1561 height 9
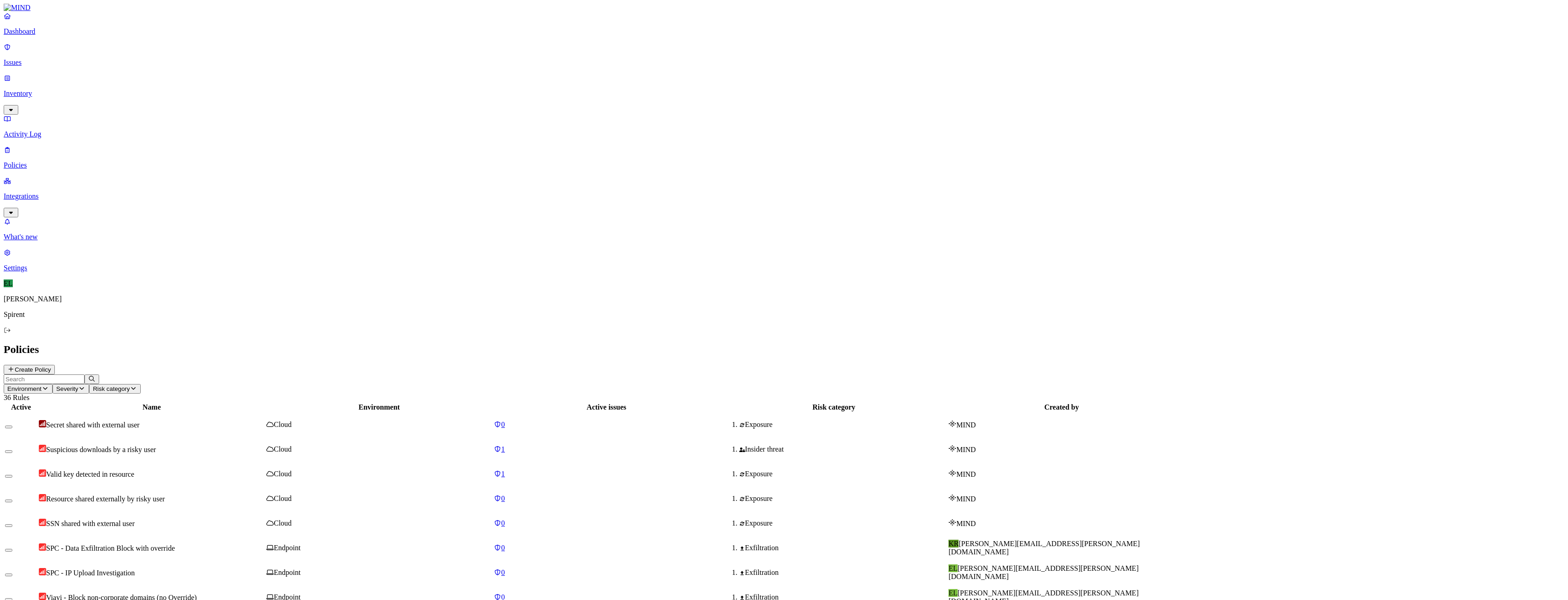
click at [28, 130] on p "Activity Log" at bounding box center [784, 134] width 1561 height 9
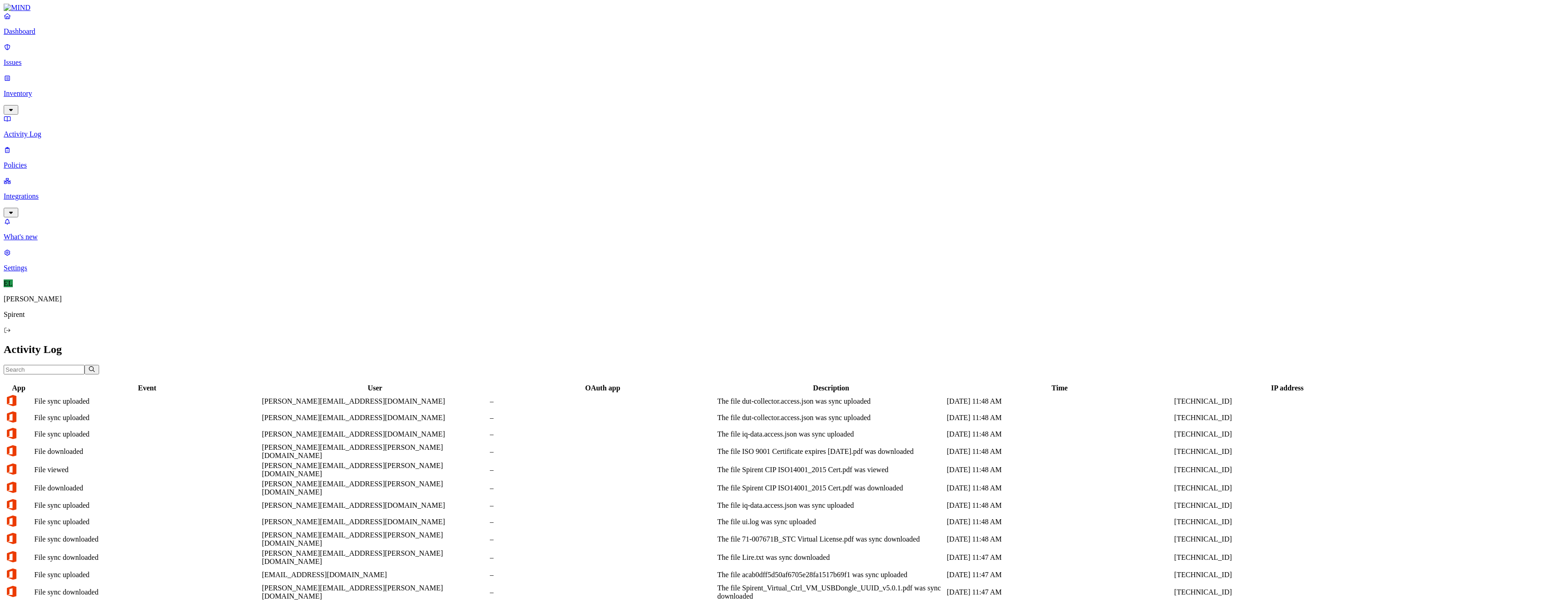
click at [24, 89] on p "Inventory" at bounding box center [784, 94] width 1561 height 9
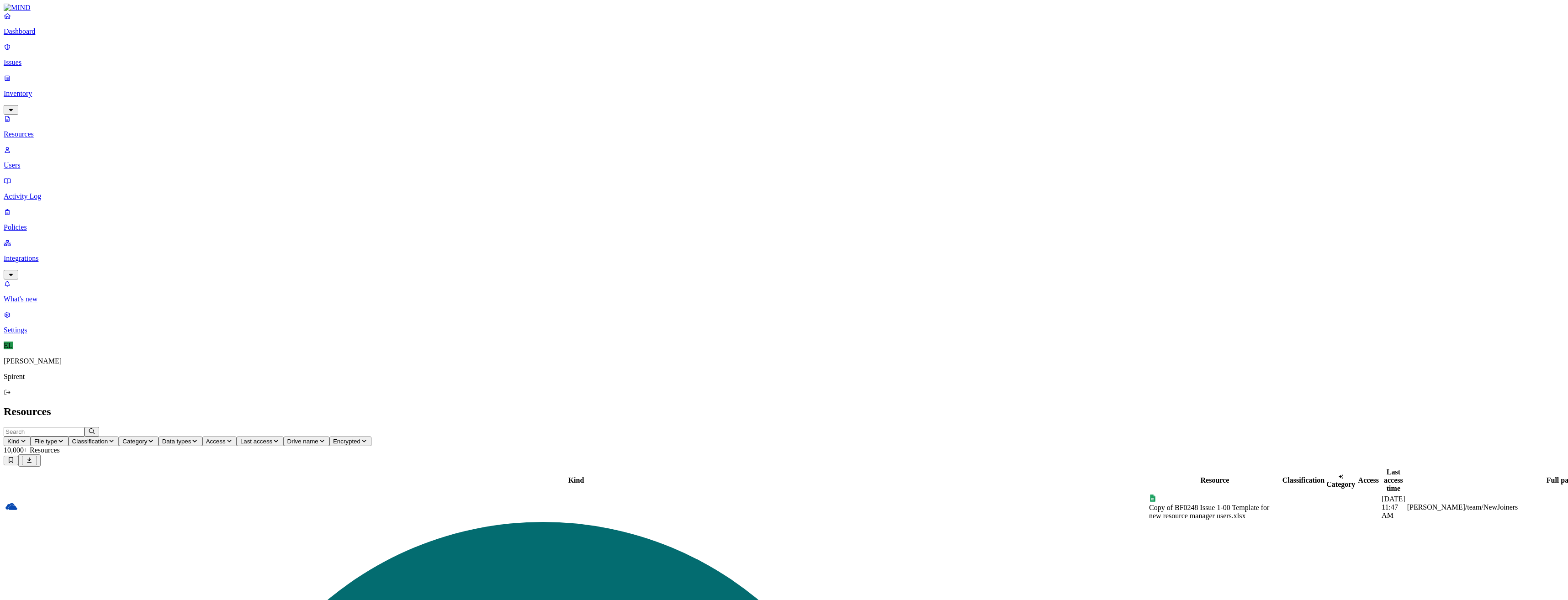
click at [42, 58] on p "Issues" at bounding box center [784, 63] width 1561 height 9
